Goal: Contribute content: Contribute content

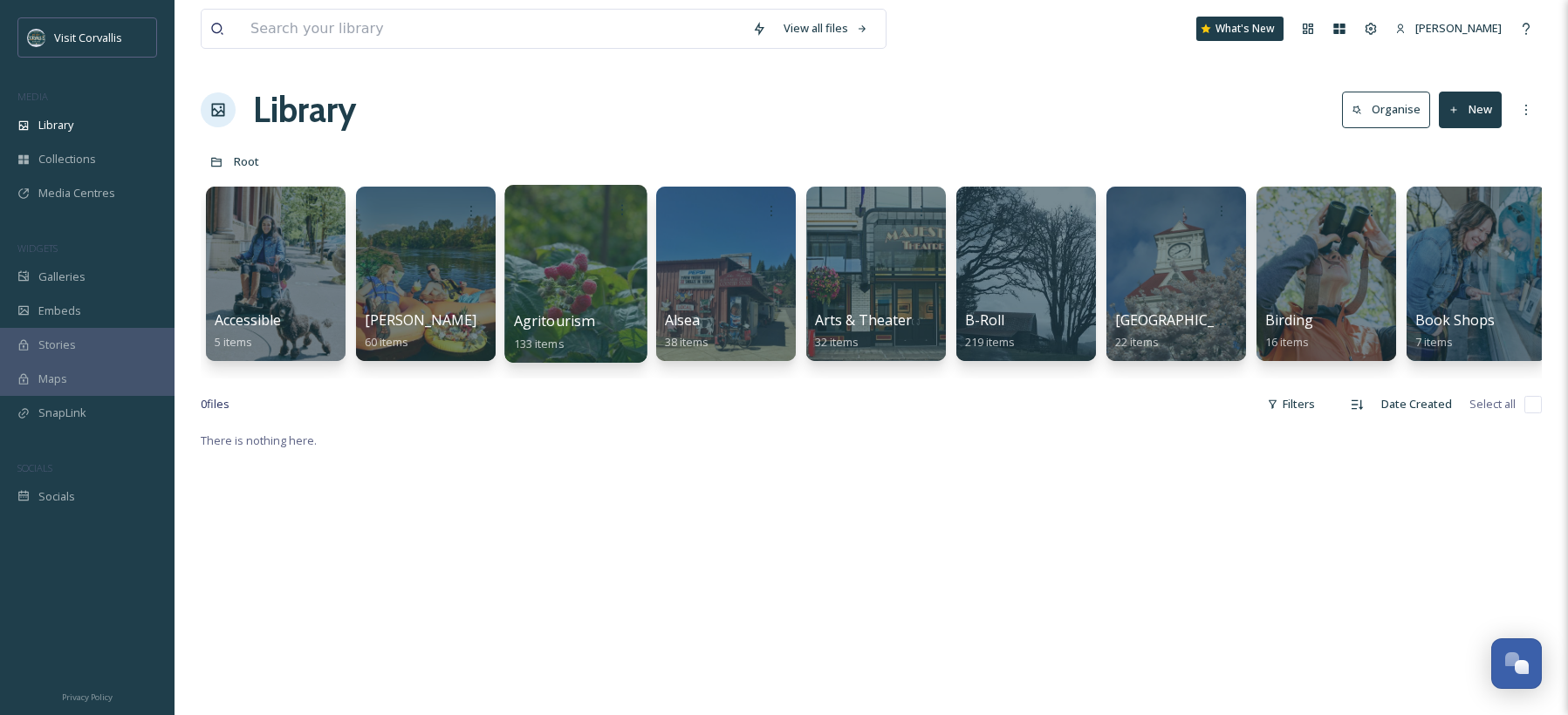
click at [580, 261] on div at bounding box center [575, 273] width 142 height 178
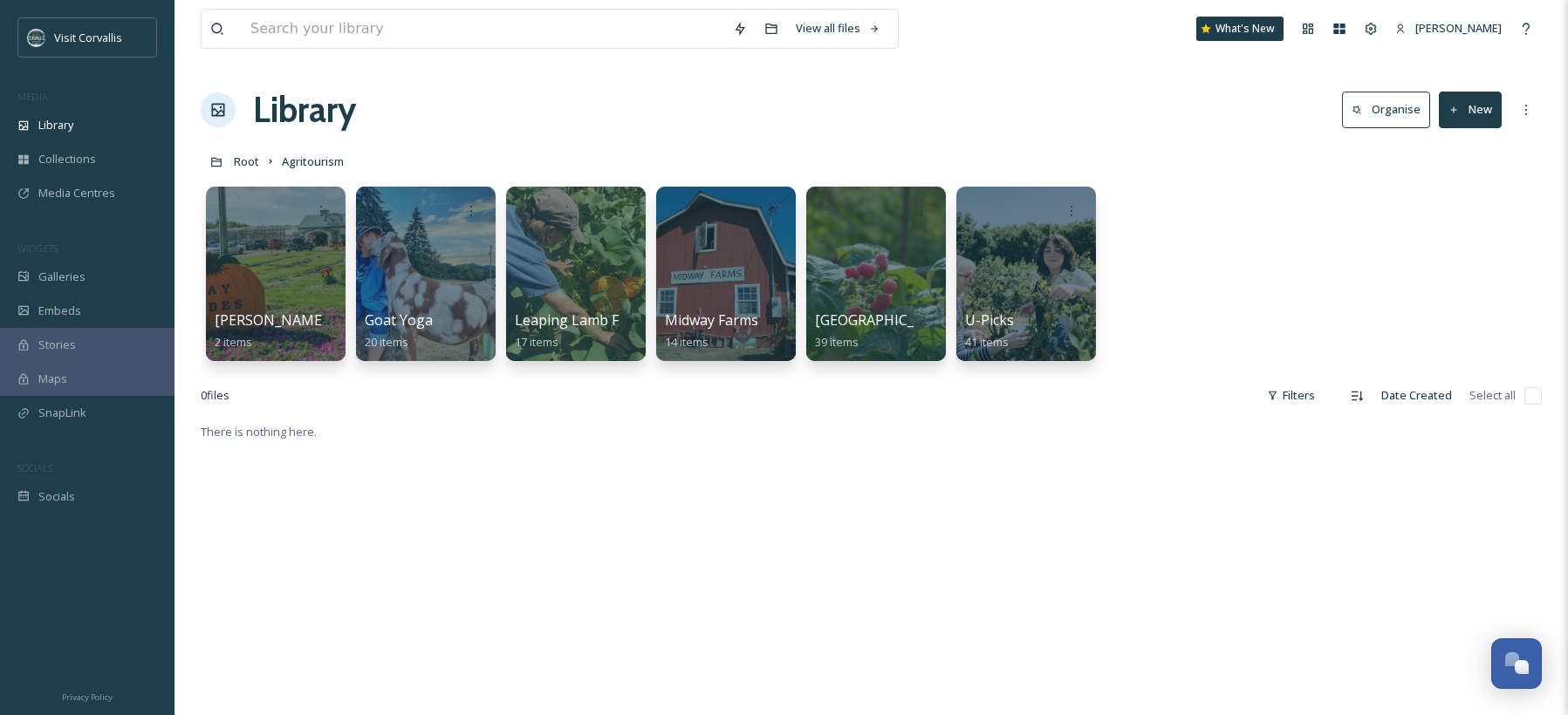
click at [1118, 109] on button "New" at bounding box center [1471, 109] width 63 height 36
click at [1118, 211] on span "Folder" at bounding box center [1450, 218] width 33 height 16
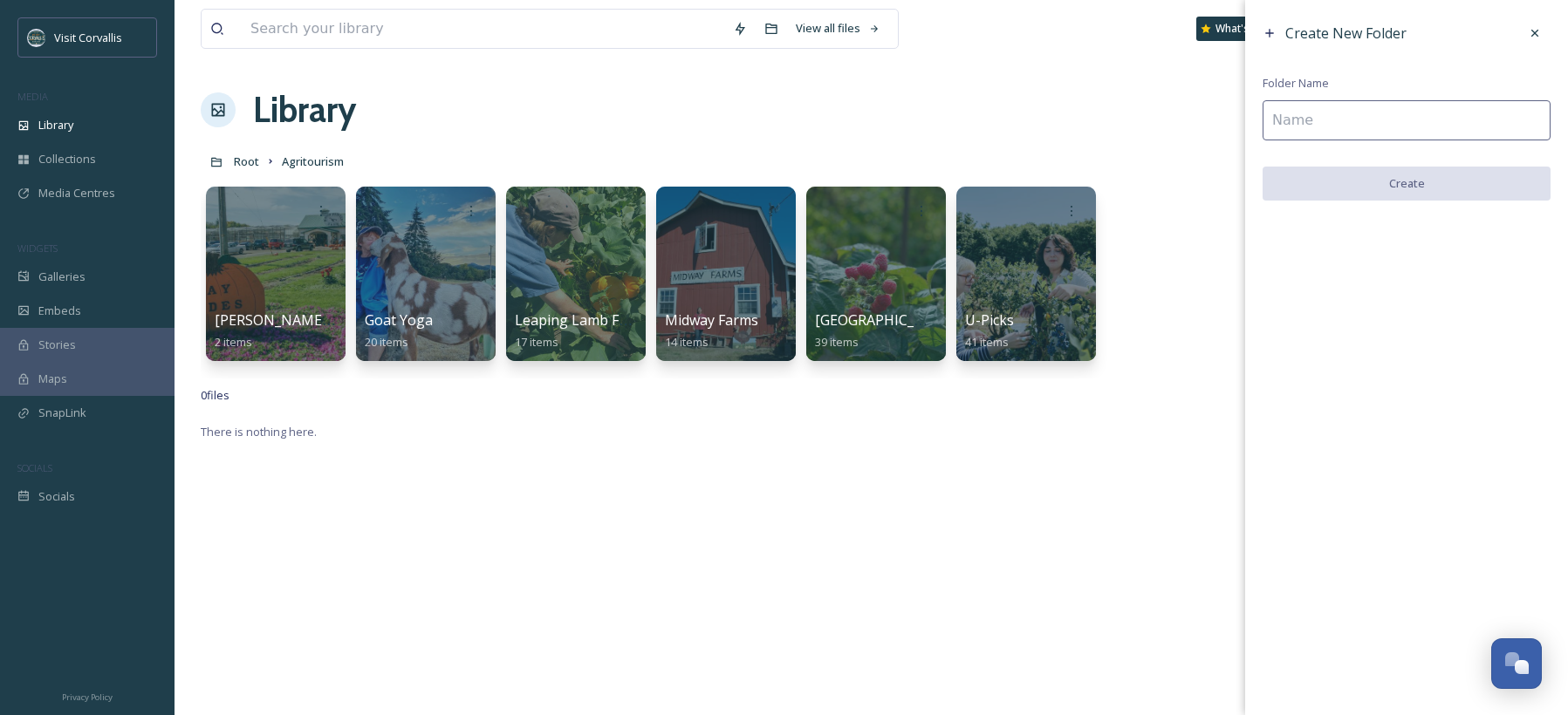
click at [1118, 112] on input at bounding box center [1407, 120] width 288 height 40
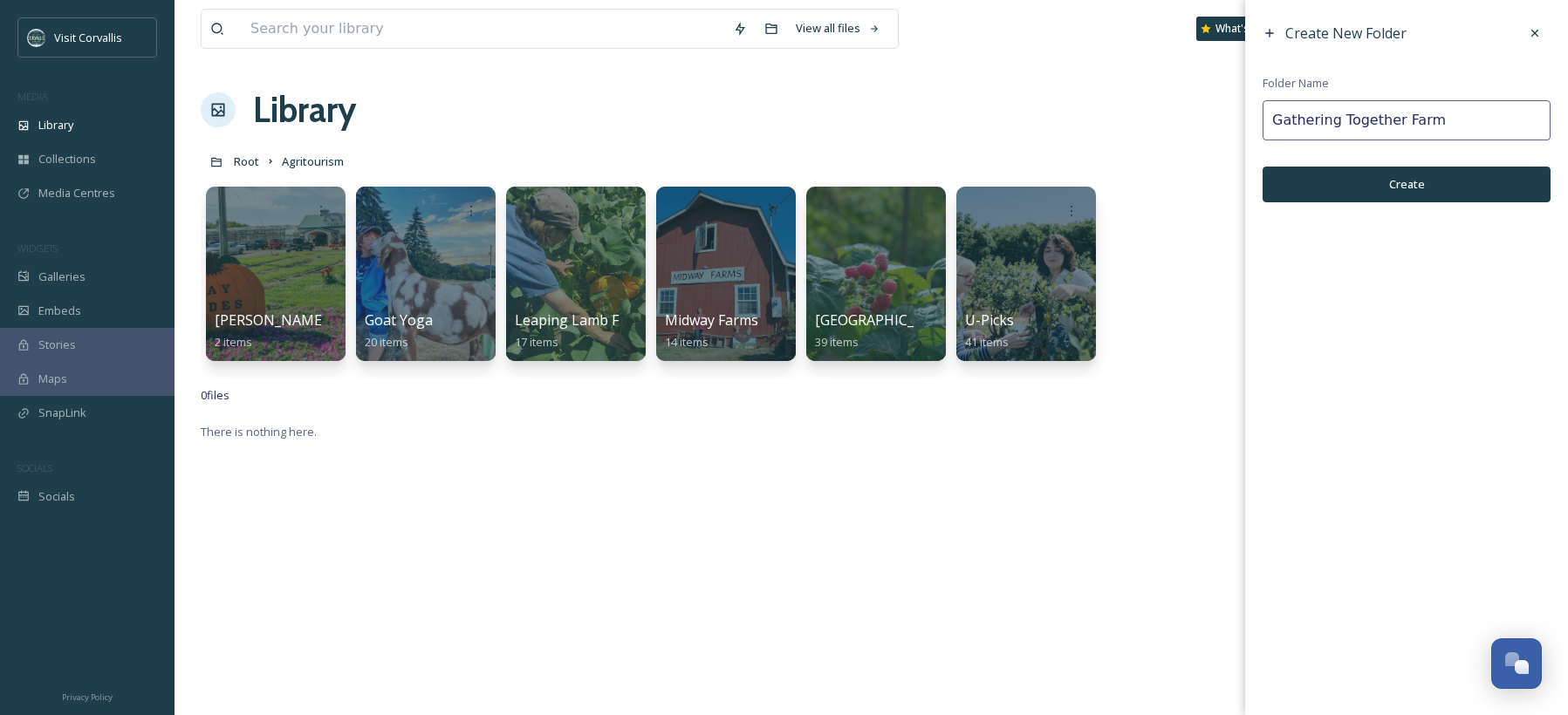
type input "Gathering Together Farm"
click at [1118, 197] on button "Create" at bounding box center [1407, 185] width 288 height 36
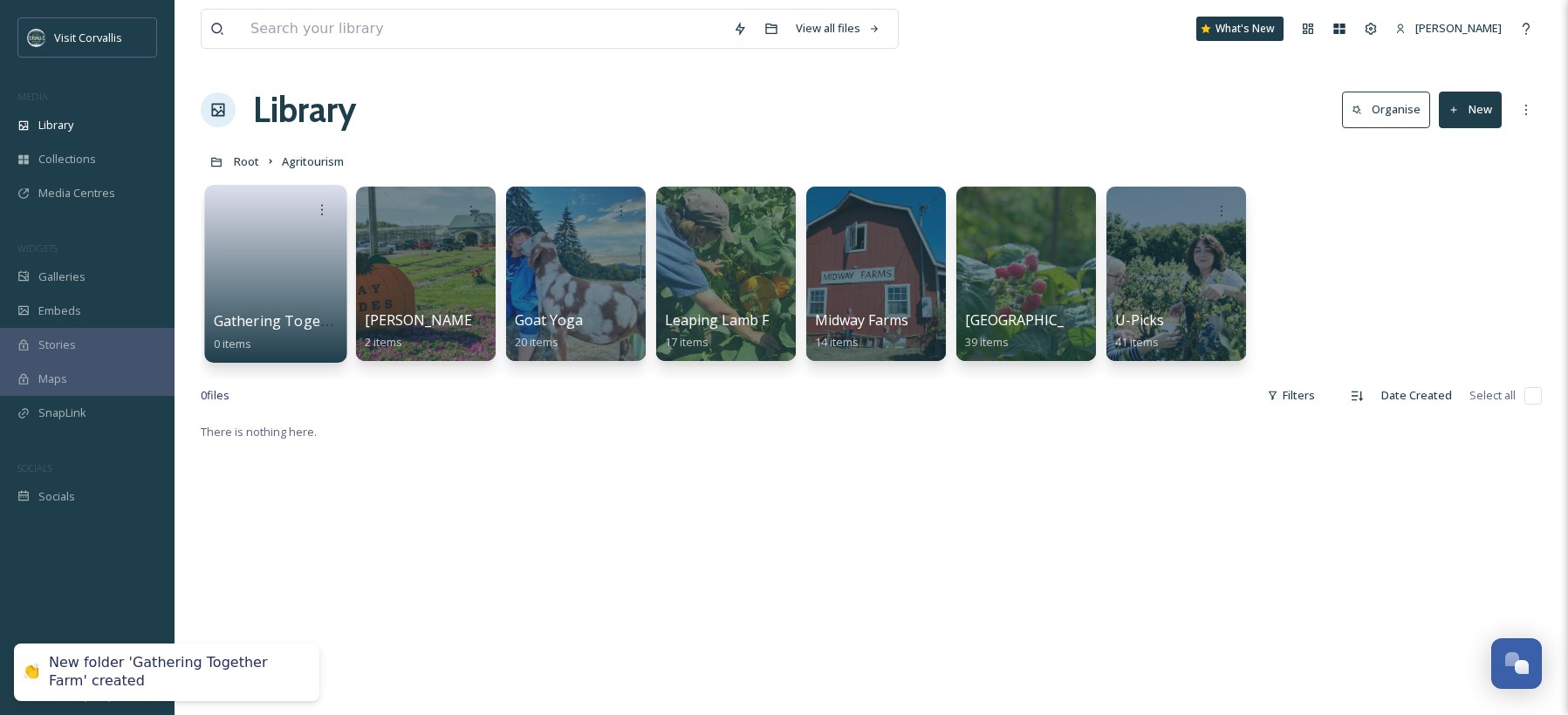
click at [287, 252] on link at bounding box center [275, 268] width 125 height 85
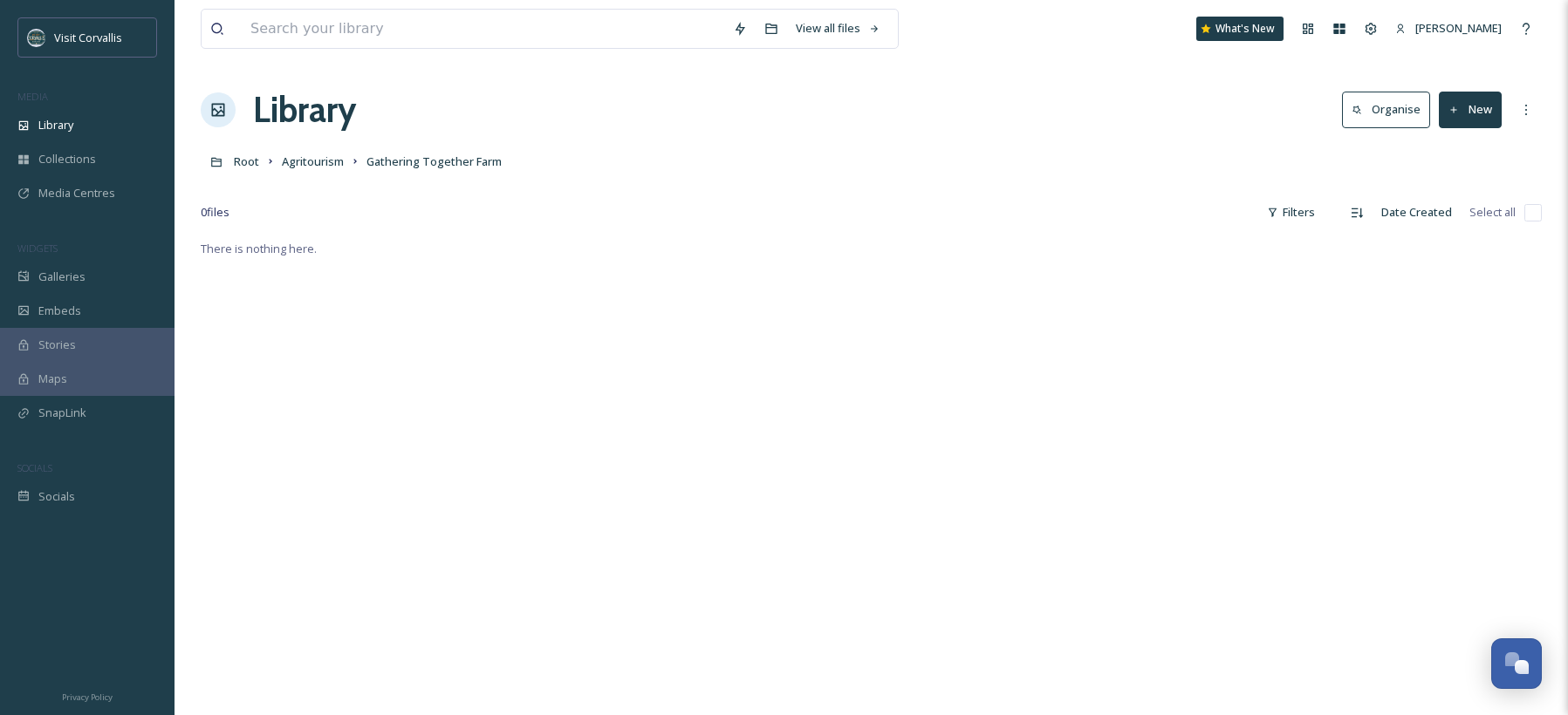
click at [1118, 112] on button "New" at bounding box center [1471, 109] width 63 height 36
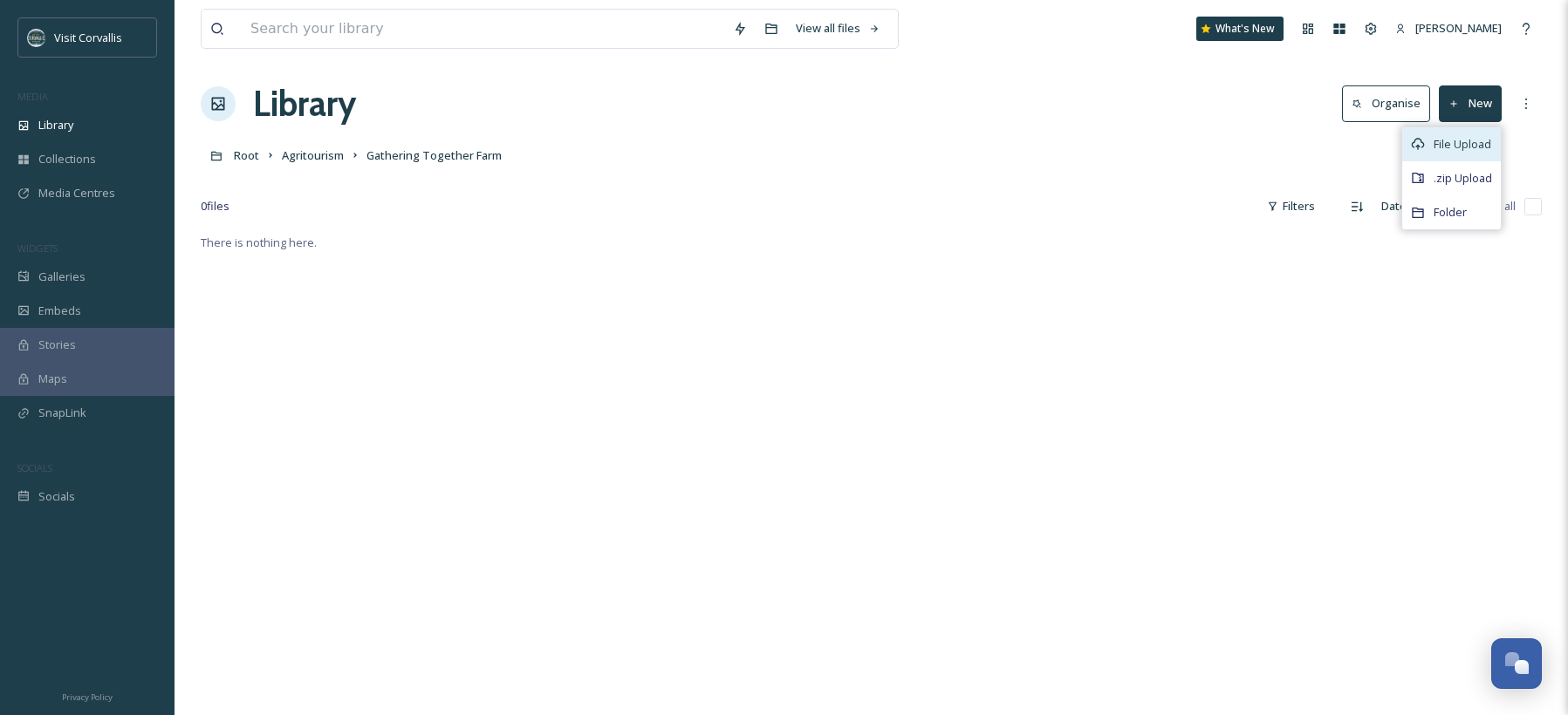
click at [1118, 161] on div "File Upload" at bounding box center [1452, 145] width 99 height 34
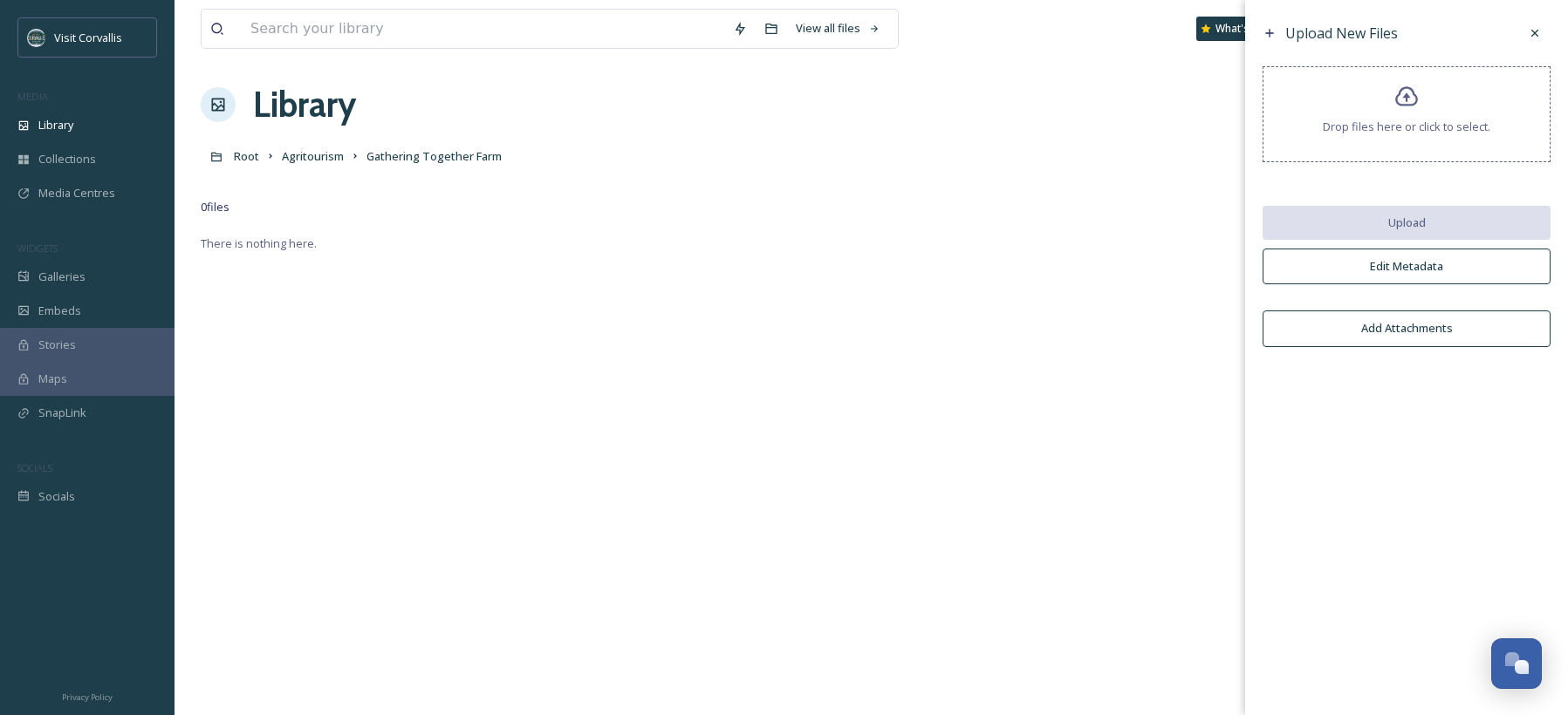
scroll to position [3, 0]
click at [1118, 260] on button "Edit Metadata" at bounding box center [1407, 267] width 288 height 36
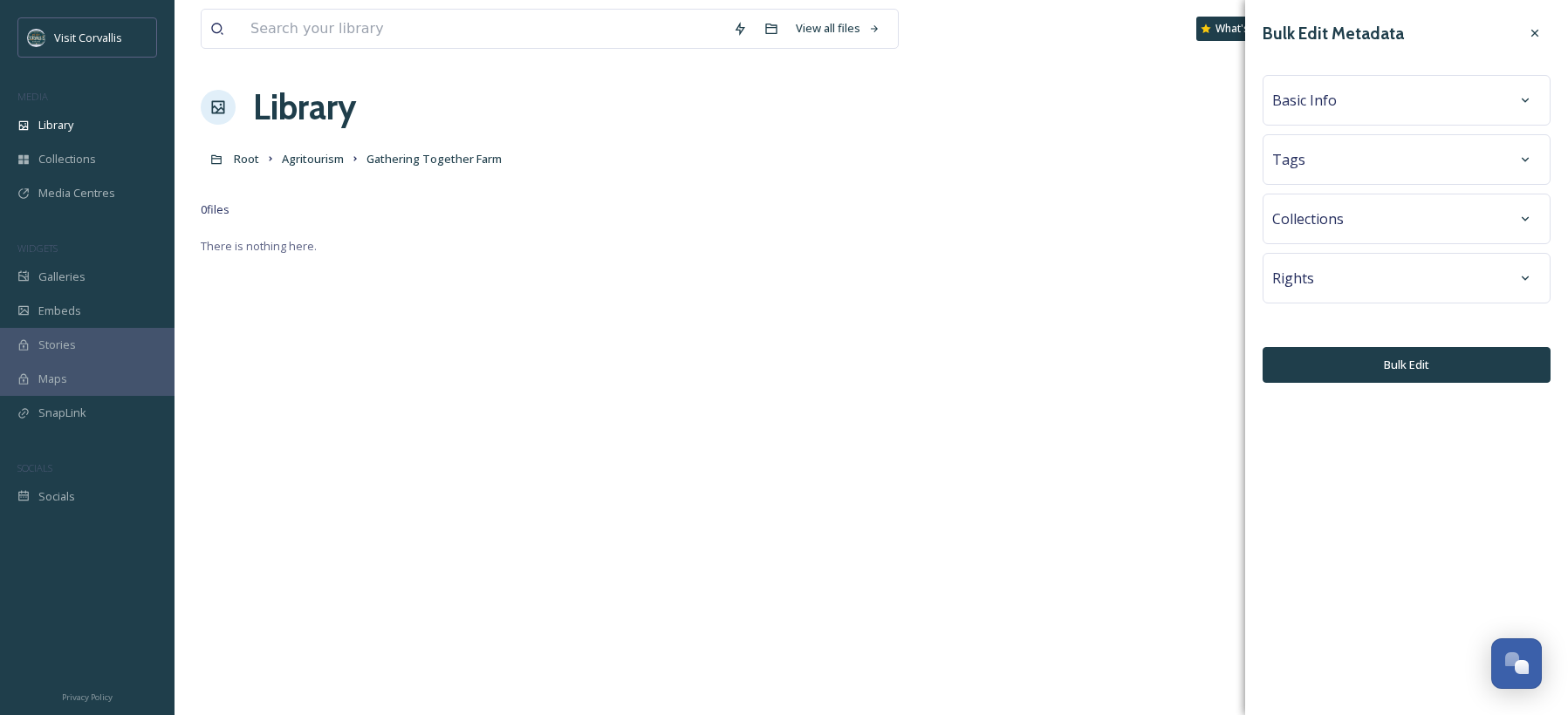
scroll to position [0, 0]
click at [1118, 164] on div "Tags" at bounding box center [1407, 159] width 269 height 31
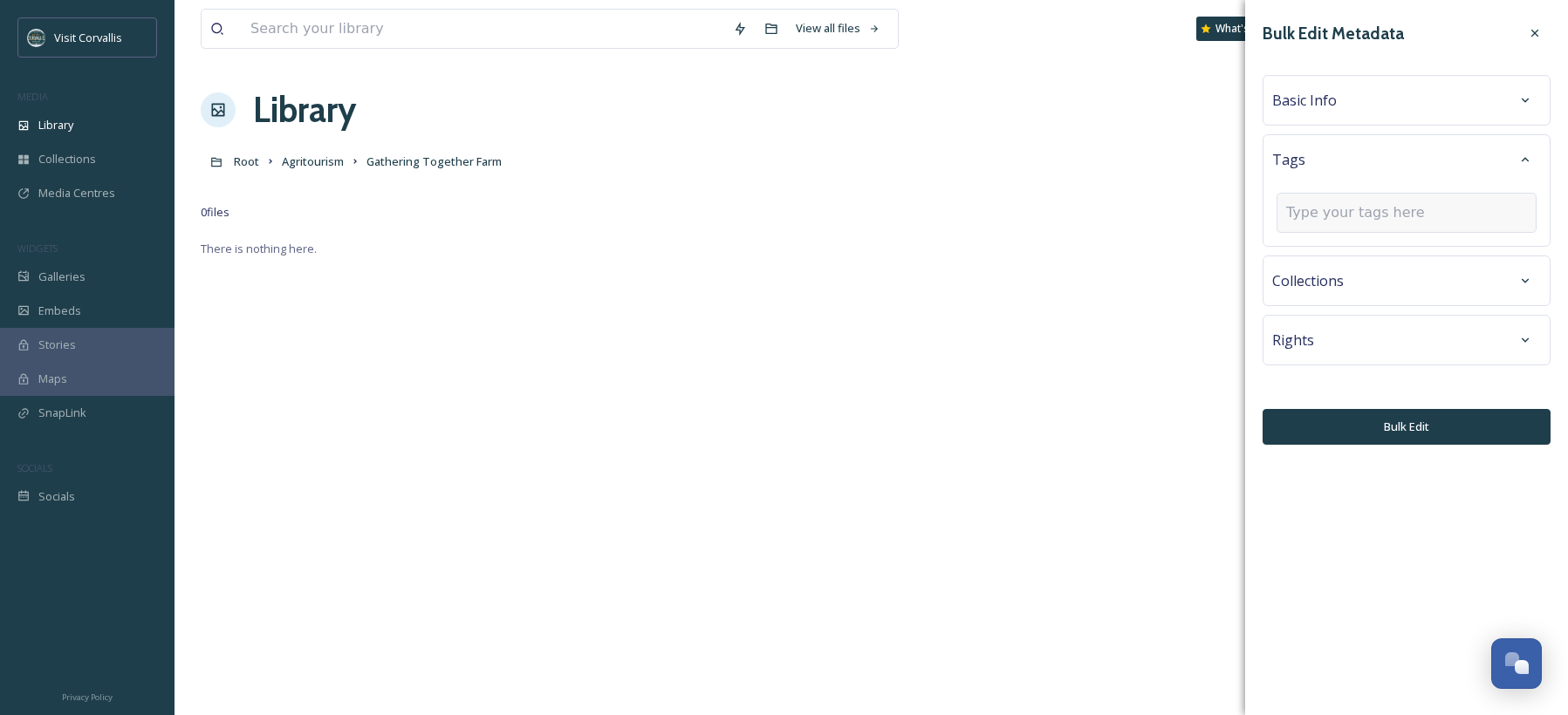
click at [1118, 211] on input at bounding box center [1374, 213] width 174 height 21
type input "resturant"
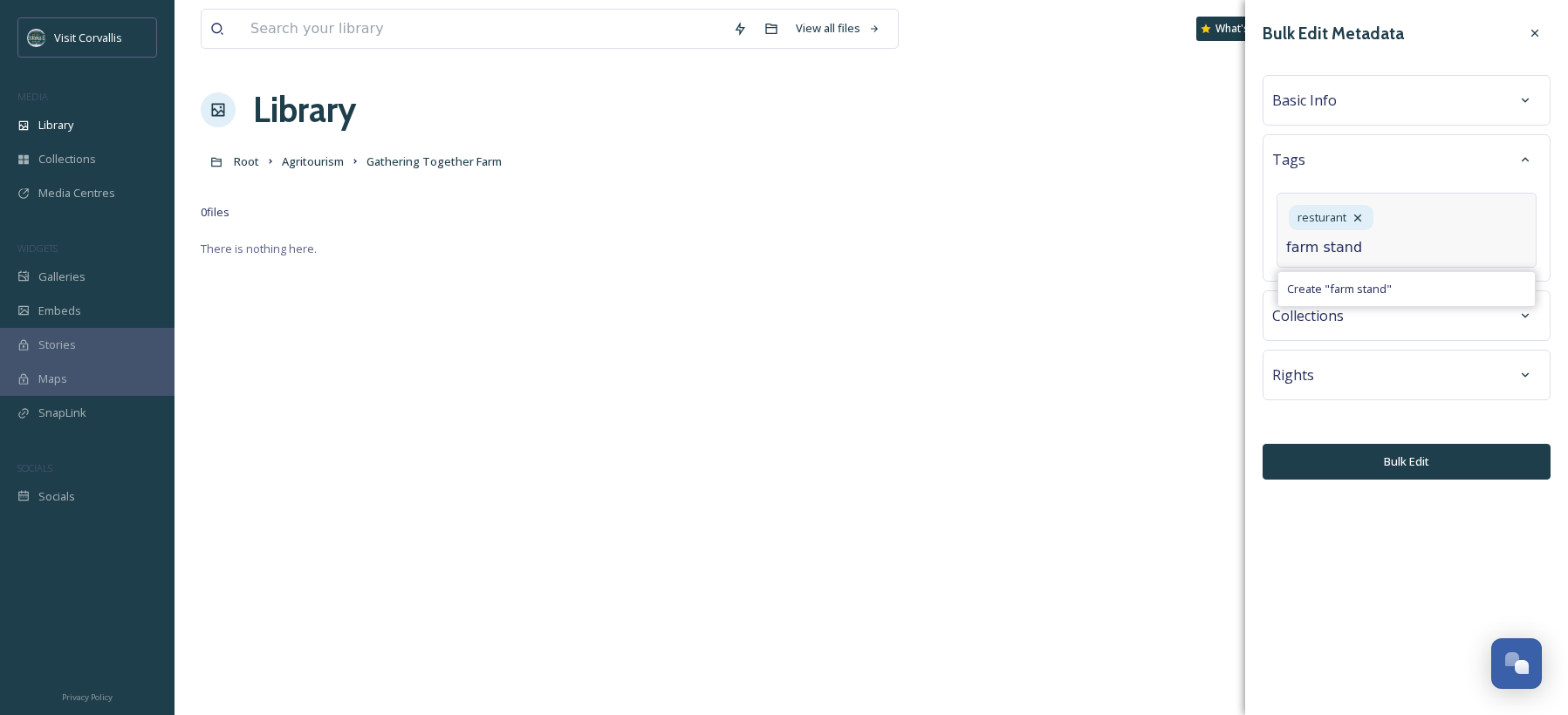
type input "farm stand"
type input "farm"
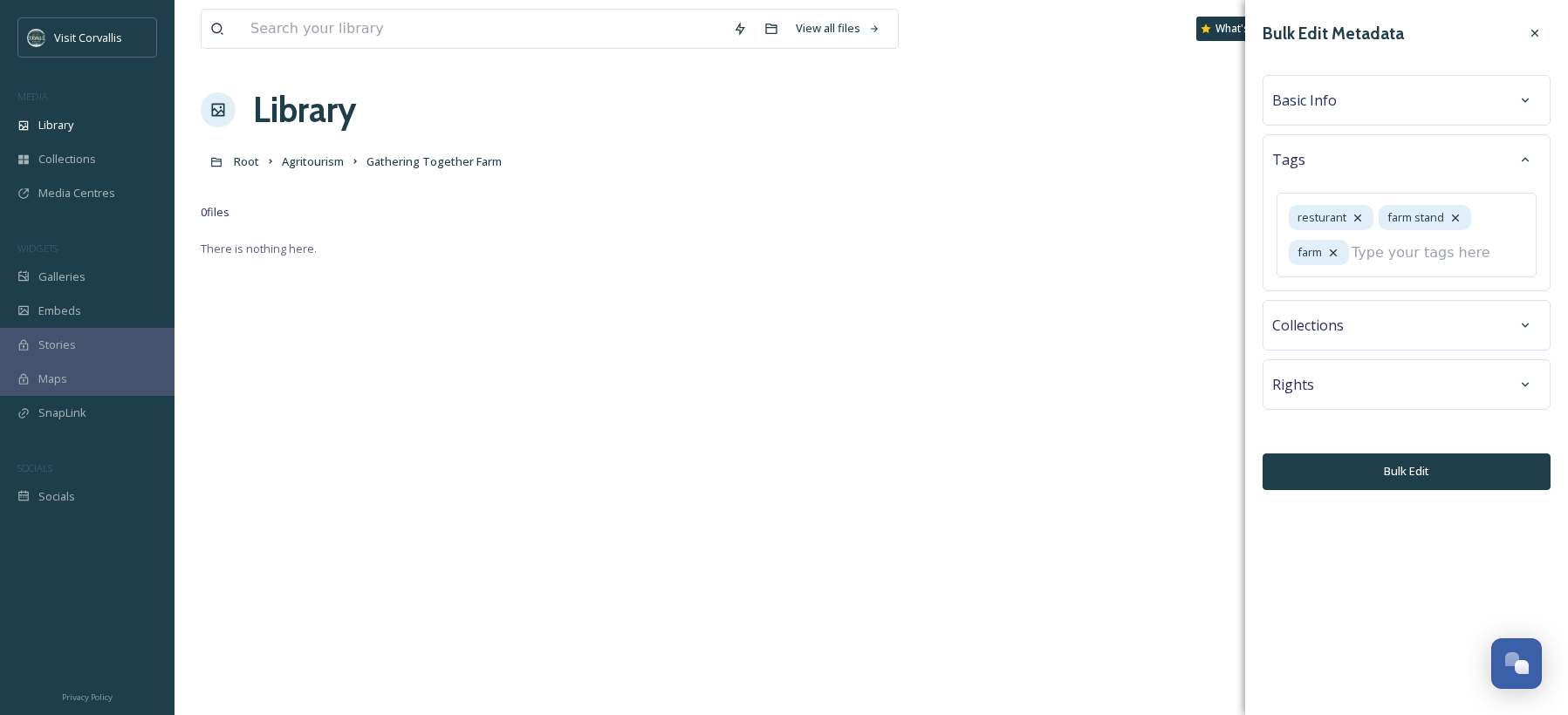
click at [1118, 99] on div "Basic Info" at bounding box center [1407, 100] width 269 height 31
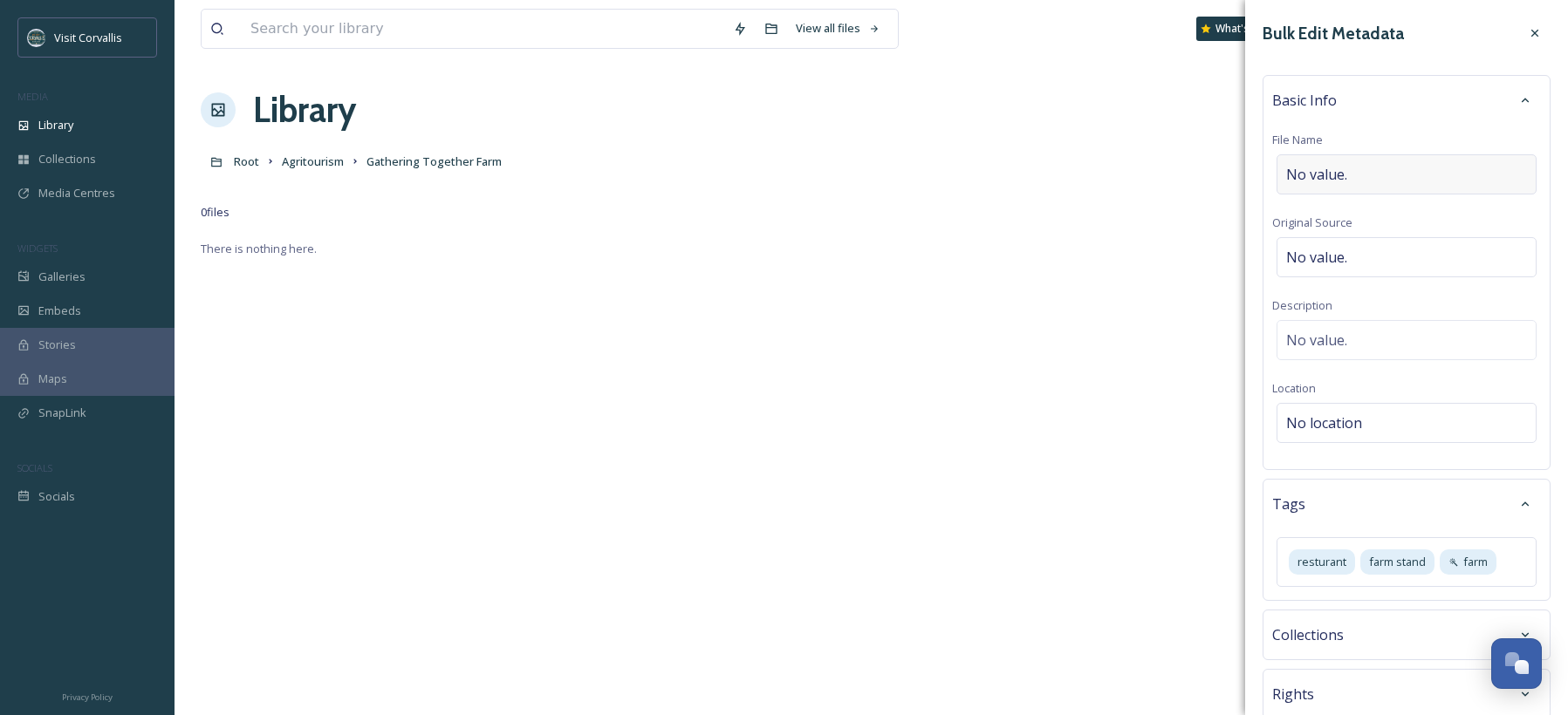
click at [1118, 169] on div "No value." at bounding box center [1406, 174] width 260 height 40
drag, startPoint x: 1537, startPoint y: 175, endPoint x: 1382, endPoint y: 174, distance: 155.0
click at [1118, 174] on input "Gathering Together Farm_Clay Oven_Reed Lane Photography" at bounding box center [1407, 174] width 269 height 40
type input "Gathering Together Farm_Clay Oven_"
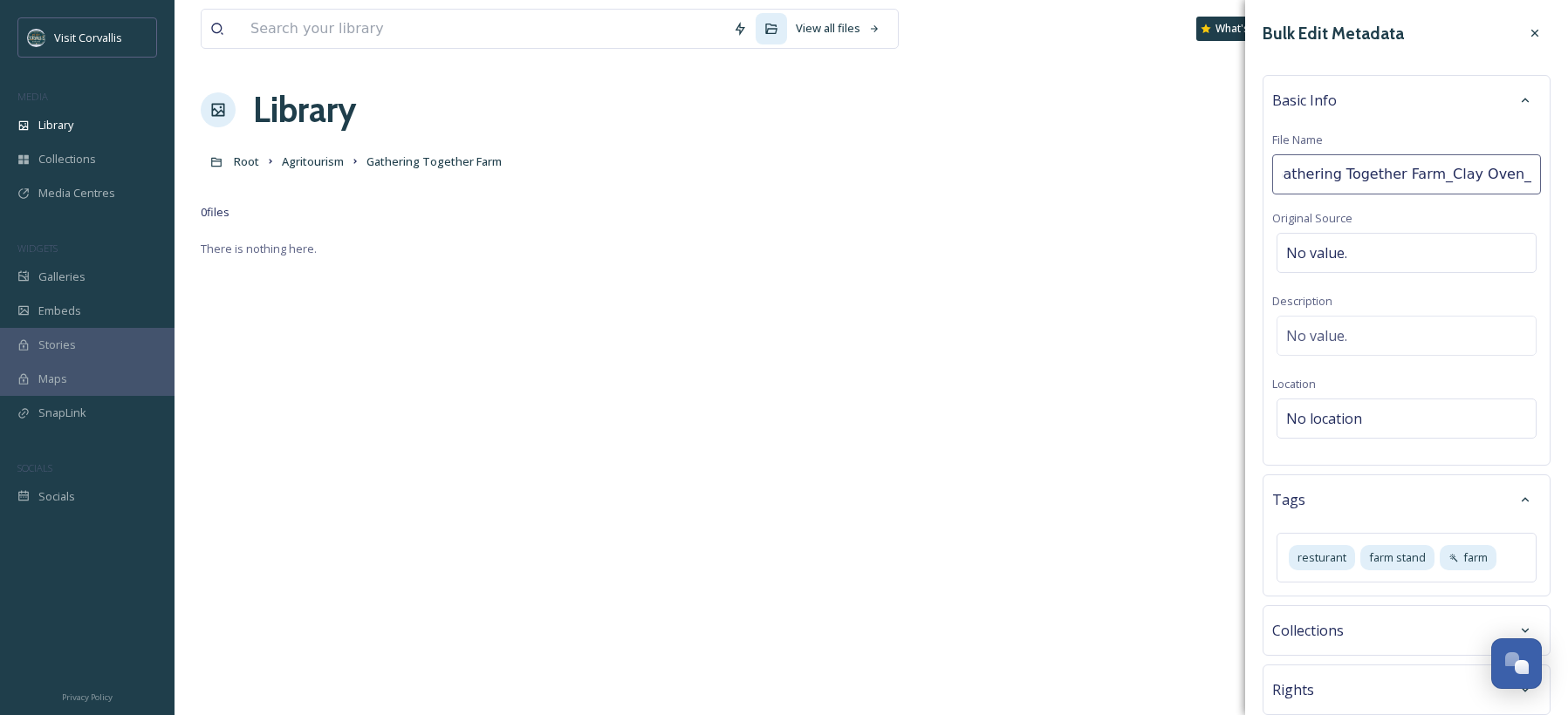
scroll to position [0, 0]
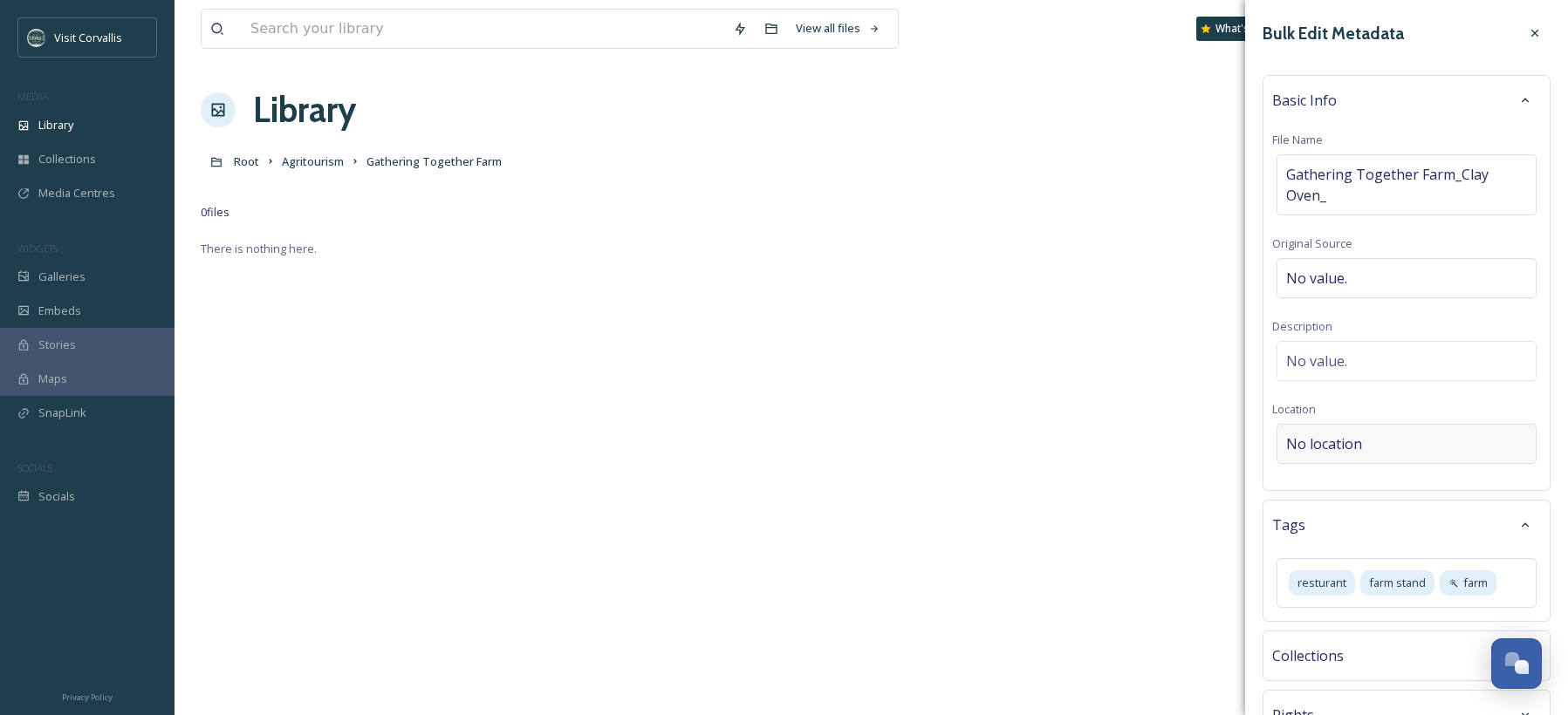
click at [1118, 413] on div "Basic Info File Name Gathering Together Farm_Clay Oven_ Original Source No valu…" at bounding box center [1407, 283] width 288 height 416
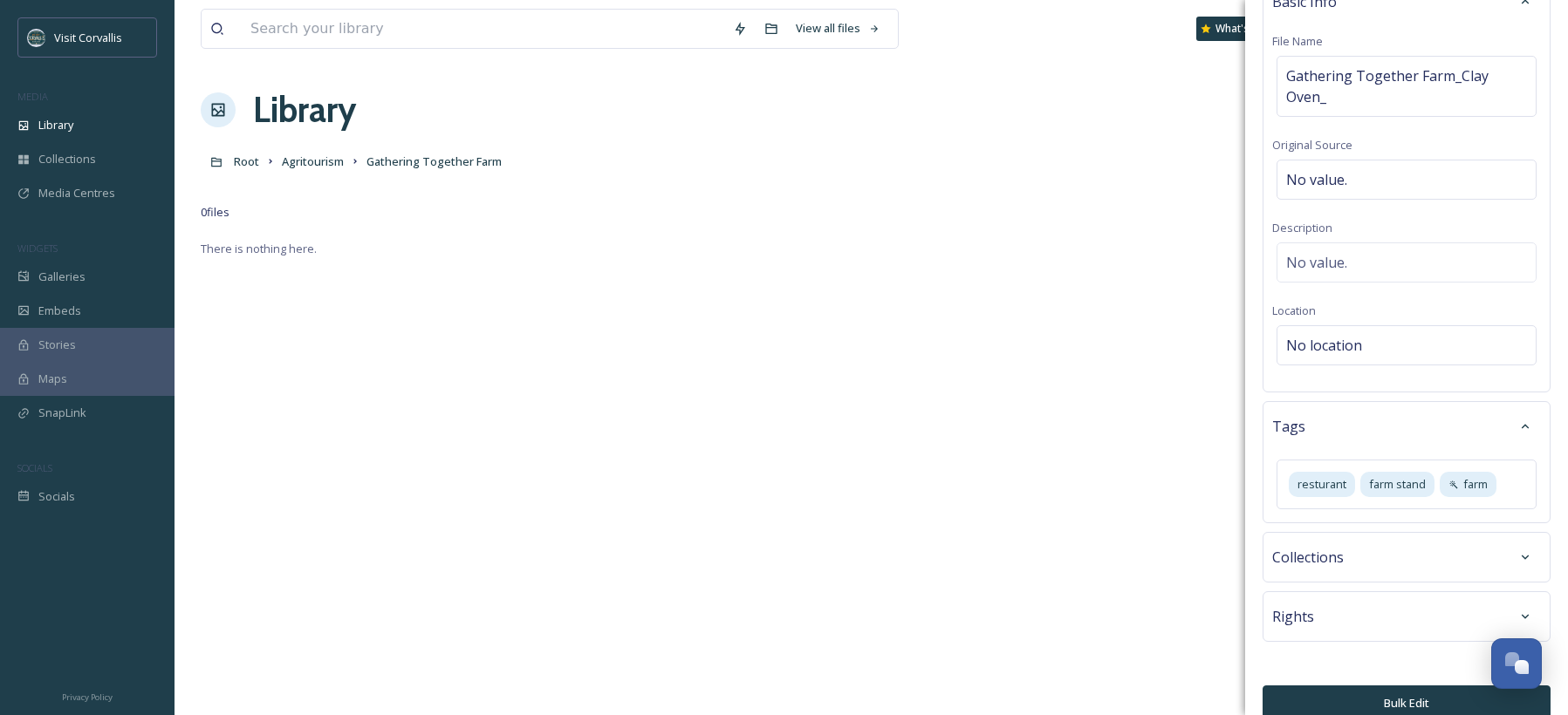
scroll to position [122, 0]
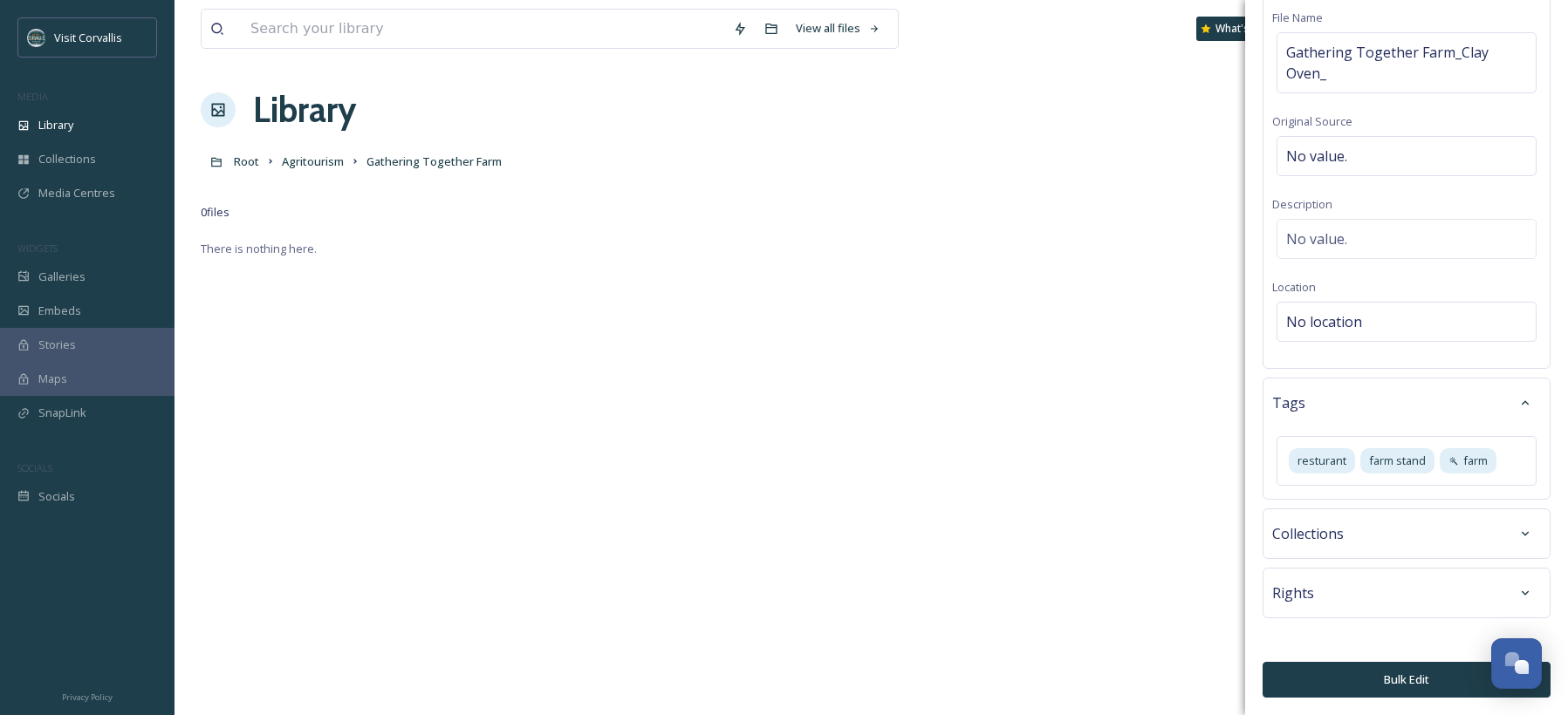
click at [1118, 536] on div "Rights" at bounding box center [1407, 593] width 269 height 31
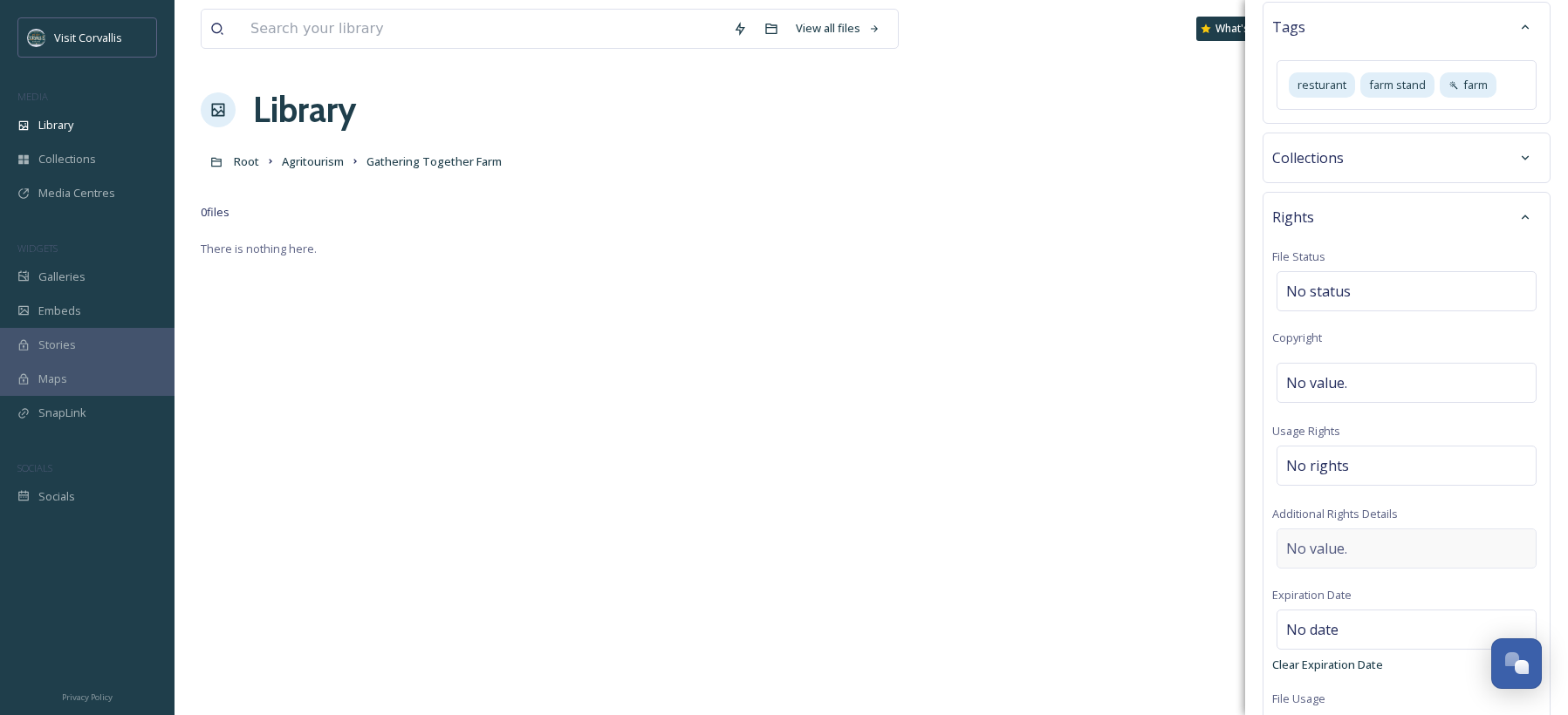
scroll to position [499, 0]
click at [1118, 536] on span "No value." at bounding box center [1317, 547] width 61 height 21
click at [1118, 536] on textarea at bounding box center [1407, 600] width 269 height 145
paste textarea "[PERSON_NAME] Photography"
type textarea "Credit [PERSON_NAME] Photography"
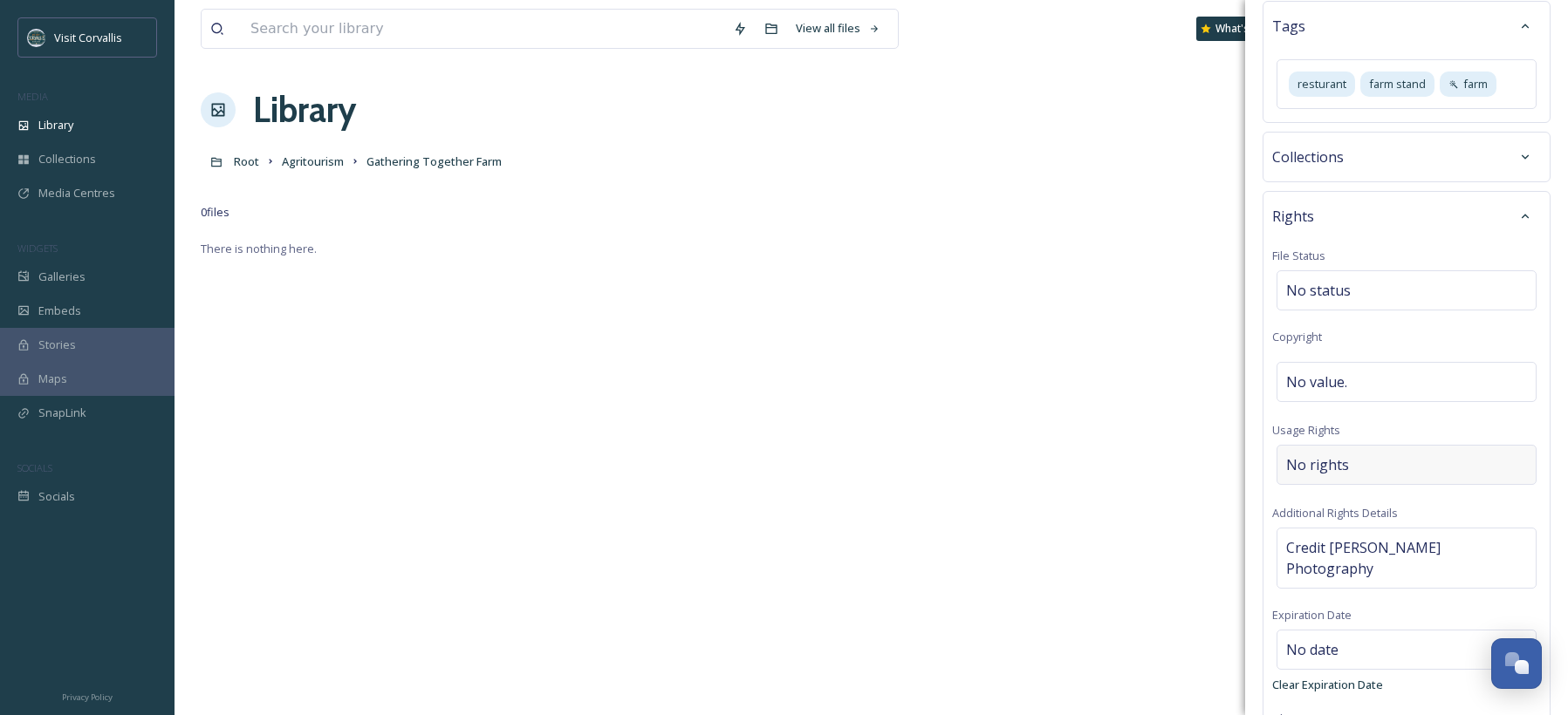
click at [1118, 465] on div "No rights" at bounding box center [1406, 465] width 260 height 40
click at [1118, 467] on input at bounding box center [1378, 469] width 192 height 38
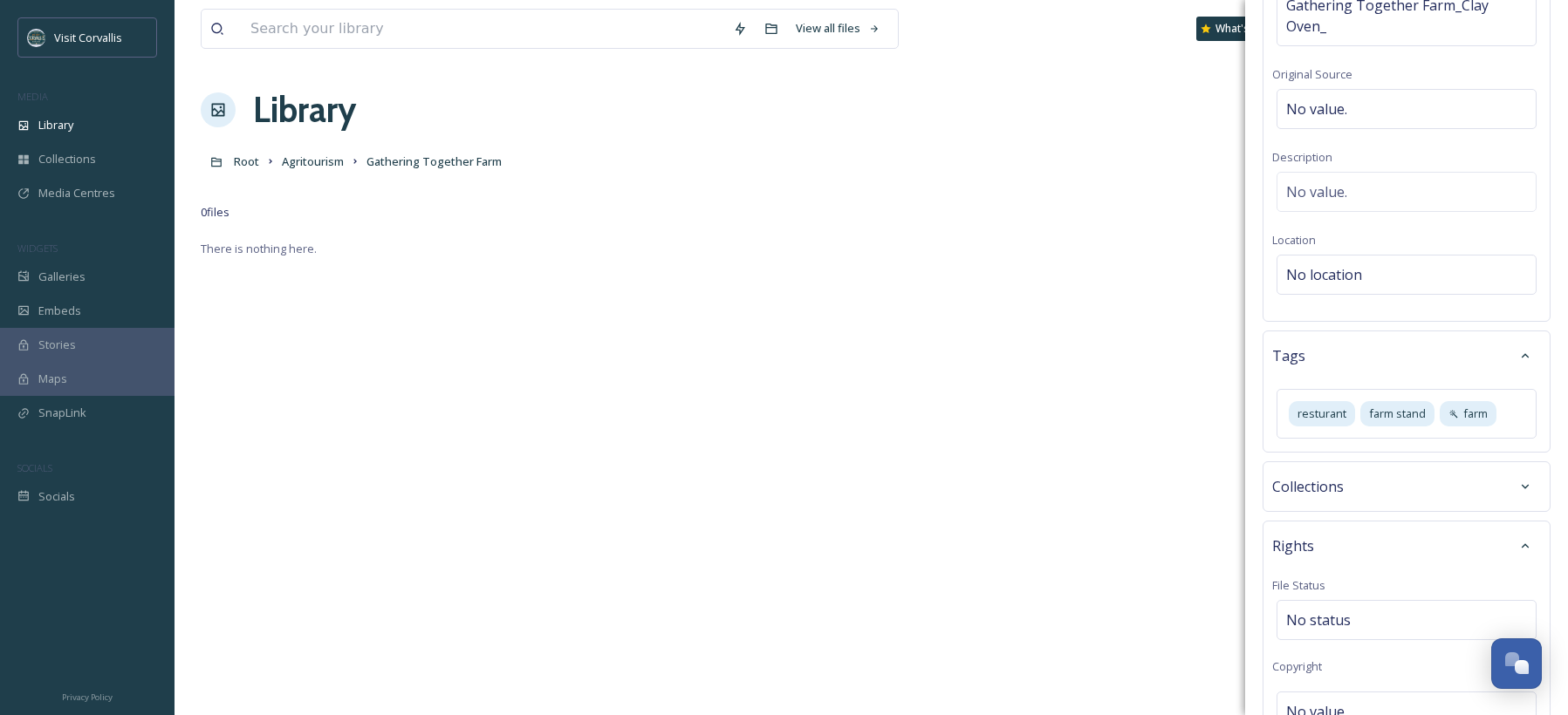
scroll to position [0, 0]
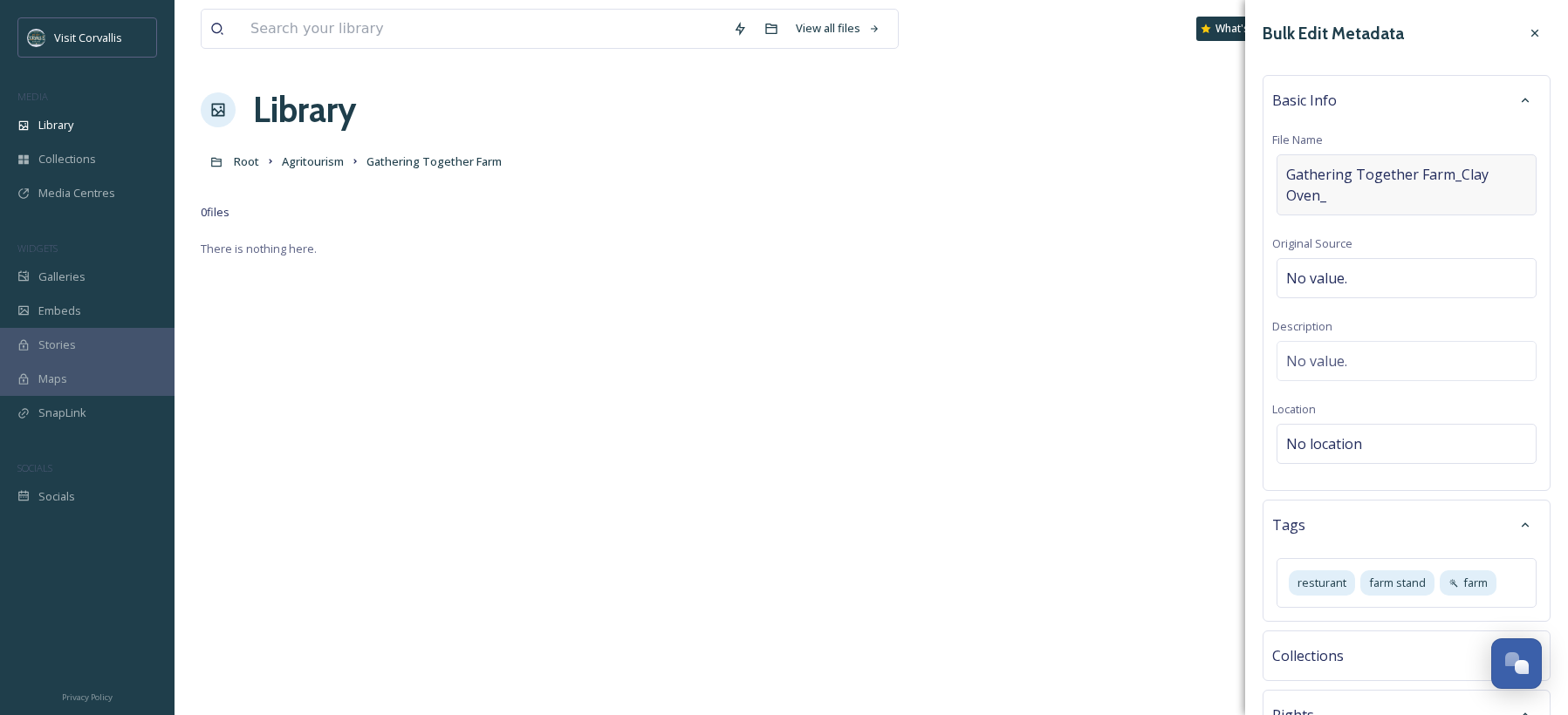
click at [1118, 184] on span "Gathering Together Farm_Clay Oven_" at bounding box center [1407, 185] width 241 height 42
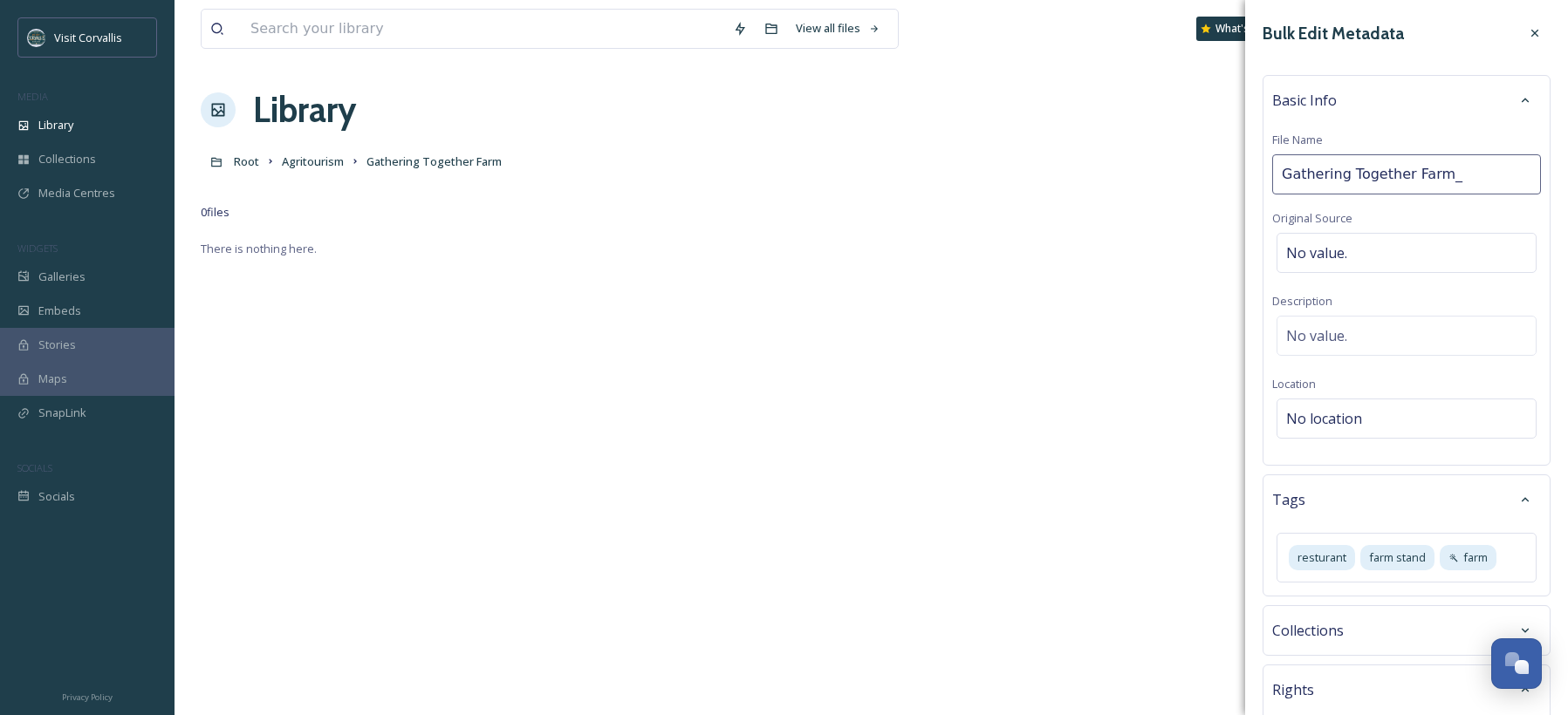
type input "Gathering Together Farm"
click at [1118, 101] on icon at bounding box center [1525, 100] width 14 height 14
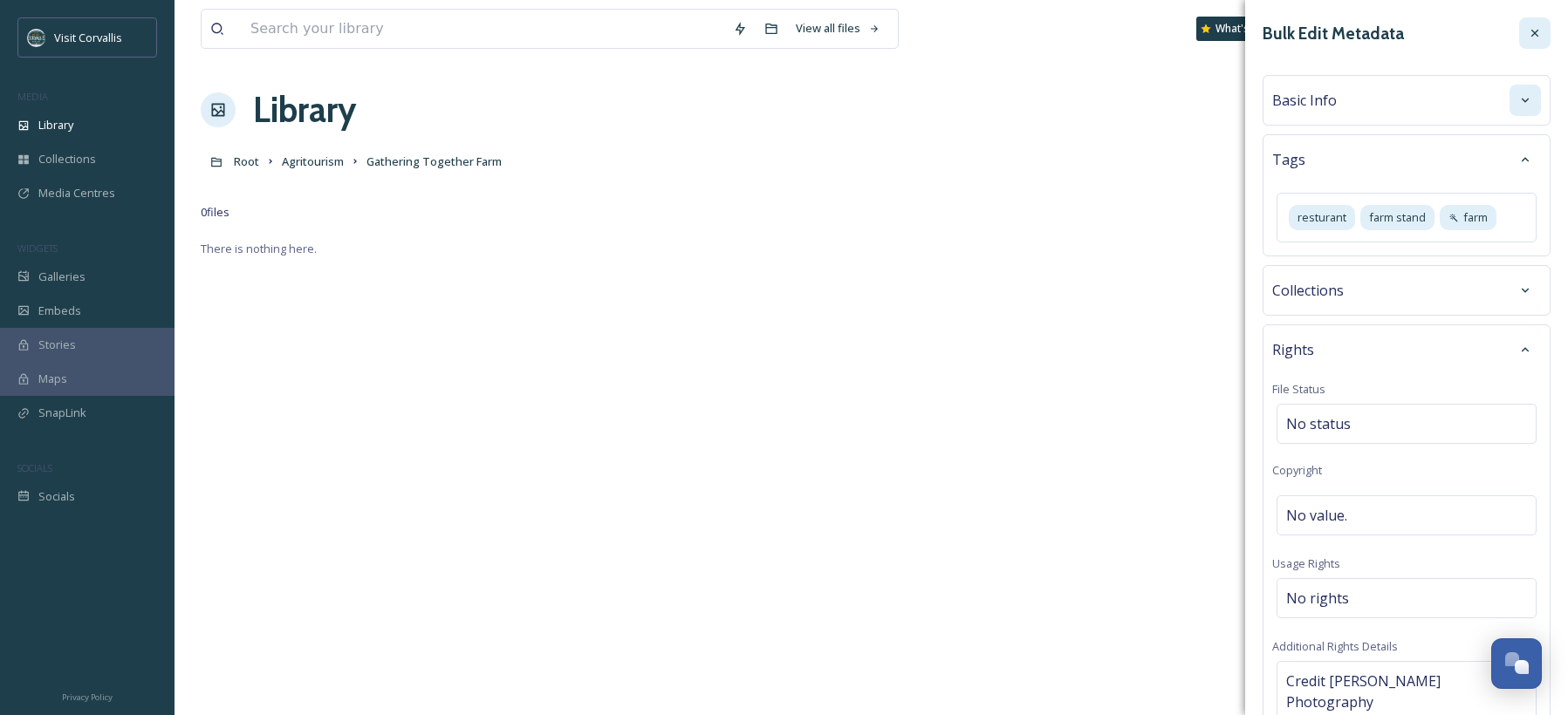
click at [1118, 33] on icon at bounding box center [1535, 32] width 14 height 14
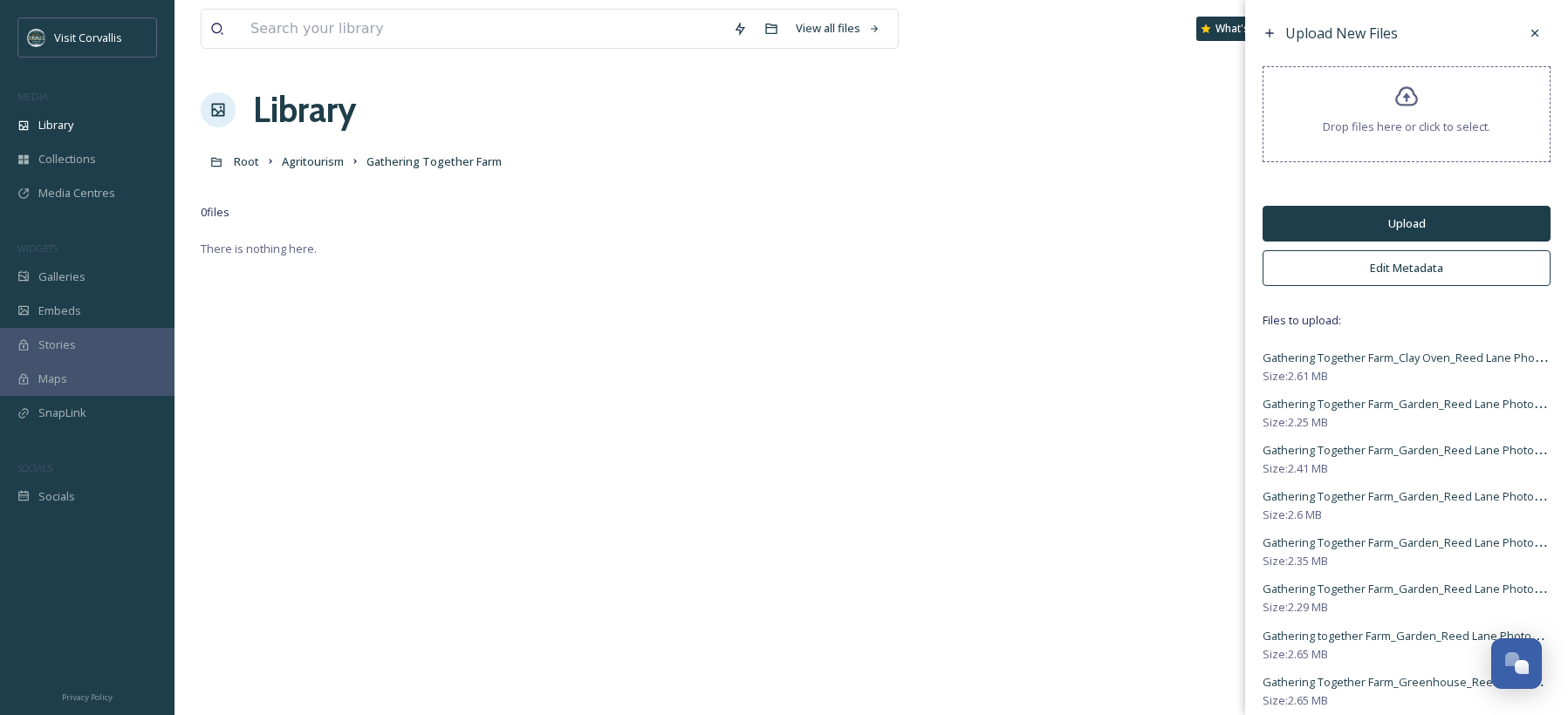
click at [1118, 268] on button "Edit Metadata" at bounding box center [1407, 268] width 288 height 36
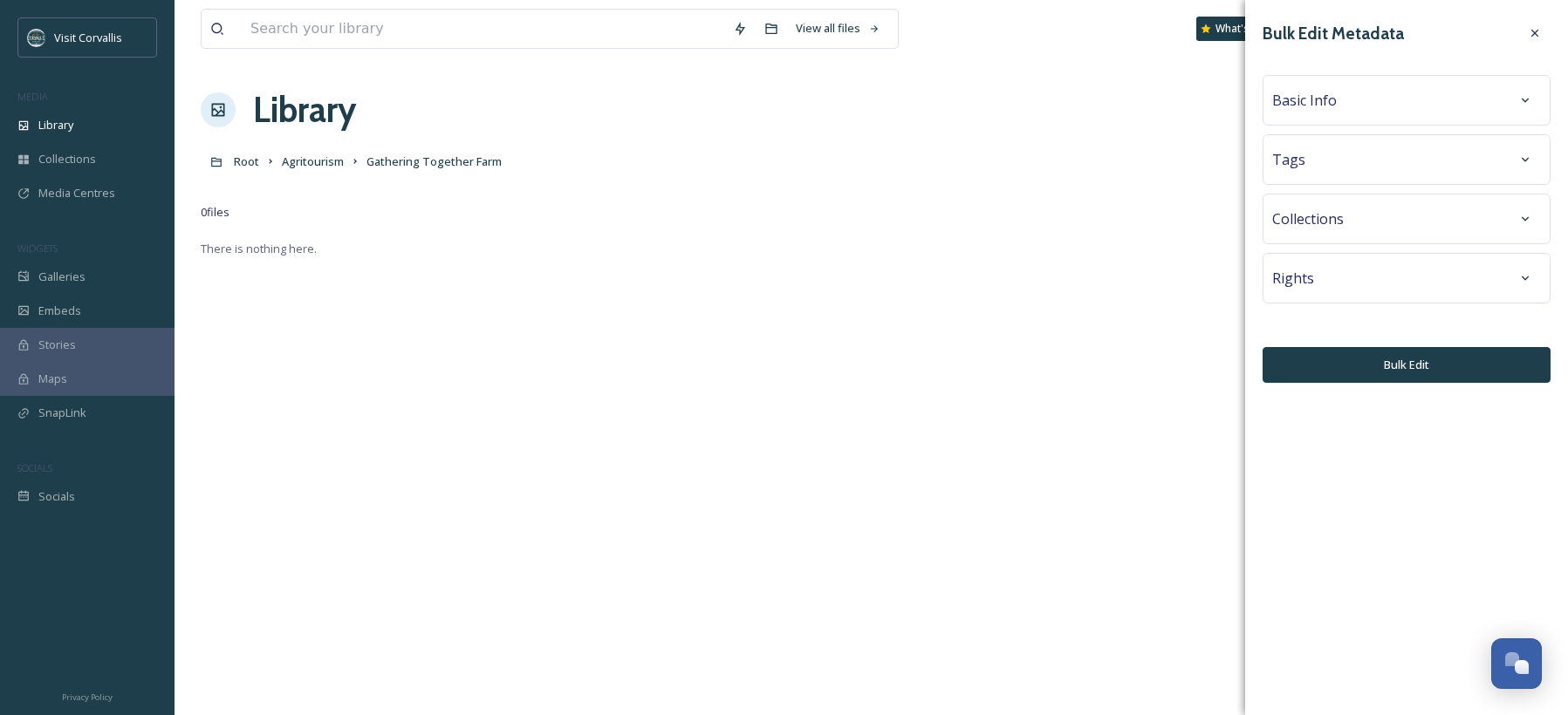
click at [1118, 225] on div "Collections" at bounding box center [1407, 218] width 269 height 31
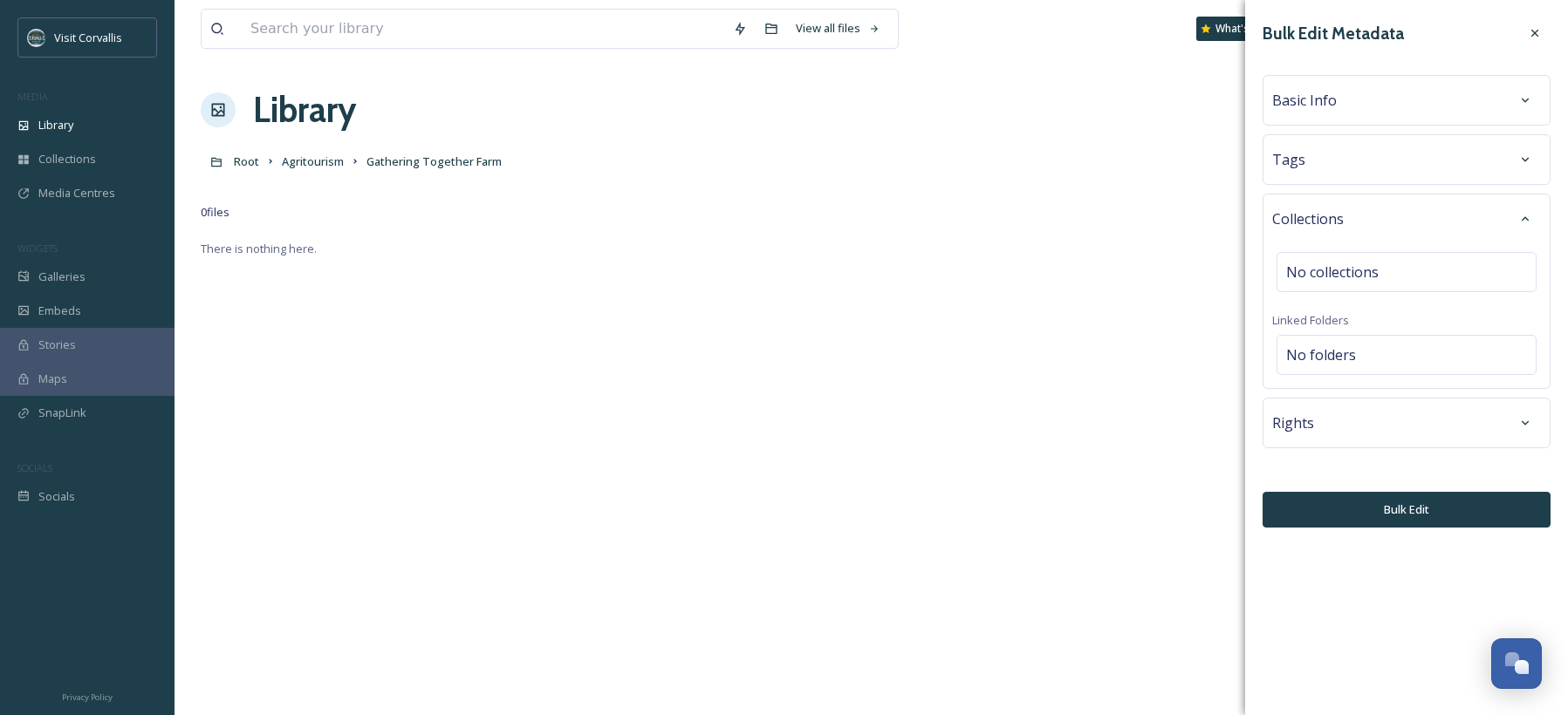
click at [1118, 182] on div "Tags" at bounding box center [1407, 159] width 288 height 50
click at [1118, 169] on div "Tags" at bounding box center [1407, 159] width 269 height 31
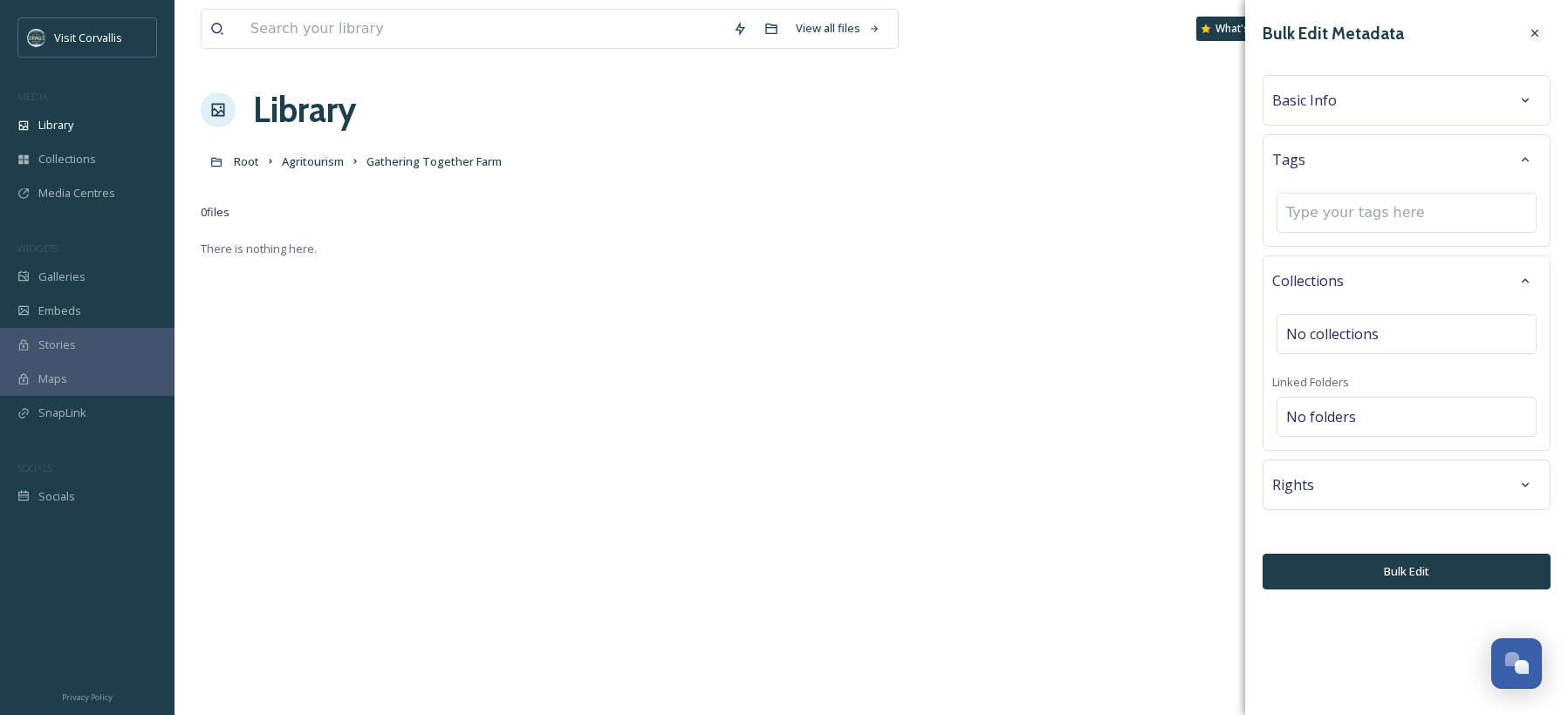
click at [1118, 487] on div "Rights" at bounding box center [1407, 485] width 269 height 31
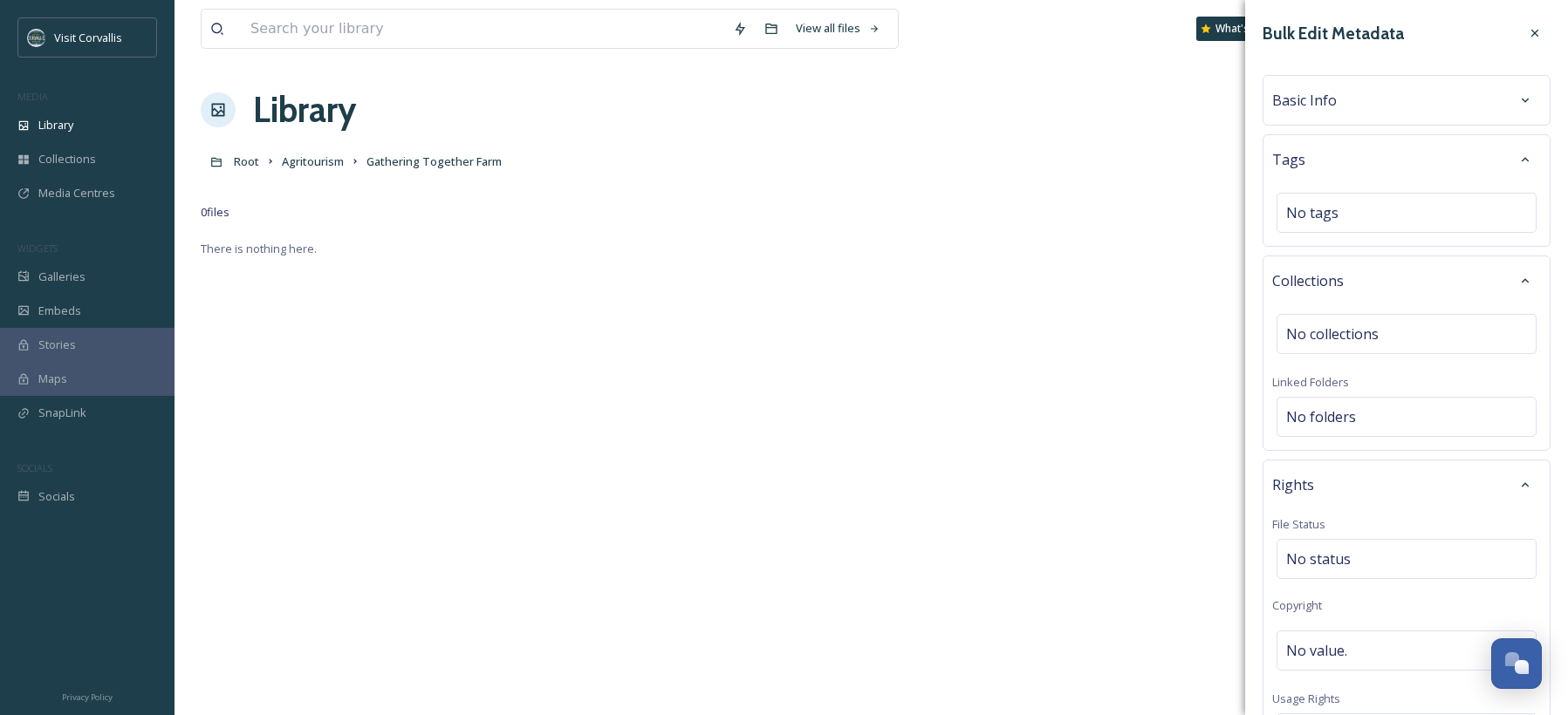
click at [1118, 93] on div "Basic Info" at bounding box center [1407, 100] width 269 height 31
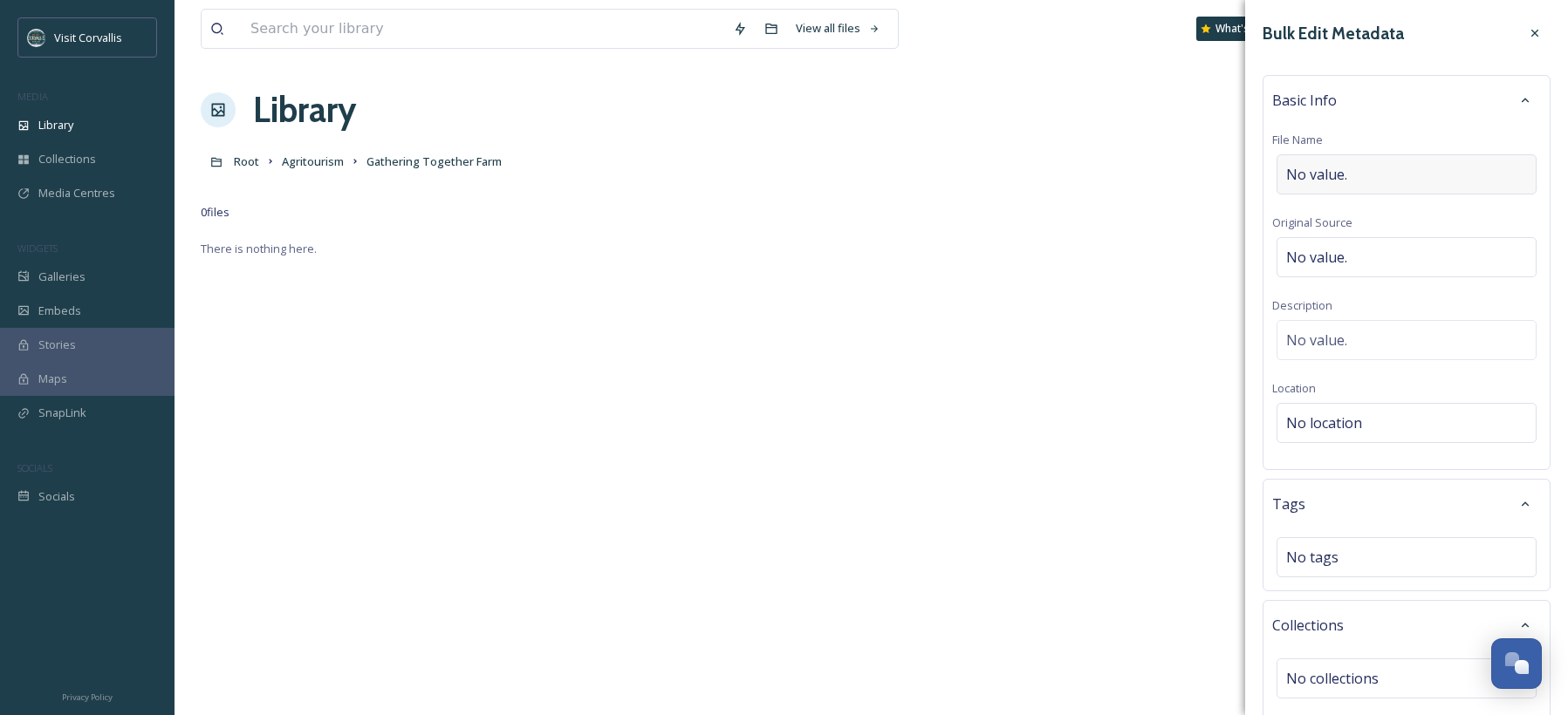
scroll to position [288, 0]
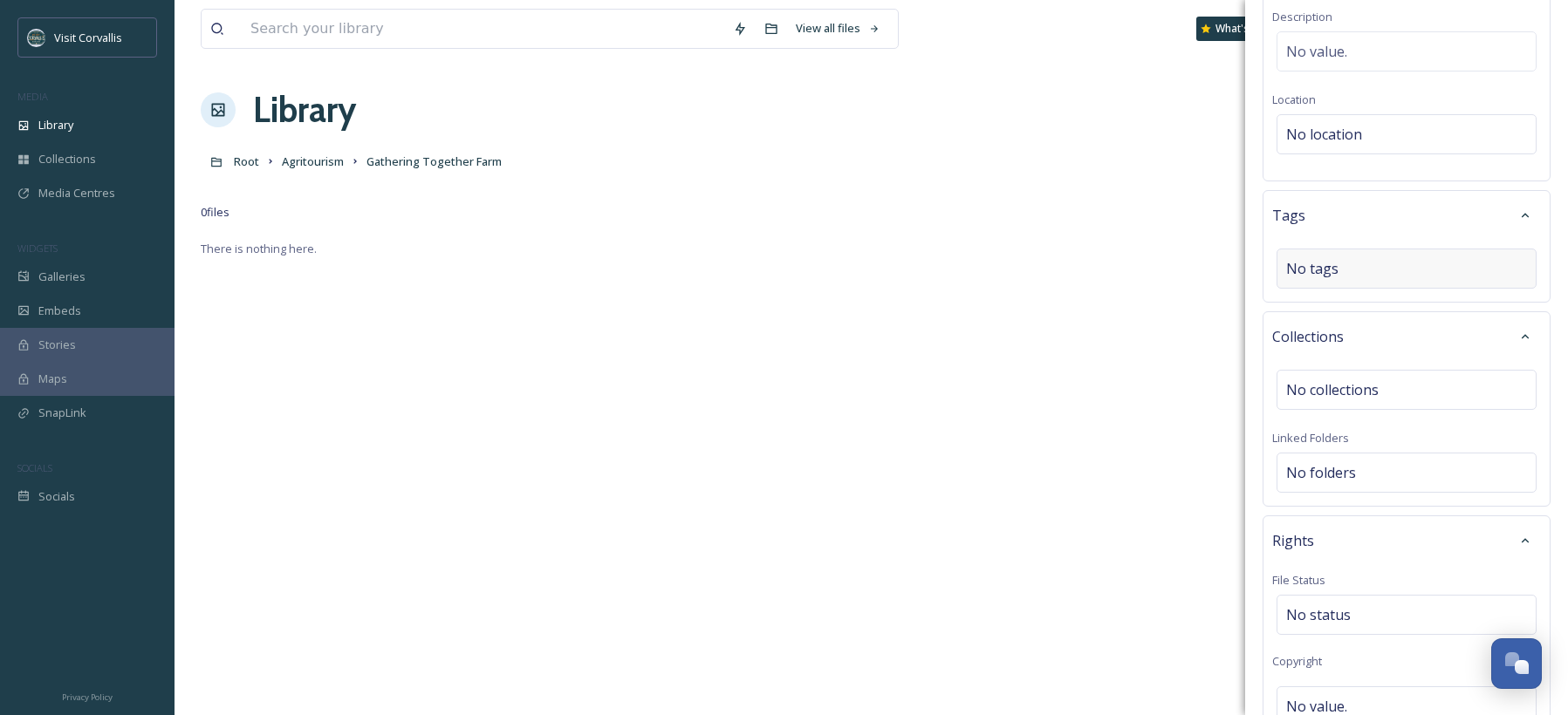
click at [1118, 261] on div "No tags" at bounding box center [1406, 268] width 260 height 40
click at [1118, 266] on input at bounding box center [1374, 268] width 174 height 21
type input "resturant"
click at [1118, 305] on div "resturant" at bounding box center [1406, 310] width 256 height 34
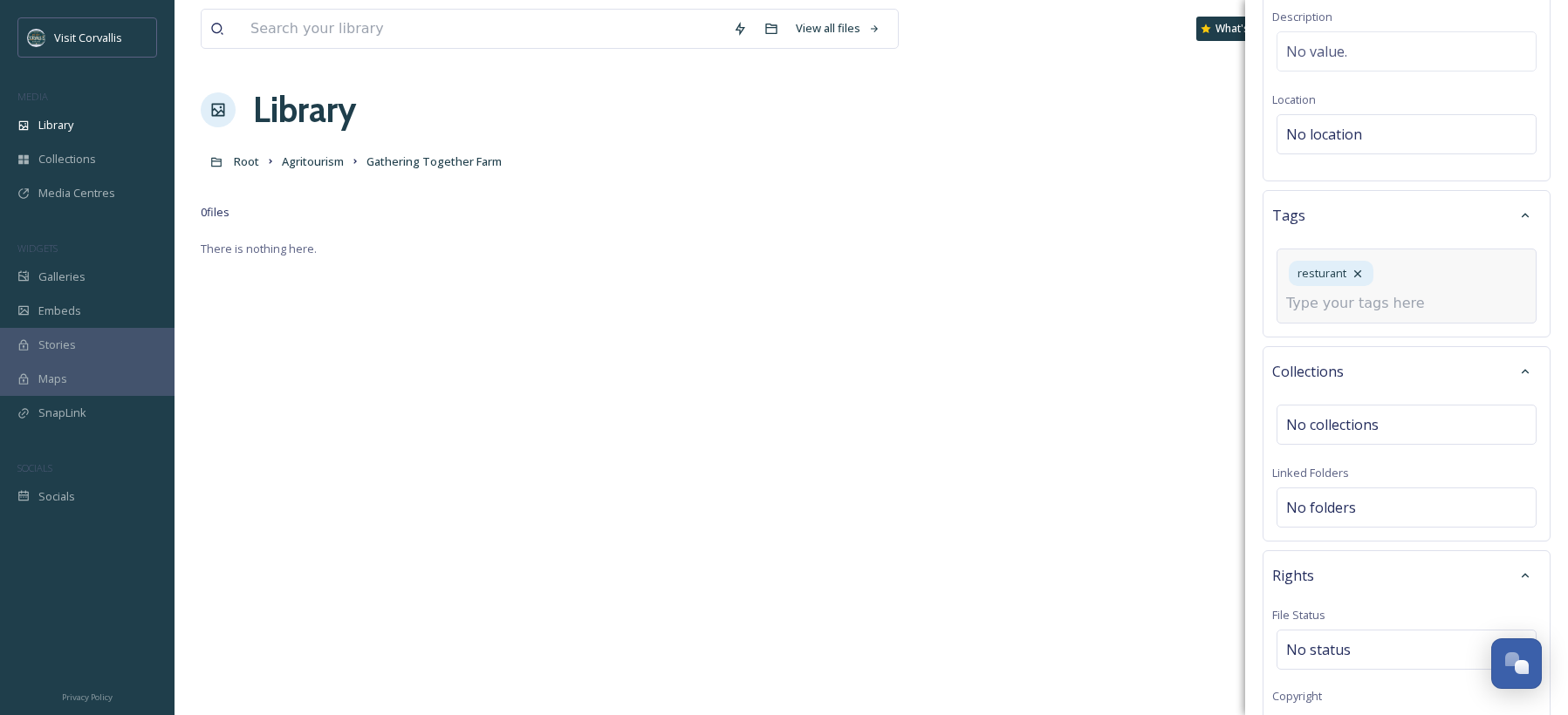
click at [1118, 305] on input at bounding box center [1374, 304] width 174 height 21
click at [1118, 272] on icon at bounding box center [1357, 273] width 14 height 14
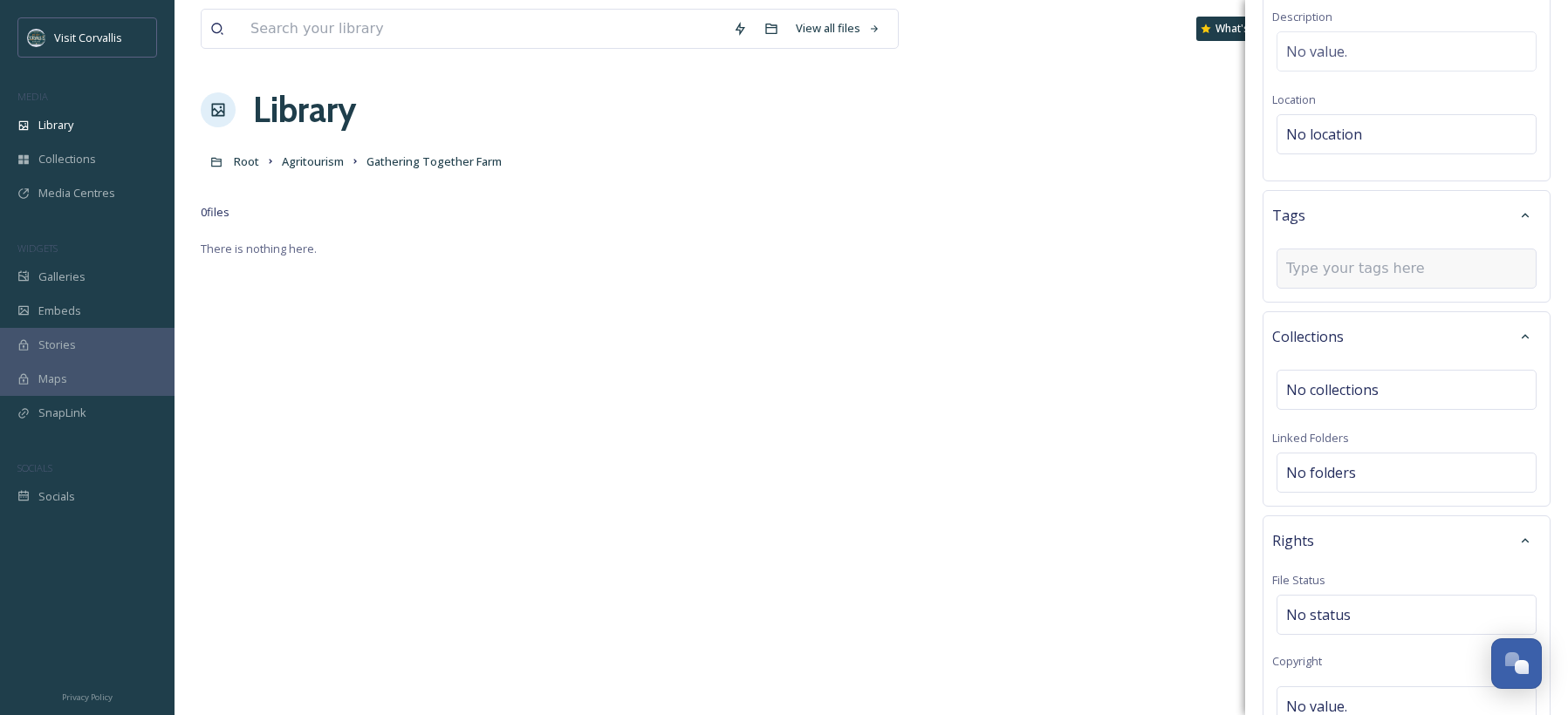
click at [1118, 276] on input at bounding box center [1374, 268] width 174 height 21
type input "rest"
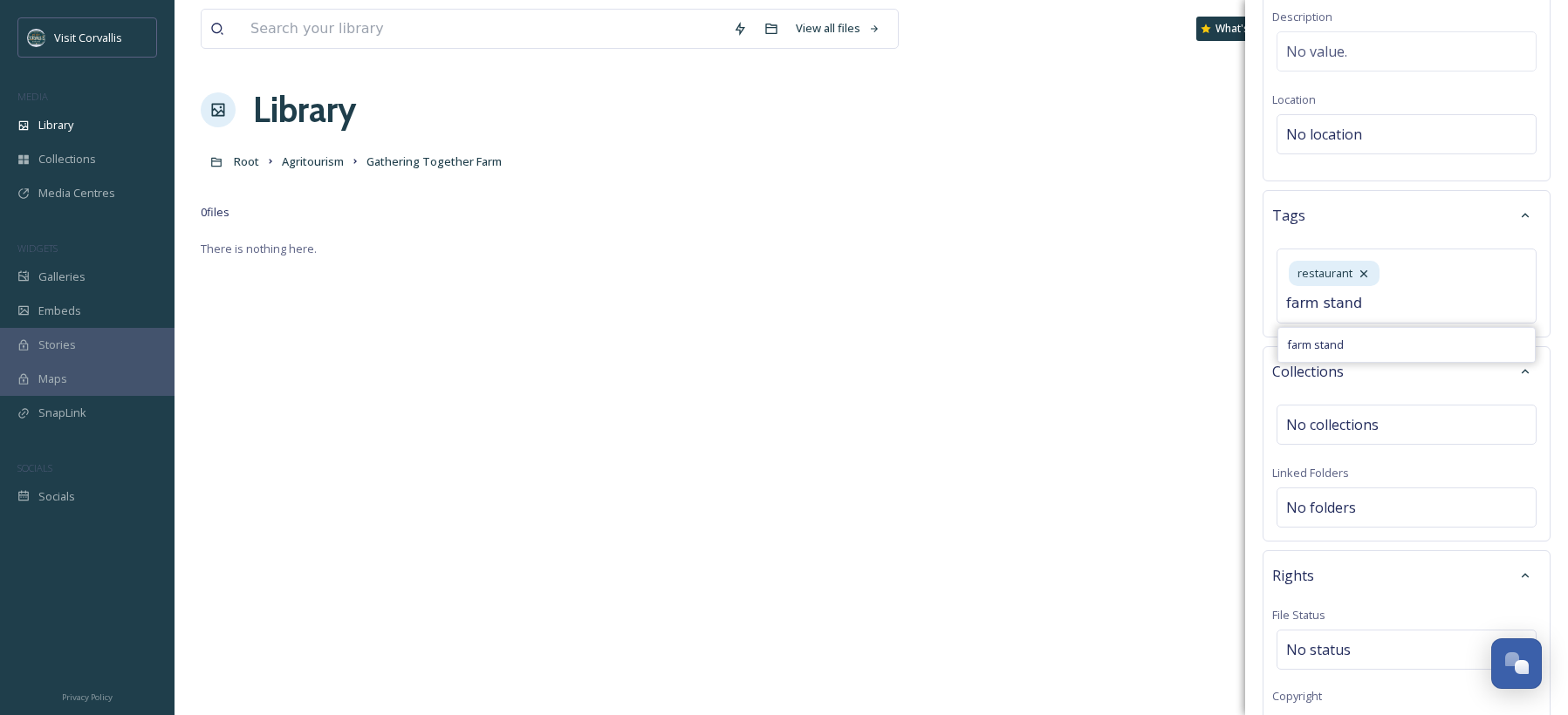
type input "farm stand"
click at [1118, 348] on span "farm stand" at bounding box center [1316, 345] width 57 height 16
click at [1118, 311] on input at bounding box center [1374, 304] width 174 height 21
type input "farm"
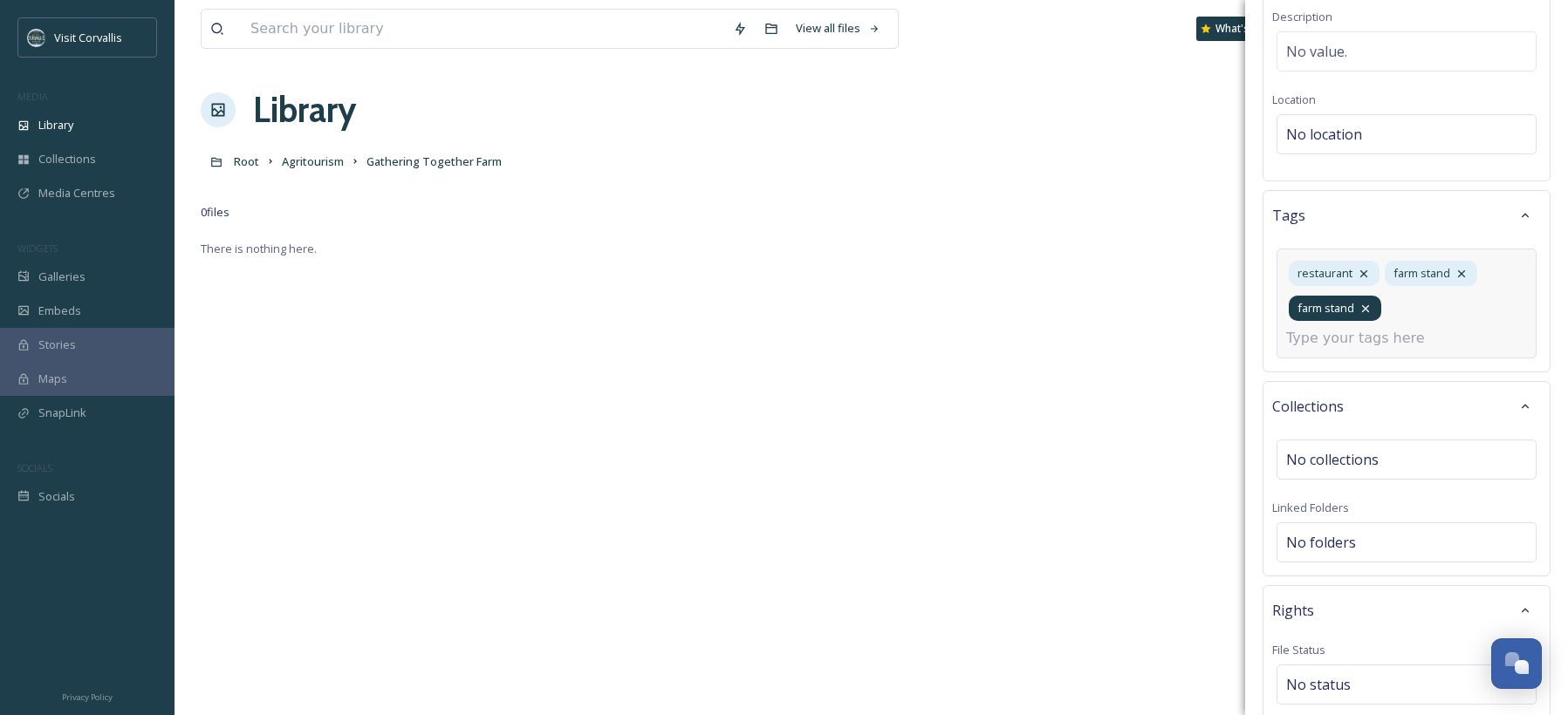
click at [1118, 312] on icon at bounding box center [1366, 308] width 14 height 14
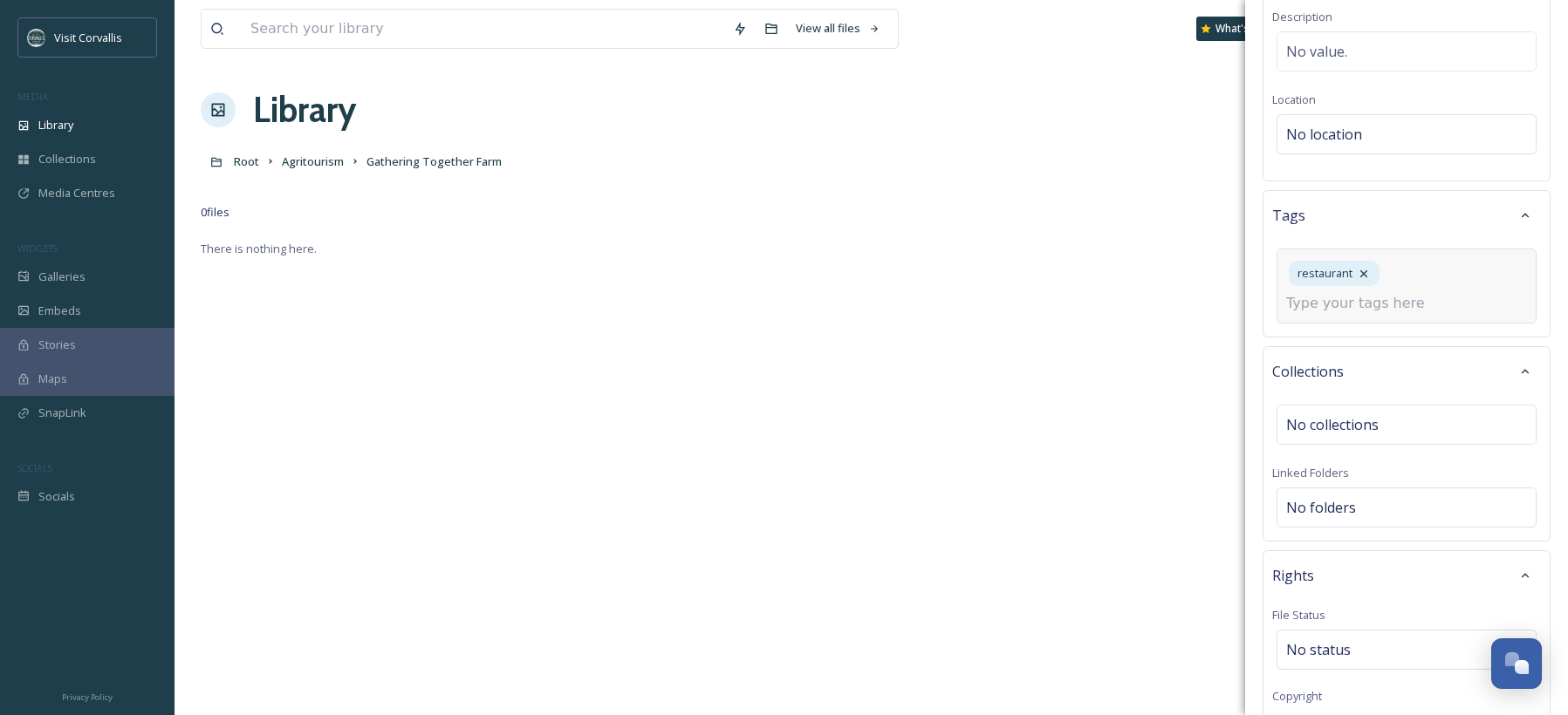
click at [1118, 307] on input at bounding box center [1374, 304] width 174 height 21
type input "farm"
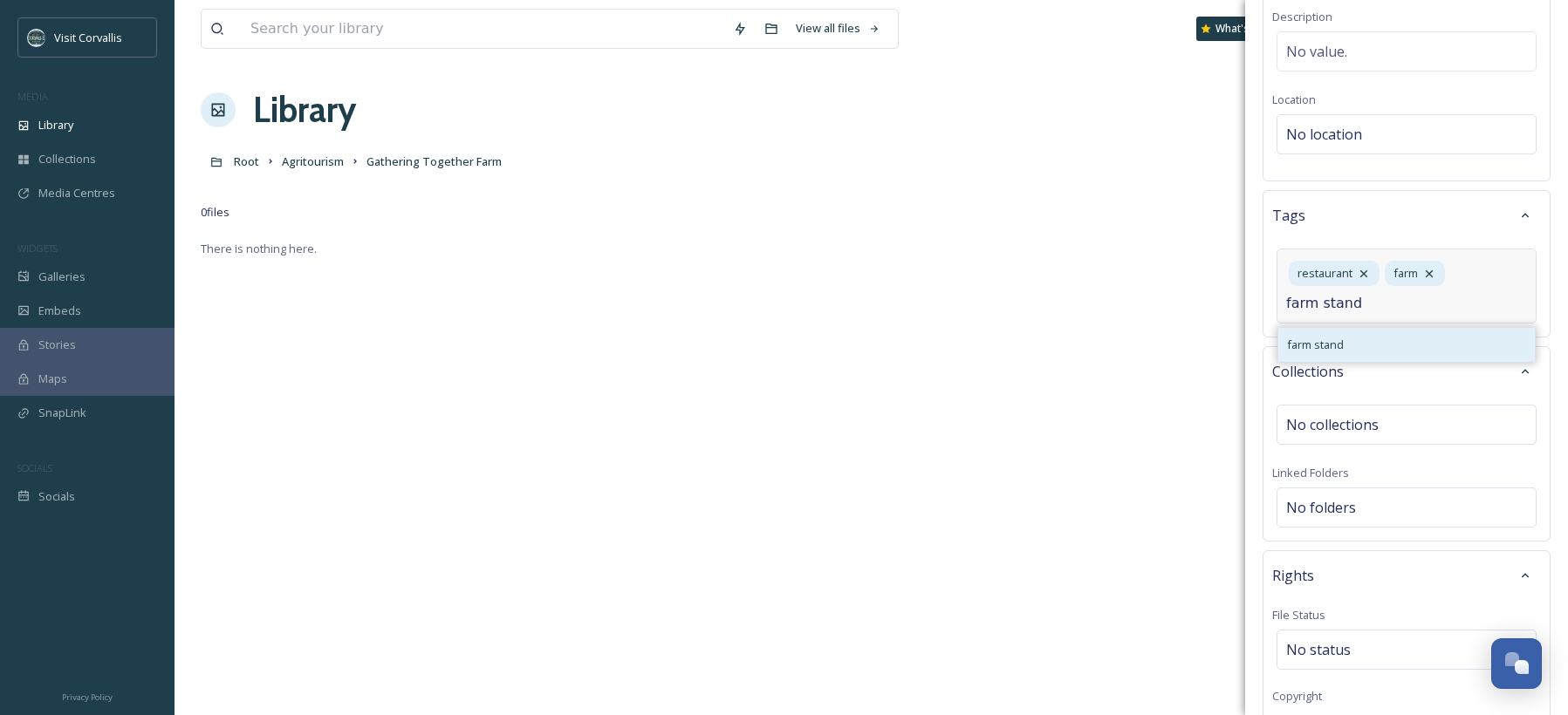
type input "farm stand"
click at [1118, 347] on span "farm stand" at bounding box center [1316, 345] width 57 height 16
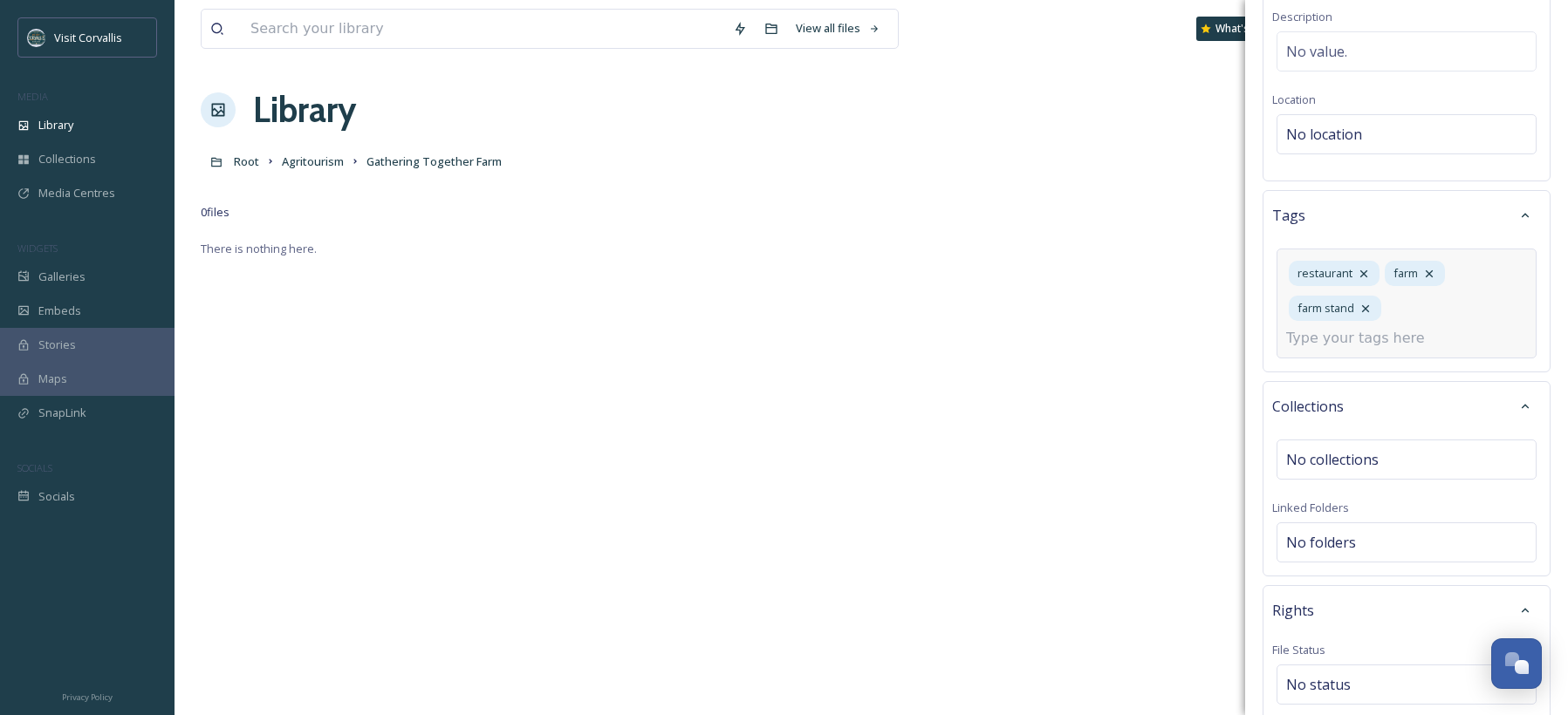
click at [1118, 344] on input at bounding box center [1374, 338] width 174 height 21
type input "farm-to-table"
click at [1118, 380] on span "Create " farm-to-table "" at bounding box center [1345, 379] width 116 height 16
click at [1118, 129] on span "No location" at bounding box center [1325, 134] width 76 height 21
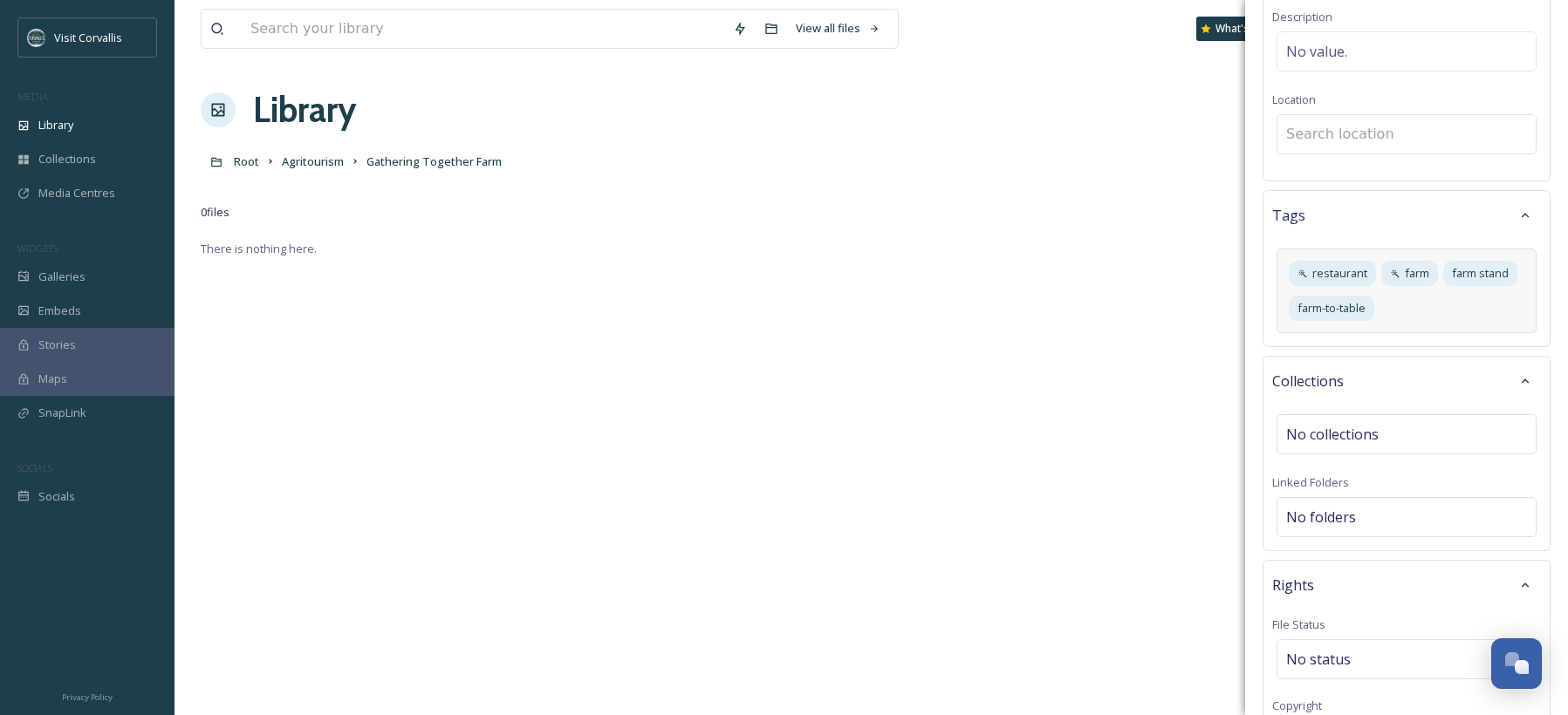
click at [1118, 132] on input at bounding box center [1406, 134] width 258 height 38
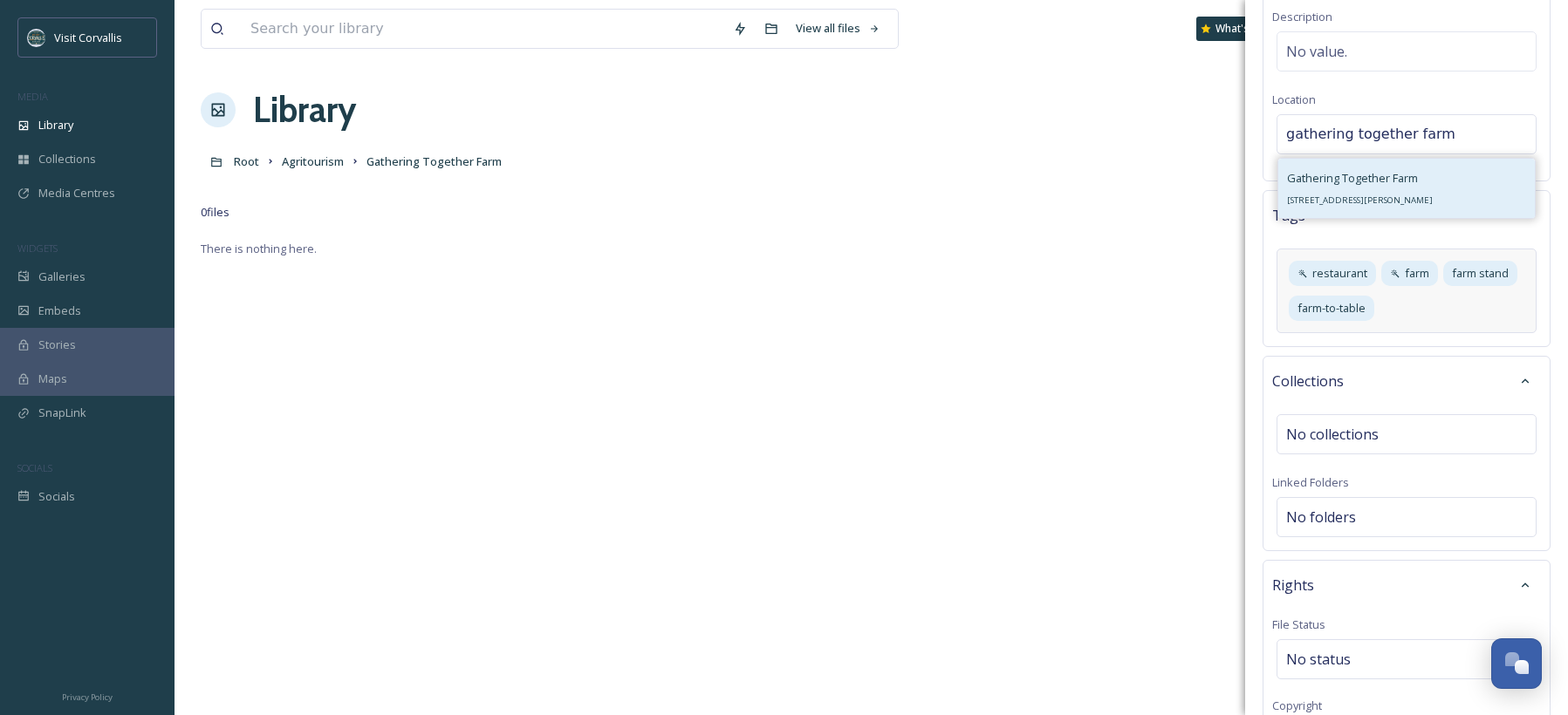
type input "gathering together farm"
click at [1118, 184] on span "Gathering Together Farm" at bounding box center [1352, 178] width 131 height 15
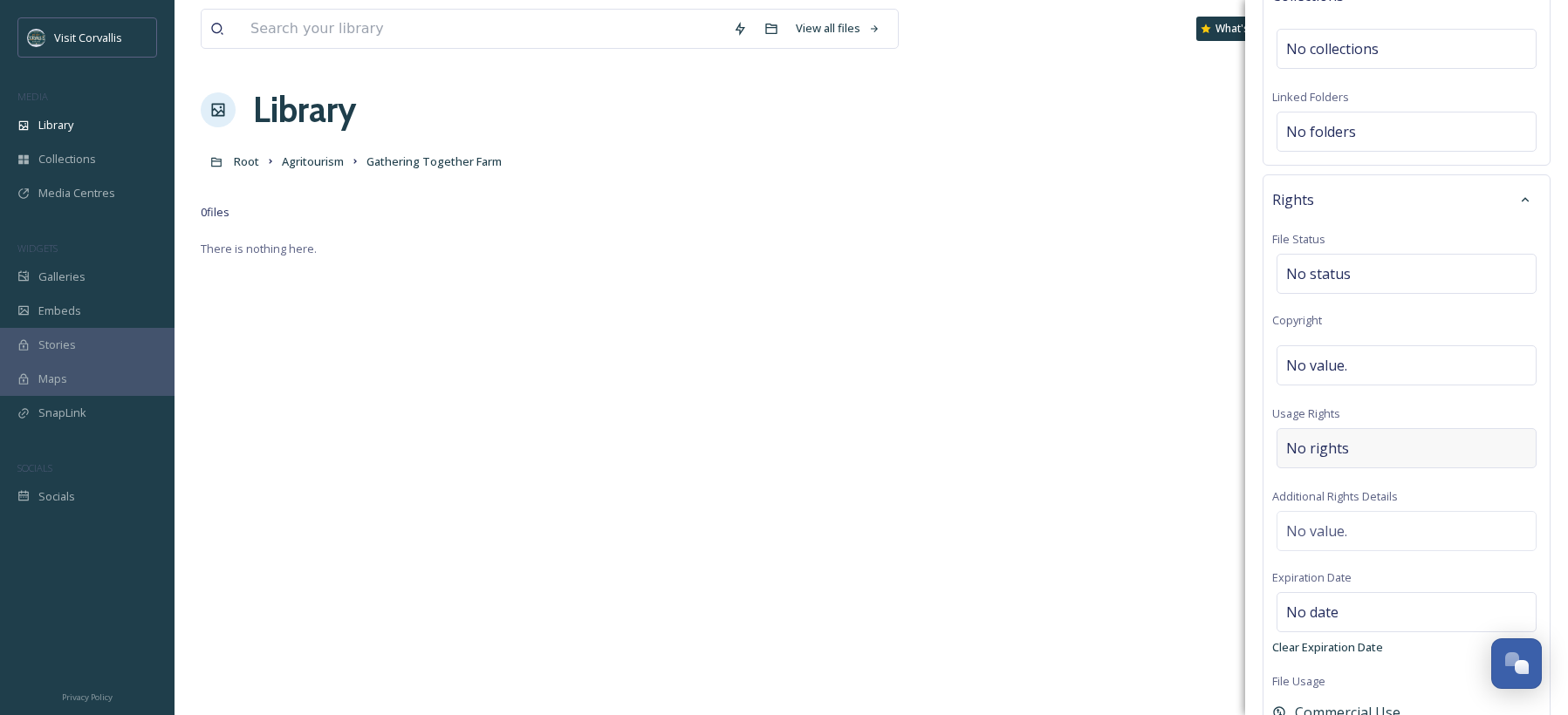
scroll to position [675, 0]
click at [1118, 536] on div "No date" at bounding box center [1406, 611] width 260 height 40
click at [1118, 448] on span "No rights" at bounding box center [1318, 447] width 63 height 21
click at [1118, 448] on input at bounding box center [1378, 451] width 192 height 38
click at [1118, 525] on div "No value." at bounding box center [1406, 530] width 260 height 40
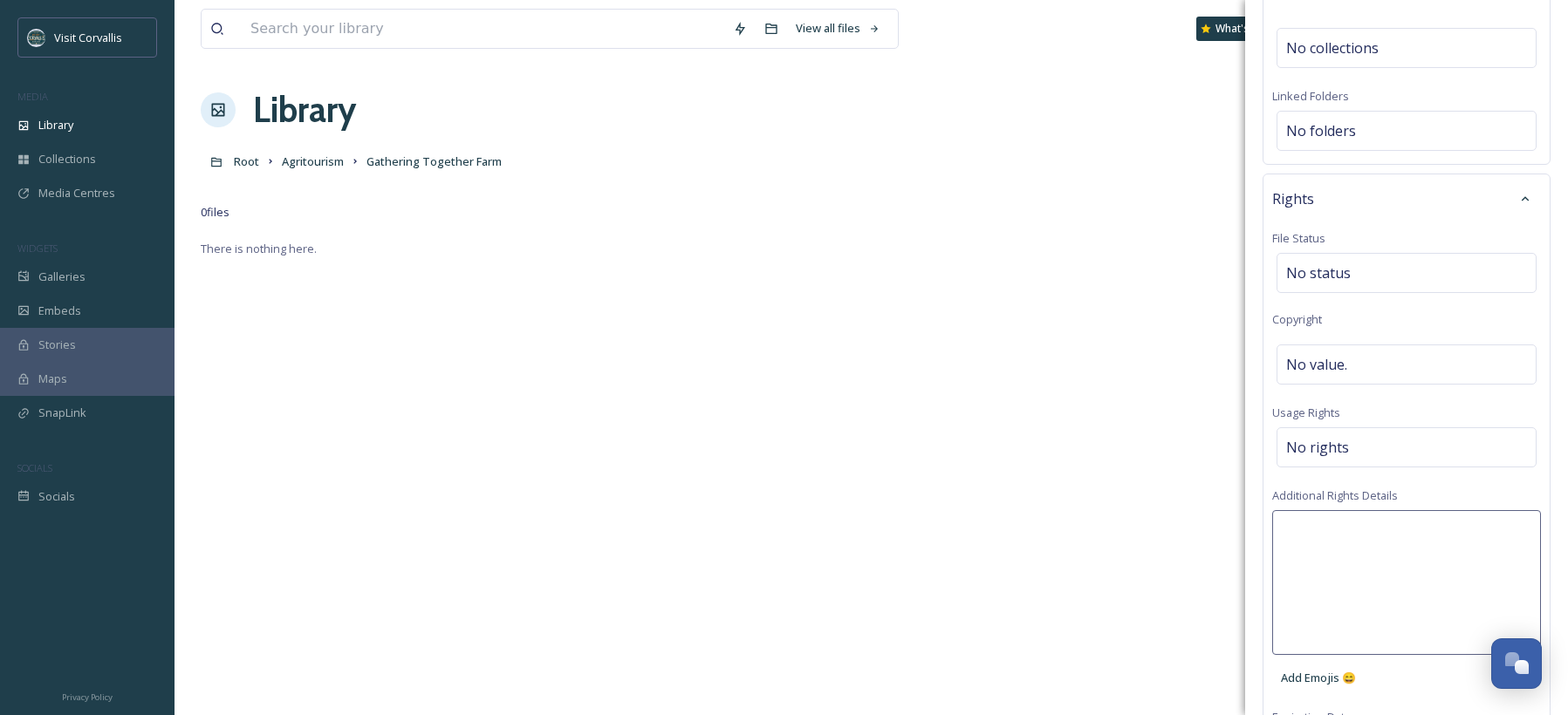
click at [1118, 535] on textarea at bounding box center [1407, 583] width 269 height 145
paste textarea "[PERSON_NAME] Photography"
click at [1118, 528] on textarea "[PERSON_NAME] Photography" at bounding box center [1407, 583] width 269 height 145
type textarea "Credit [PERSON_NAME] Photography"
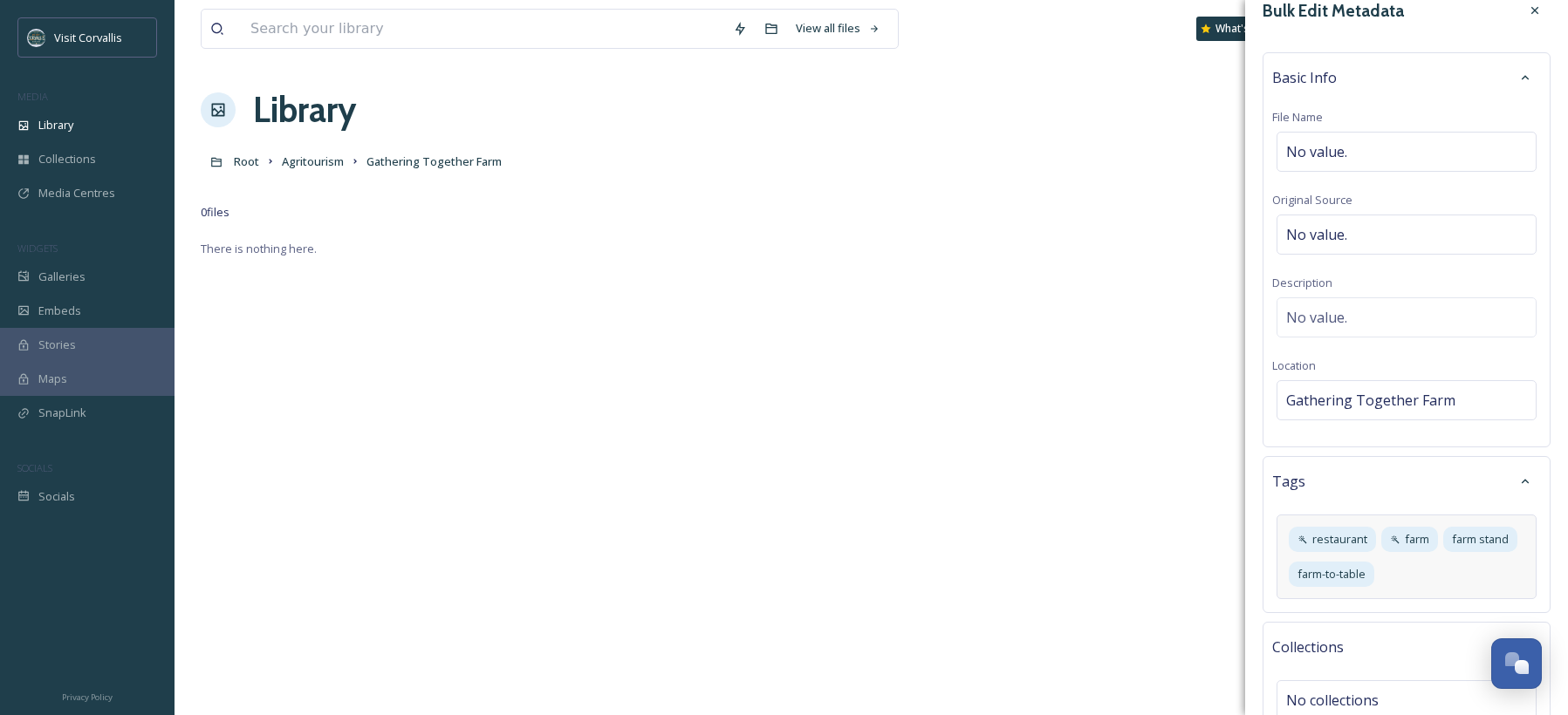
scroll to position [0, 0]
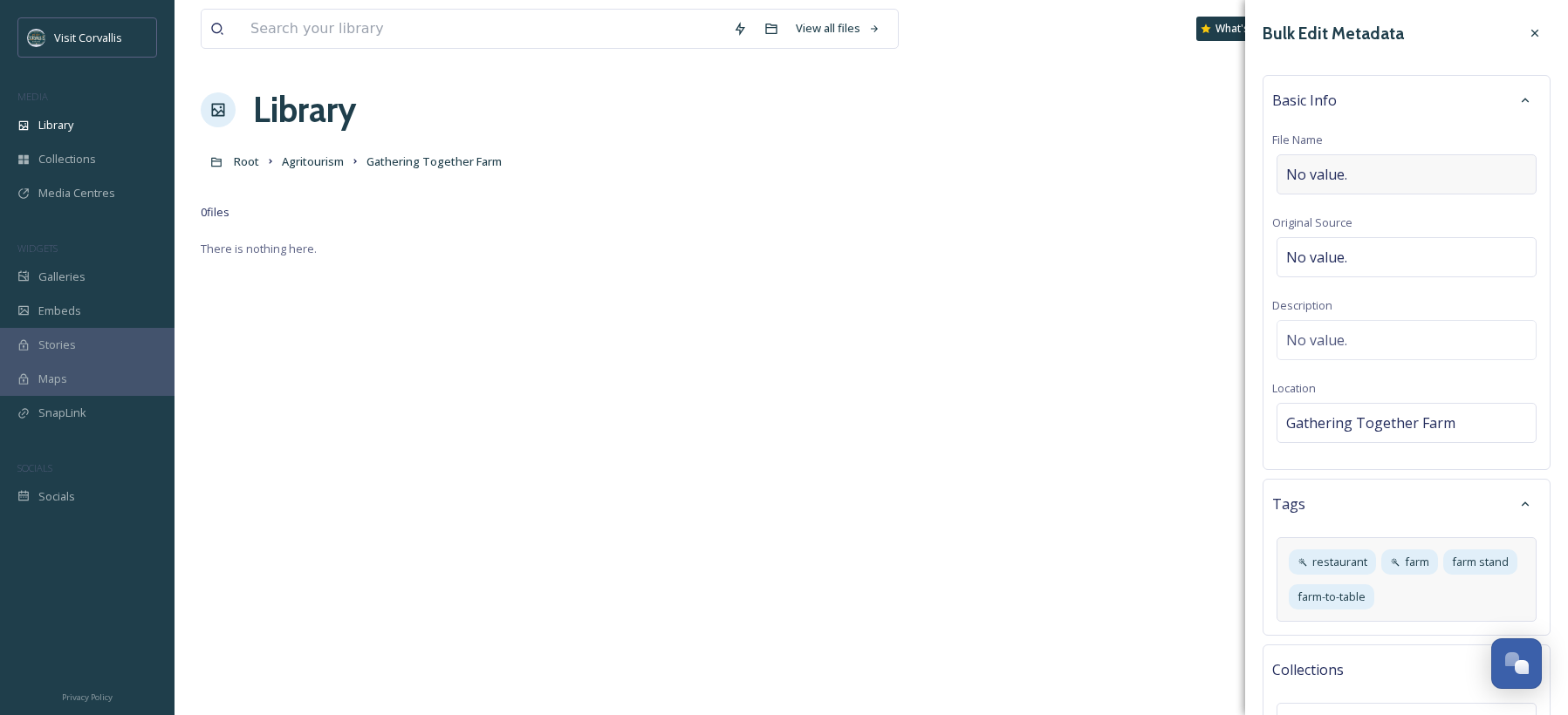
click at [1118, 168] on div "No value." at bounding box center [1406, 174] width 260 height 40
type input "Gathering Together Farm"
click at [1118, 326] on div "No value." at bounding box center [1406, 340] width 260 height 40
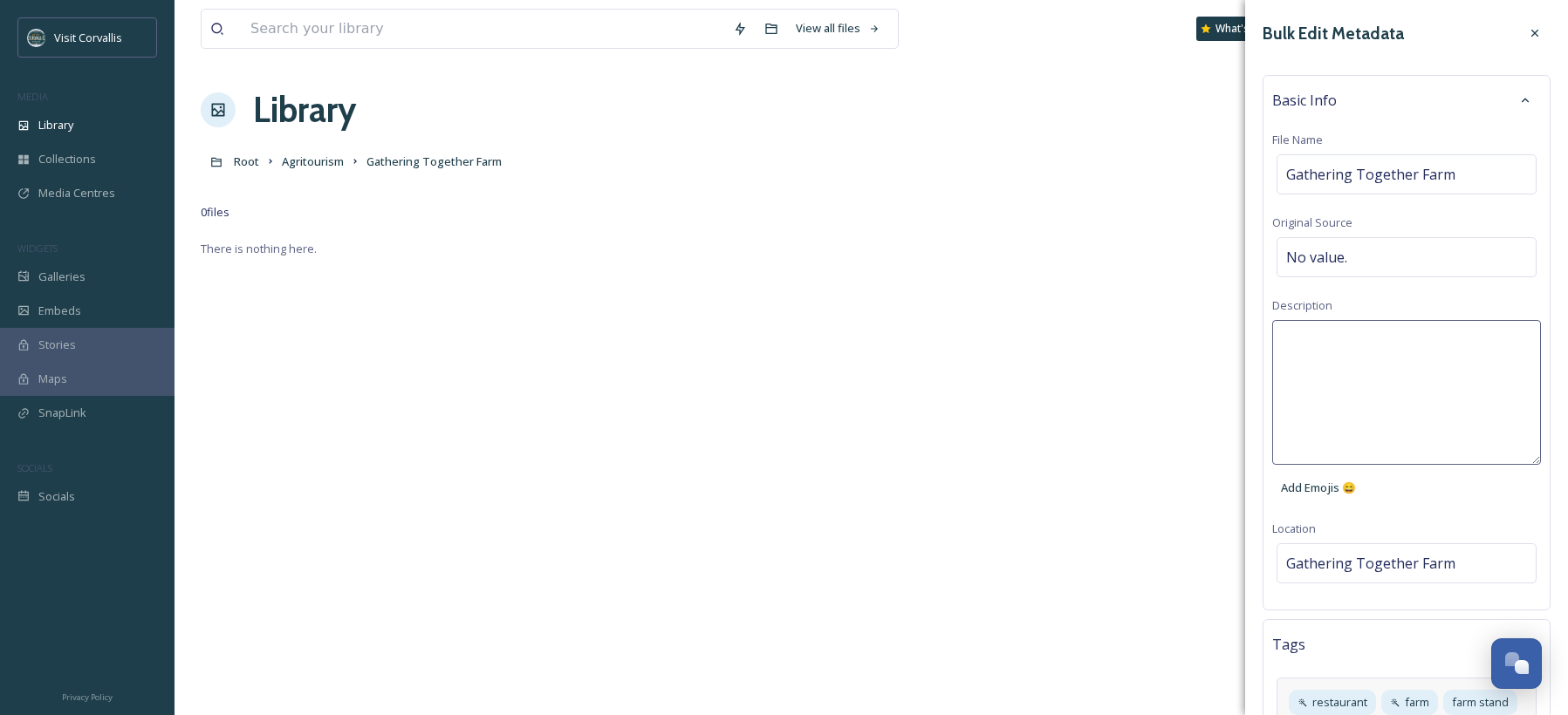
click at [1118, 349] on textarea at bounding box center [1407, 392] width 269 height 145
click at [1118, 350] on textarea at bounding box center [1407, 392] width 269 height 145
paste textarea "Farm-to-table eatery offering pizza, bread, salads and burgers, plus brunch."
click at [1118, 340] on textarea "Farm-to-table eatery offering pizza, bread, salads and burgers, plus brunch." at bounding box center [1407, 392] width 269 height 145
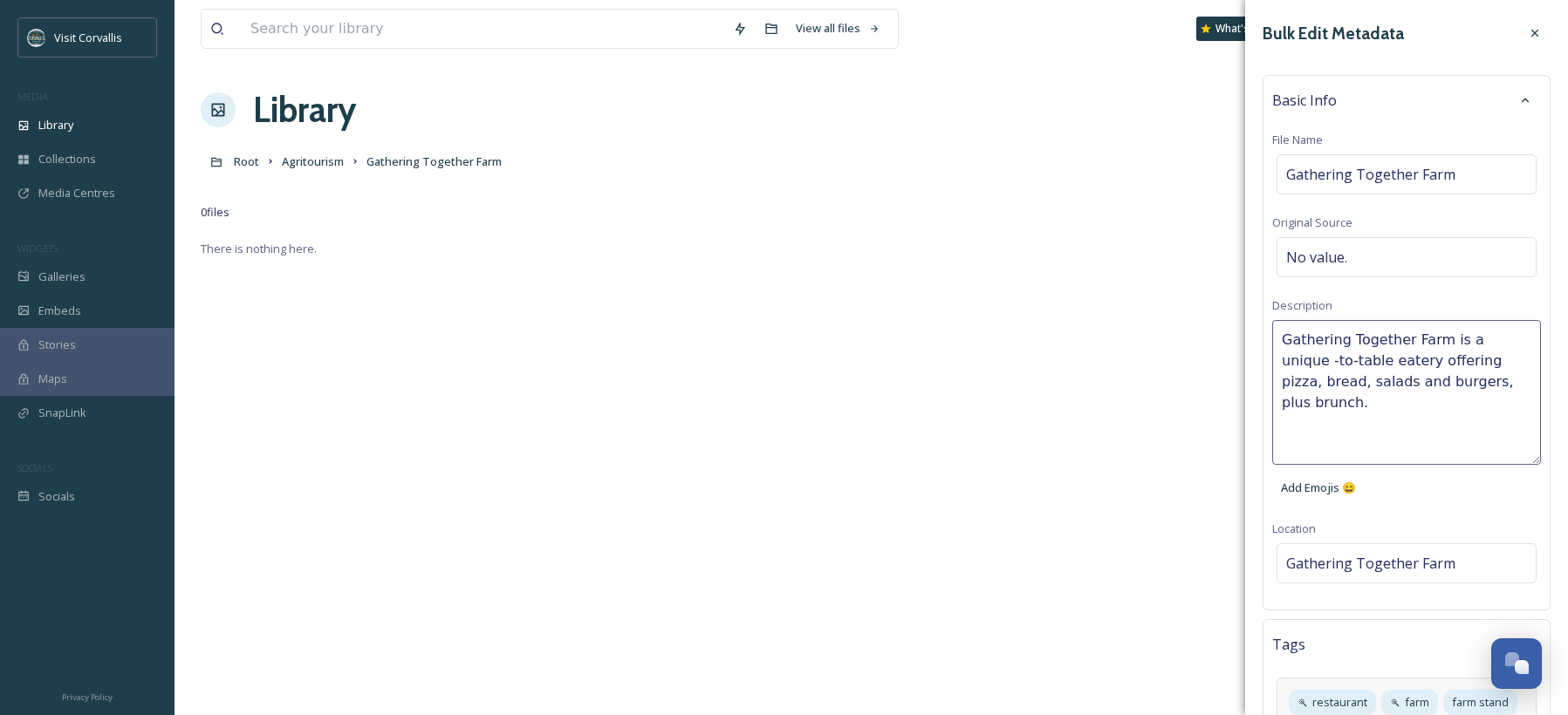
drag, startPoint x: 1471, startPoint y: 343, endPoint x: 1521, endPoint y: 344, distance: 50.0
click at [1118, 344] on textarea "Gathering Together Farm is a unique -to-table eatery offering pizza, bread, sal…" at bounding box center [1407, 392] width 269 height 145
paste textarea "hriving CSA program, farm stand & restaurant, and farmers' ..."
click at [1118, 338] on textarea "Gathering Together Farm is a hriving CSA program, farm stand & restaurant, and …" at bounding box center [1407, 392] width 269 height 145
drag, startPoint x: 1365, startPoint y: 385, endPoint x: 1440, endPoint y: 426, distance: 85.5
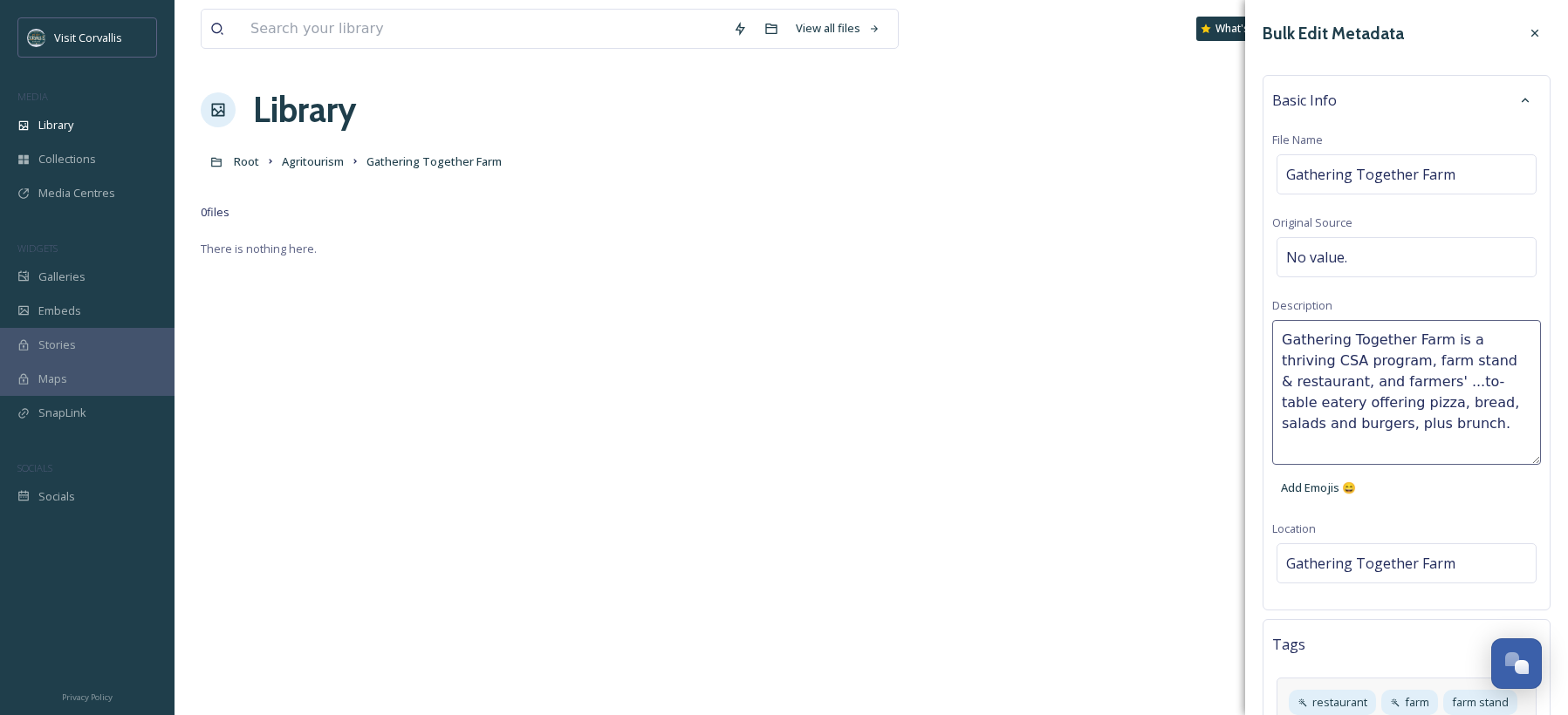
click at [1118, 426] on textarea "Gathering Together Farm is a thriving CSA program, farm stand & restaurant, and…" at bounding box center [1407, 392] width 269 height 145
type textarea "Gathering Together Farm is a thriving CSA program, farm stand & restaurant."
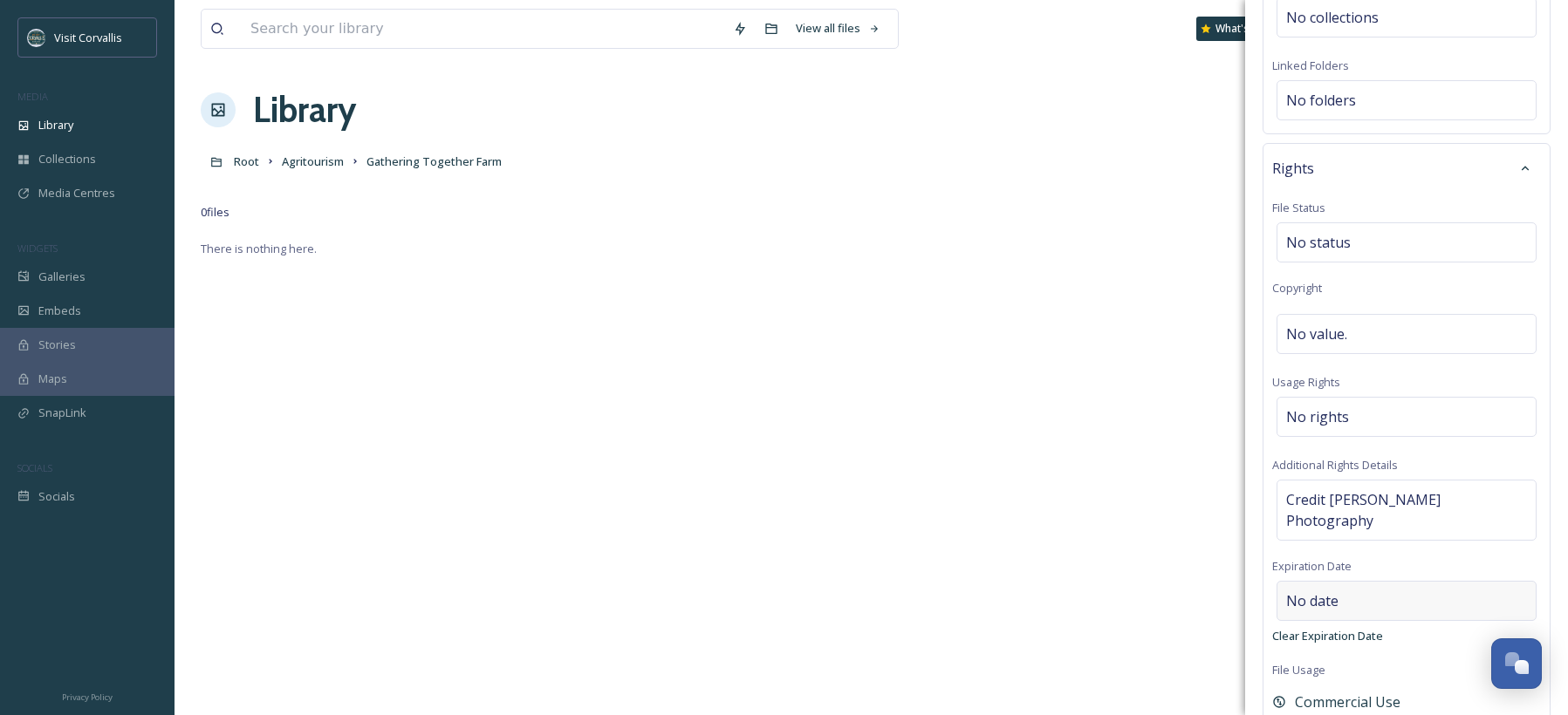
scroll to position [925, 0]
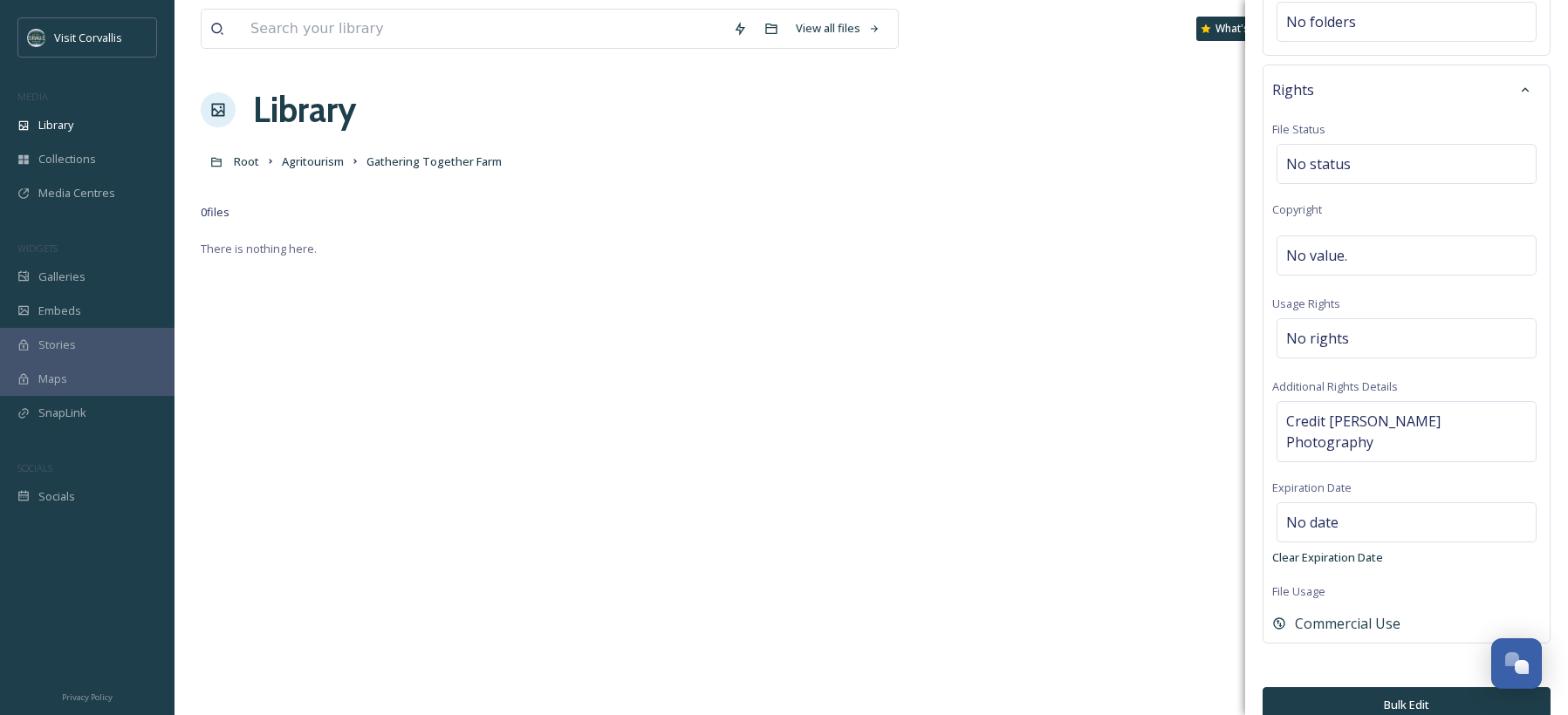
click at [1118, 536] on button "Bulk Edit" at bounding box center [1407, 705] width 288 height 36
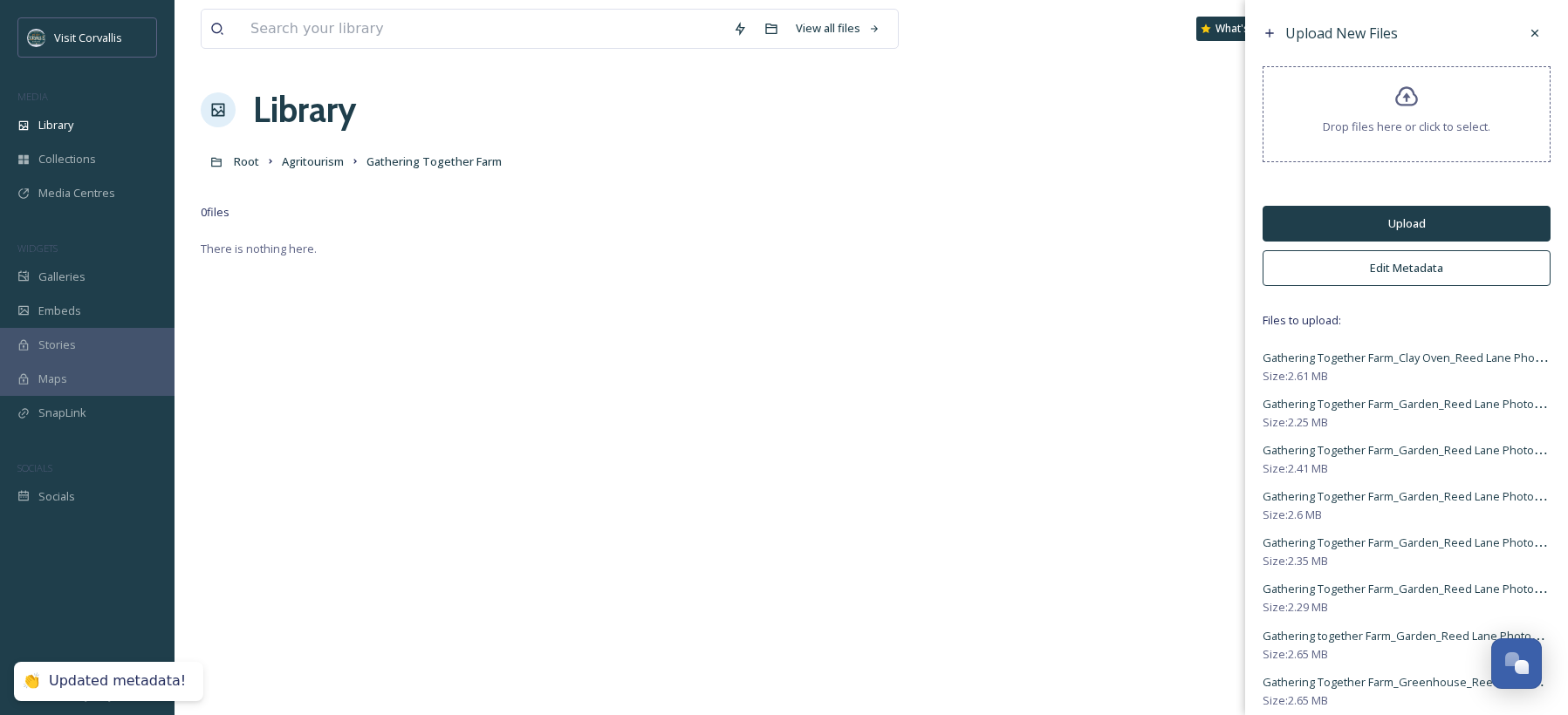
click at [1118, 218] on button "Upload" at bounding box center [1407, 224] width 288 height 36
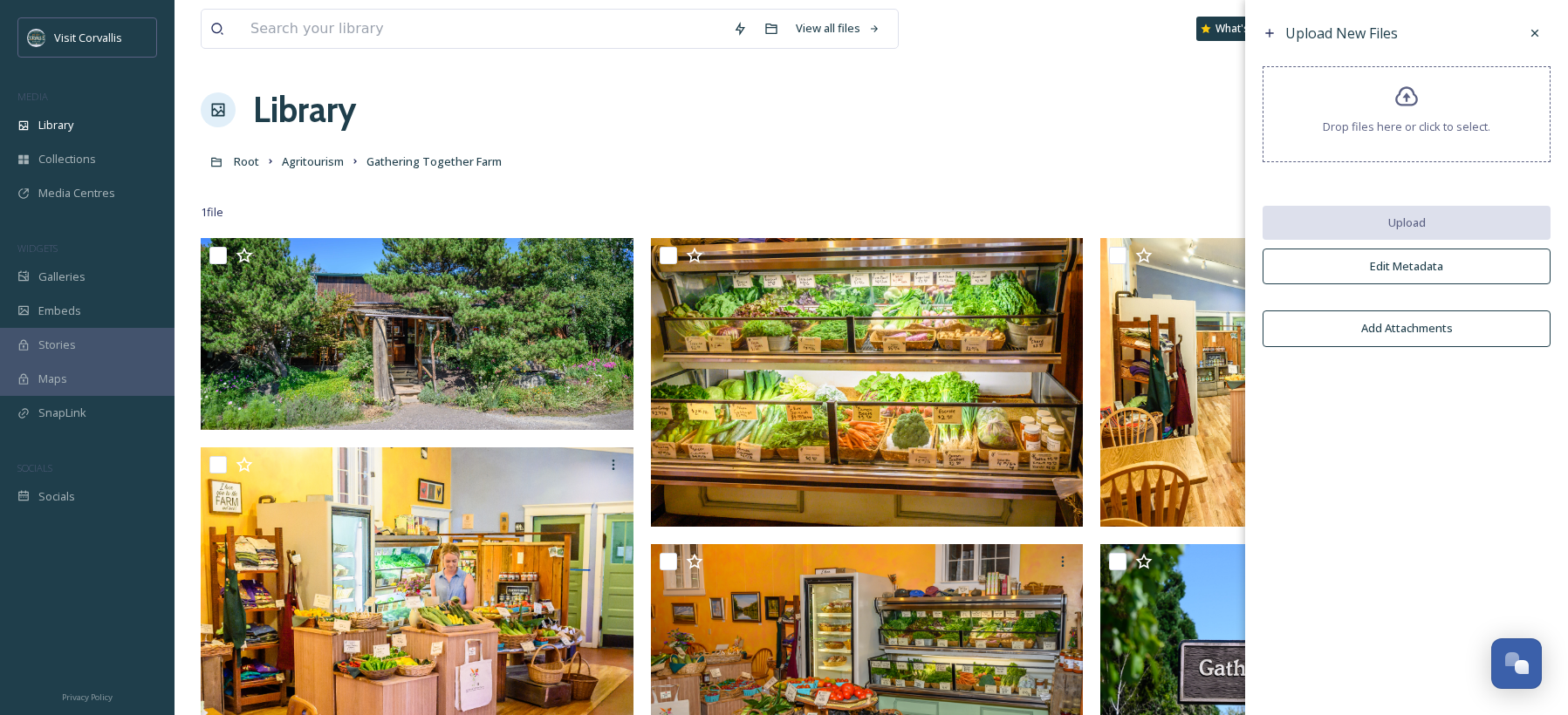
click at [747, 150] on div "Root Agritourism Gathering Together Farm" at bounding box center [872, 161] width 1341 height 33
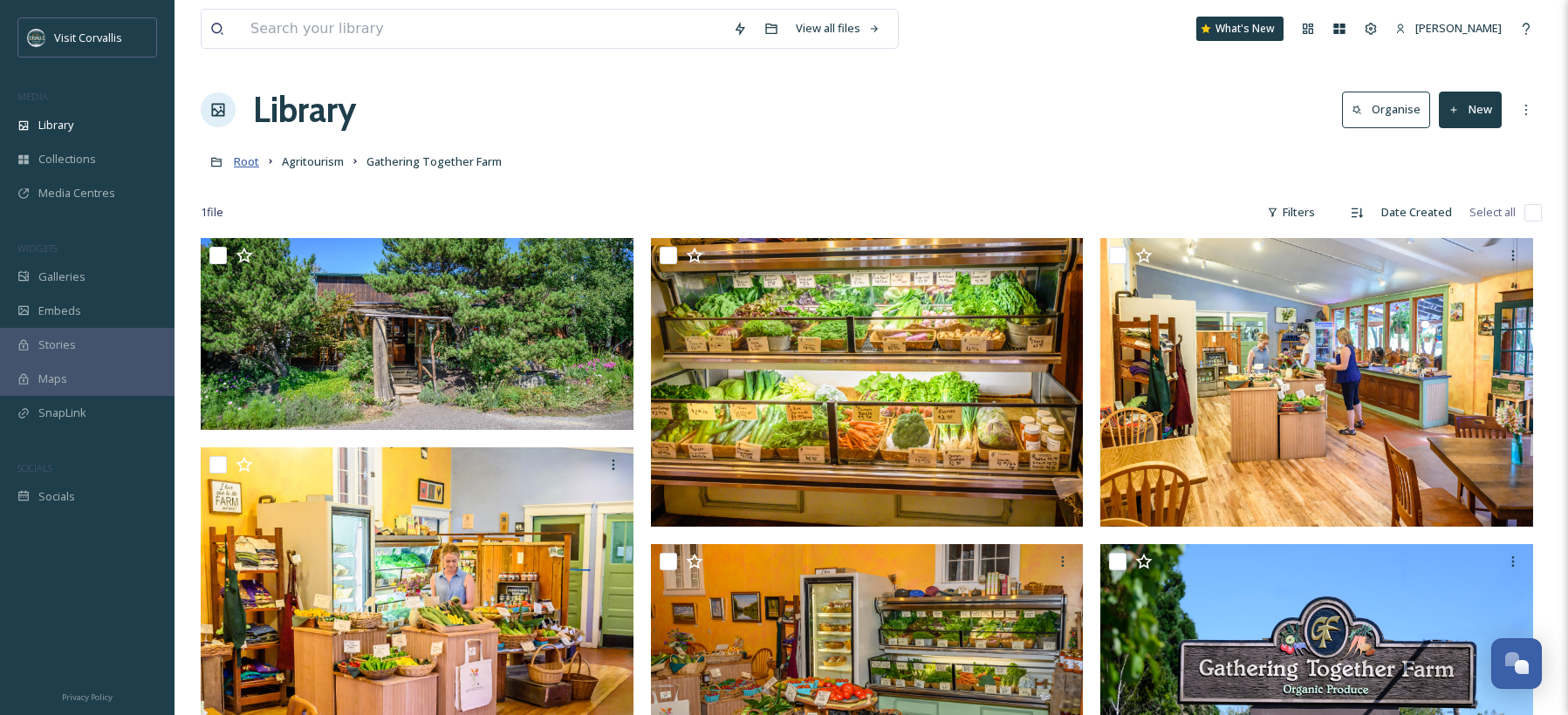
click at [255, 161] on span "Root" at bounding box center [247, 161] width 26 height 15
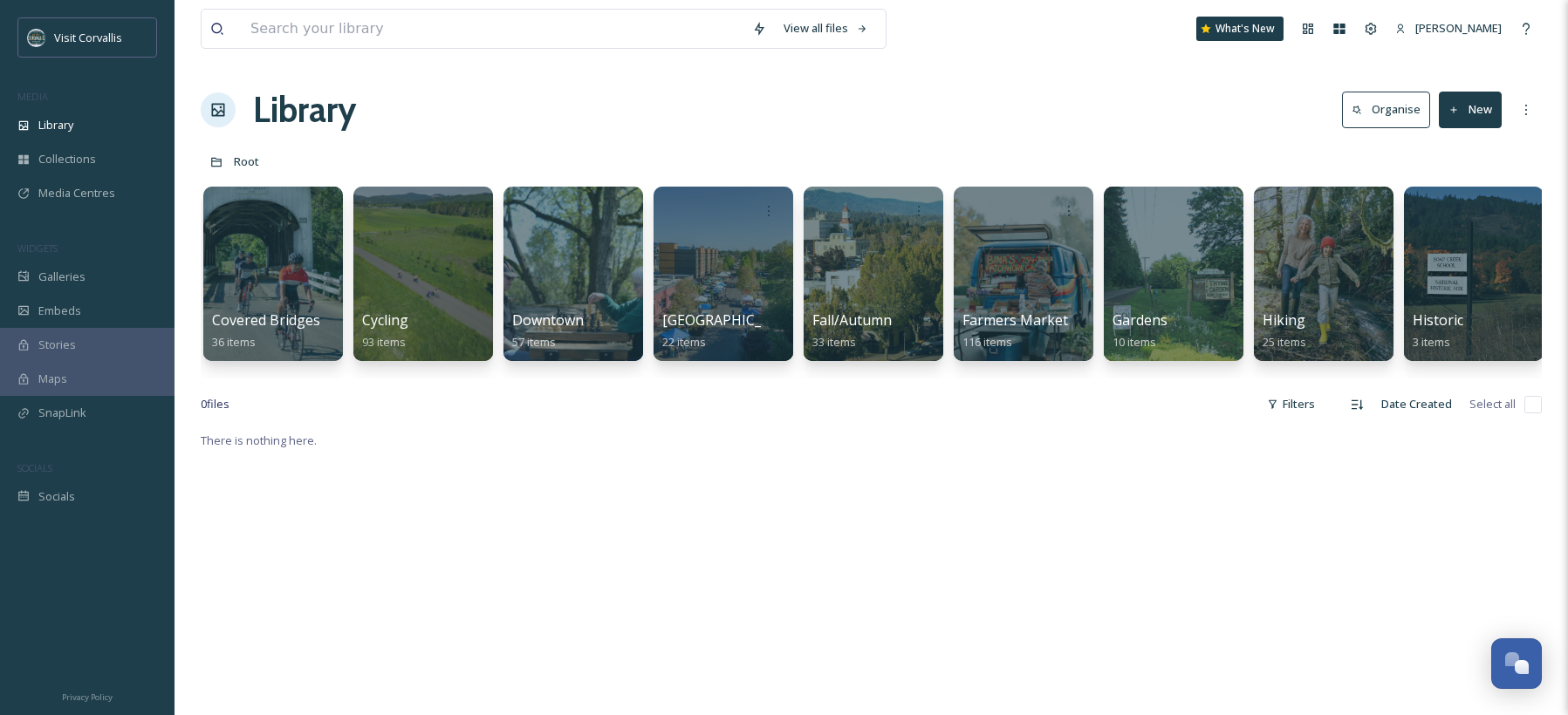
scroll to position [0, 1809]
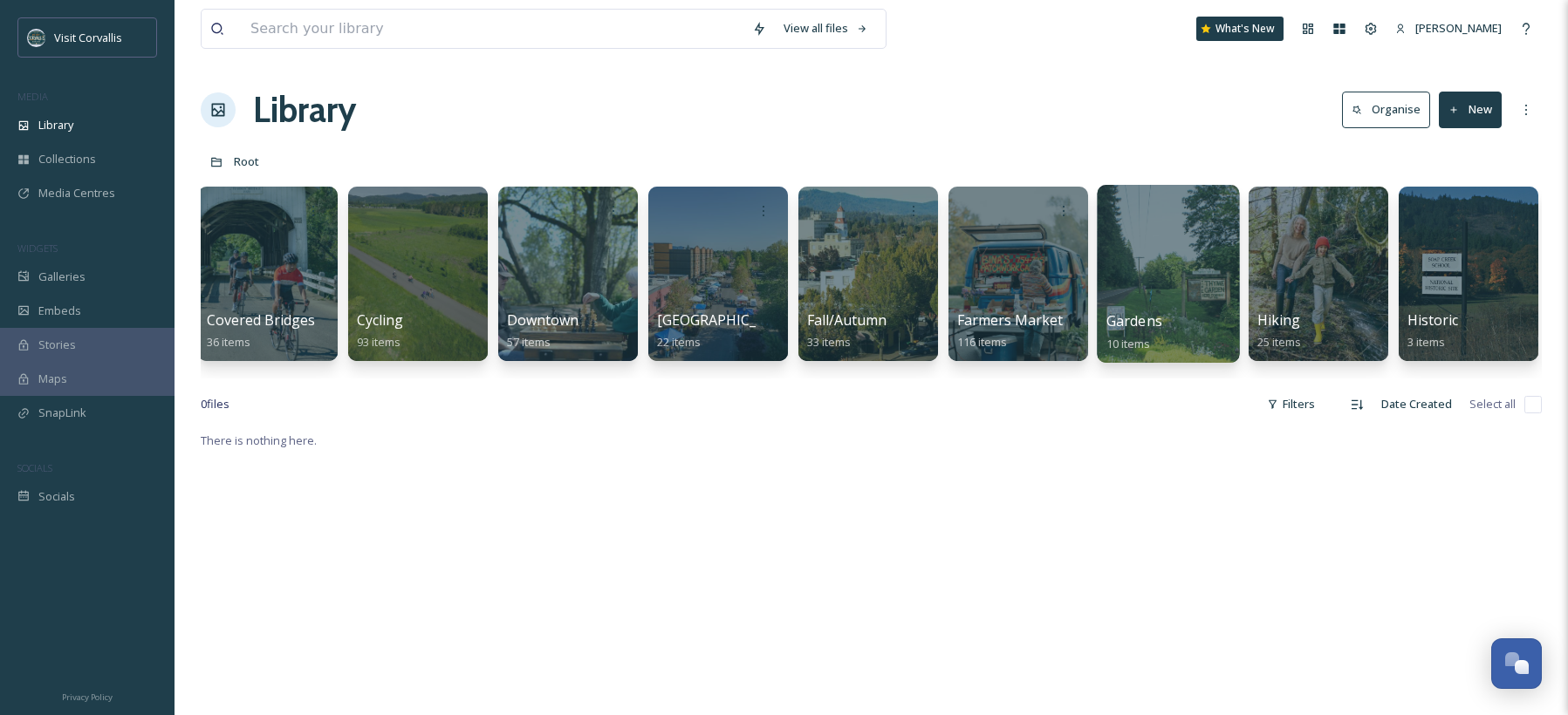
click at [1118, 275] on div at bounding box center [1168, 273] width 142 height 178
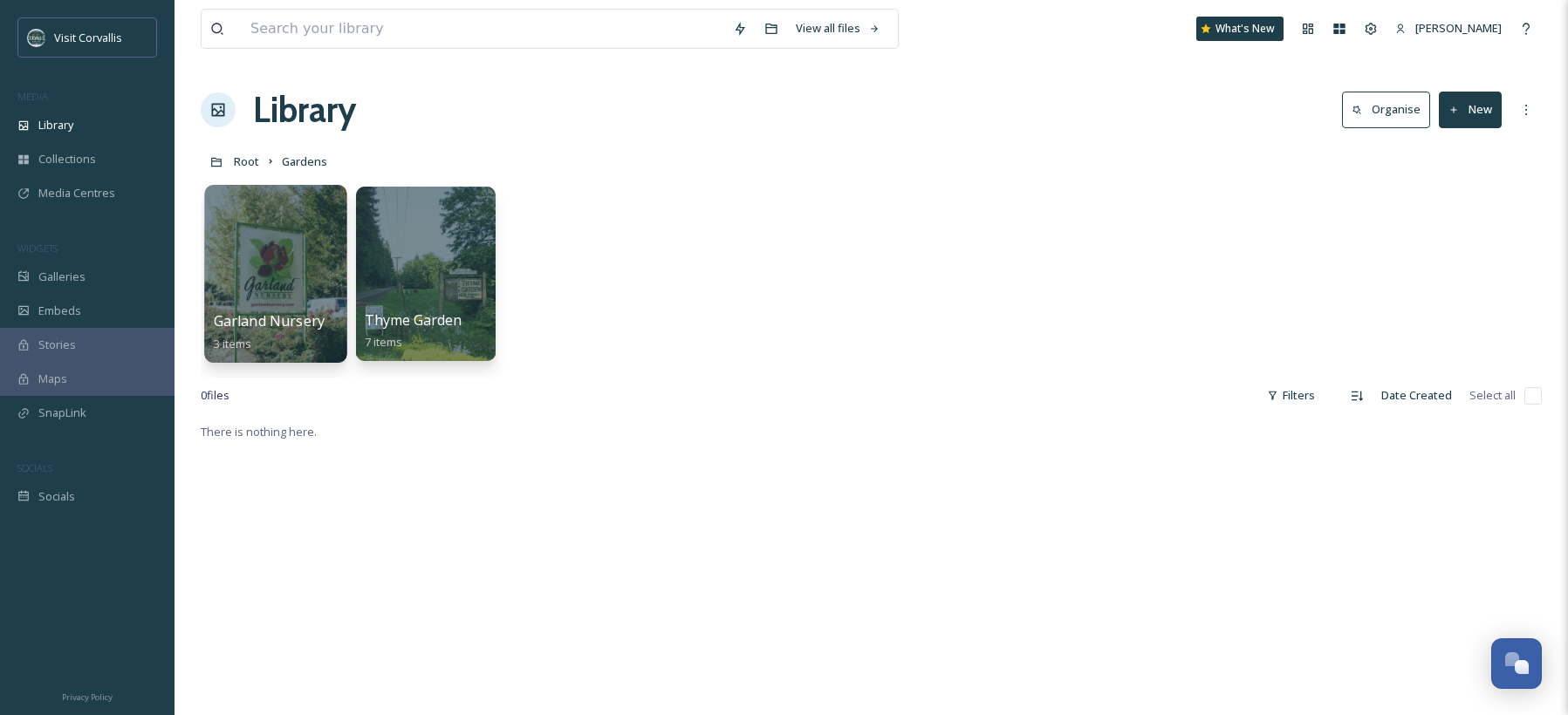
click at [290, 251] on div at bounding box center [274, 273] width 142 height 178
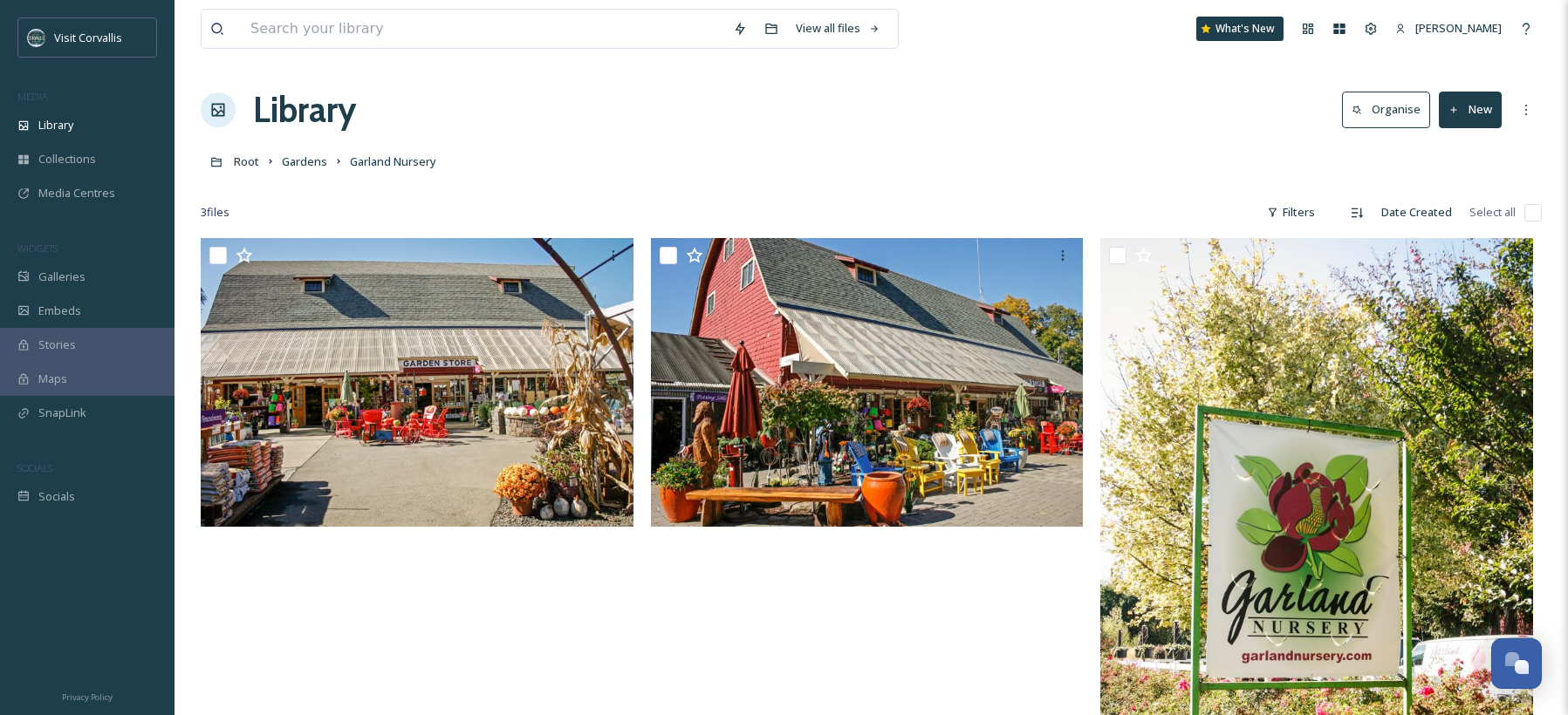
click at [1118, 109] on button "New" at bounding box center [1471, 109] width 63 height 36
click at [1118, 149] on span "File Upload" at bounding box center [1462, 149] width 57 height 16
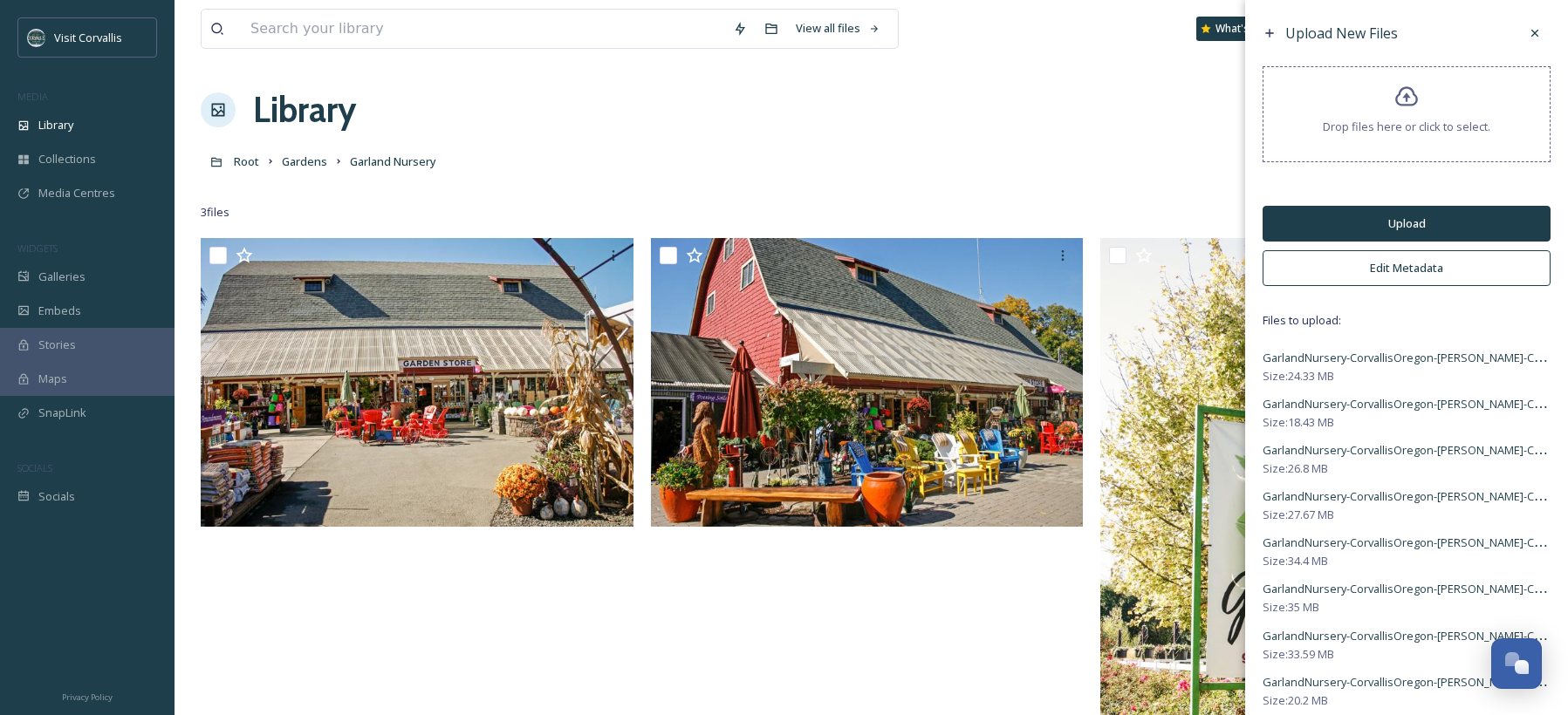
click at [1118, 271] on button "Edit Metadata" at bounding box center [1407, 268] width 288 height 36
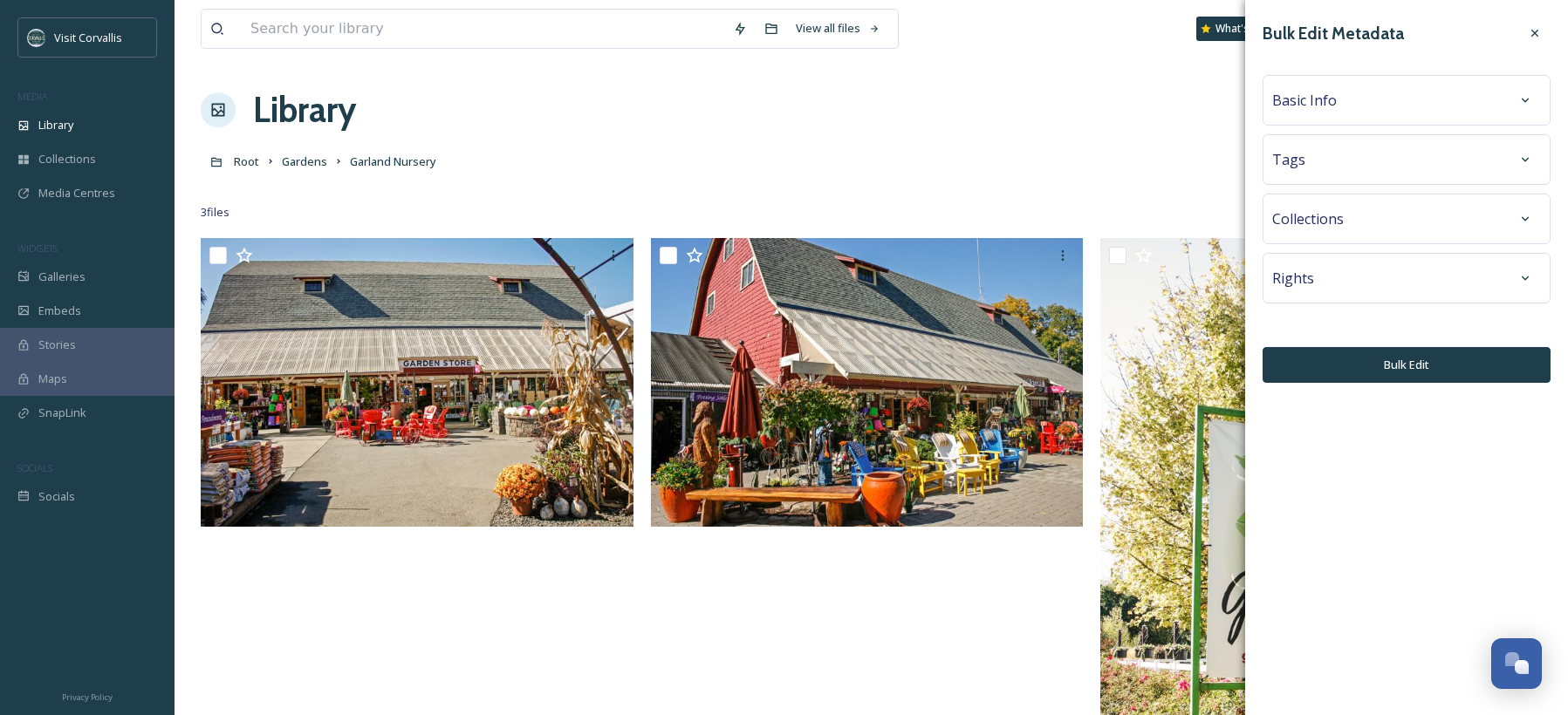
click at [1118, 103] on div "Basic Info" at bounding box center [1407, 100] width 269 height 31
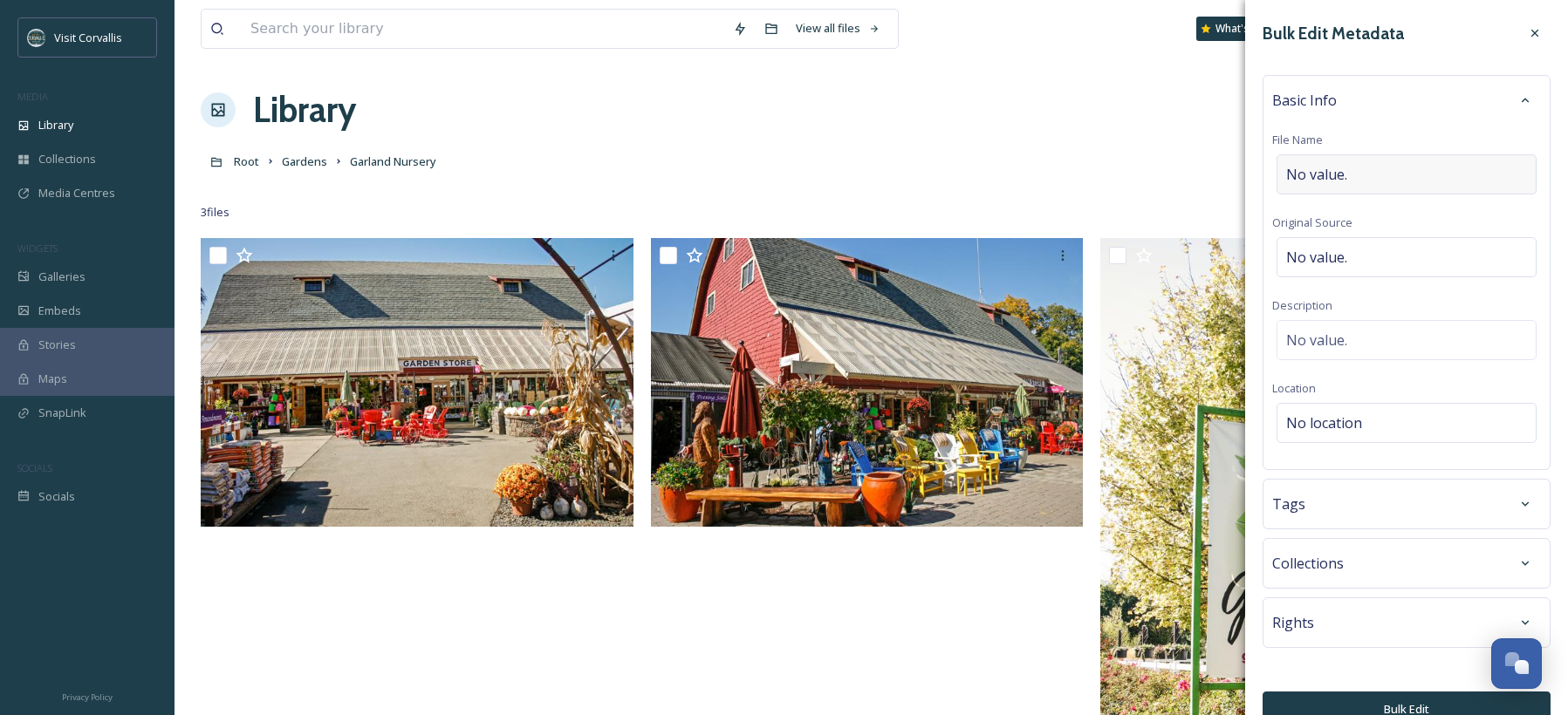
click at [1118, 167] on span "No value." at bounding box center [1317, 174] width 61 height 21
click at [1118, 180] on input "GarlandNursery-CorvallisOregon-[PERSON_NAME]" at bounding box center [1407, 174] width 269 height 40
drag, startPoint x: 1443, startPoint y: 180, endPoint x: 1568, endPoint y: 181, distance: 125.0
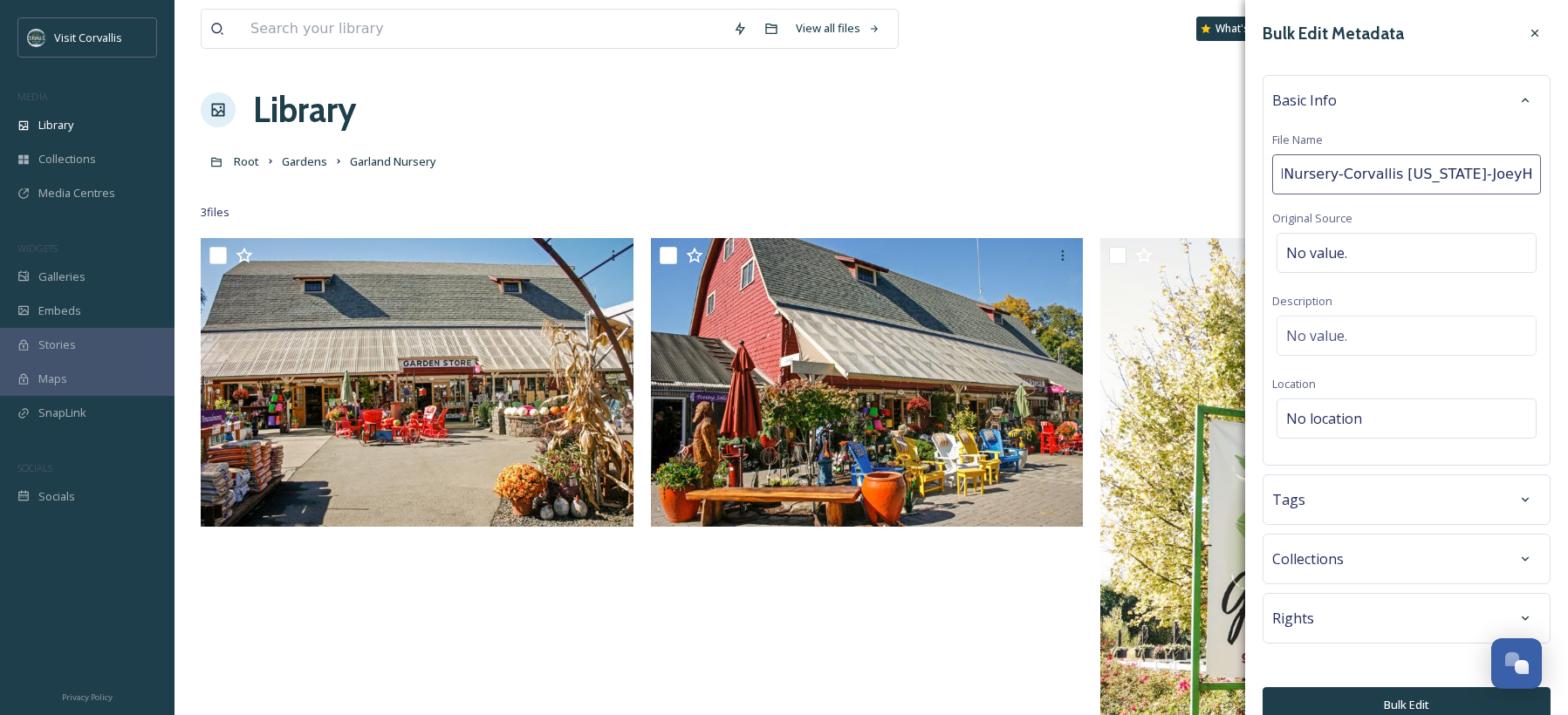
click at [1118, 181] on input "GarlandNursery-Corvallis [US_STATE]-JoeyHamilton" at bounding box center [1407, 174] width 269 height 40
click at [1118, 178] on input "GarlandNursery-[GEOGRAPHIC_DATA] [US_STATE]" at bounding box center [1407, 174] width 269 height 40
click at [1118, 176] on input "GarlandNursery in [GEOGRAPHIC_DATA] [US_STATE]" at bounding box center [1407, 174] width 269 height 40
type input "Garland Nursery in [GEOGRAPHIC_DATA] [US_STATE]"
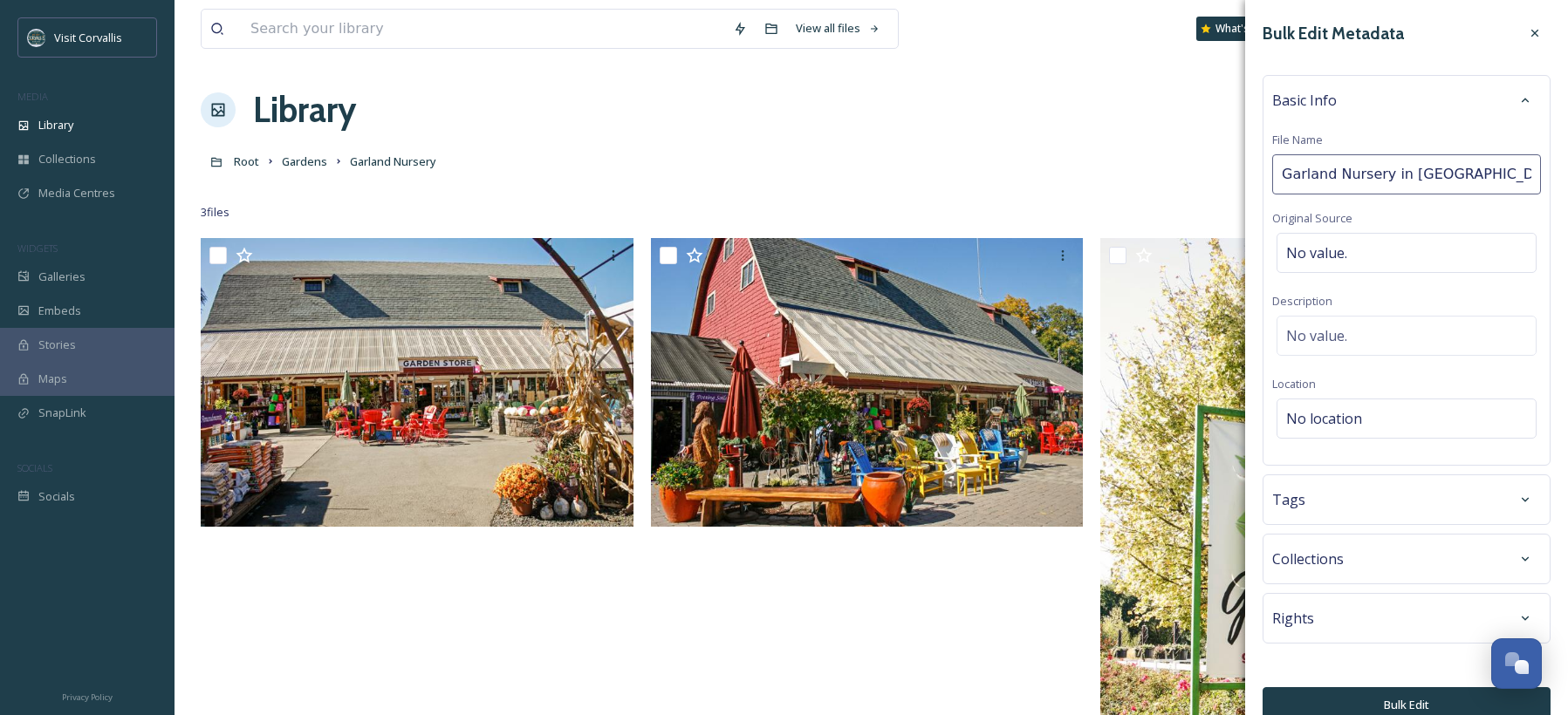
scroll to position [26, 0]
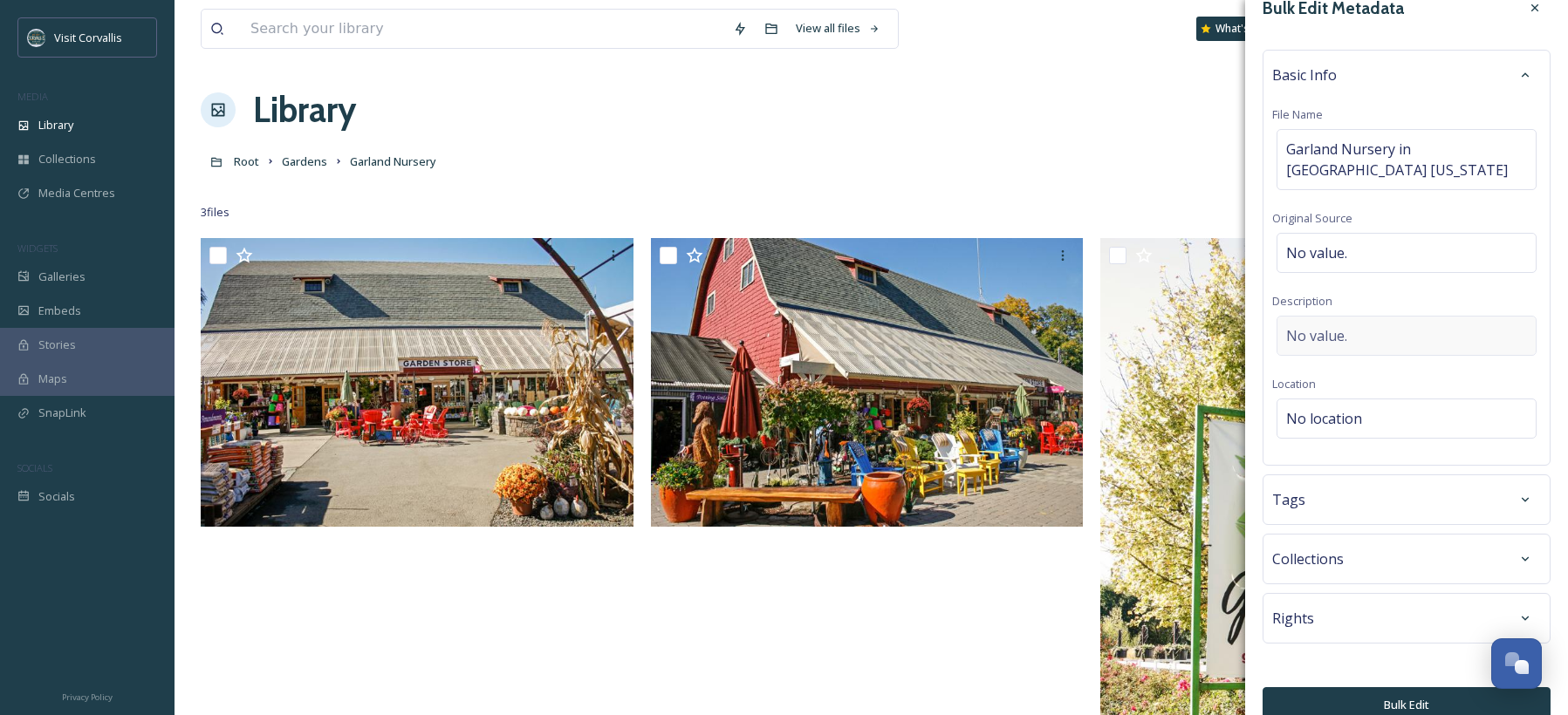
click at [1118, 316] on div "No value." at bounding box center [1406, 336] width 260 height 40
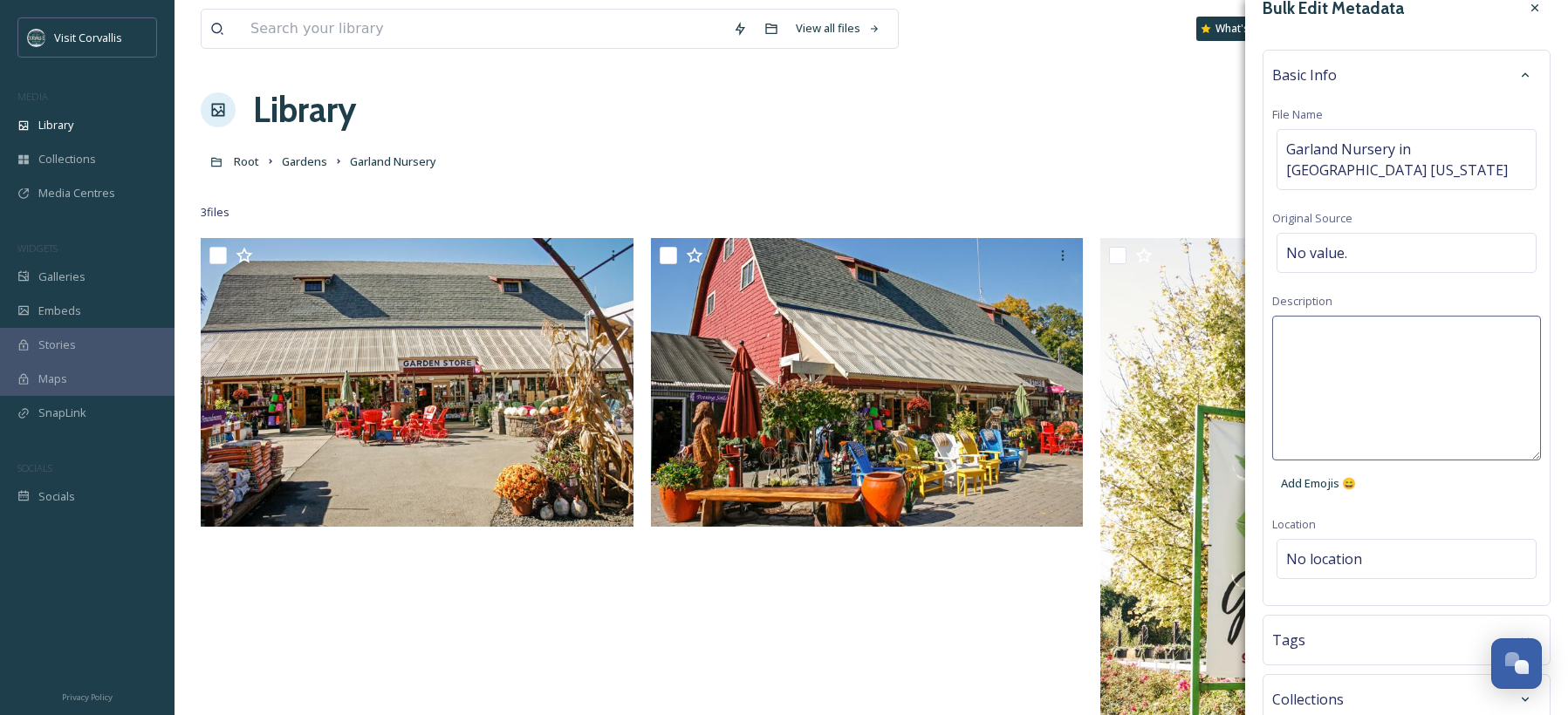
click at [1118, 316] on textarea at bounding box center [1407, 388] width 269 height 145
paste textarea "GarlandNursery-CorvallisOregon-[PERSON_NAME]"
click at [1118, 325] on textarea "GarlandNursery-CorvallisOregon-[PERSON_NAME]" at bounding box center [1407, 388] width 269 height 145
click at [1118, 319] on textarea "GarlandNursery-CorvallisOregon-[PERSON_NAME]" at bounding box center [1407, 388] width 269 height 145
click at [1118, 320] on textarea "Garland Nursery-CorvallisOregon-[PERSON_NAME]" at bounding box center [1407, 388] width 269 height 145
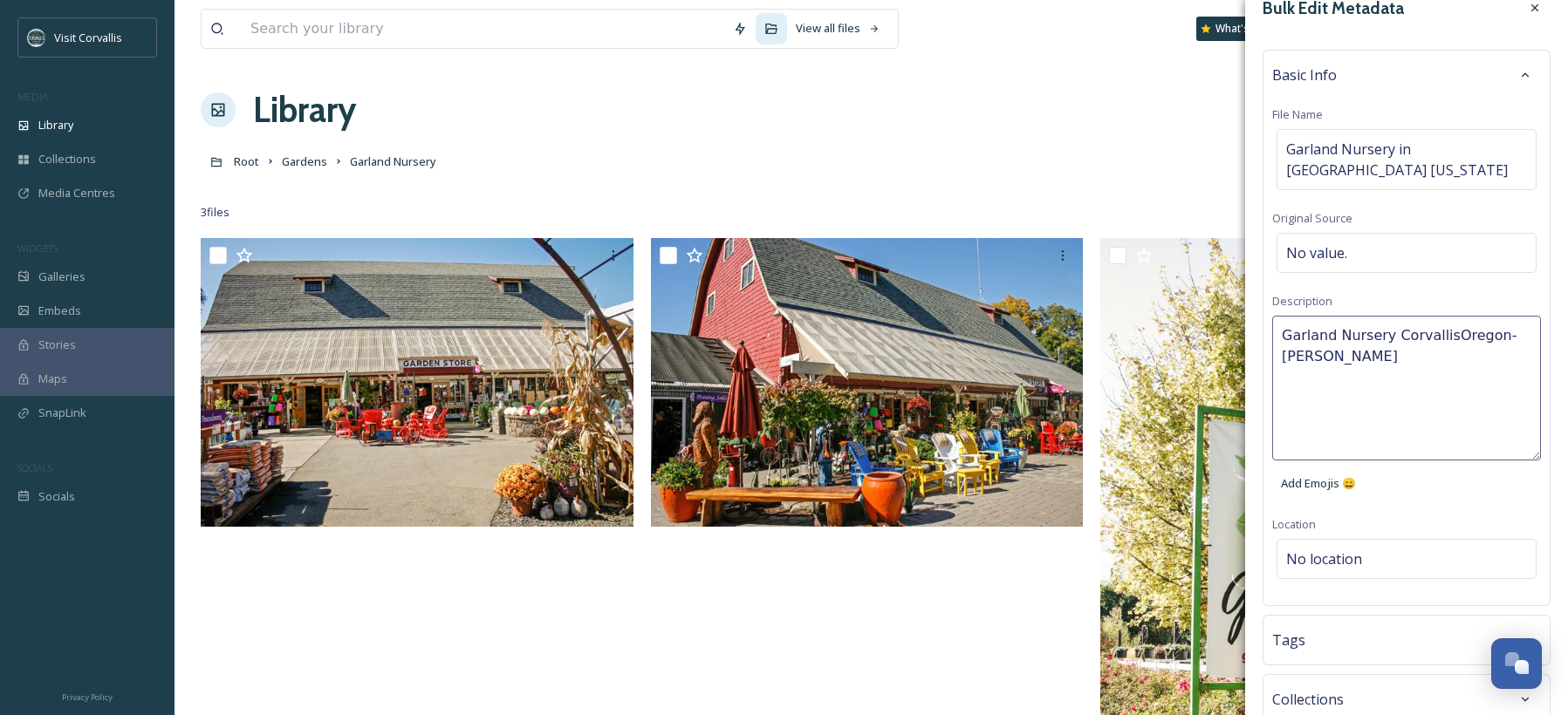
paste textarea "Garland Nursery has provided customers in the [GEOGRAPHIC_DATA] with the highes…"
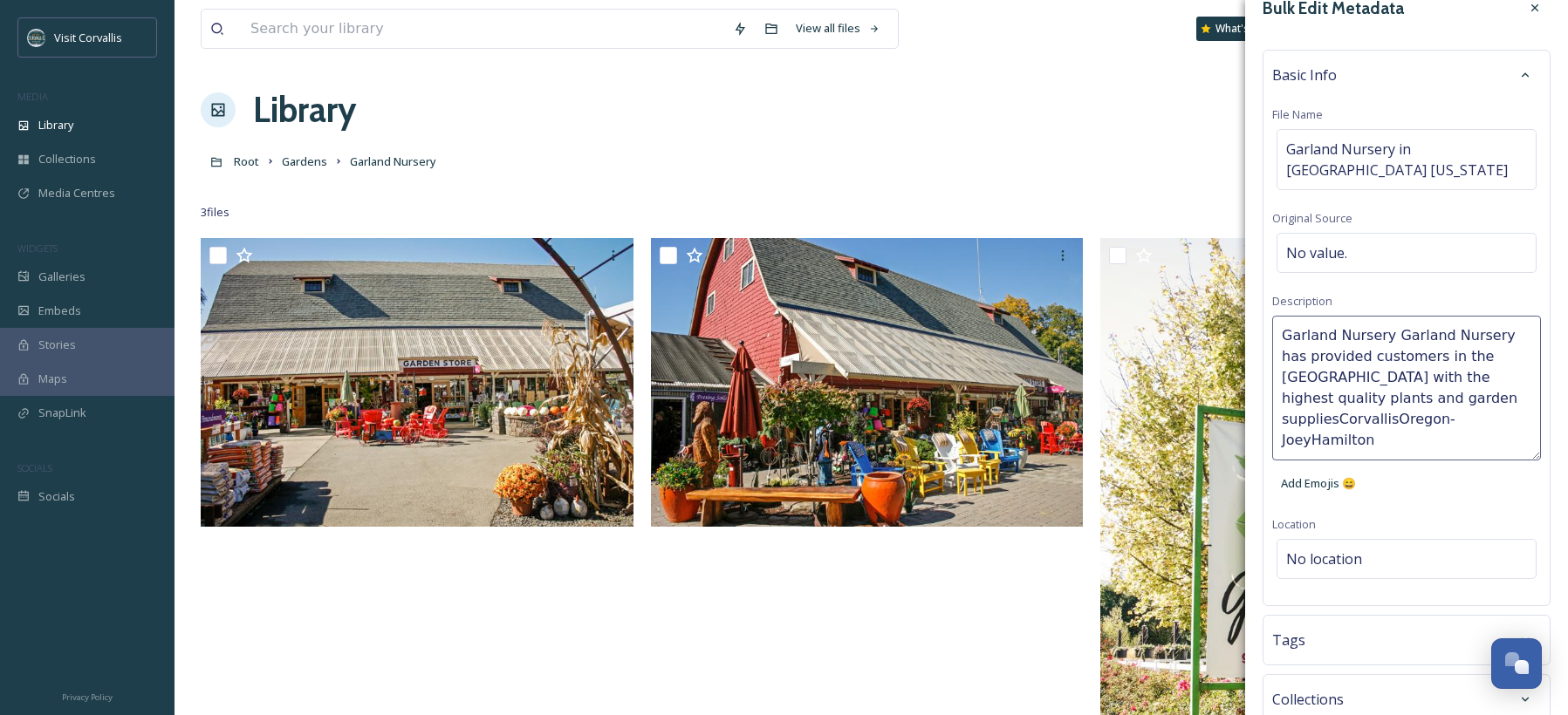
click at [1118, 318] on textarea "Garland Nursery Garland Nursery has provided customers in the [GEOGRAPHIC_DATA]…" at bounding box center [1407, 388] width 269 height 145
drag, startPoint x: 1391, startPoint y: 319, endPoint x: 1409, endPoint y: 339, distance: 26.9
click at [1118, 339] on textarea "Garland Nursery Garland Nursery has provided customers in the [GEOGRAPHIC_DATA]…" at bounding box center [1407, 388] width 269 height 145
drag, startPoint x: 1509, startPoint y: 340, endPoint x: 1419, endPoint y: 362, distance: 92.6
click at [1118, 362] on textarea "Garland Nursery is a forth generation garden and nursery in [GEOGRAPHIC_DATA], …" at bounding box center [1407, 388] width 269 height 145
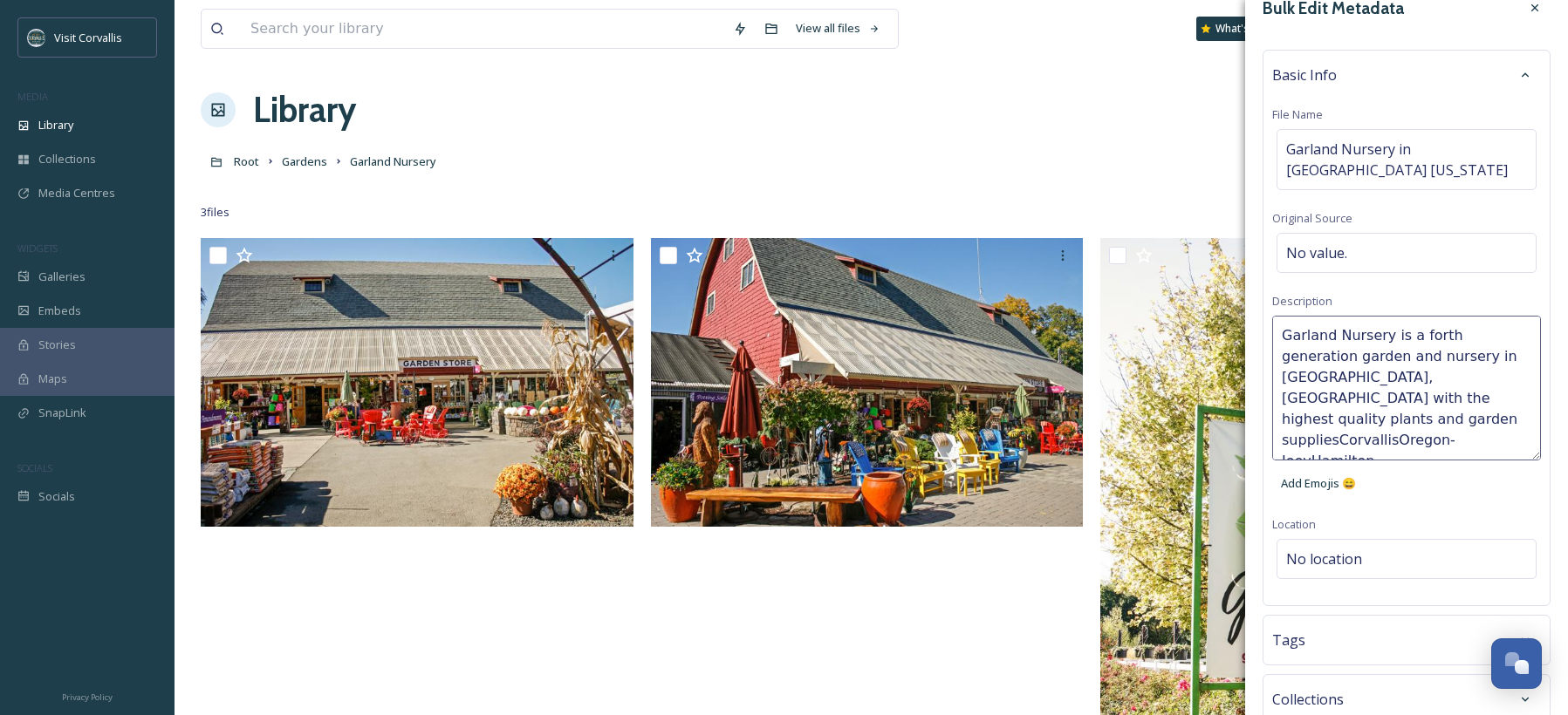
click at [1118, 382] on textarea "Garland Nursery is a forth generation garden and nursery in [GEOGRAPHIC_DATA], …" at bounding box center [1407, 388] width 269 height 145
drag, startPoint x: 1381, startPoint y: 403, endPoint x: 1393, endPoint y: 385, distance: 21.6
click at [1118, 384] on textarea "Garland Nursery is a forth generation garden and nursery in [GEOGRAPHIC_DATA], …" at bounding box center [1407, 388] width 269 height 145
type textarea "Garland Nursery is a forth generation garden and nursery in [GEOGRAPHIC_DATA], …"
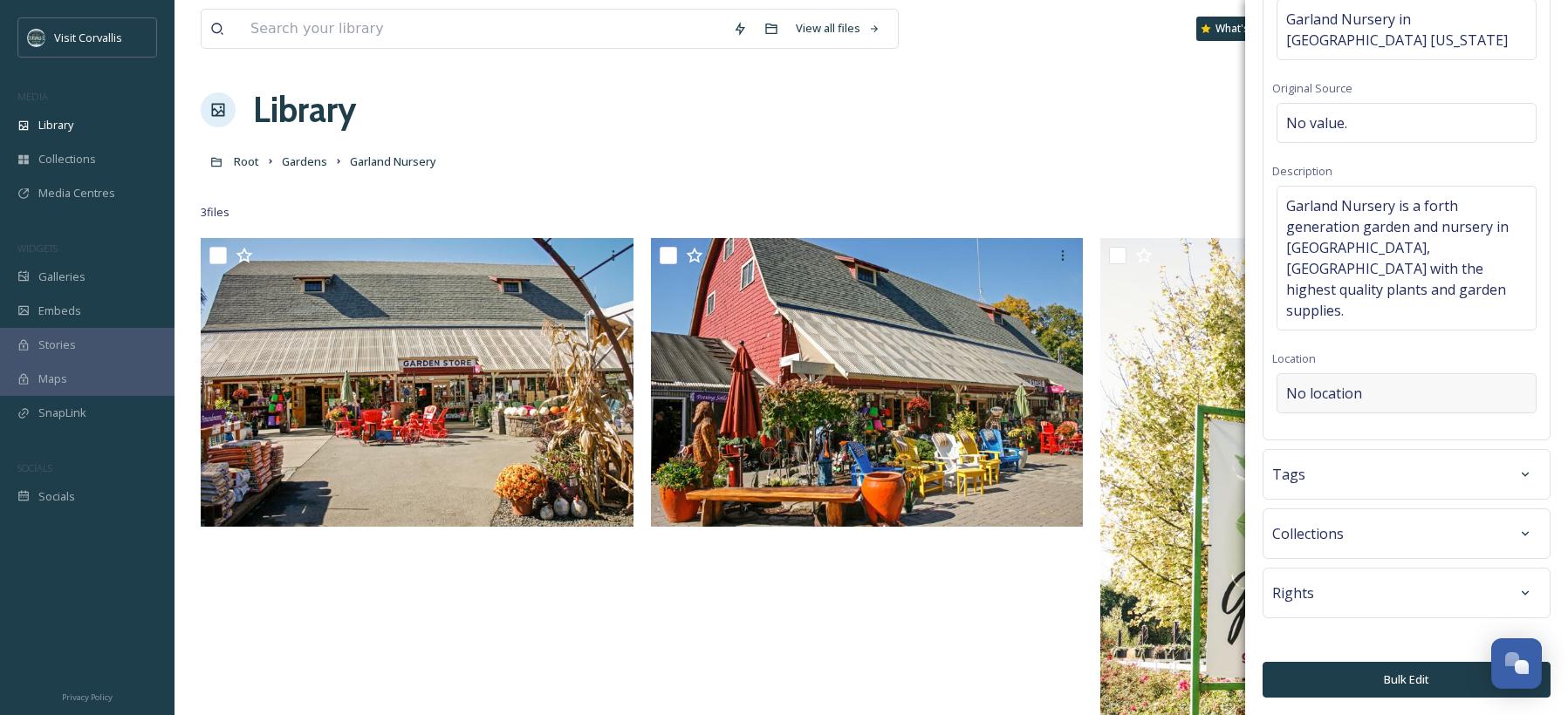
click at [1118, 401] on div "No location" at bounding box center [1406, 393] width 260 height 40
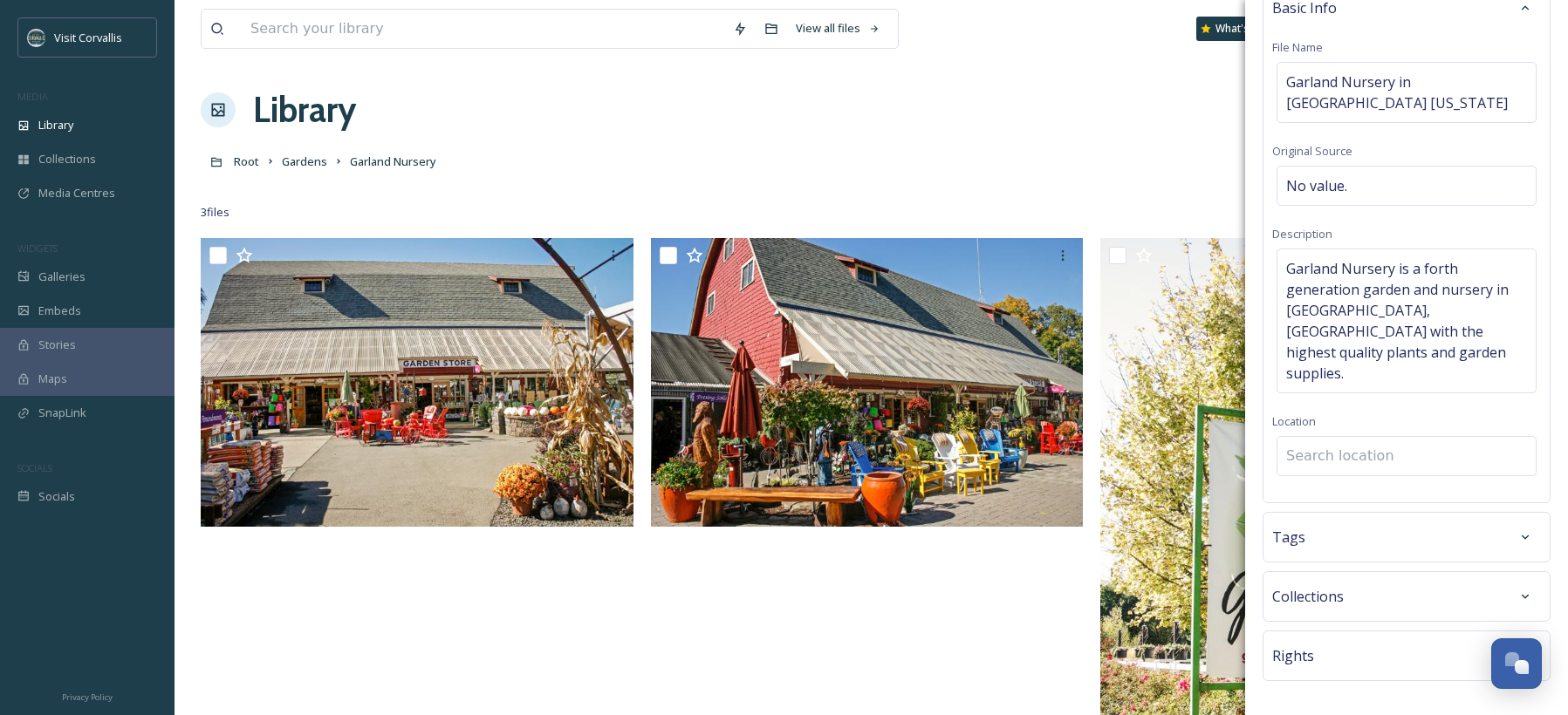
click at [1118, 437] on input at bounding box center [1406, 456] width 258 height 38
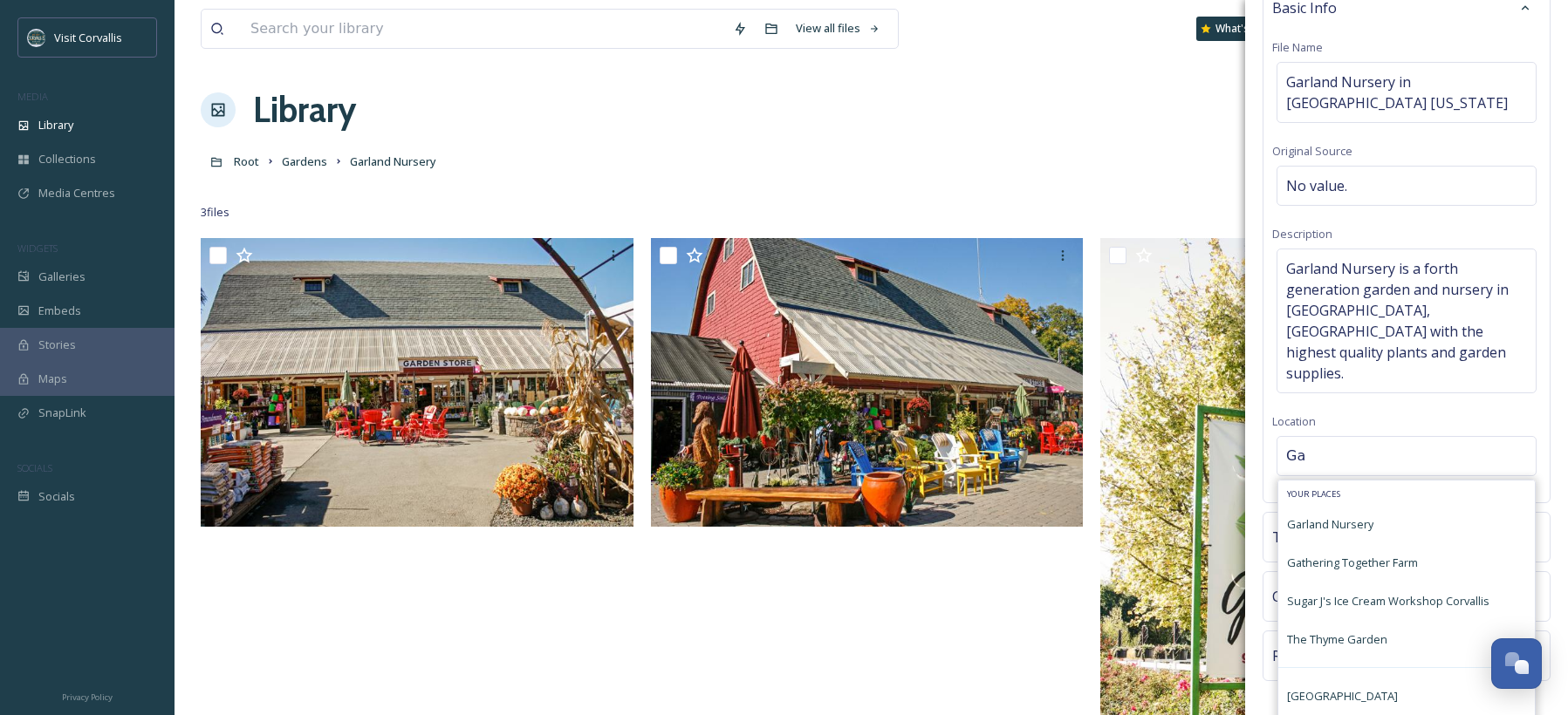
type input "G"
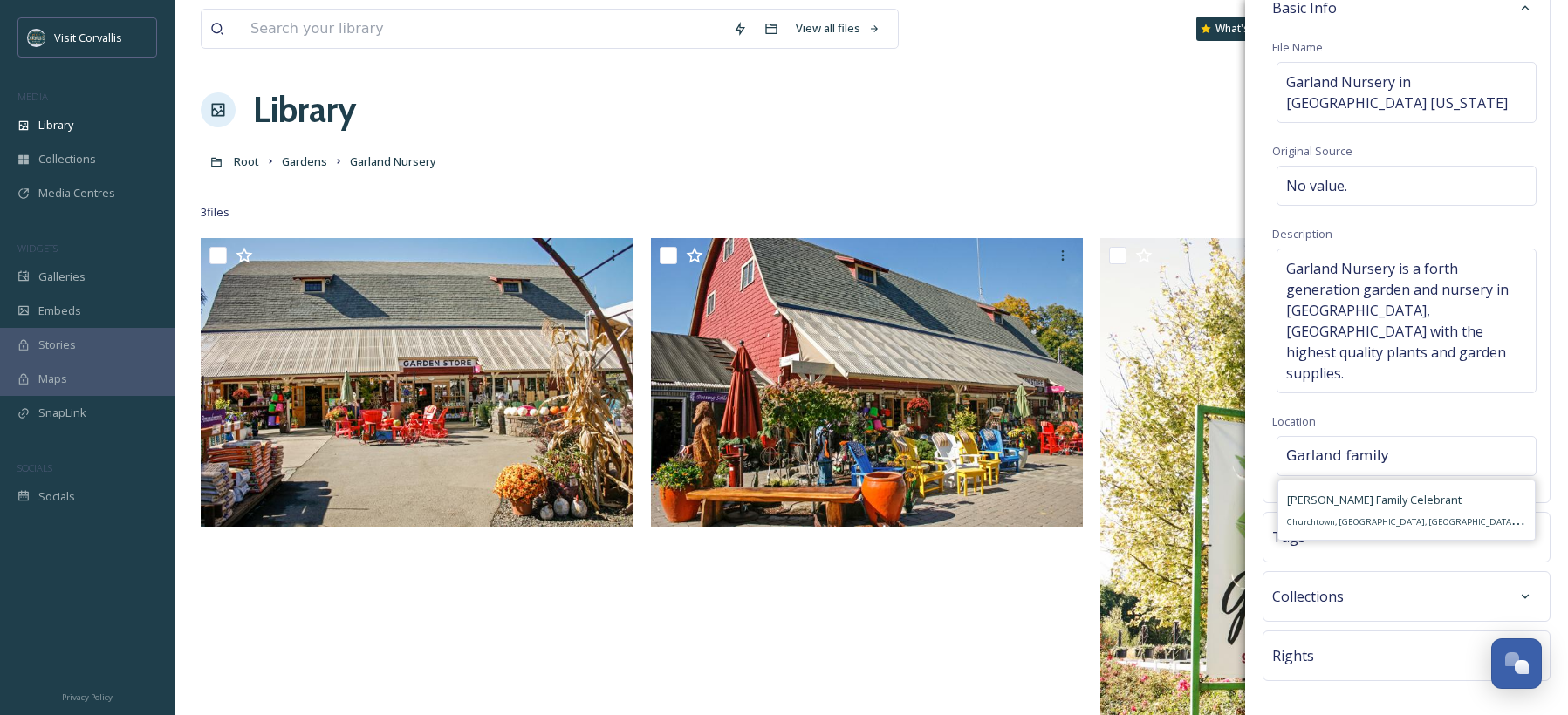
click at [1118, 437] on input "Garland family" at bounding box center [1406, 456] width 258 height 38
click at [1118, 437] on input "Garland family nursery" at bounding box center [1406, 456] width 258 height 38
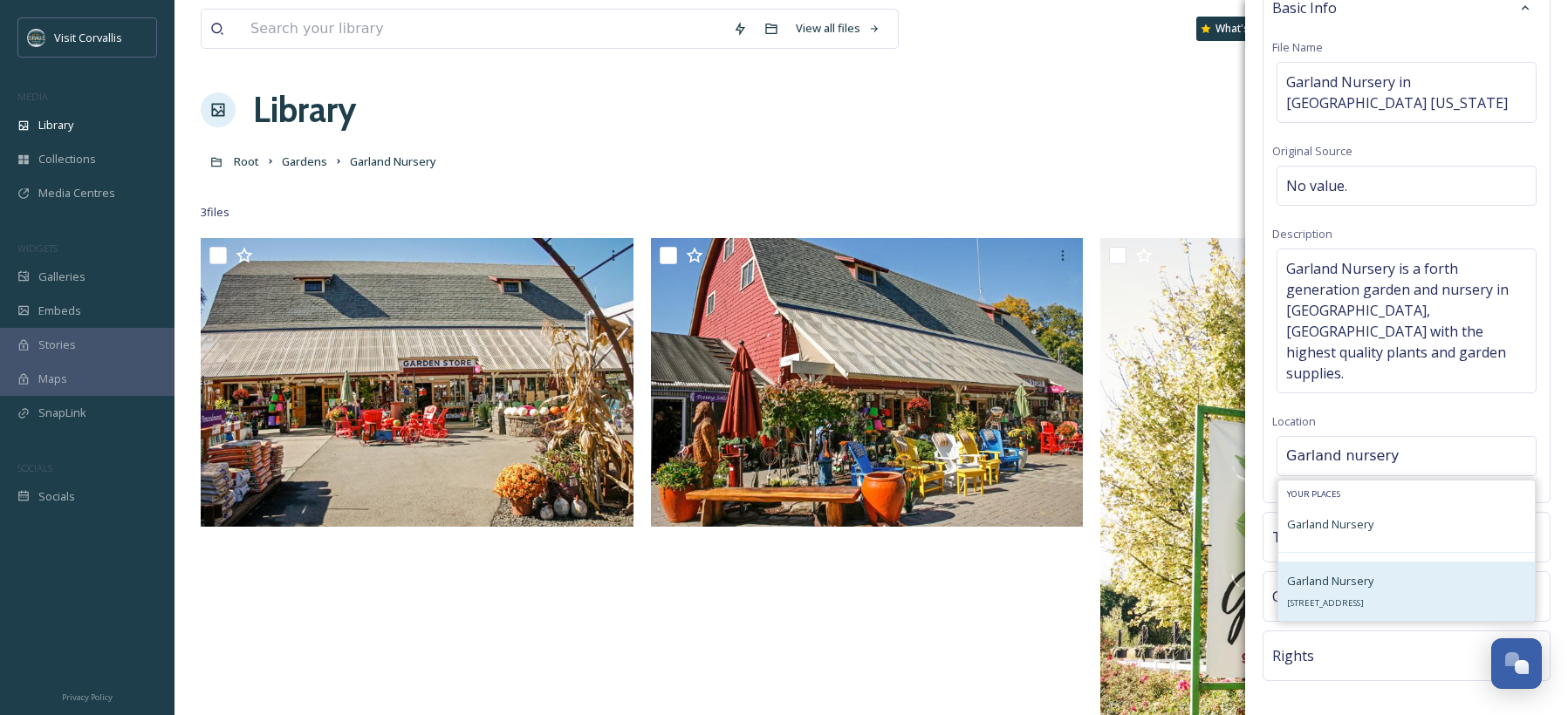
type input "Garland nursery"
click at [1118, 536] on div "Garland Nursery [STREET_ADDRESS]" at bounding box center [1330, 591] width 87 height 42
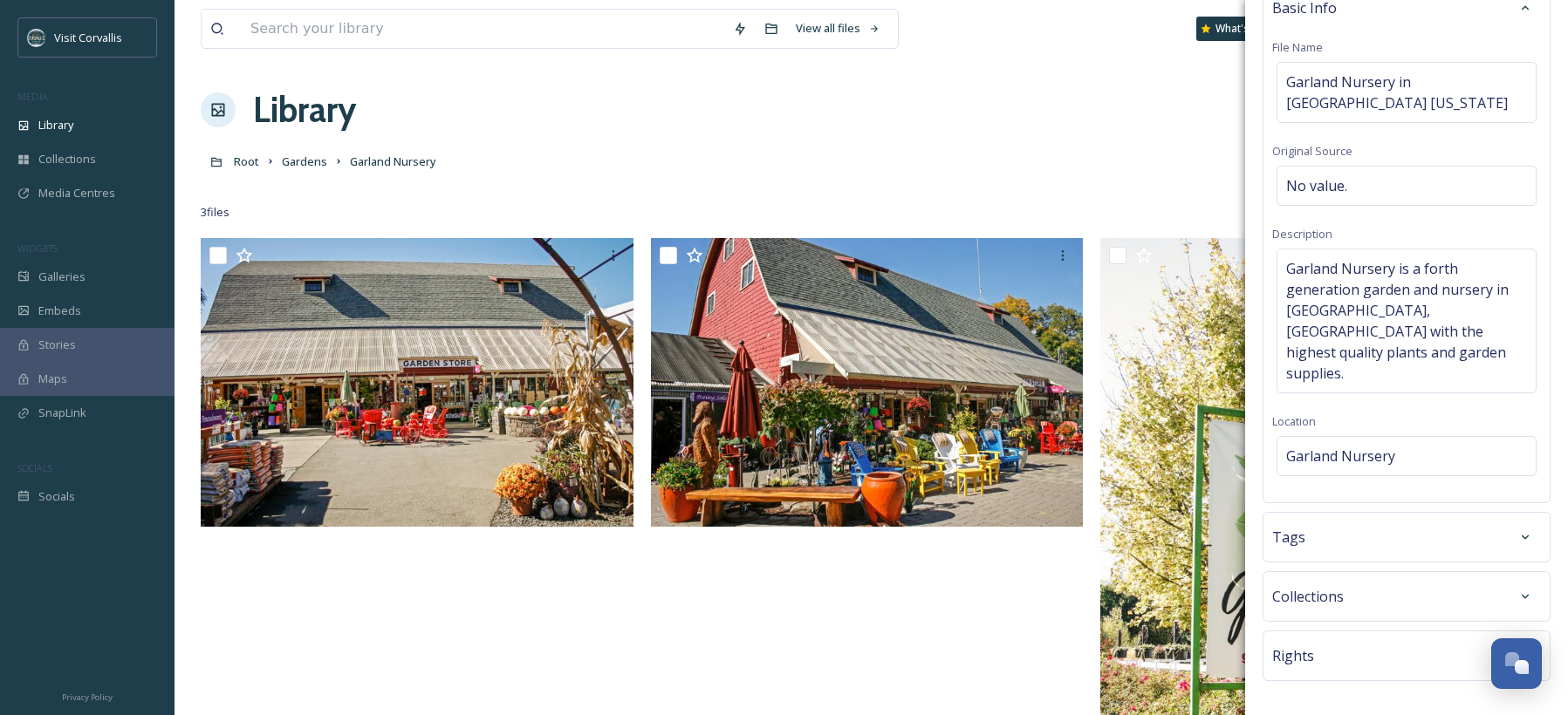
click at [1118, 522] on div "Tags" at bounding box center [1407, 537] width 269 height 31
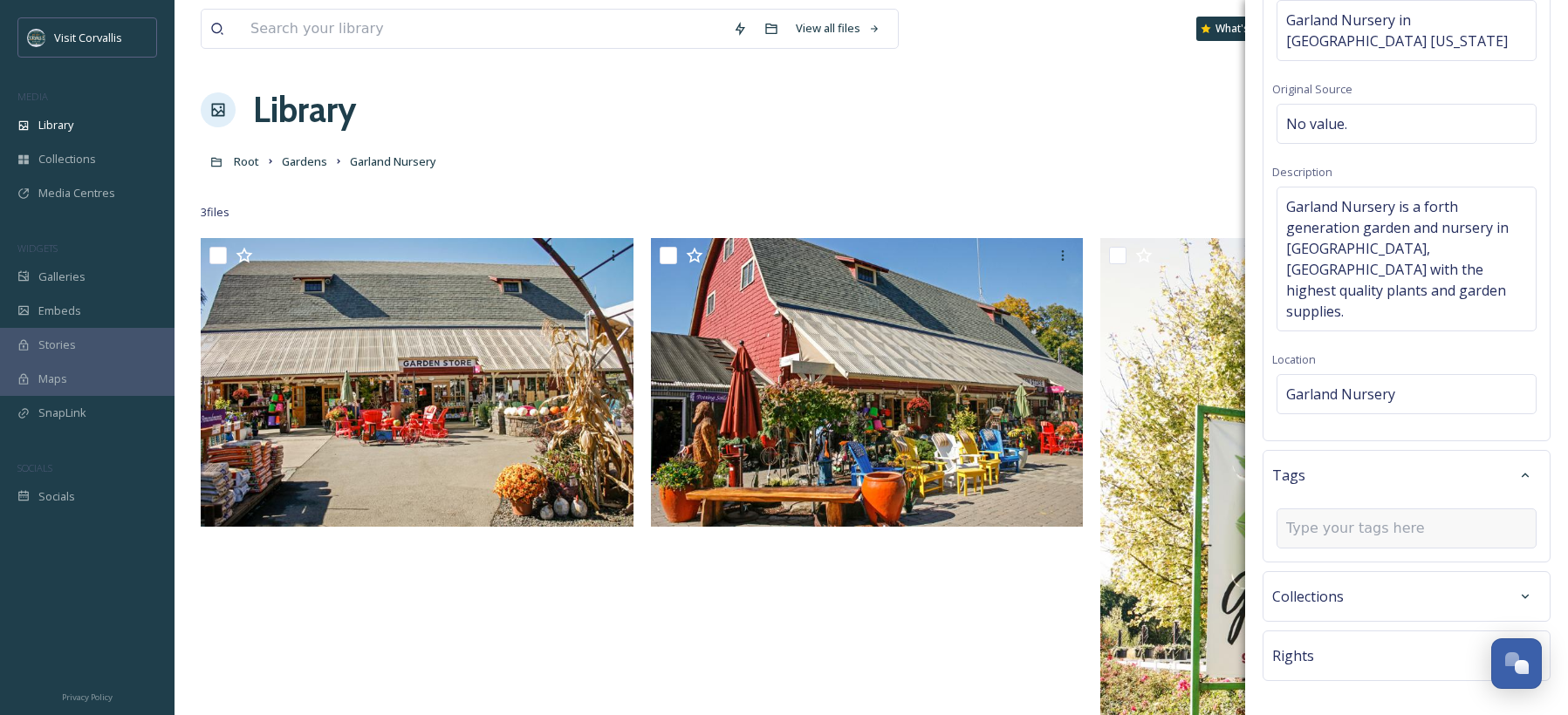
click at [1118, 518] on input at bounding box center [1374, 528] width 174 height 21
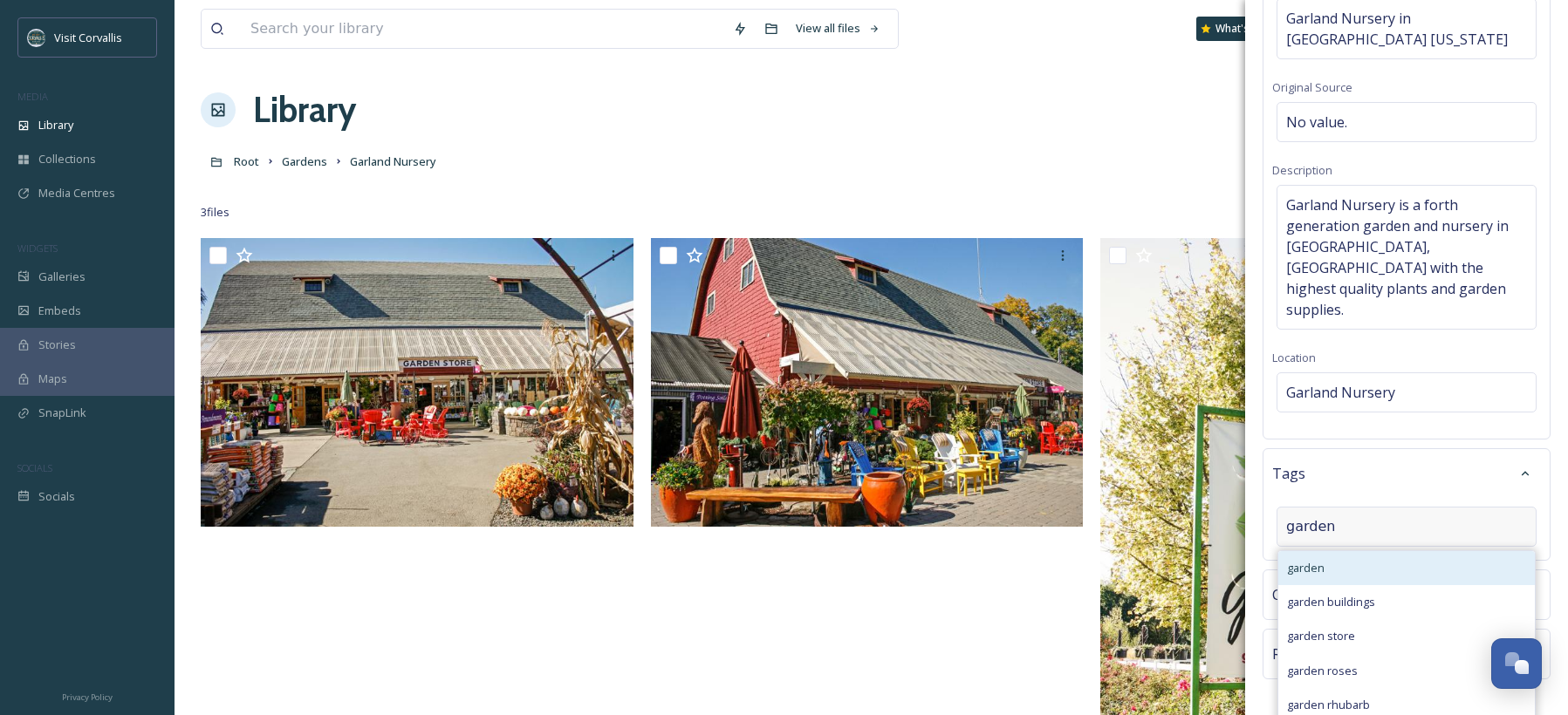
type input "garden"
click at [1118, 536] on div "garden" at bounding box center [1406, 571] width 256 height 34
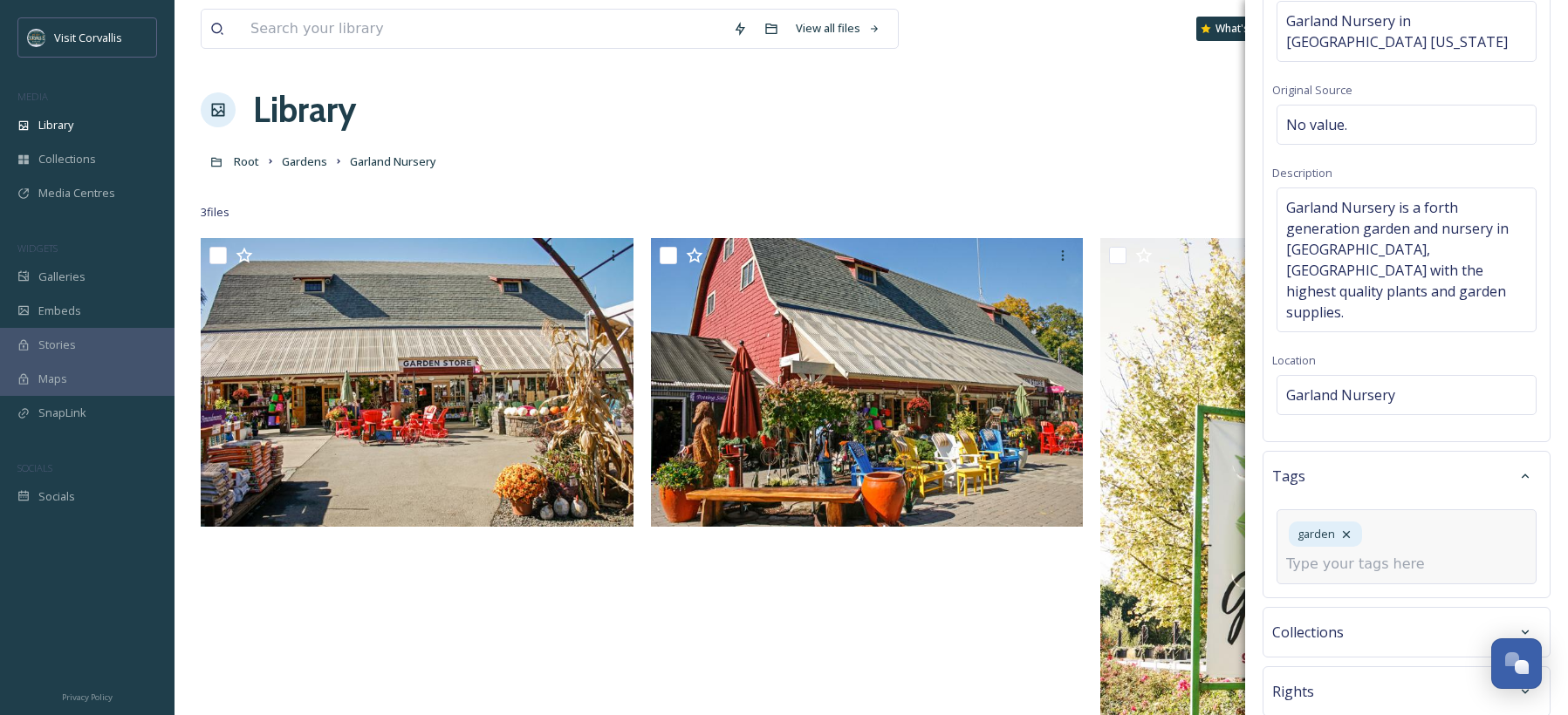
click at [1118, 536] on input at bounding box center [1374, 565] width 174 height 21
type input "garden store"
click at [1118, 536] on div "garden store" at bounding box center [1406, 606] width 256 height 34
click at [1118, 536] on input at bounding box center [1374, 565] width 174 height 21
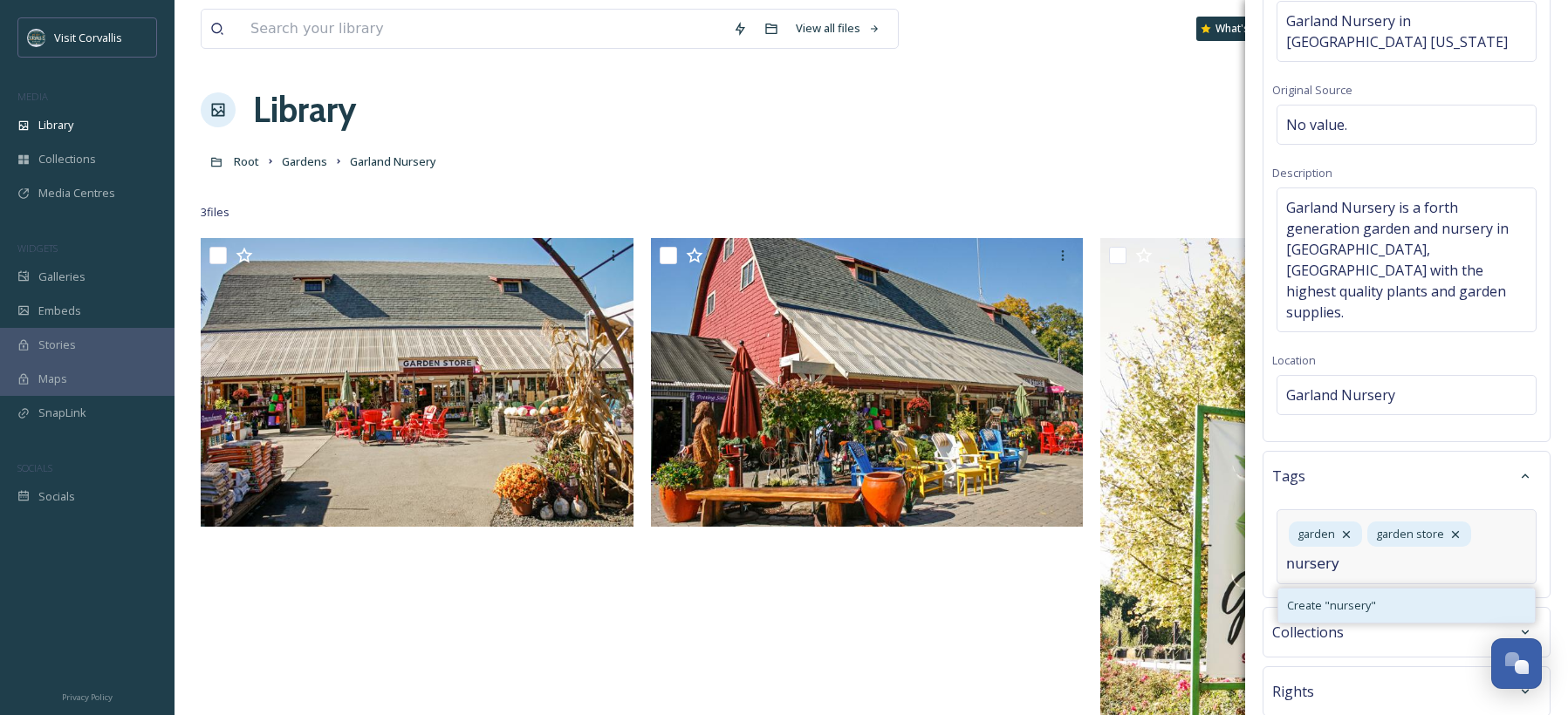
type input "nursery"
click at [1118, 536] on span "Create " nursery "" at bounding box center [1331, 606] width 89 height 16
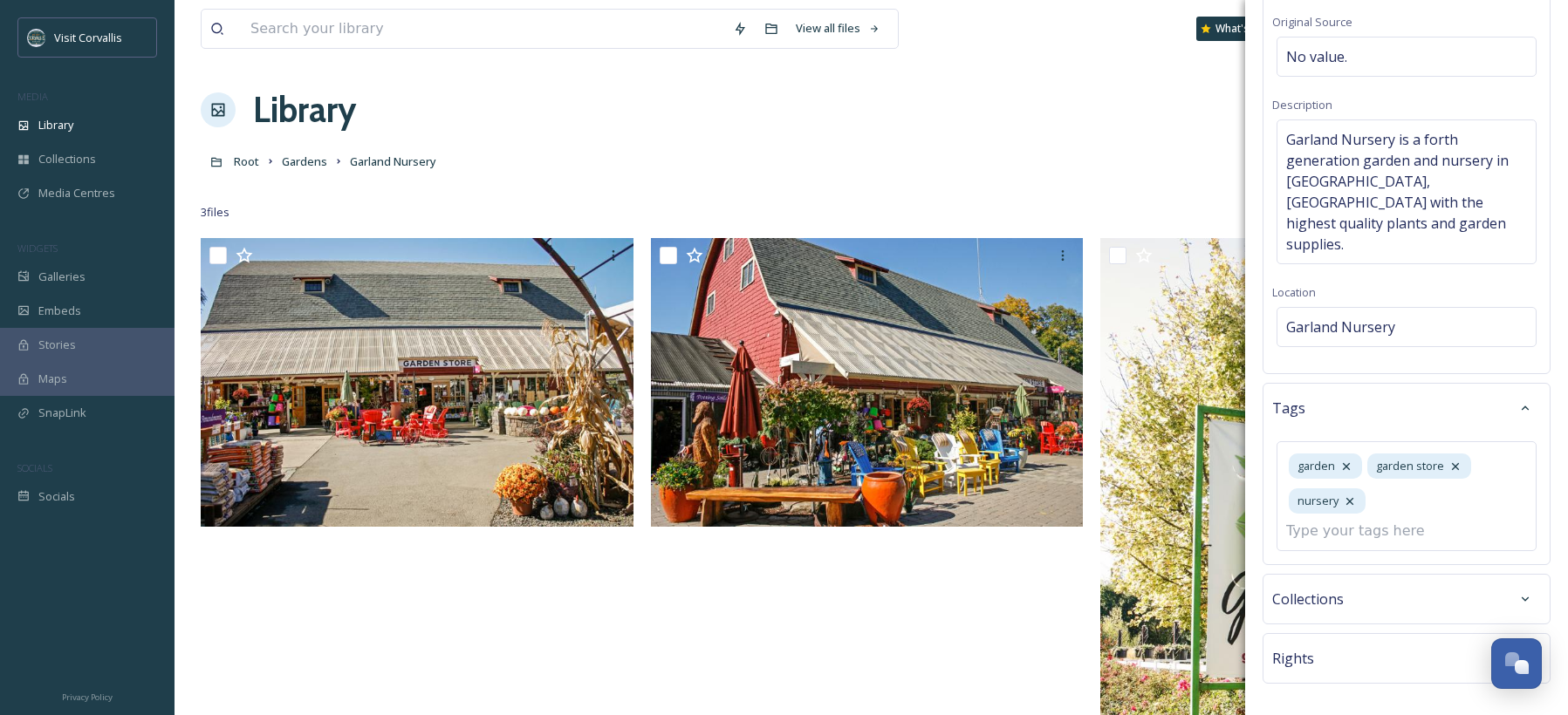
scroll to position [225, 0]
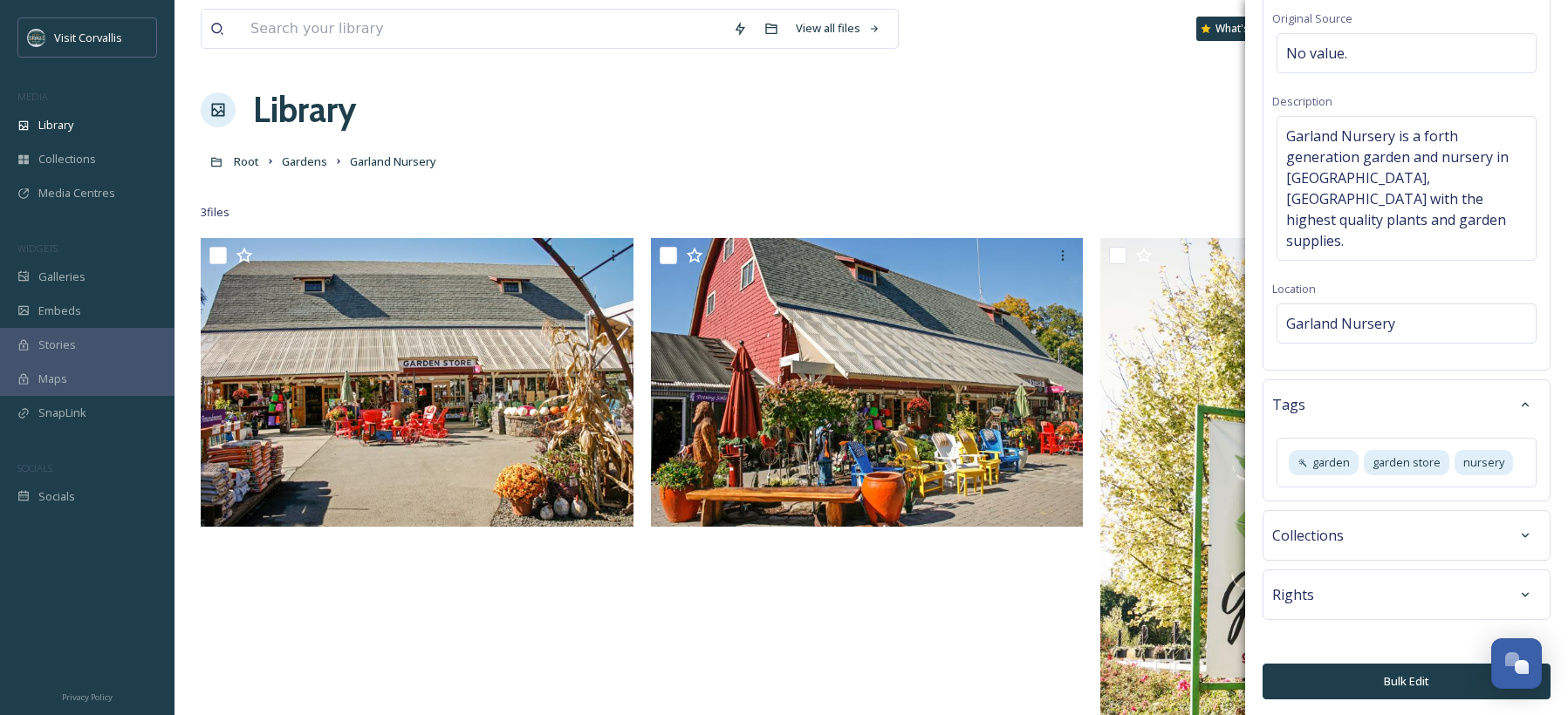
click at [1118, 536] on button "Bulk Edit" at bounding box center [1407, 682] width 288 height 36
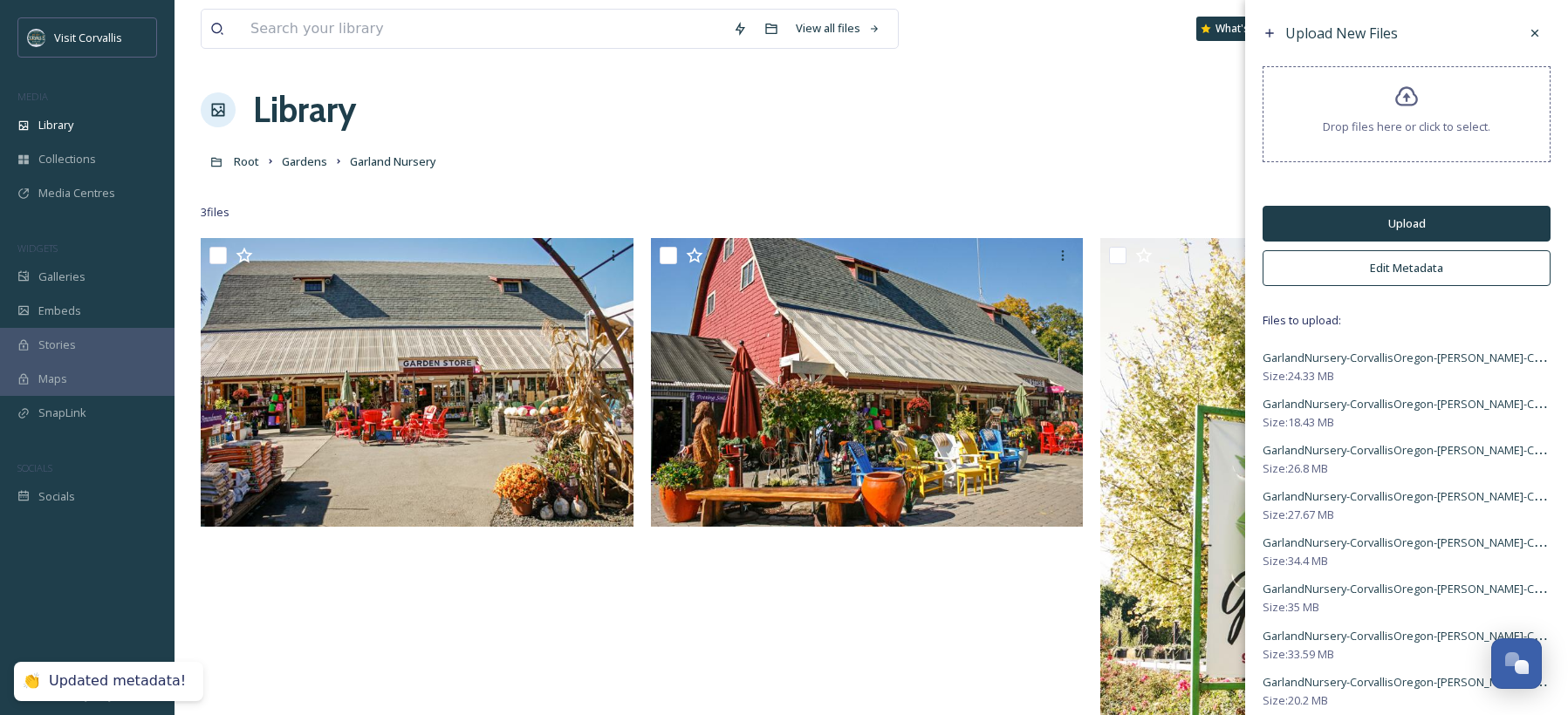
click at [1118, 222] on button "Upload" at bounding box center [1407, 224] width 288 height 36
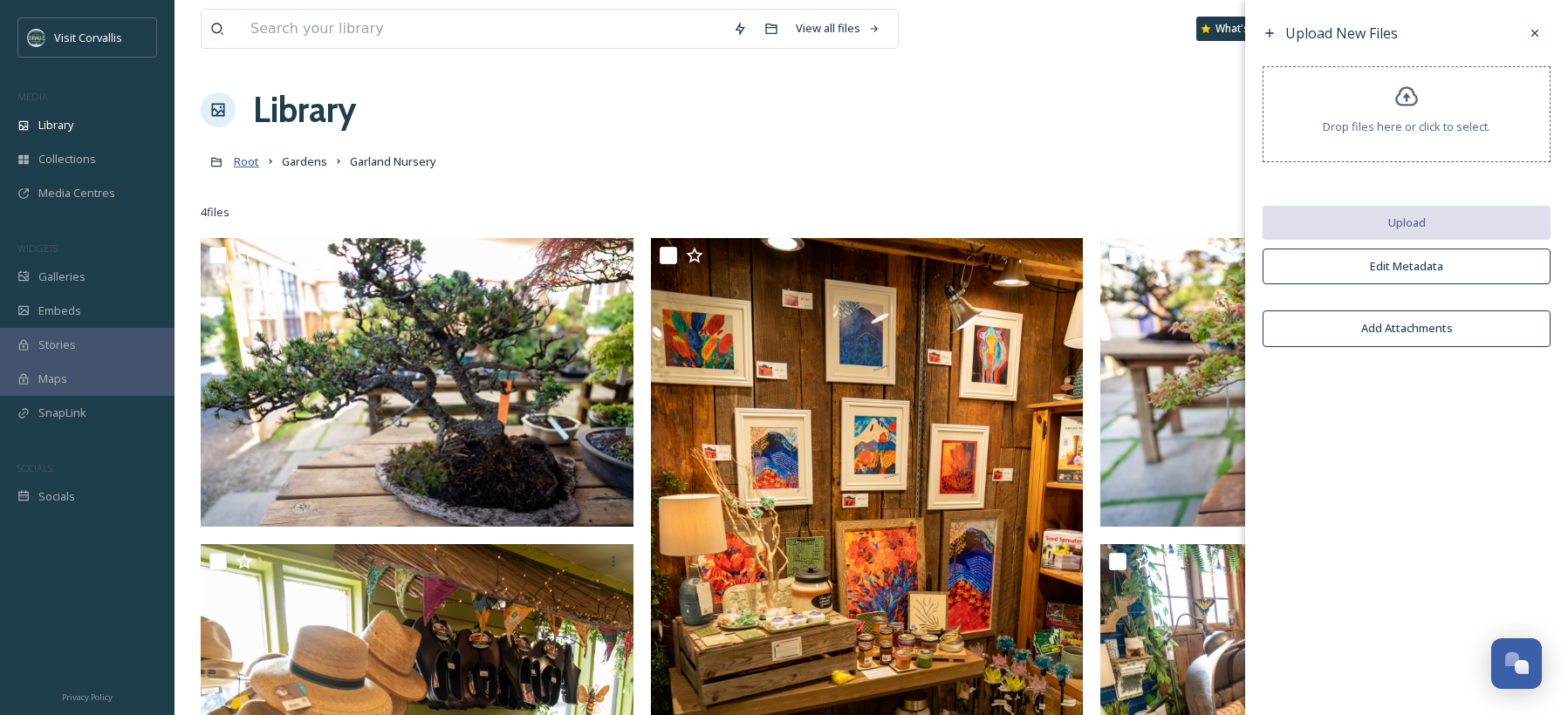
click at [245, 162] on span "Root" at bounding box center [247, 161] width 26 height 15
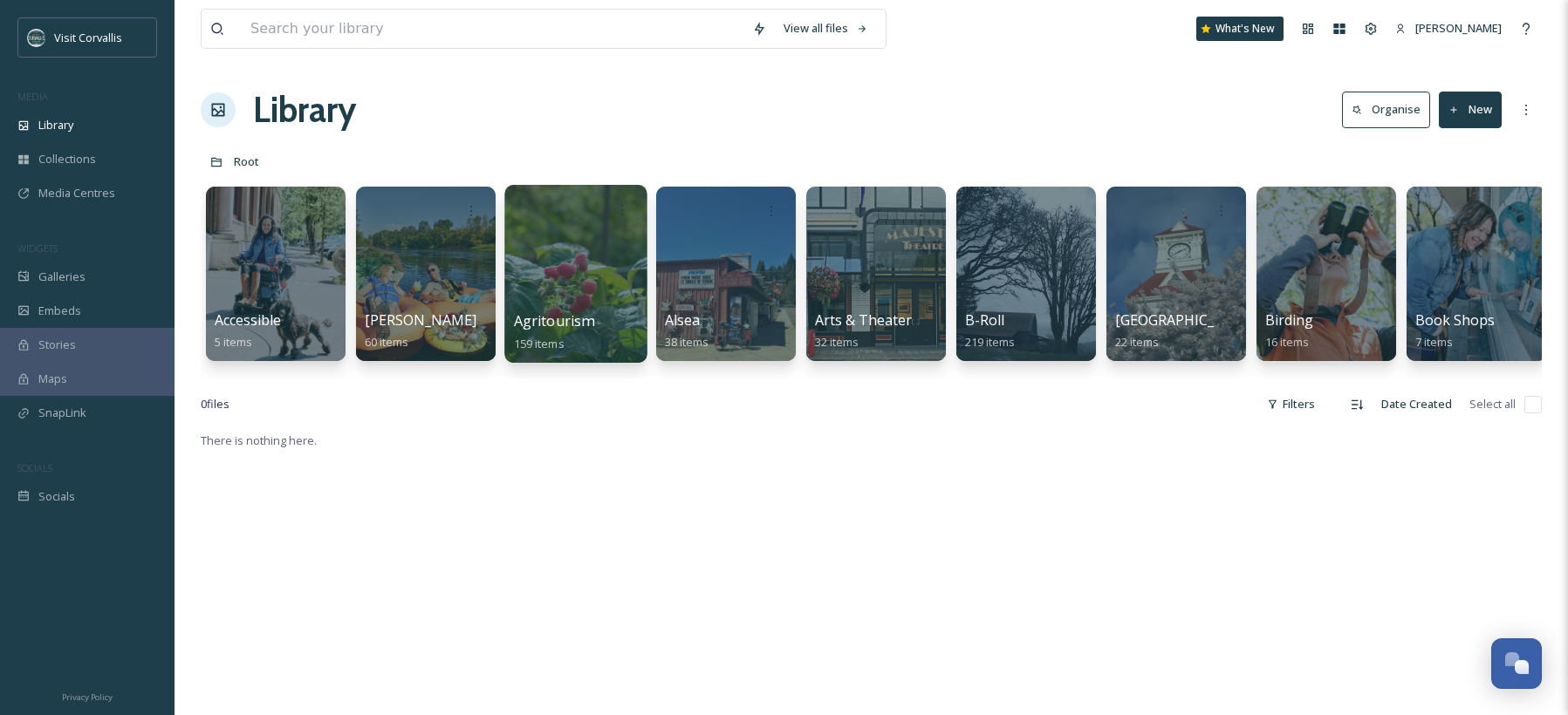
drag, startPoint x: 2, startPoint y: 16, endPoint x: 580, endPoint y: 270, distance: 631.3
click at [580, 271] on div at bounding box center [575, 273] width 142 height 178
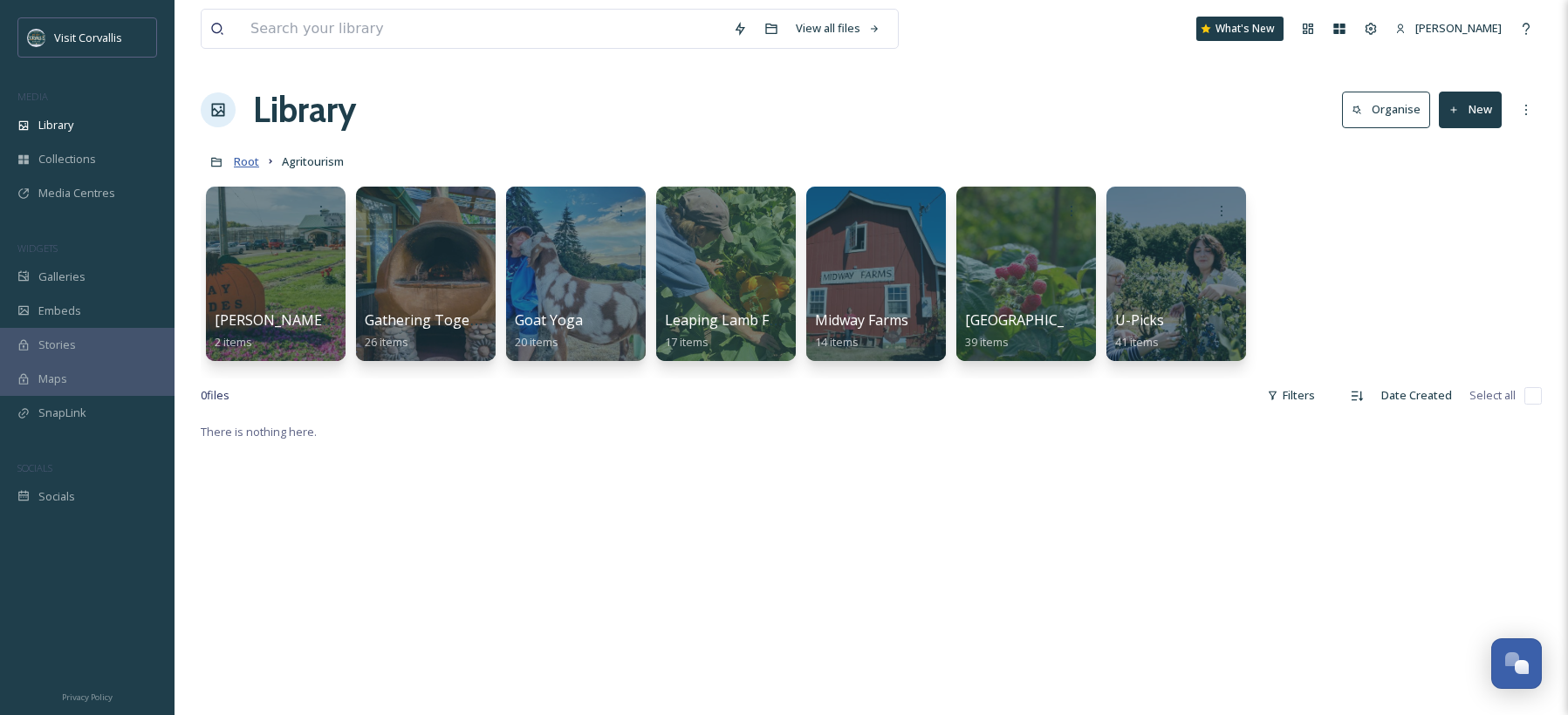
click at [254, 167] on span "Root" at bounding box center [247, 161] width 26 height 15
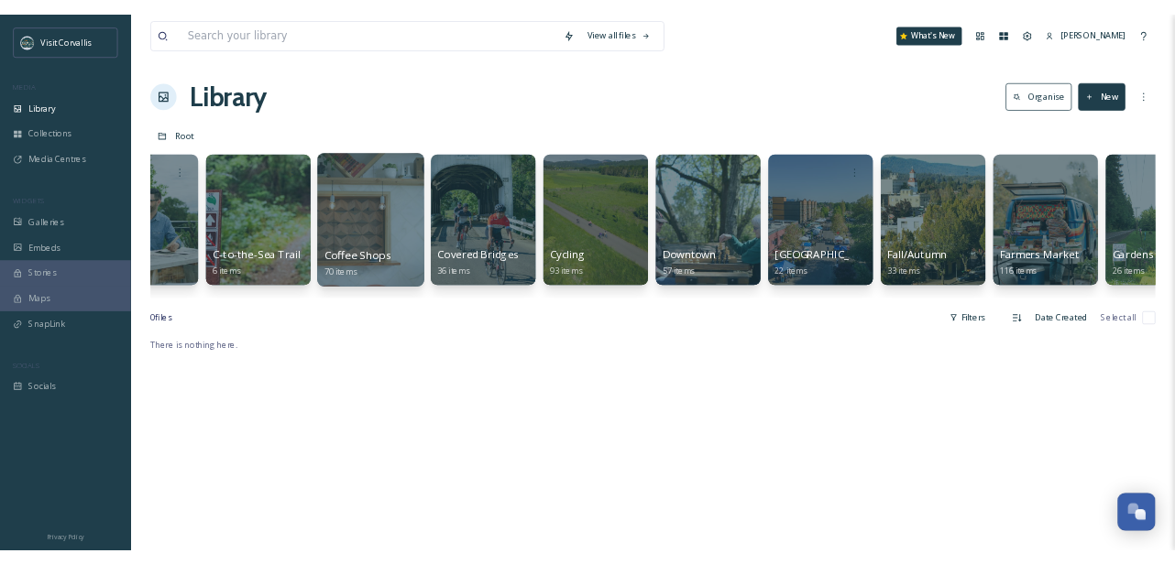
scroll to position [0, 2134]
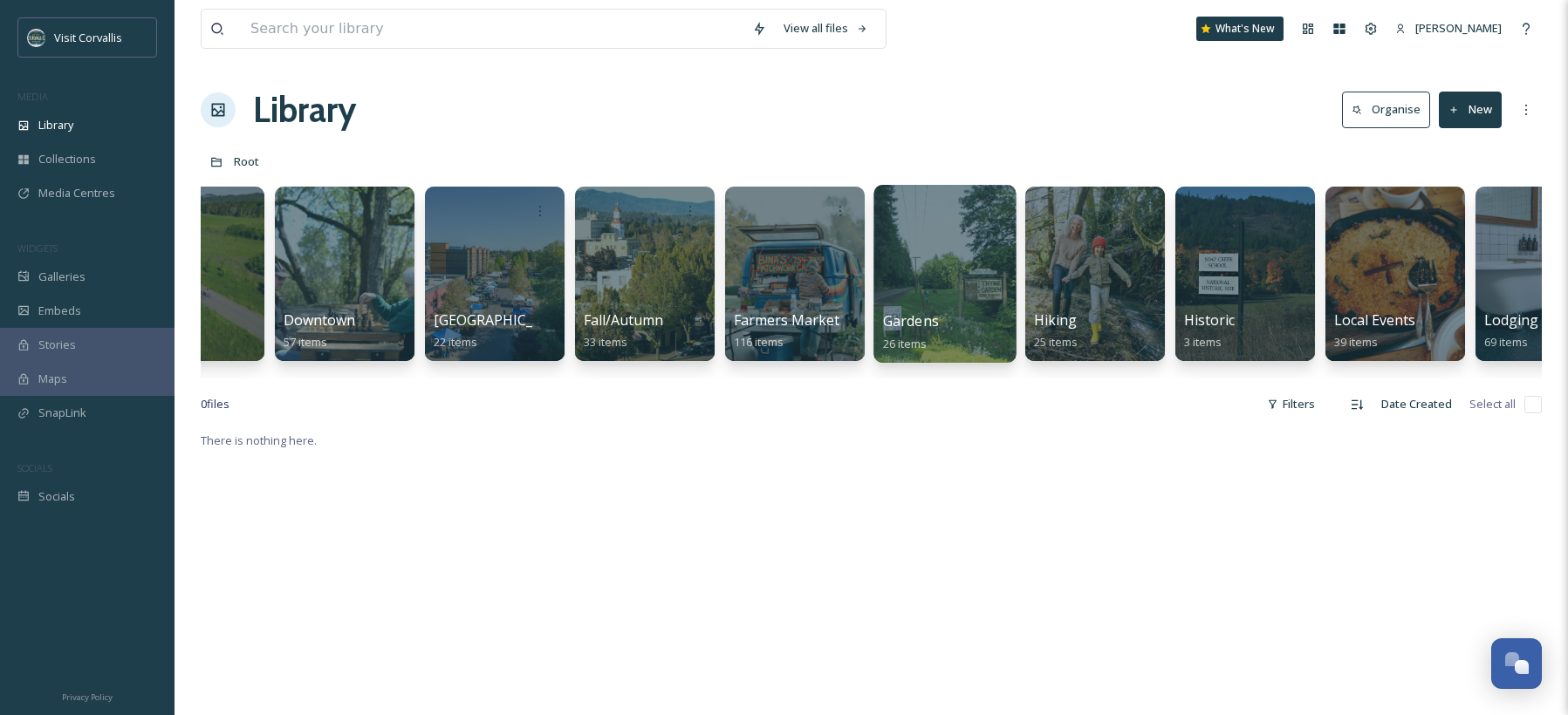
click at [927, 274] on div at bounding box center [944, 273] width 142 height 178
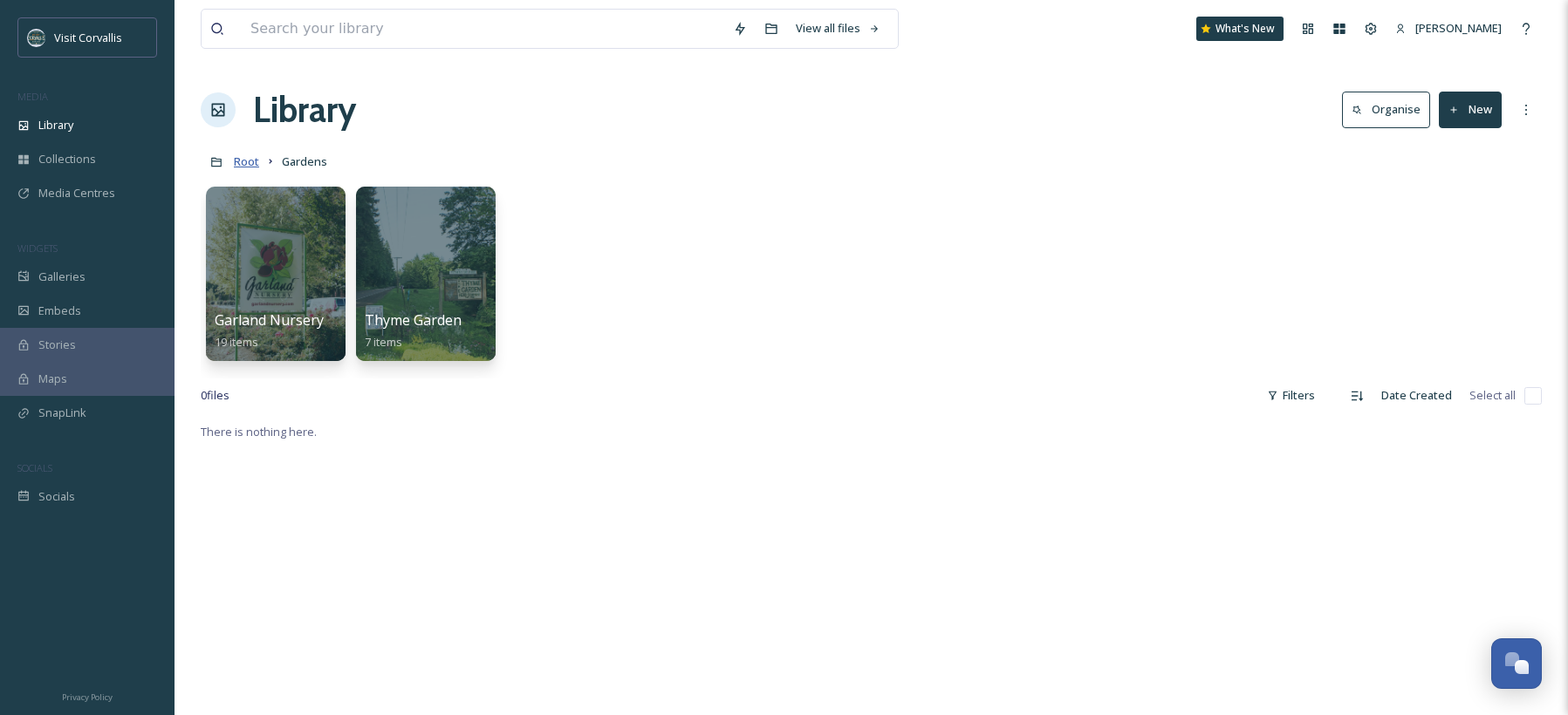
click at [254, 163] on span "Root" at bounding box center [247, 161] width 26 height 15
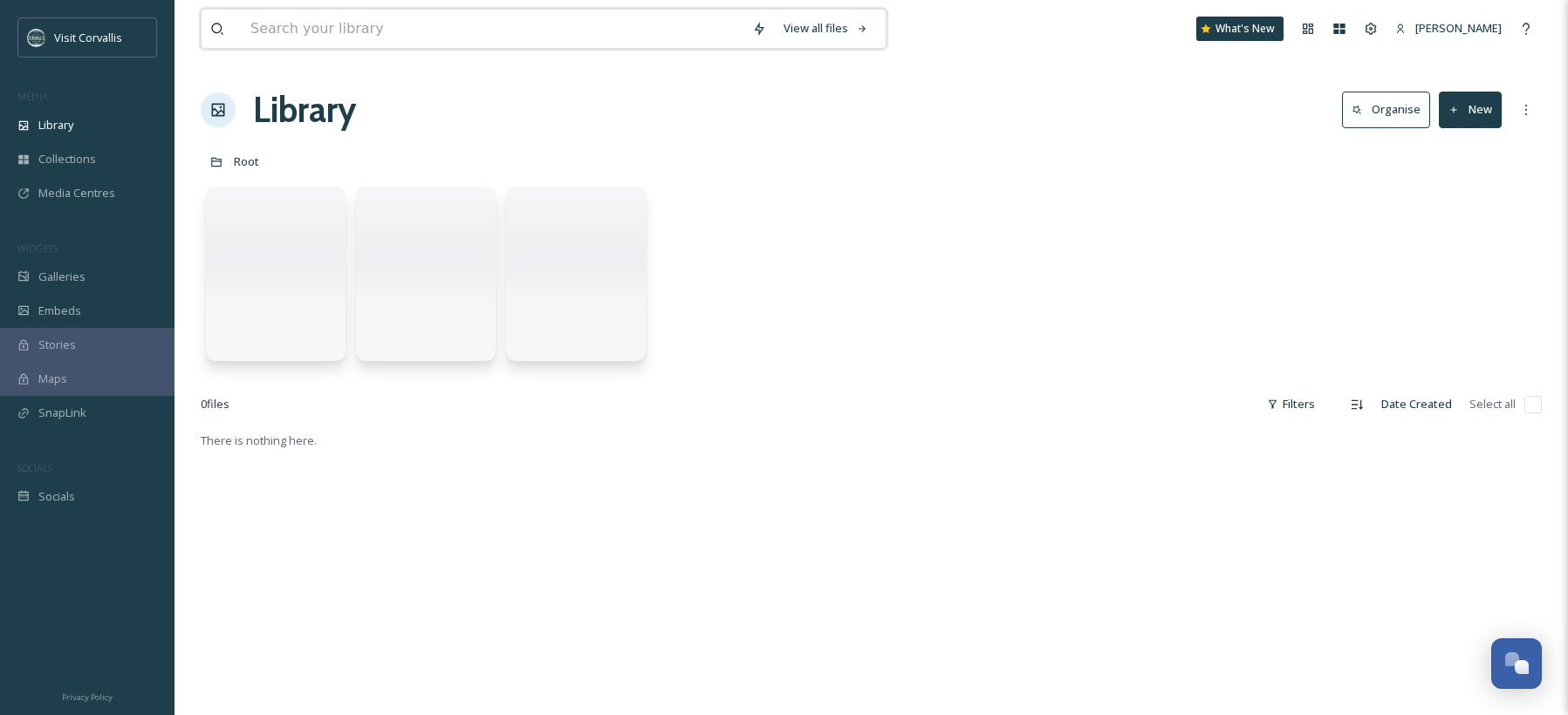
click at [310, 28] on input at bounding box center [493, 29] width 502 height 38
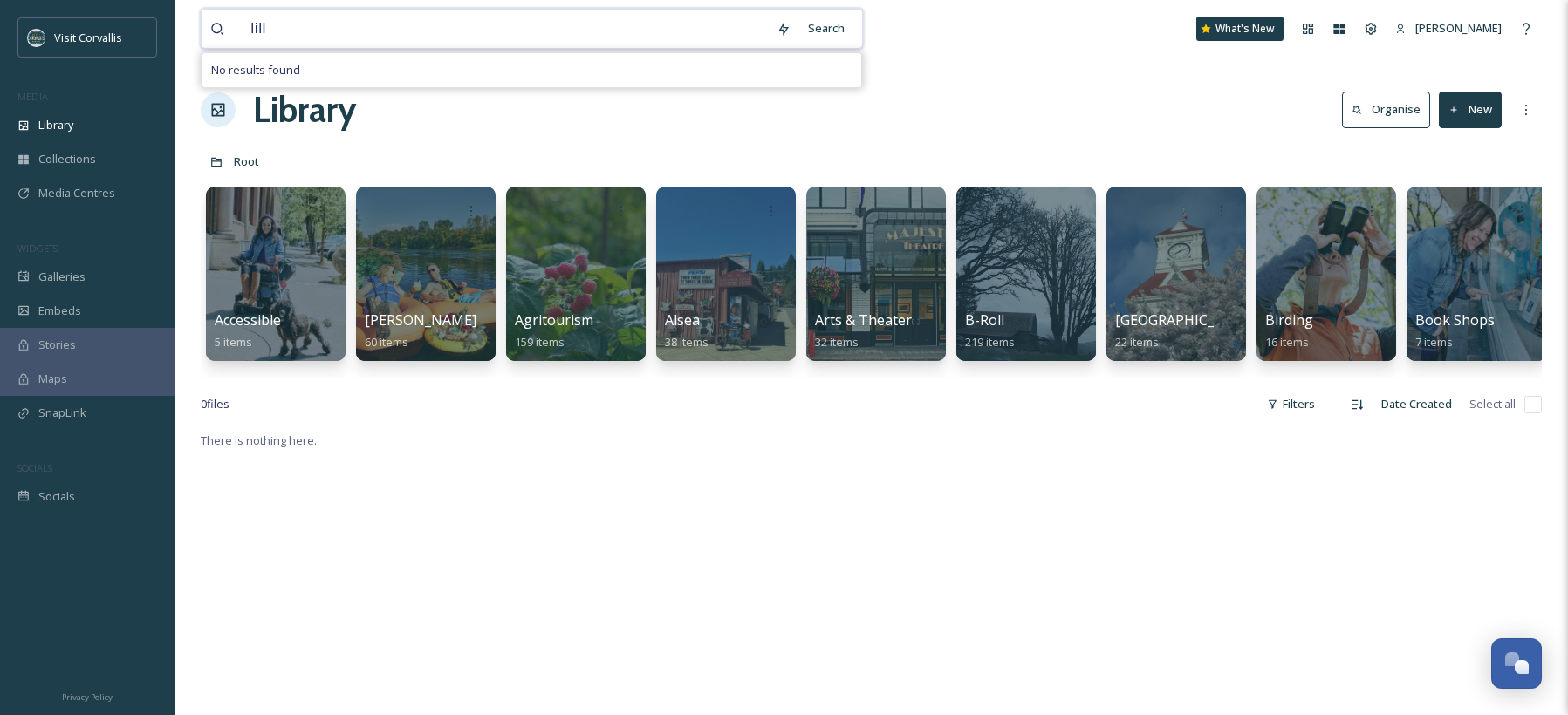
type input "lilli"
type input "l"
type input "lilliputopia"
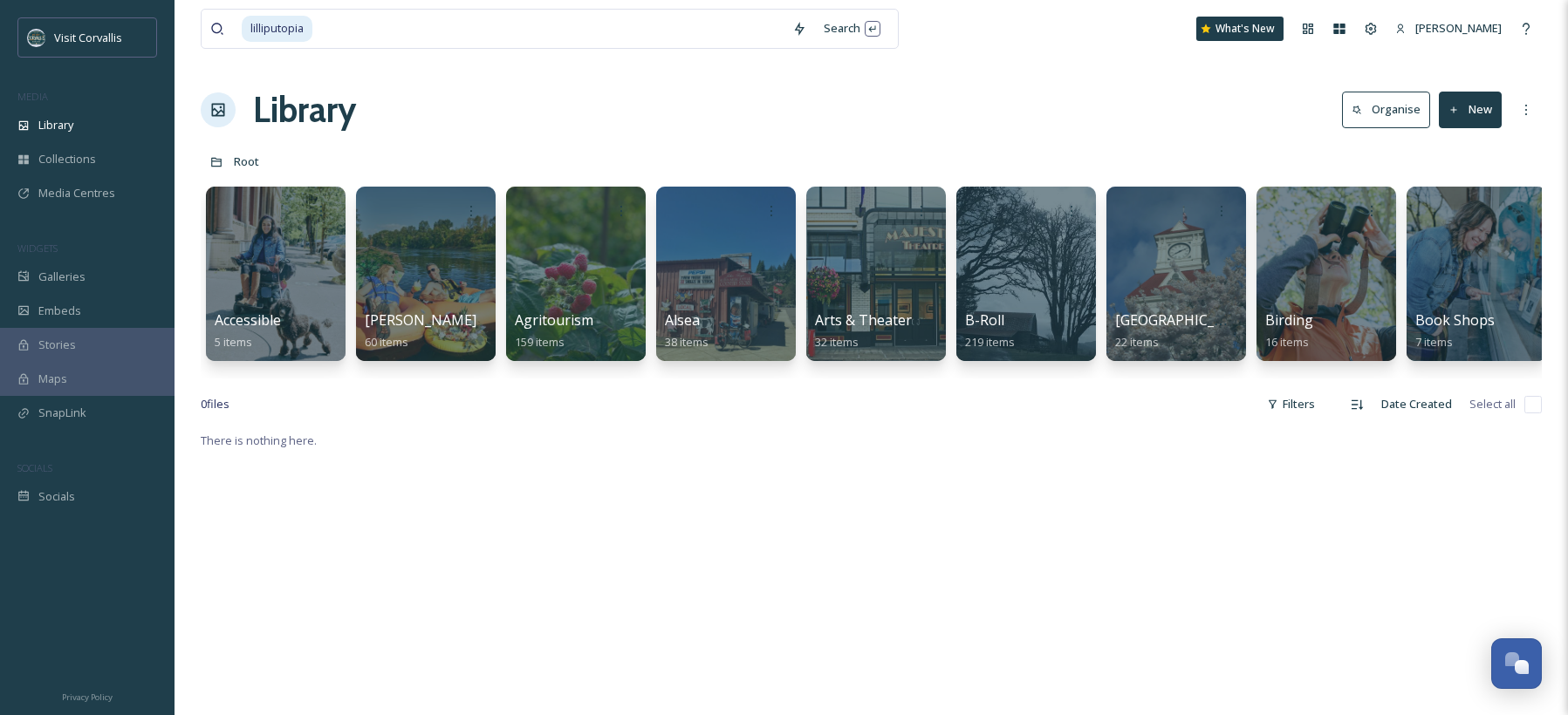
click at [989, 87] on div "Library Organise New" at bounding box center [872, 109] width 1341 height 52
click at [367, 34] on input at bounding box center [549, 29] width 470 height 38
type input "lilliputop"
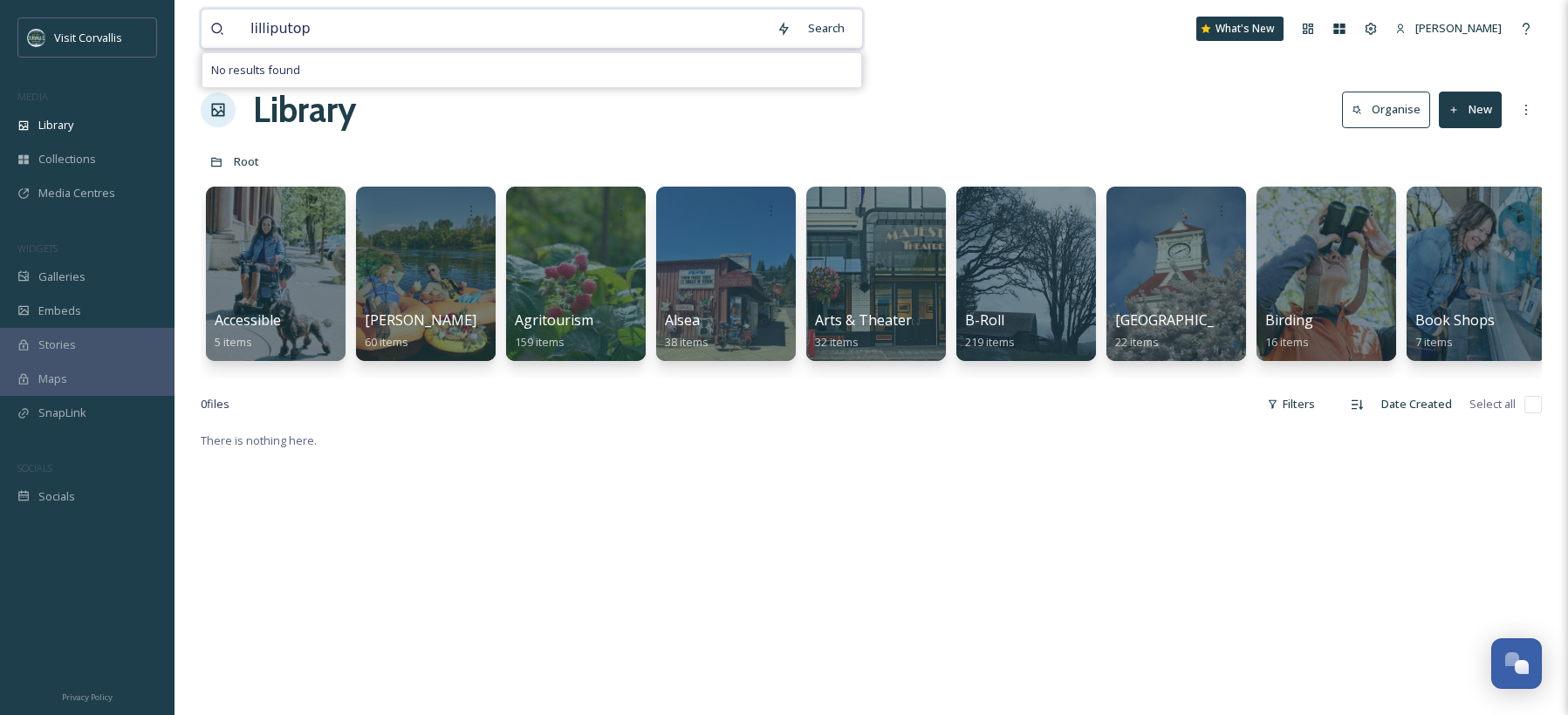
click at [320, 27] on input "lilliputop" at bounding box center [505, 29] width 526 height 38
drag, startPoint x: 312, startPoint y: 29, endPoint x: 240, endPoint y: 29, distance: 72.0
click at [242, 29] on input "lilliputop" at bounding box center [505, 29] width 526 height 38
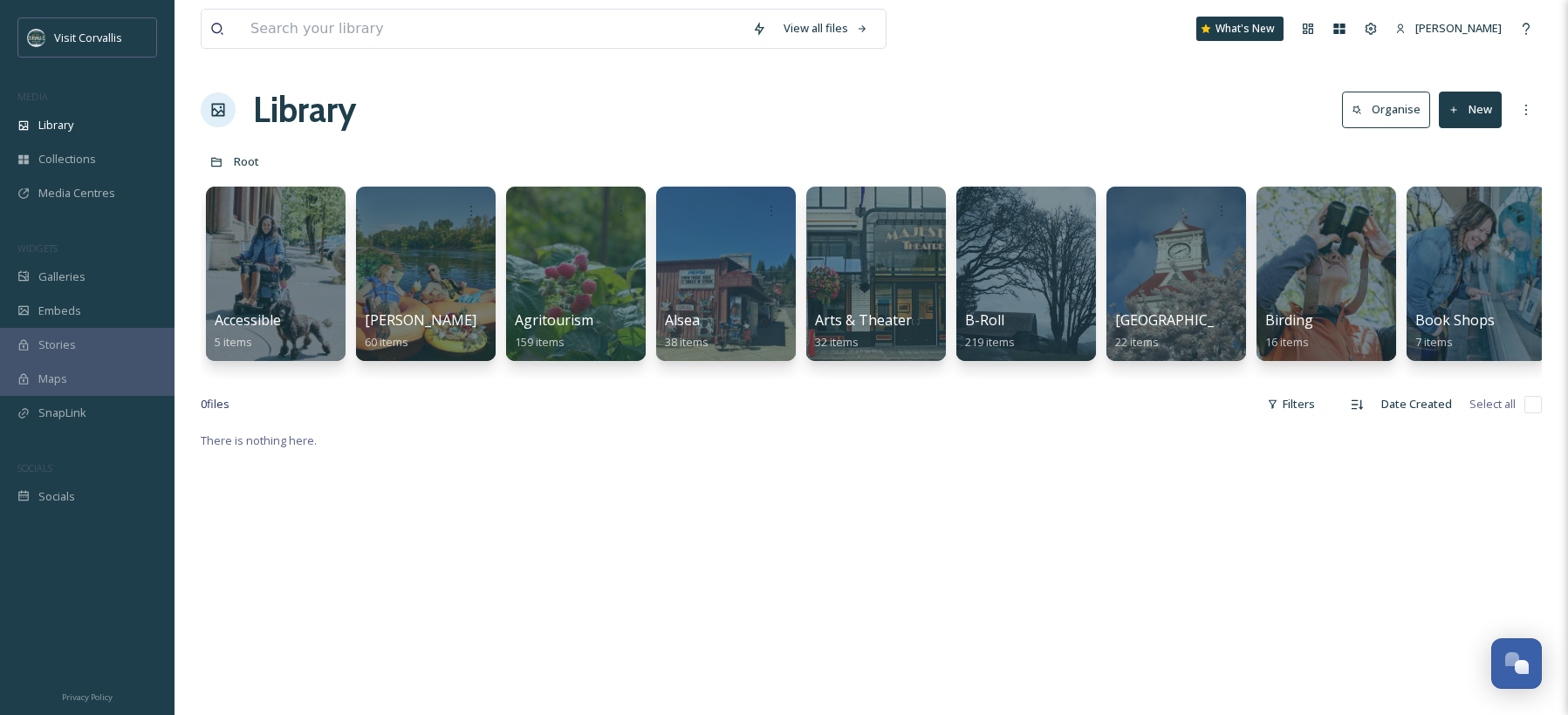
click at [493, 87] on div "Library Organise New" at bounding box center [872, 109] width 1341 height 52
click at [605, 267] on div at bounding box center [575, 273] width 142 height 178
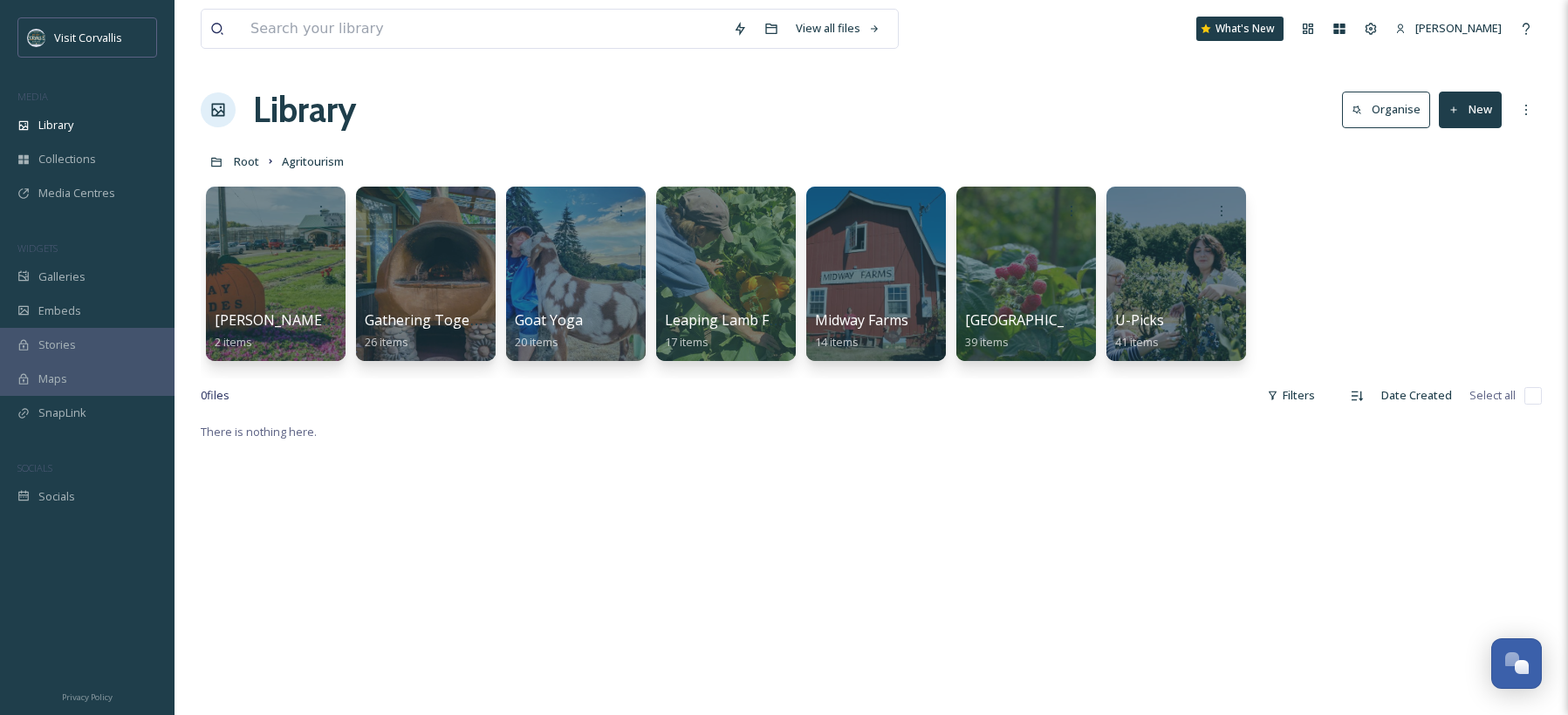
click at [1118, 113] on icon at bounding box center [1455, 110] width 11 height 11
click at [1118, 224] on span "Folder" at bounding box center [1450, 218] width 33 height 16
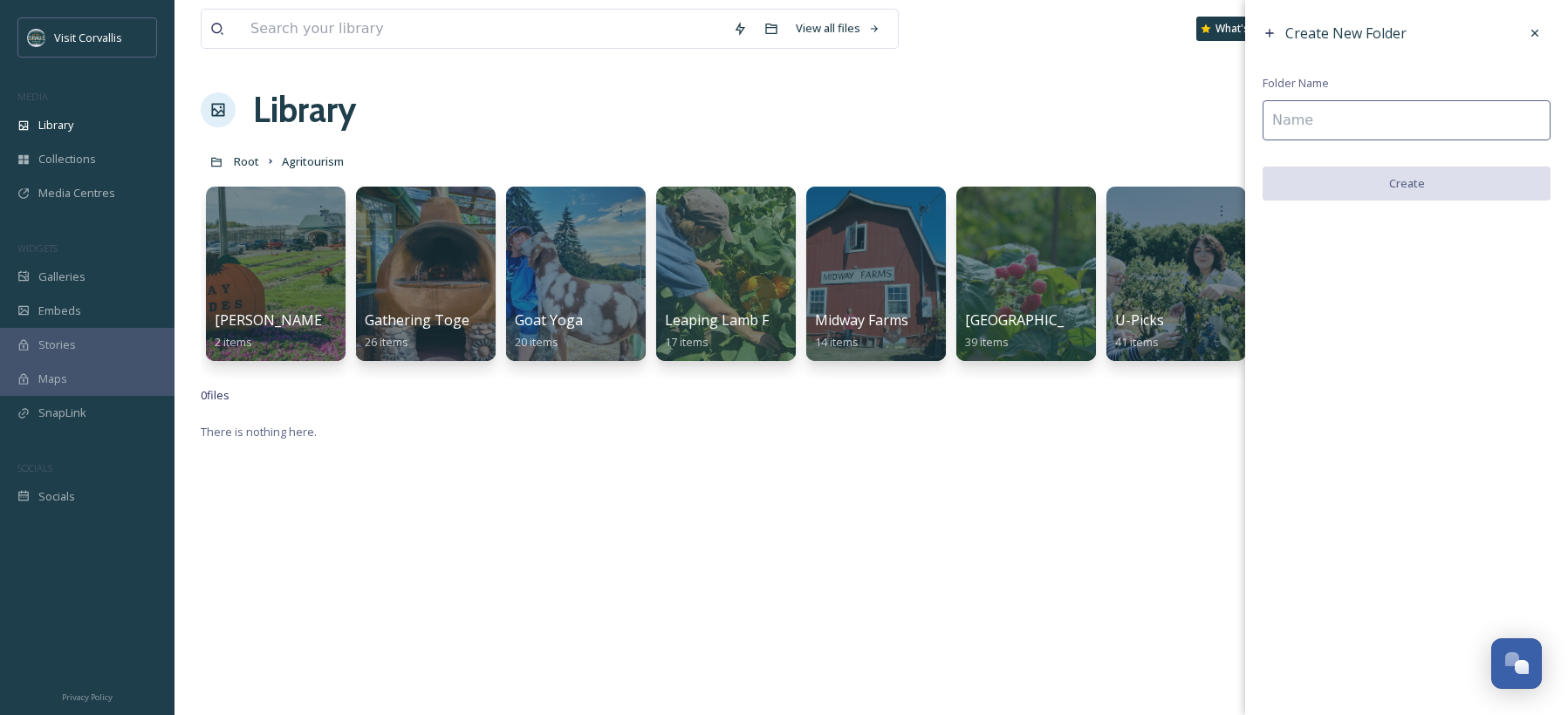
click at [1118, 116] on input at bounding box center [1407, 120] width 288 height 40
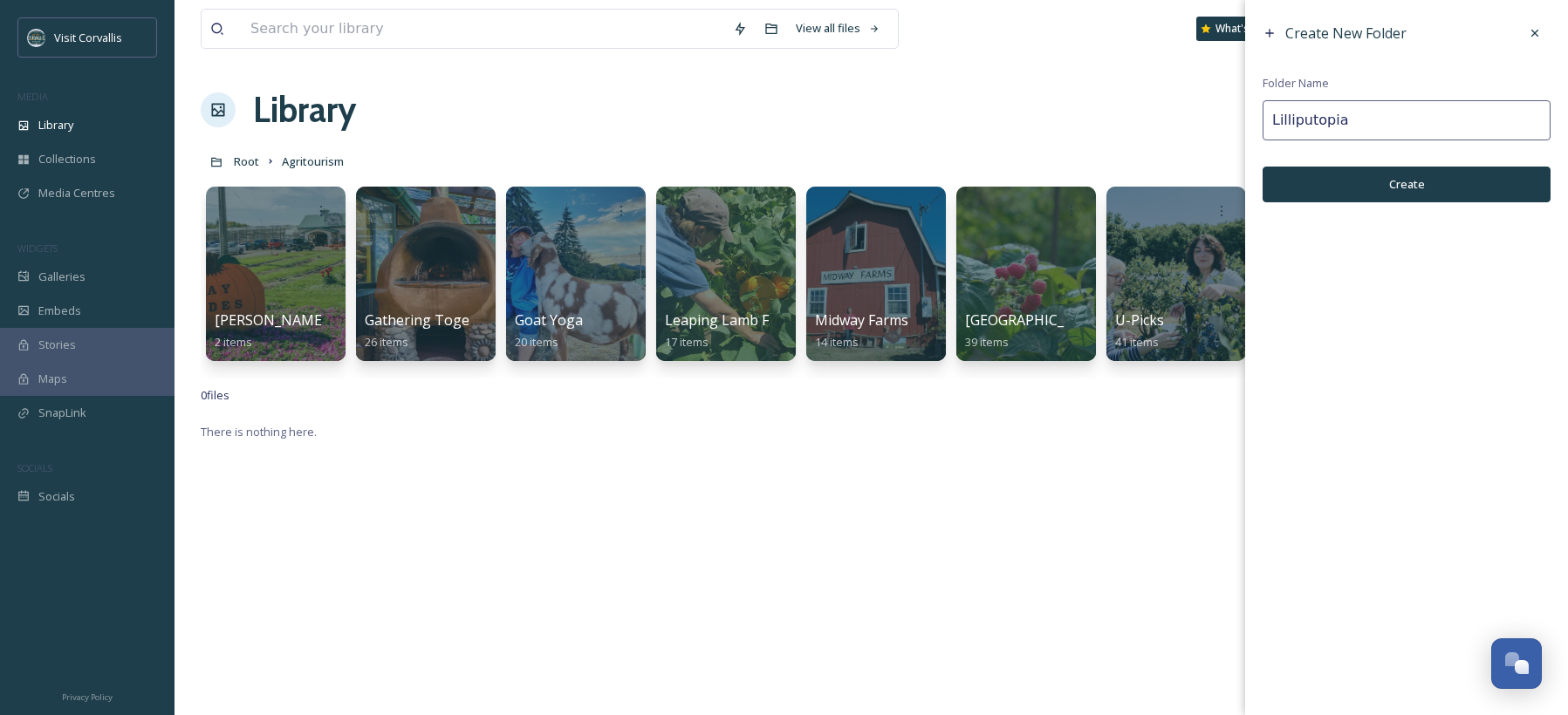
type input "Lilliputopia"
click at [1118, 176] on button "Create" at bounding box center [1407, 185] width 288 height 36
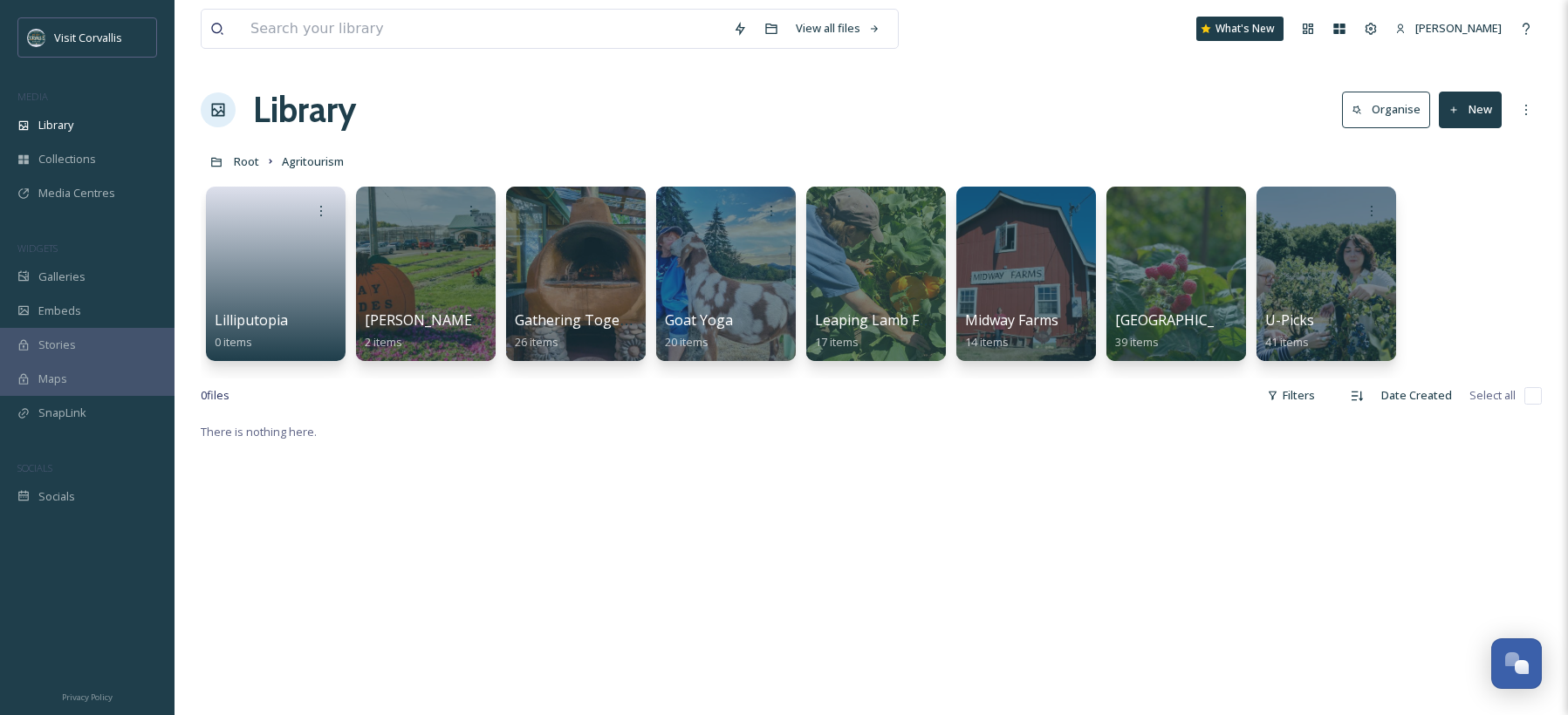
click at [270, 283] on link at bounding box center [275, 268] width 122 height 83
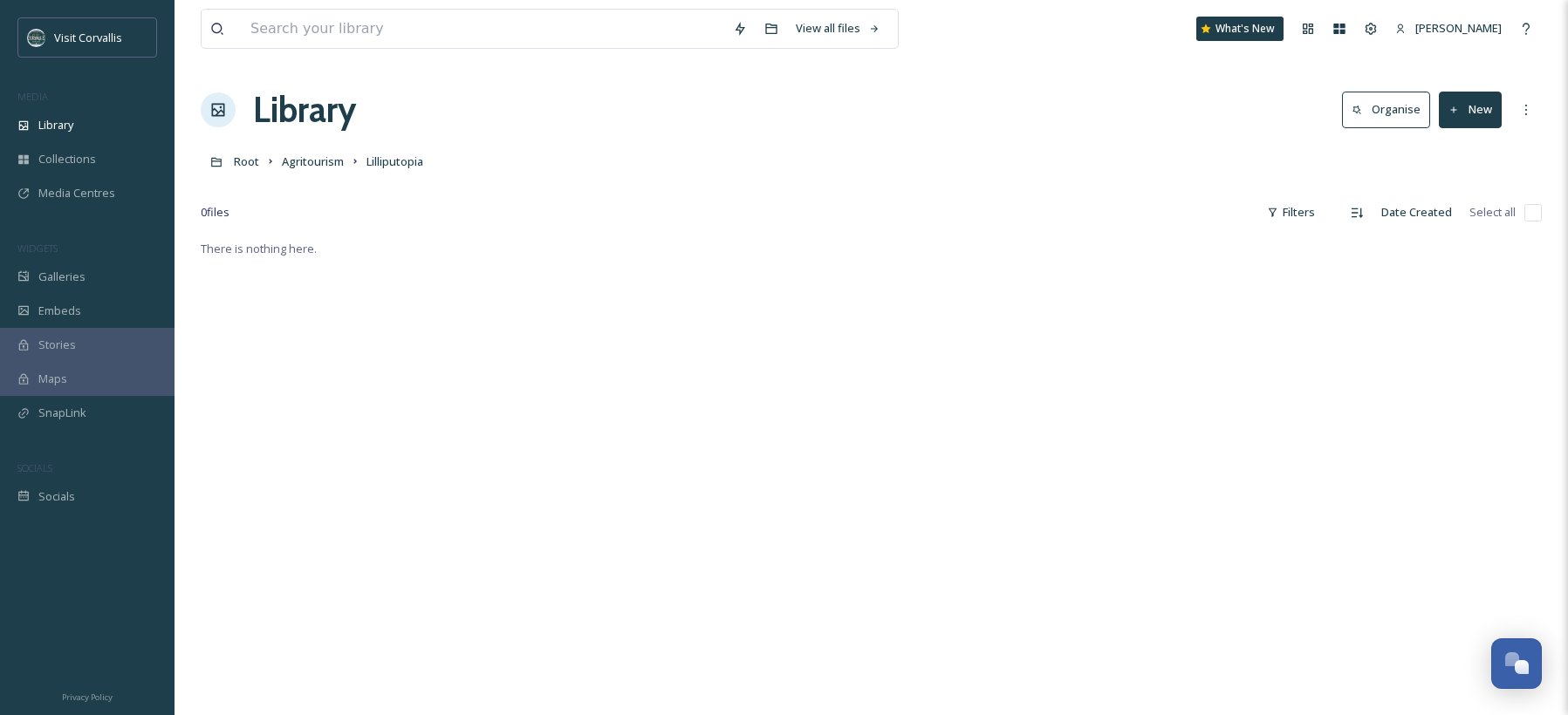
click at [1118, 109] on button "New" at bounding box center [1471, 109] width 63 height 36
click at [1118, 145] on span "File Upload" at bounding box center [1462, 149] width 57 height 16
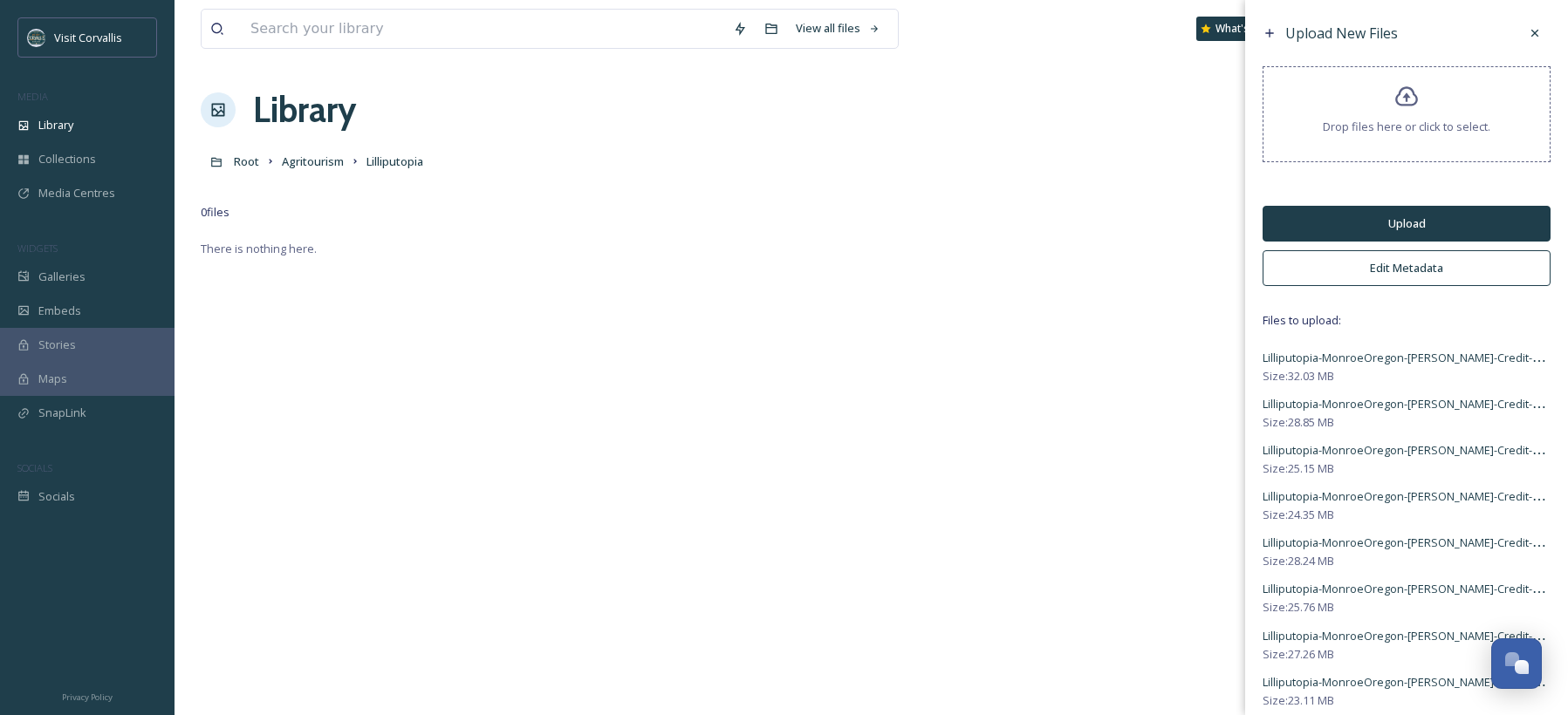
click at [1118, 35] on div "Upload New Files Drop files here or click to select. Upload Edit Metadata Files…" at bounding box center [1406, 468] width 323 height 937
click at [1118, 35] on div at bounding box center [1535, 32] width 31 height 31
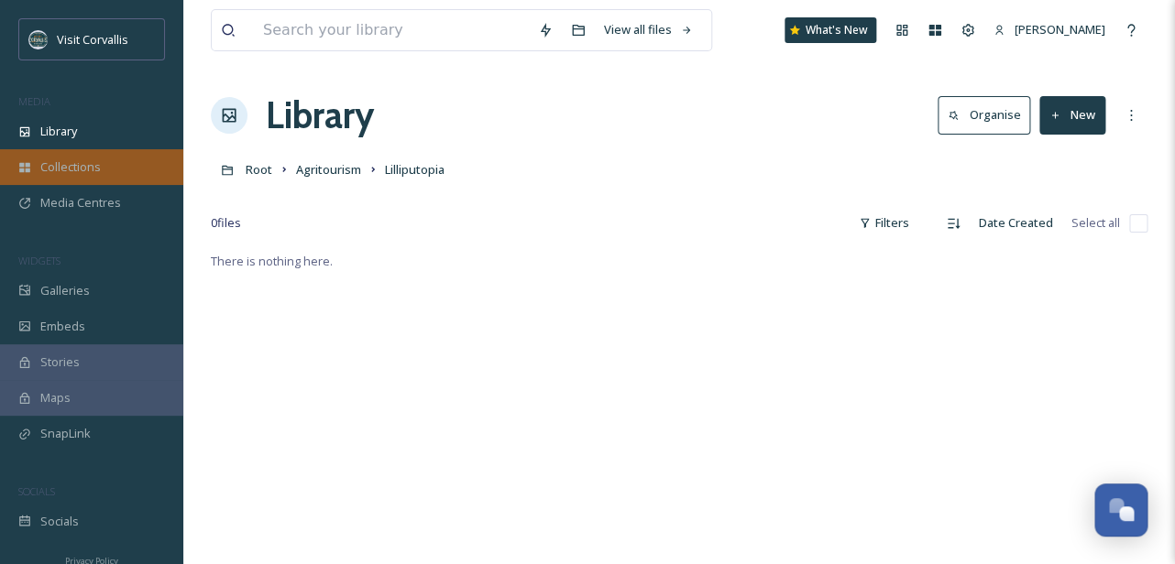
click at [59, 162] on span "Collections" at bounding box center [70, 167] width 60 height 17
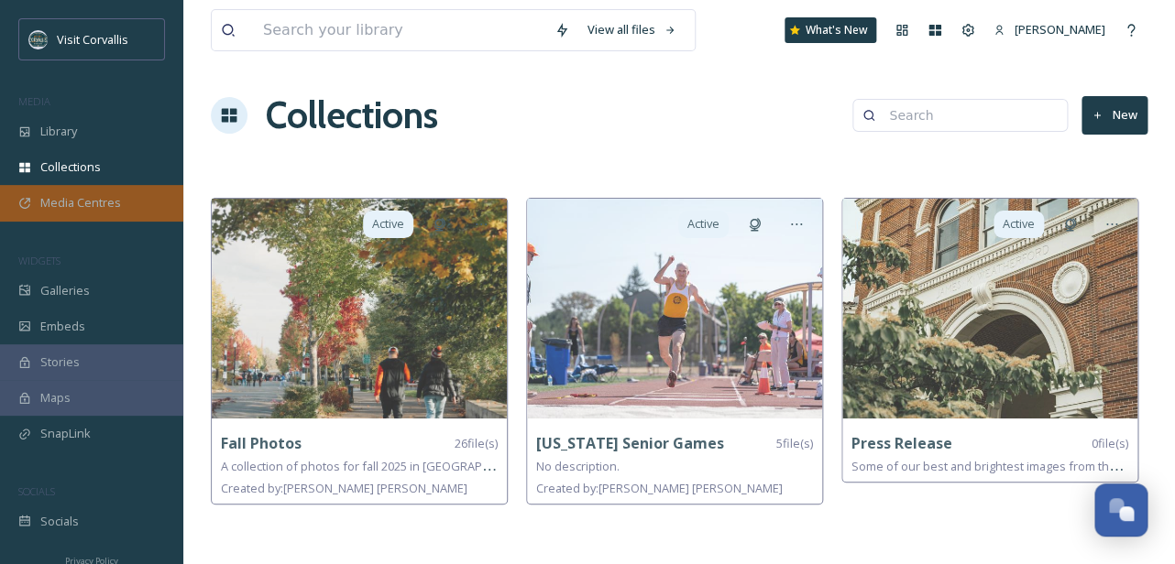
click at [82, 201] on span "Media Centres" at bounding box center [80, 202] width 81 height 17
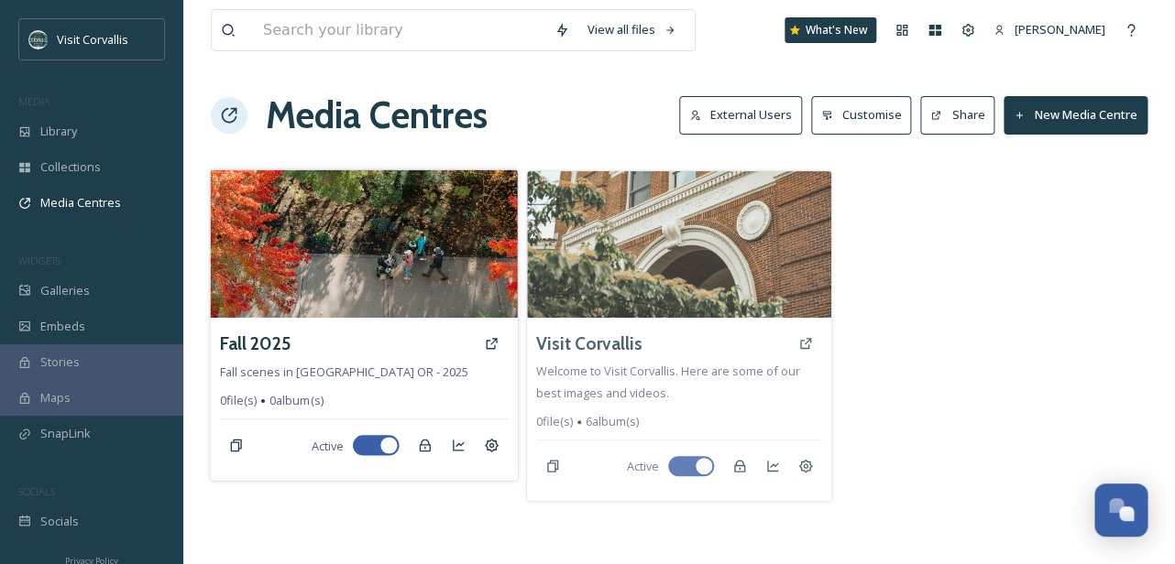
click at [422, 309] on img at bounding box center [363, 244] width 307 height 148
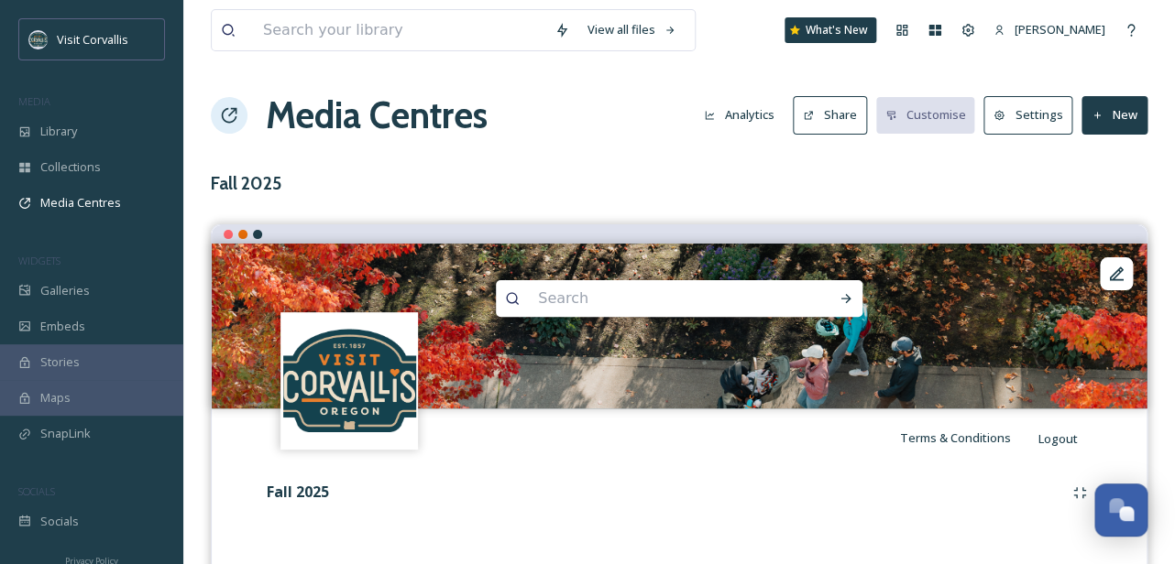
scroll to position [47, 0]
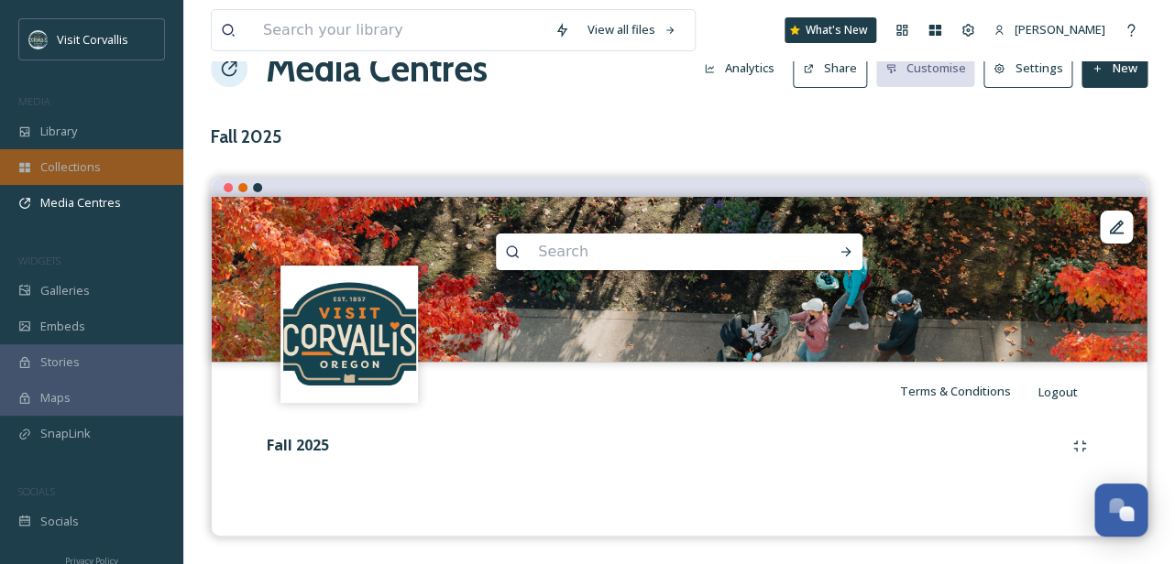
click at [78, 170] on span "Collections" at bounding box center [70, 167] width 60 height 17
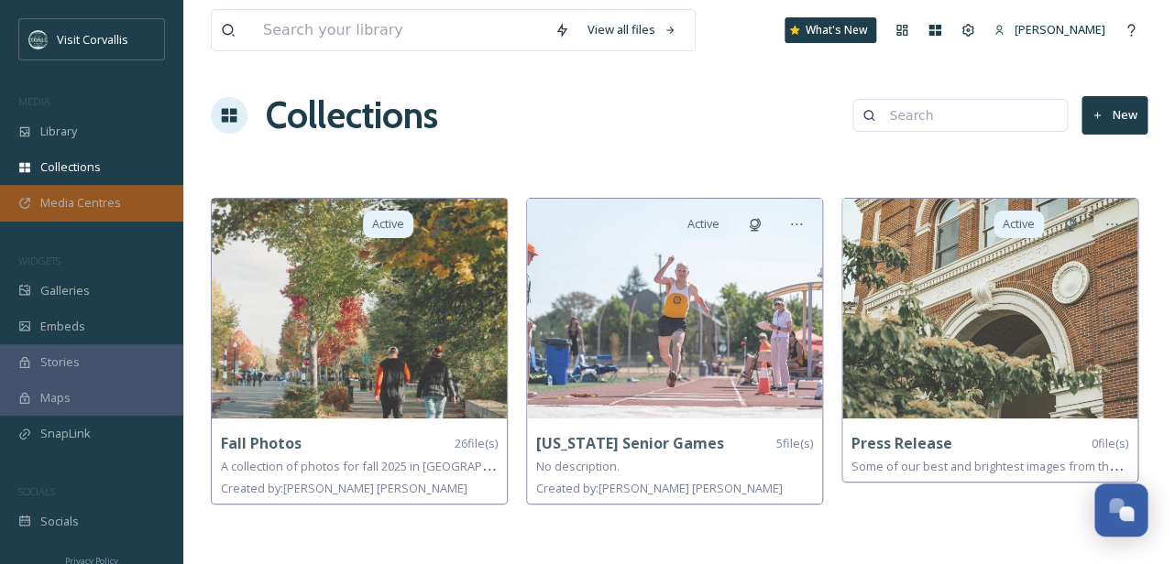
click at [82, 195] on span "Media Centres" at bounding box center [80, 202] width 81 height 17
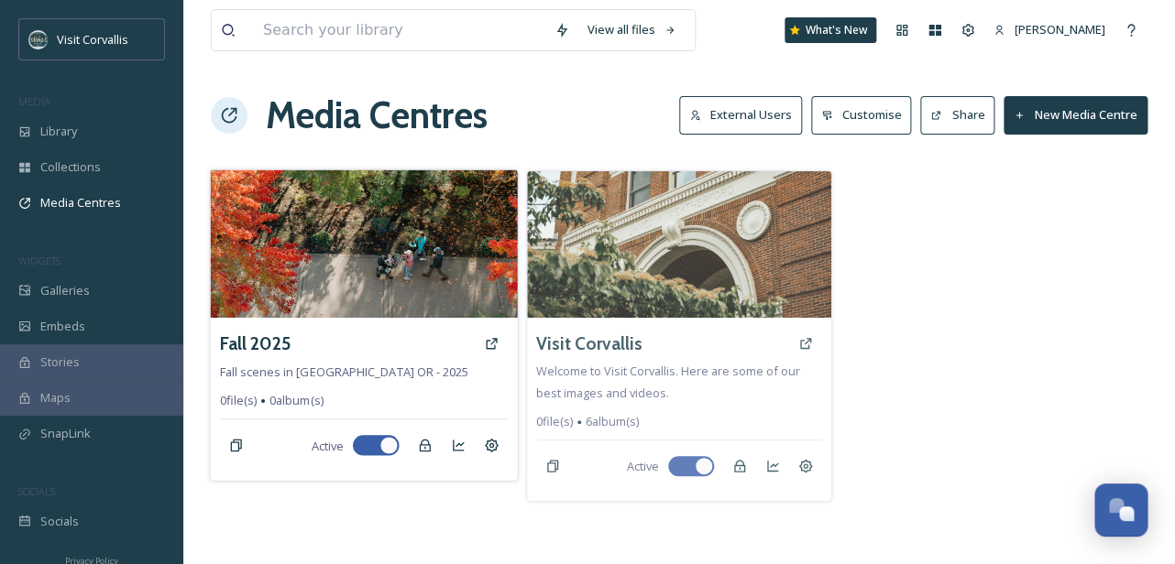
click at [330, 282] on img at bounding box center [363, 244] width 307 height 148
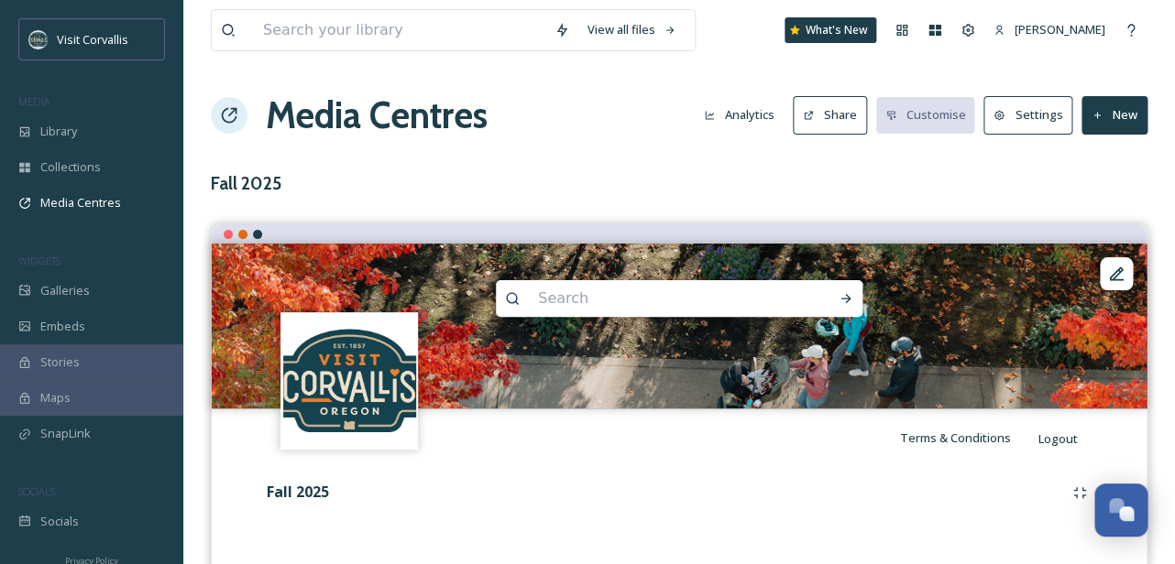
scroll to position [47, 0]
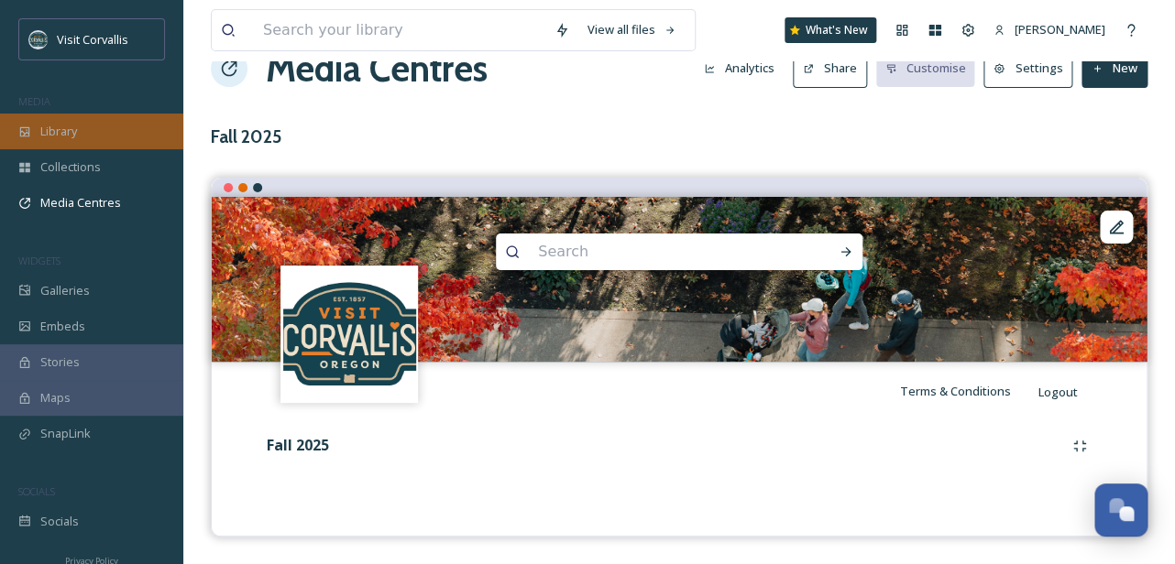
click at [71, 126] on span "Library" at bounding box center [58, 131] width 37 height 17
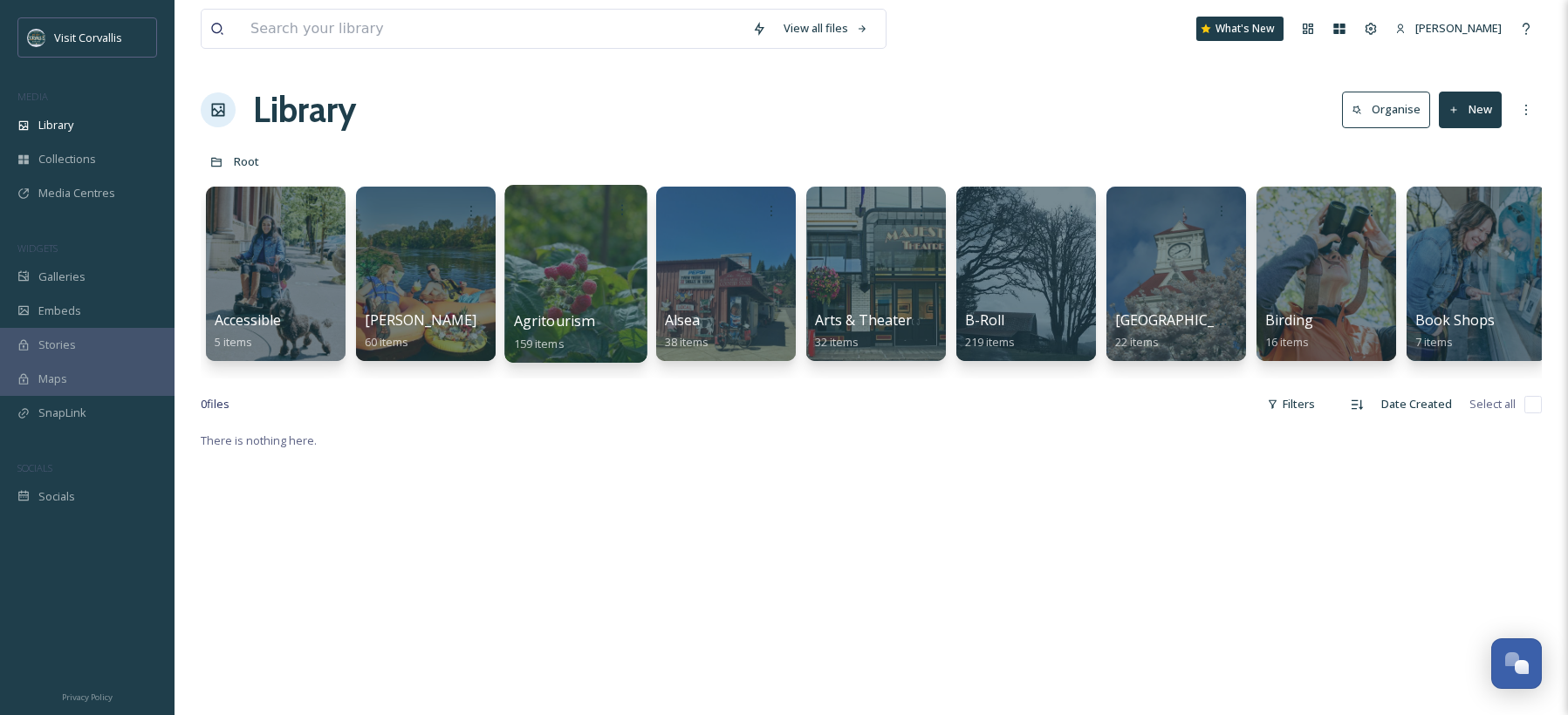
click at [602, 268] on div at bounding box center [575, 273] width 142 height 178
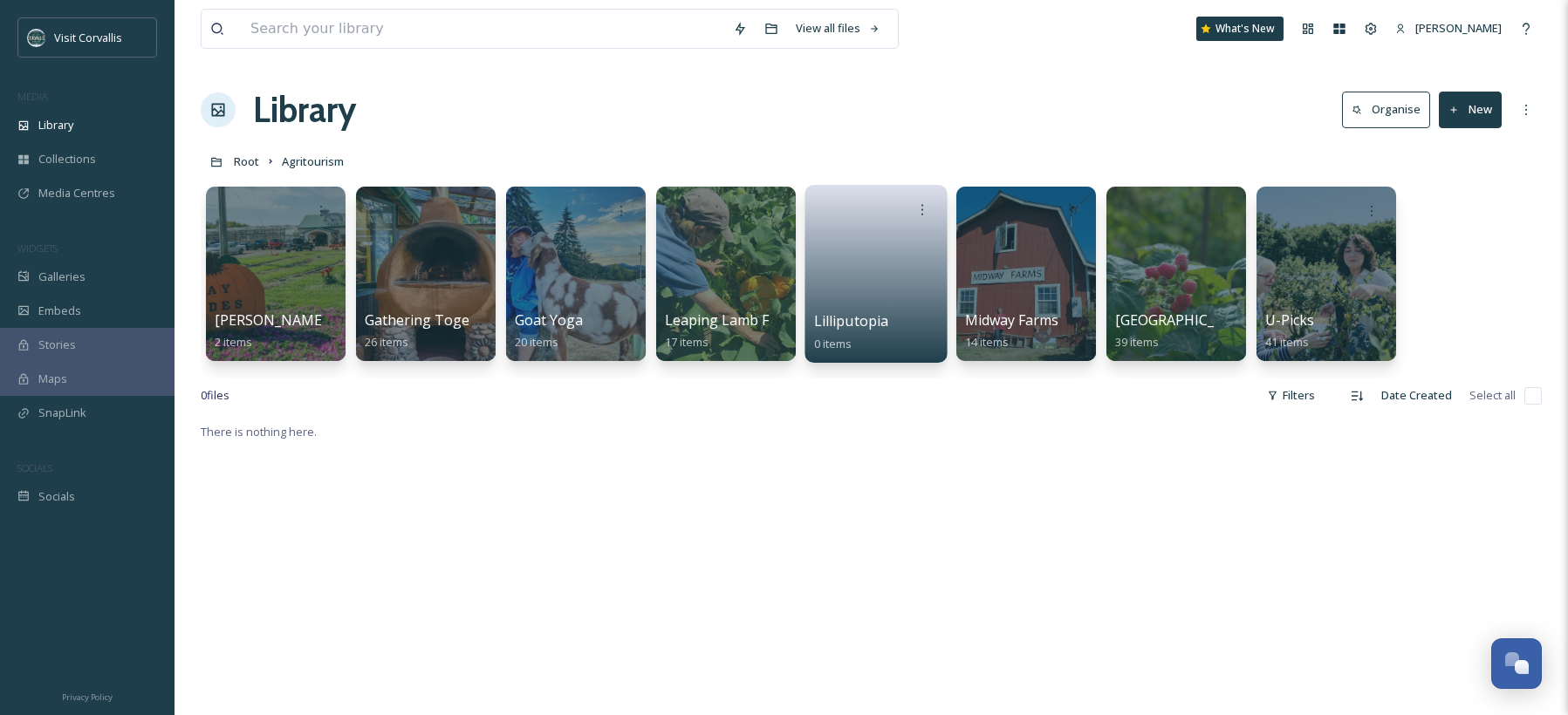
click at [859, 242] on link at bounding box center [876, 268] width 125 height 85
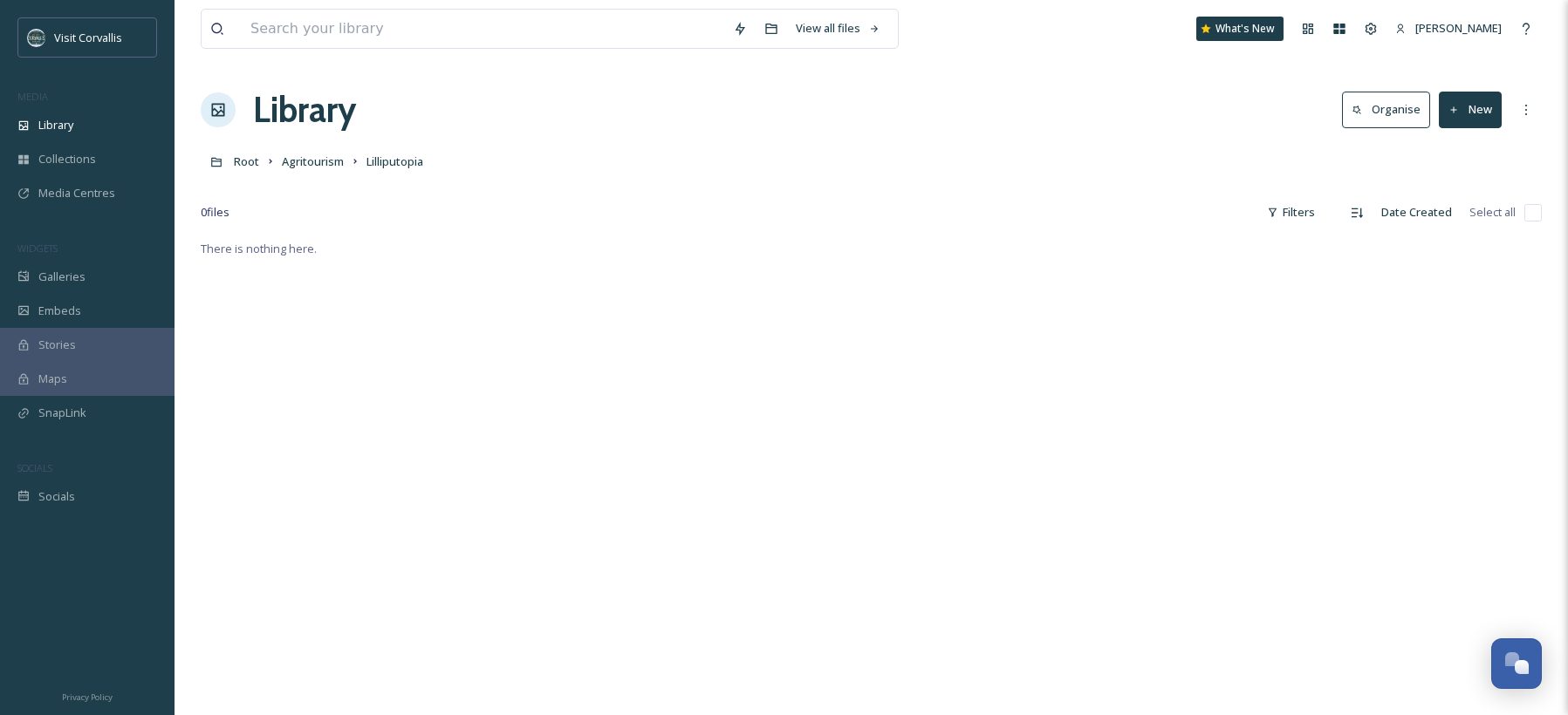
click at [1118, 168] on div "Root Agritourism Lilliputopia" at bounding box center [872, 161] width 1341 height 33
click at [1118, 116] on button "New" at bounding box center [1471, 109] width 63 height 36
click at [1118, 150] on span "File Upload" at bounding box center [1462, 149] width 57 height 16
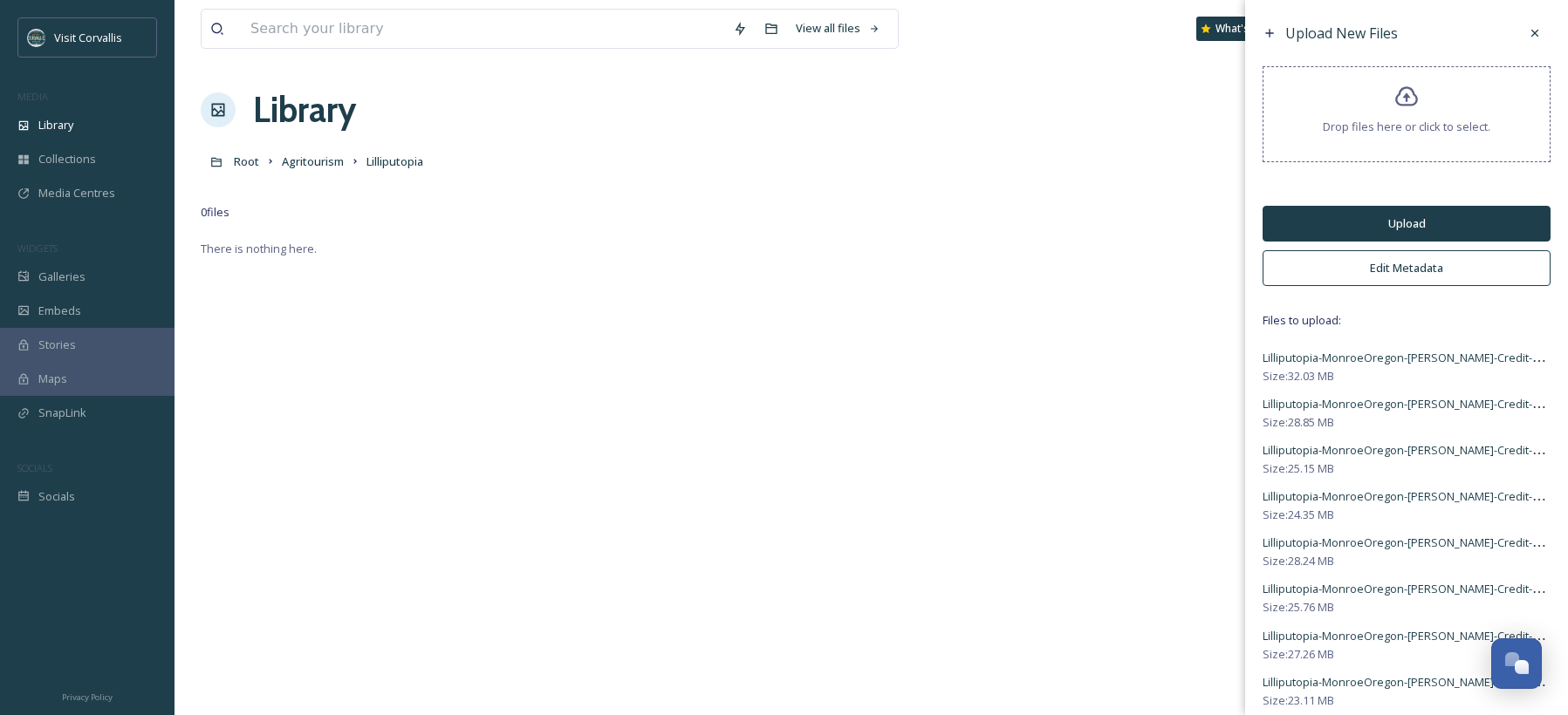
click at [1118, 261] on button "Edit Metadata" at bounding box center [1407, 268] width 288 height 36
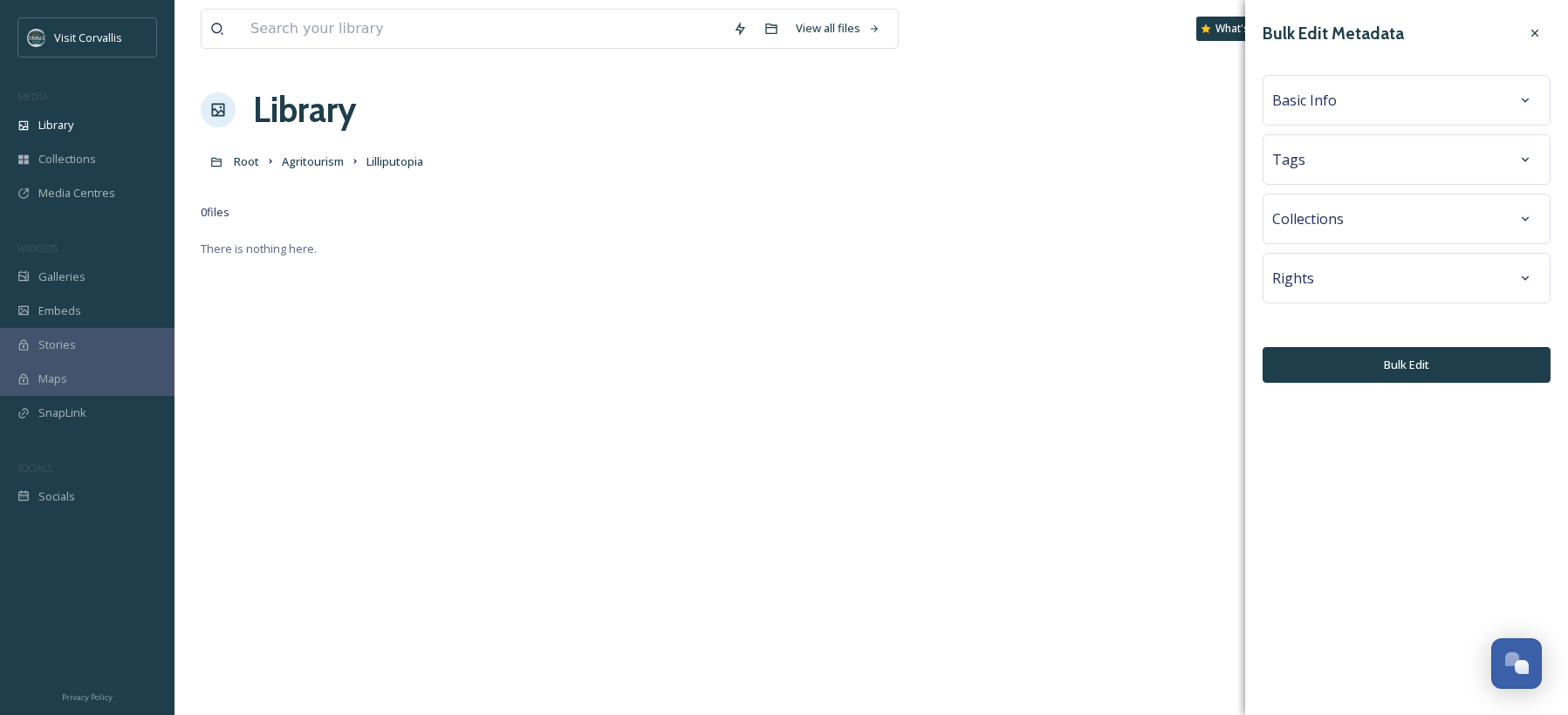
click at [1118, 163] on div "Tags" at bounding box center [1407, 159] width 269 height 31
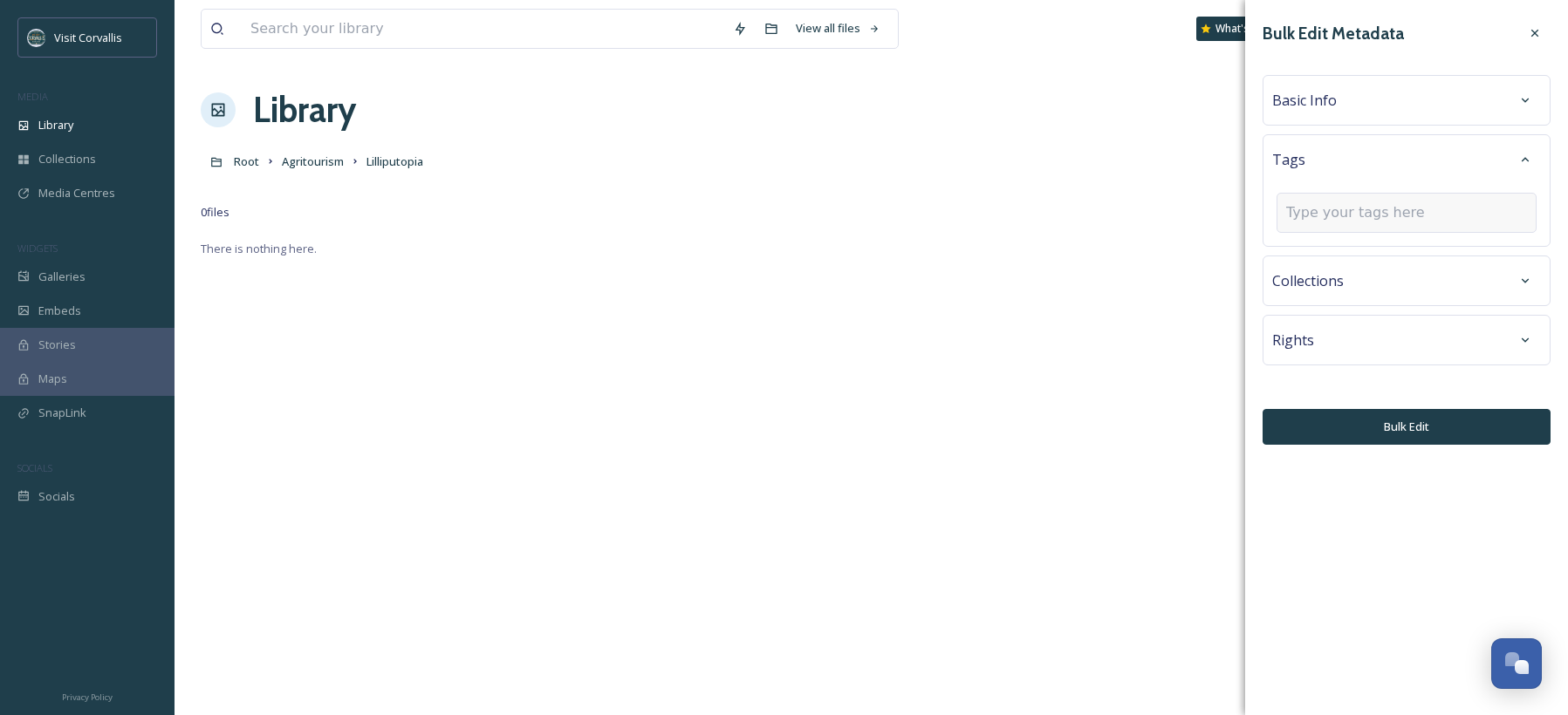
click at [1118, 209] on input at bounding box center [1374, 213] width 174 height 21
type input "farm"
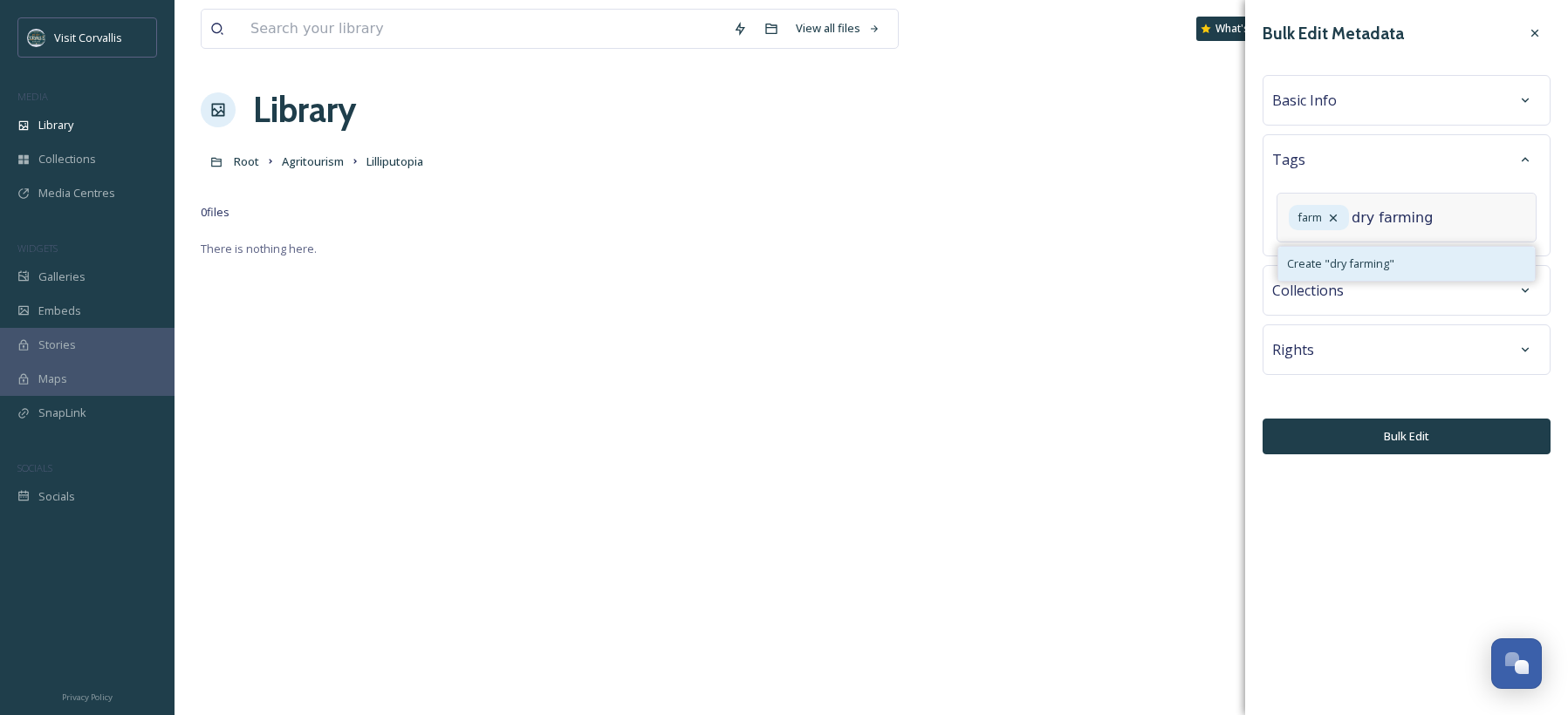
type input "dry farming"
click at [1118, 272] on span "Create " dry farming "" at bounding box center [1340, 263] width 108 height 16
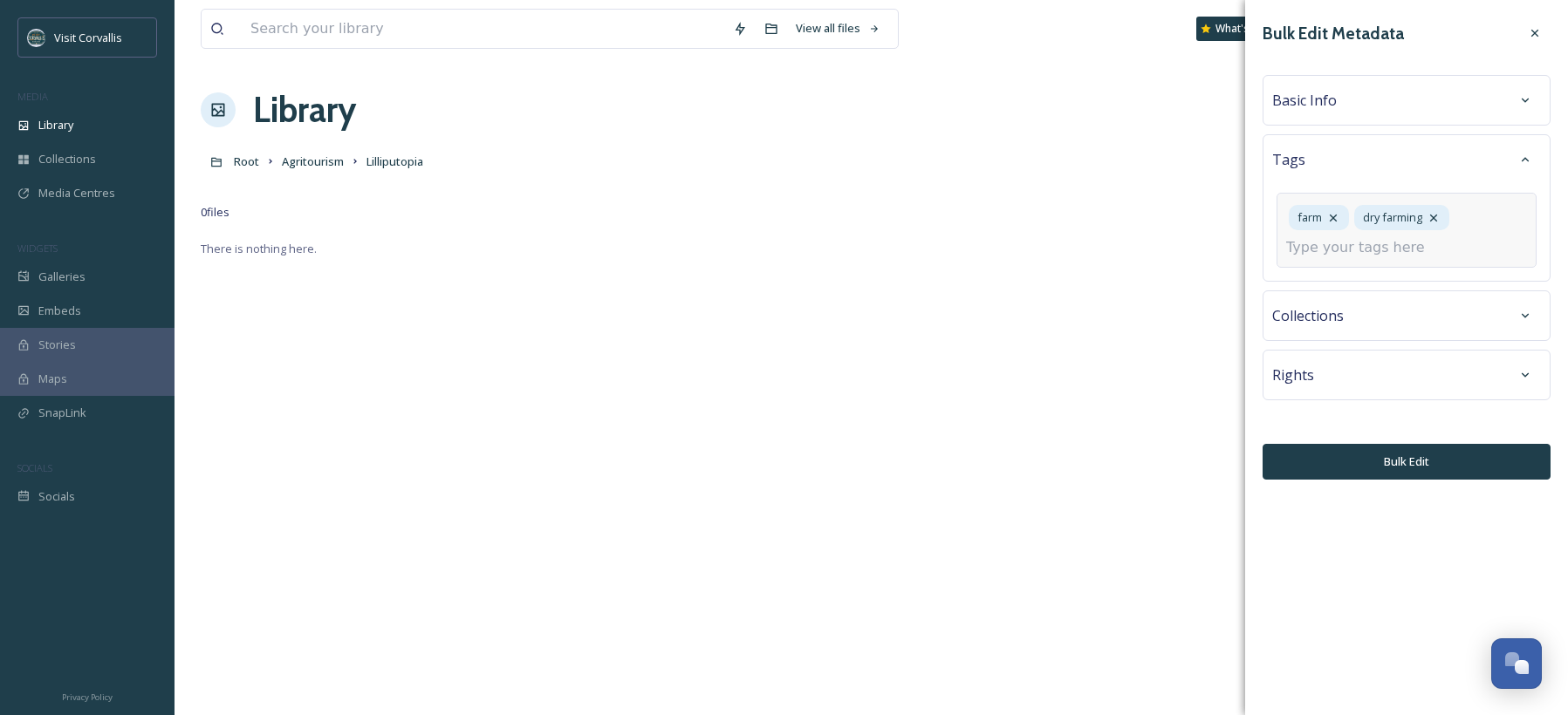
click at [1118, 255] on input at bounding box center [1374, 248] width 174 height 21
type input "farm stand"
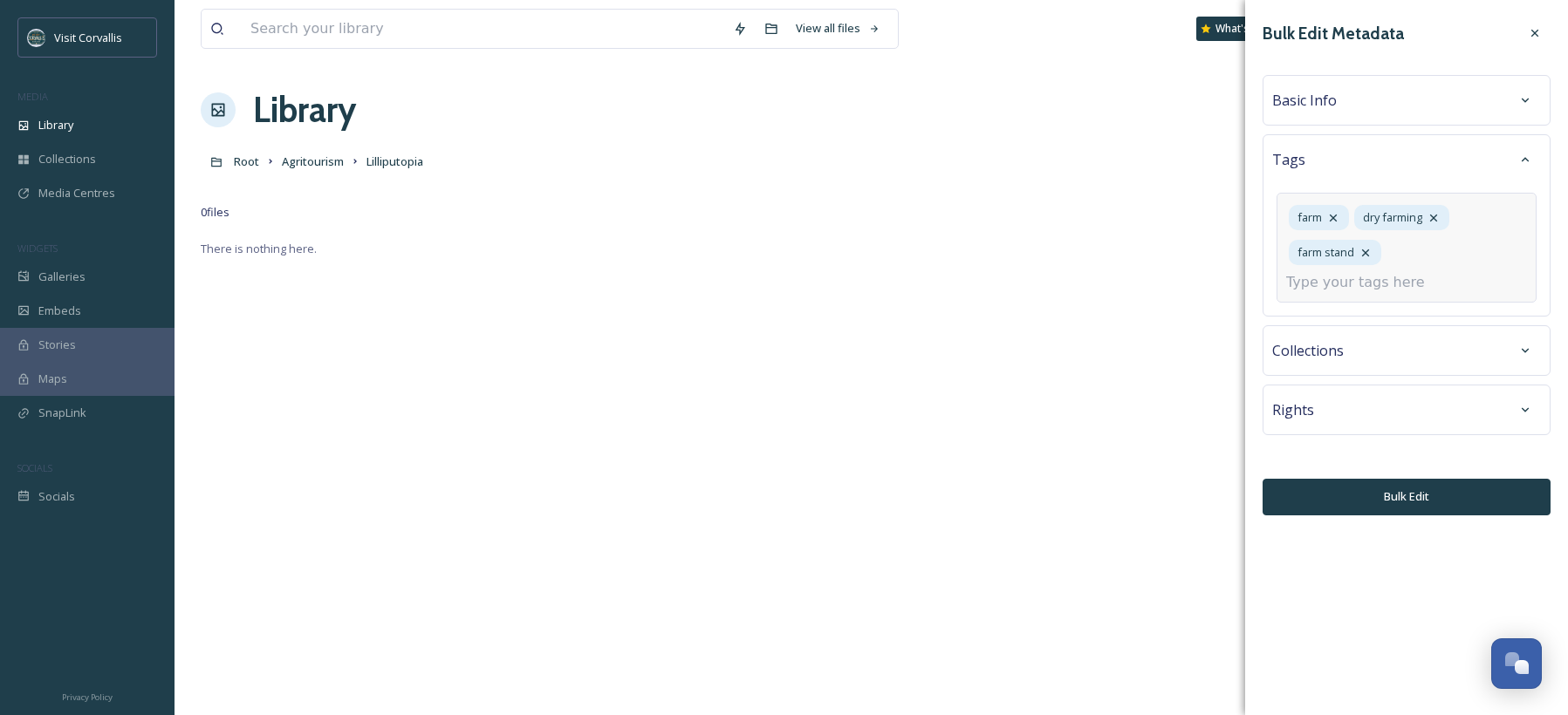
click at [1118, 285] on input at bounding box center [1374, 283] width 174 height 21
type input "f"
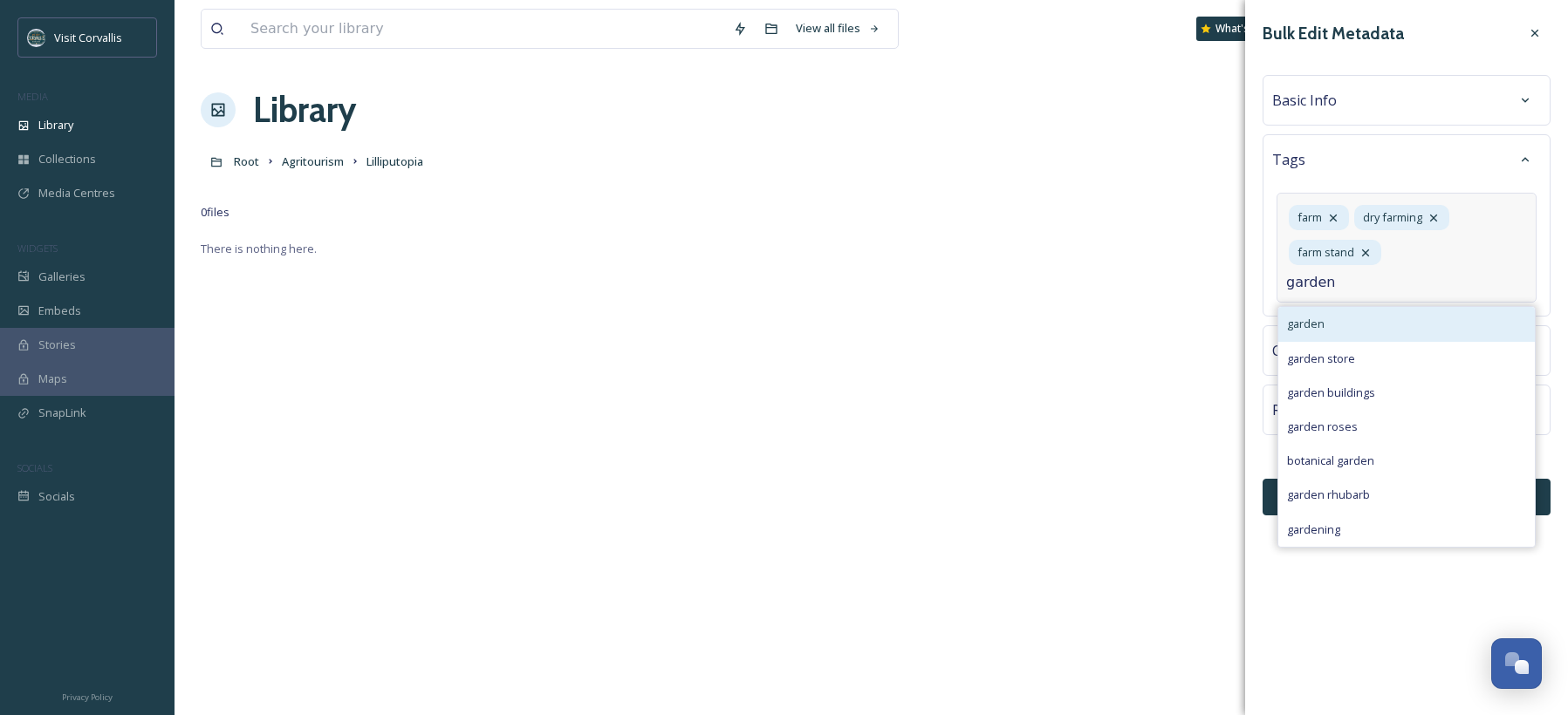
type input "garden"
click at [1118, 328] on div "garden" at bounding box center [1406, 325] width 256 height 34
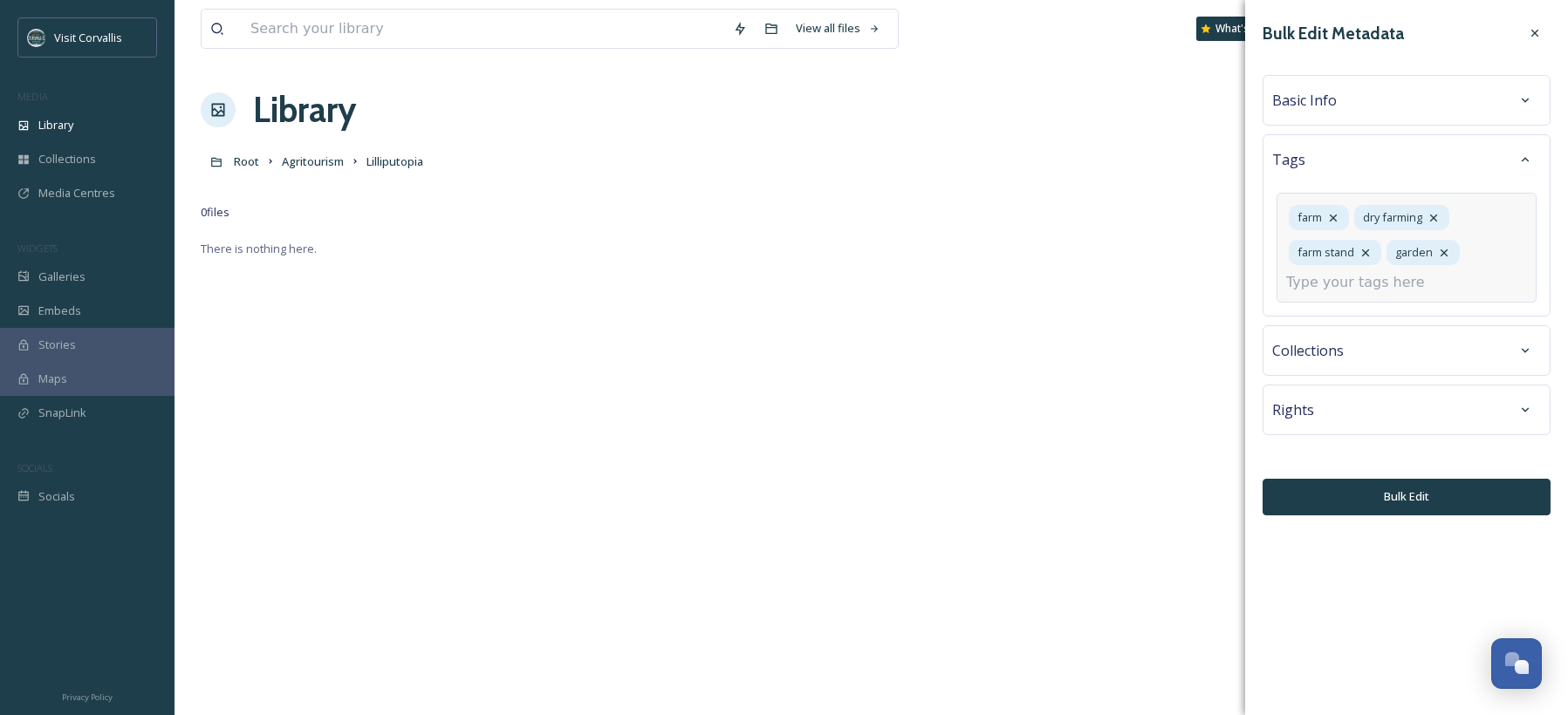
click at [1118, 288] on input at bounding box center [1374, 283] width 174 height 21
type input "garden store"
click at [1118, 326] on span "garden store" at bounding box center [1320, 324] width 68 height 16
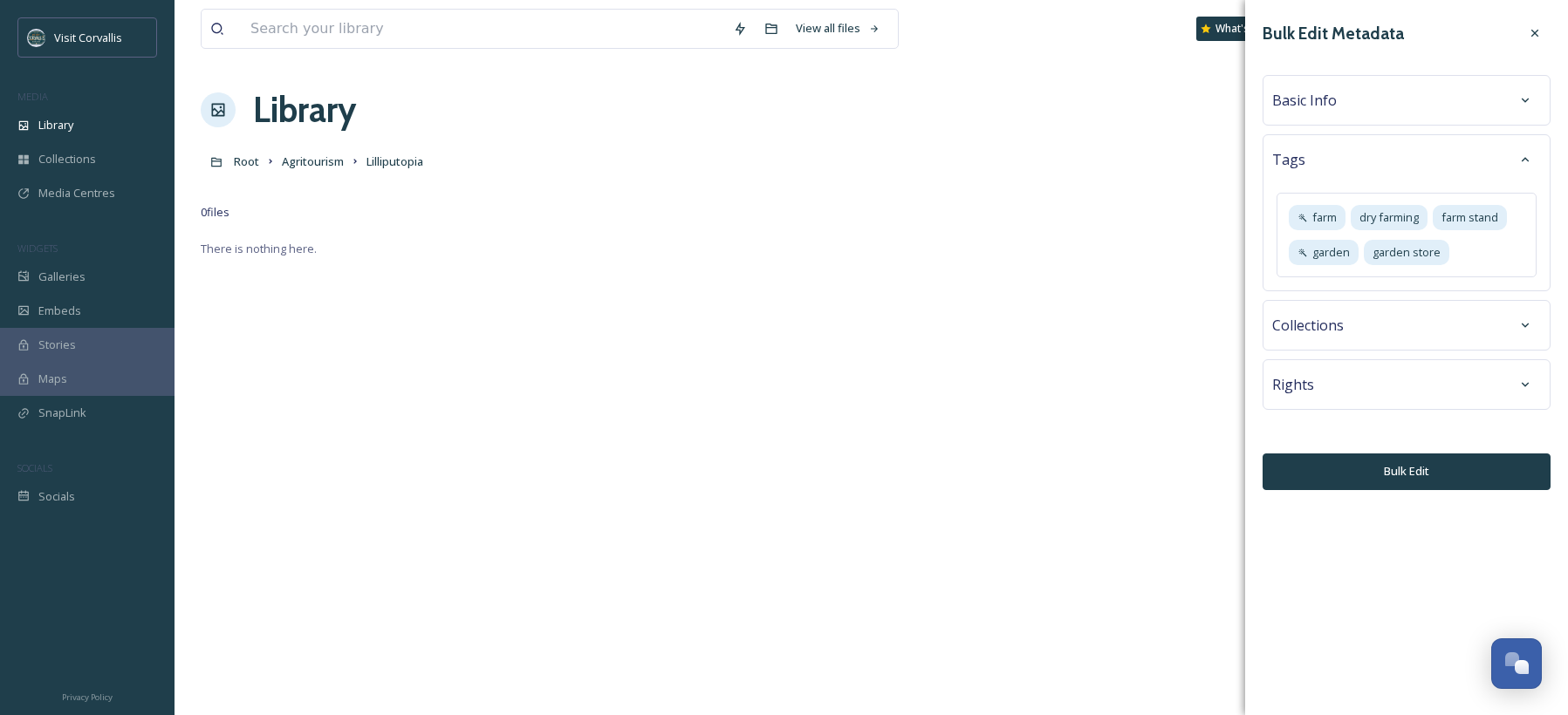
click at [1118, 452] on div "Bulk Edit Metadata Basic Info Tags farm dry farming farm stand garden garden st…" at bounding box center [1406, 253] width 323 height 507
click at [1118, 383] on div "Rights" at bounding box center [1407, 385] width 269 height 31
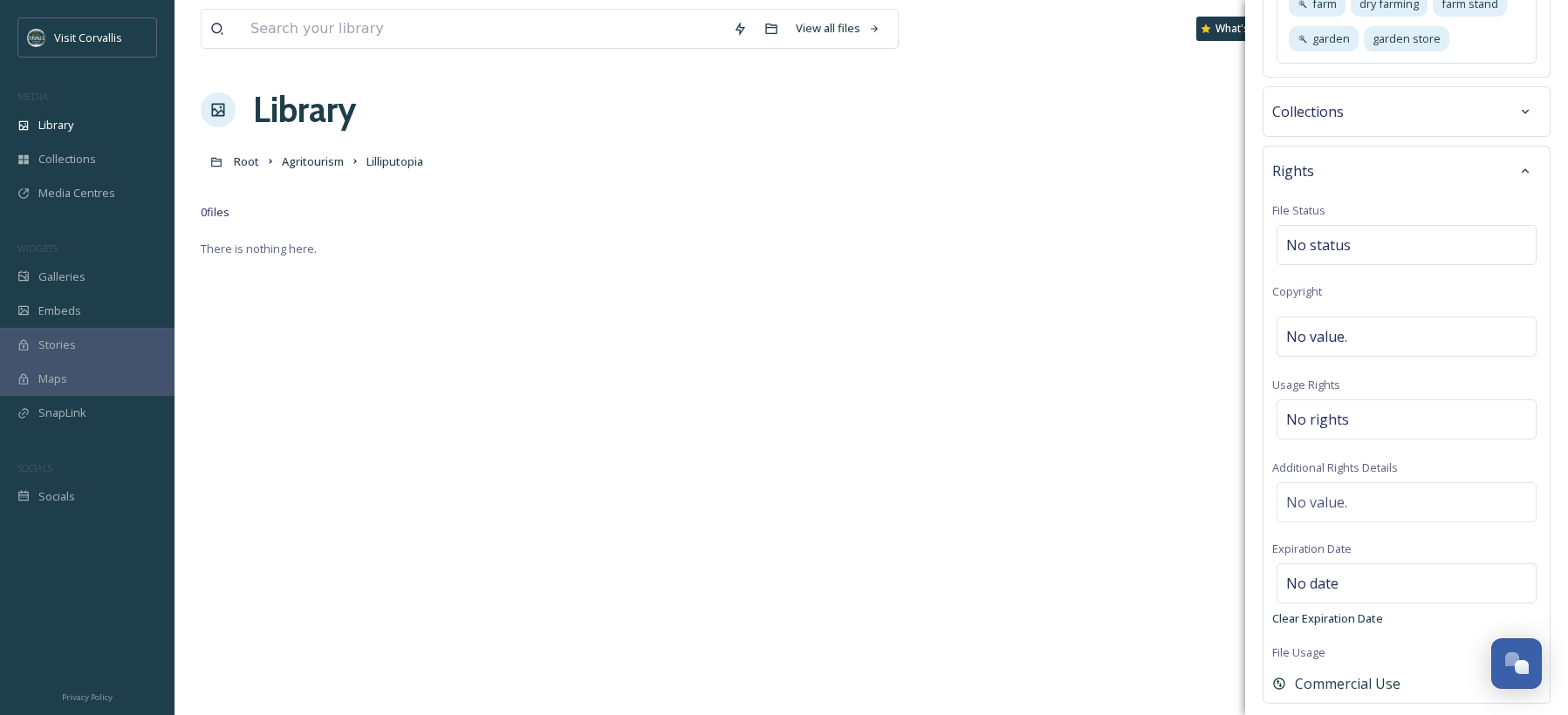
scroll to position [283, 0]
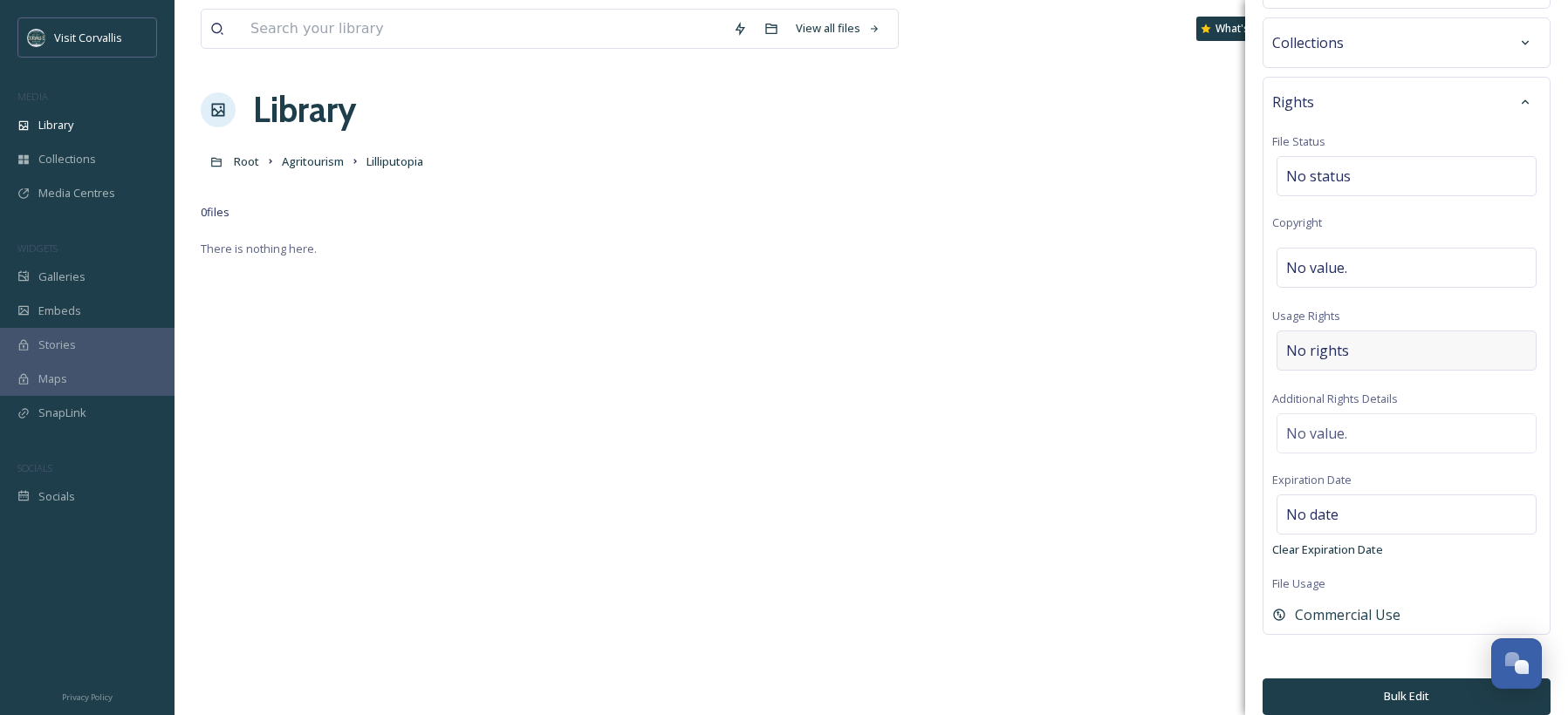
click at [1118, 348] on span "No rights" at bounding box center [1318, 350] width 63 height 21
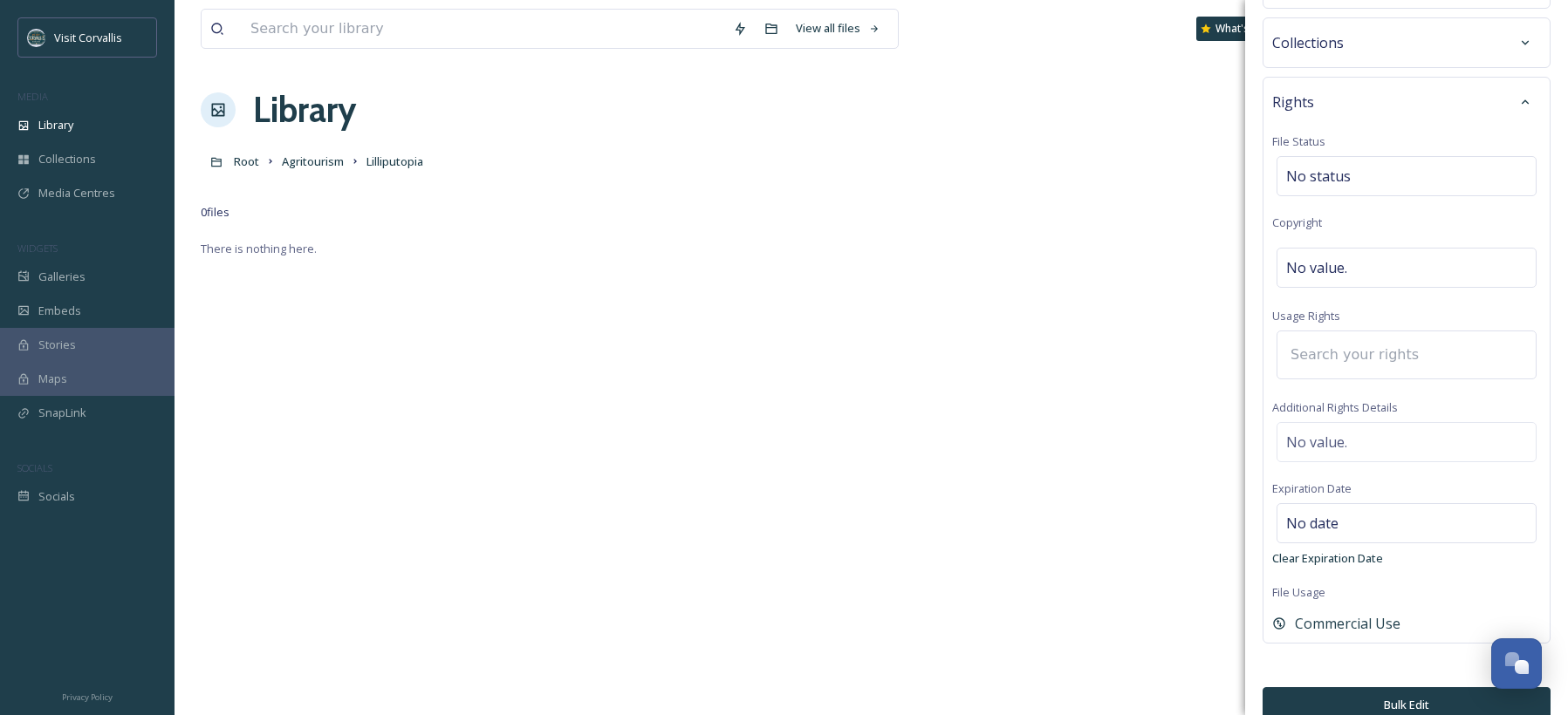
click at [1118, 348] on input at bounding box center [1378, 355] width 192 height 38
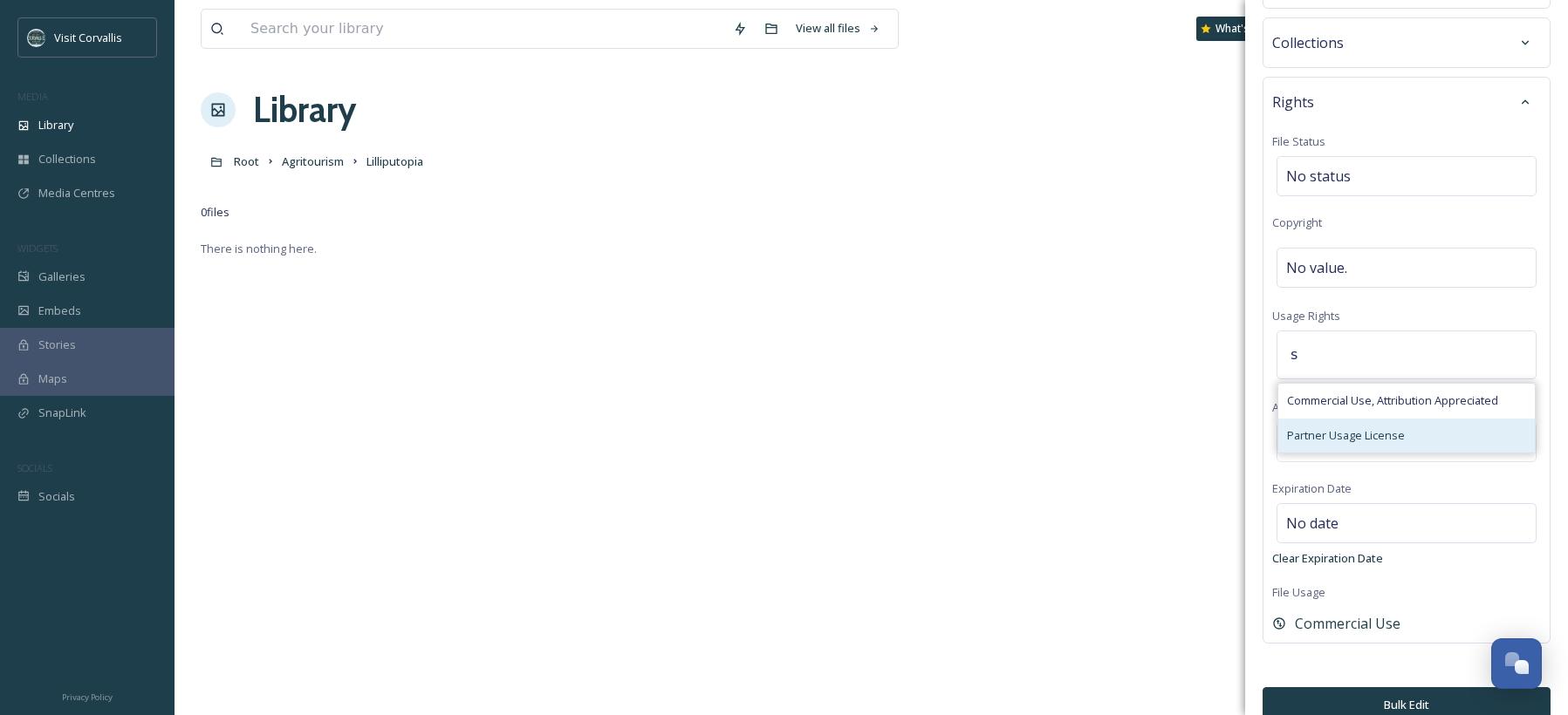
type input "s"
click at [1118, 430] on span "Partner Usage License" at bounding box center [1346, 435] width 118 height 16
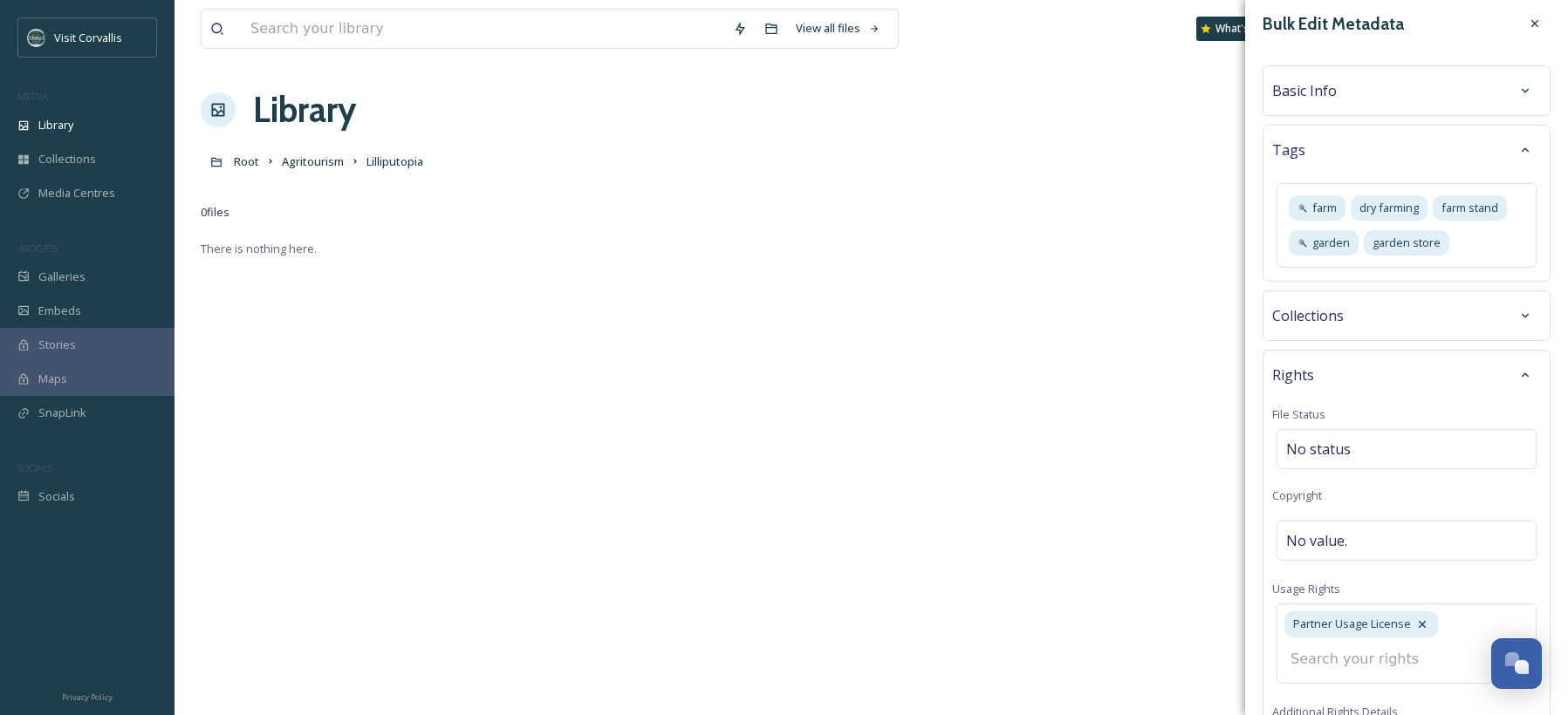
scroll to position [0, 0]
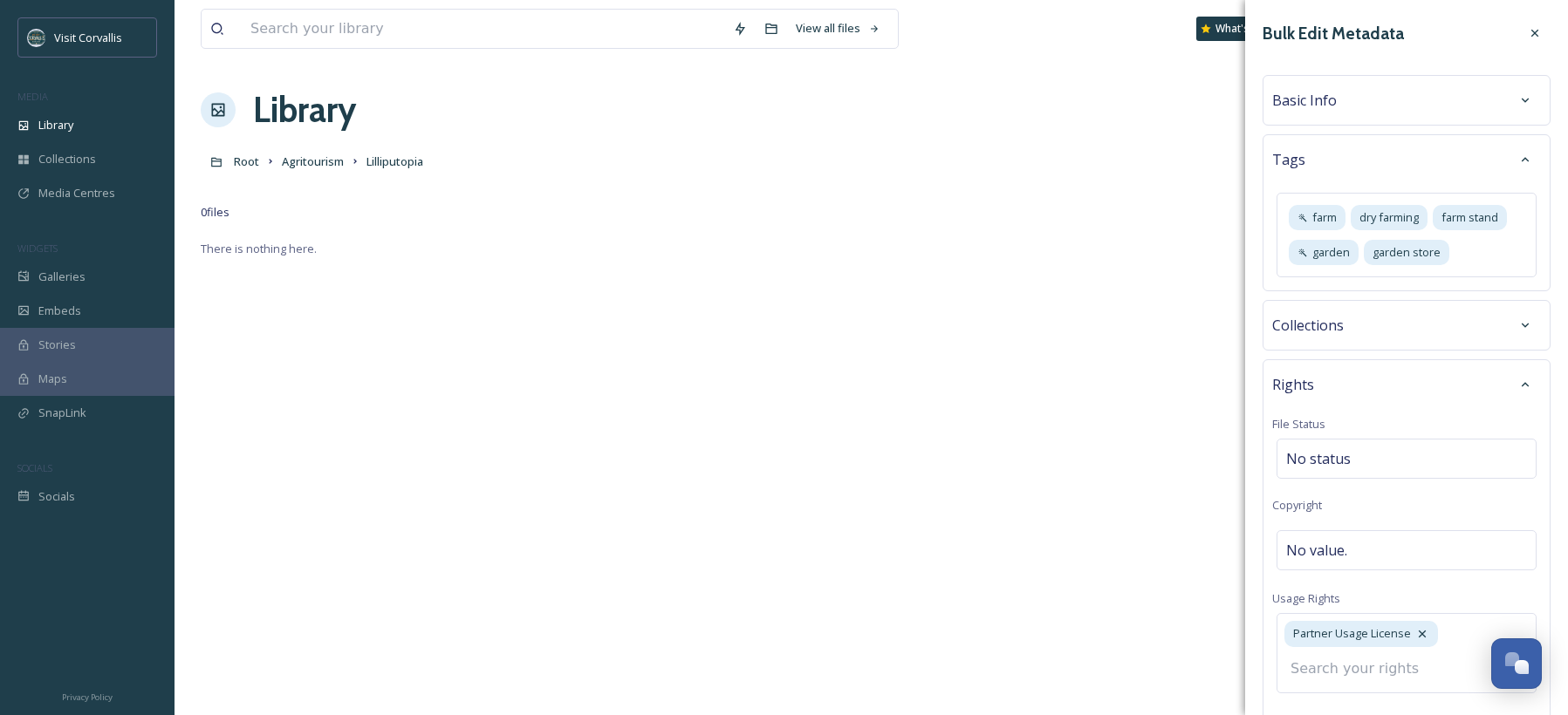
click at [1118, 106] on span "Basic Info" at bounding box center [1305, 100] width 65 height 21
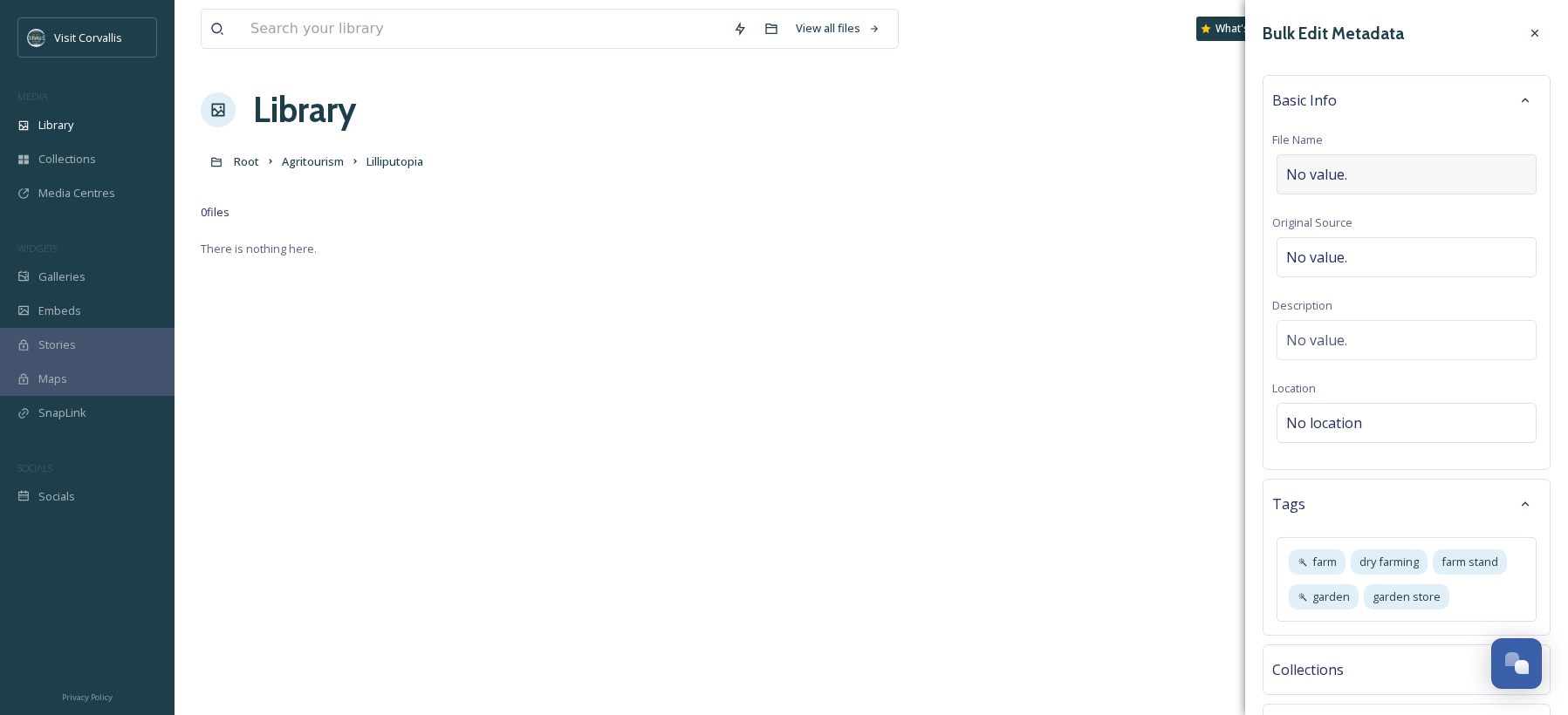
click at [1118, 166] on span "No value." at bounding box center [1317, 174] width 61 height 21
type input "Lilliputopia Farm"
click at [1118, 337] on span "No value." at bounding box center [1317, 336] width 61 height 21
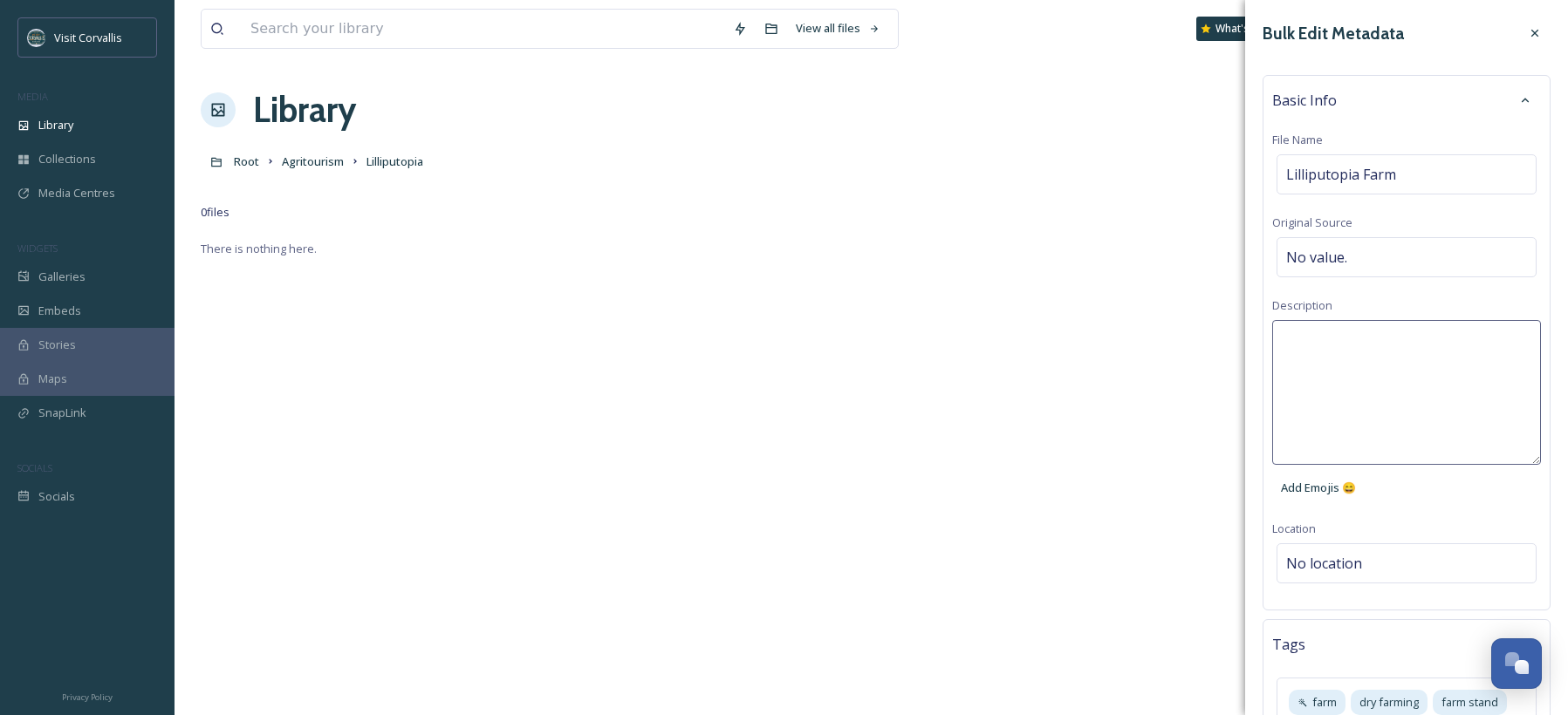
click at [1118, 337] on textarea at bounding box center [1407, 392] width 269 height 145
click at [1118, 356] on textarea at bounding box center [1407, 392] width 269 height 145
paste textarea "Lilliputopia is a tiny eco-farm in [GEOGRAPHIC_DATA], [US_STATE] that promotes …"
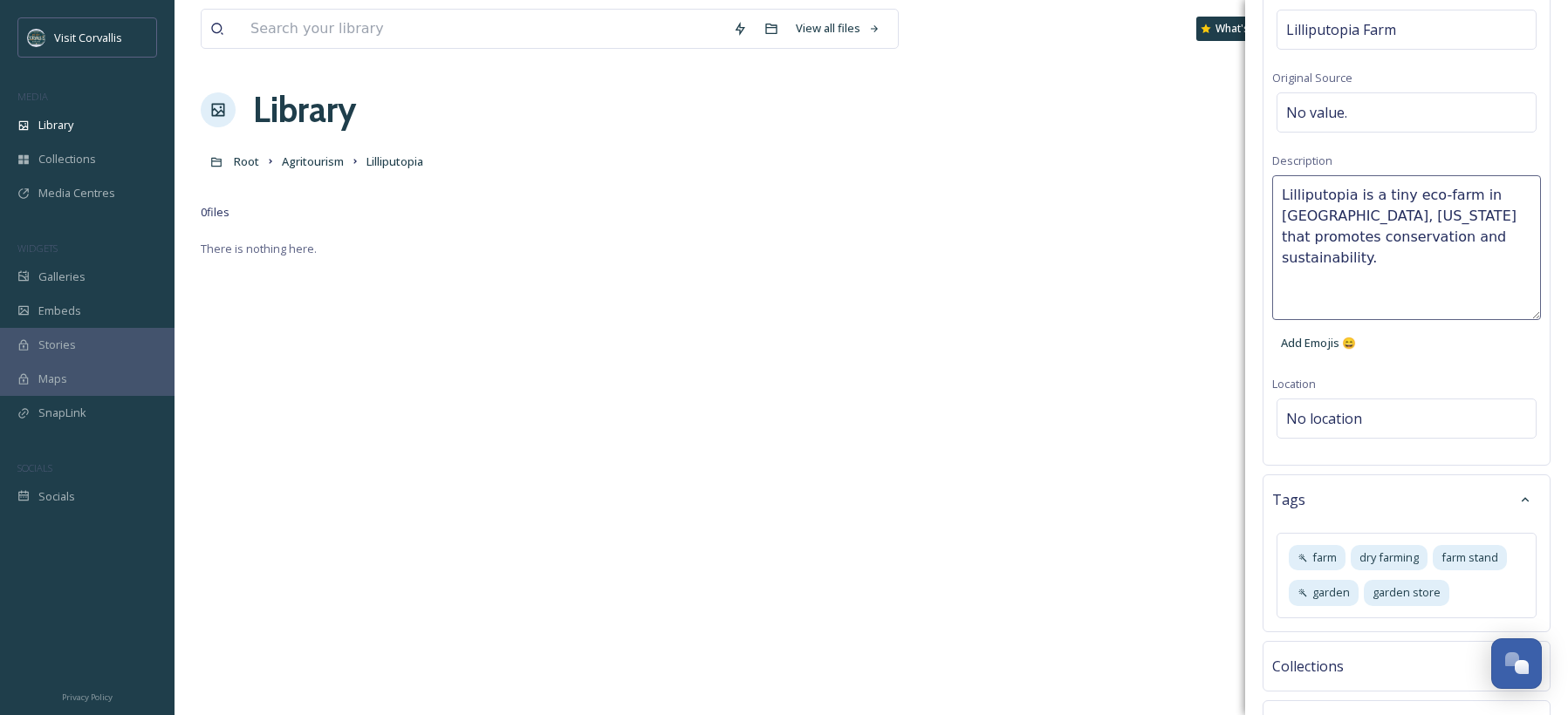
scroll to position [149, 0]
drag, startPoint x: 1328, startPoint y: 211, endPoint x: 1287, endPoint y: 213, distance: 41.0
click at [1118, 213] on textarea "Lilliputopia is a tiny eco-farm in [GEOGRAPHIC_DATA], [US_STATE] that promotes …" at bounding box center [1407, 244] width 269 height 145
type textarea "Lilliputopia is a tiny eco-farm outside of [GEOGRAPHIC_DATA], [US_STATE] that p…"
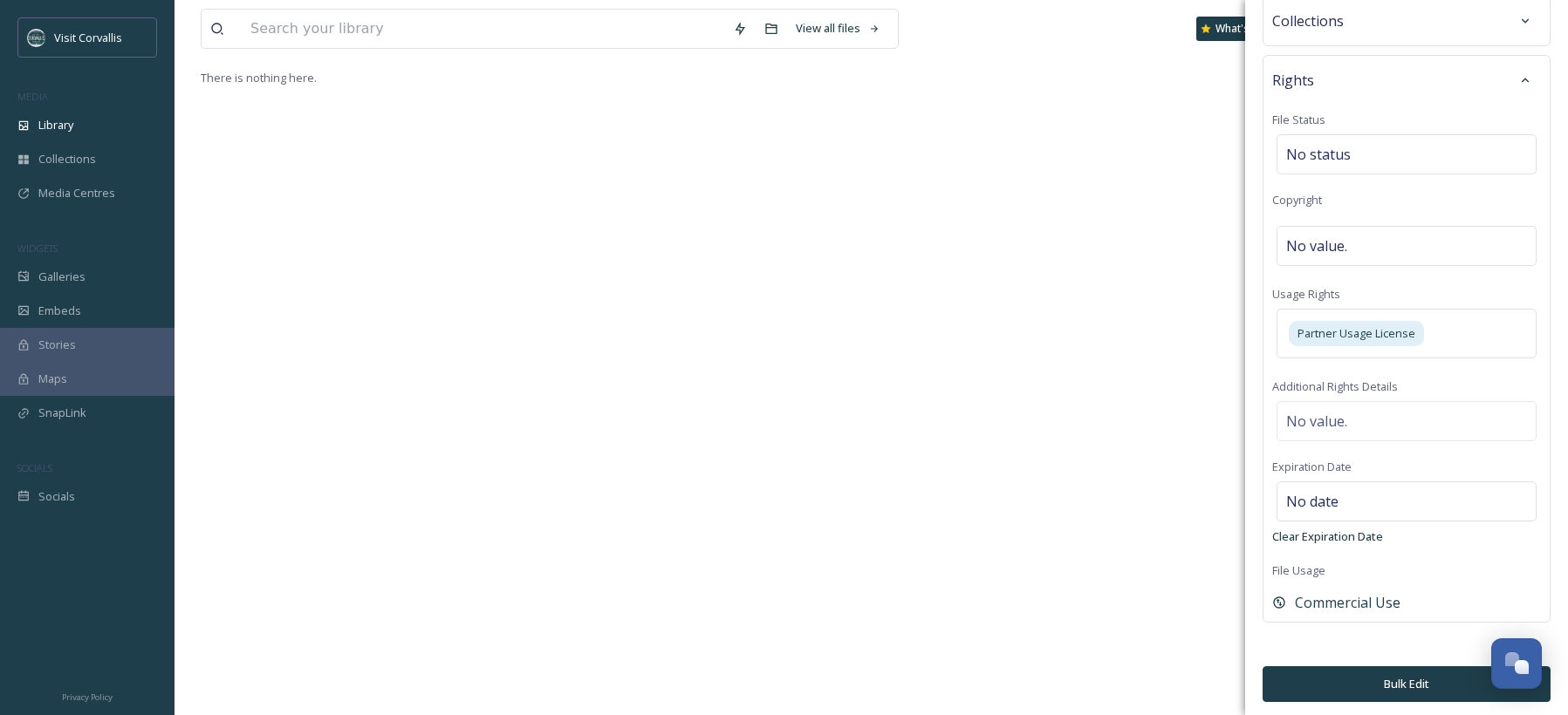
scroll to position [238, 0]
click at [1118, 536] on button "Bulk Edit" at bounding box center [1407, 685] width 288 height 36
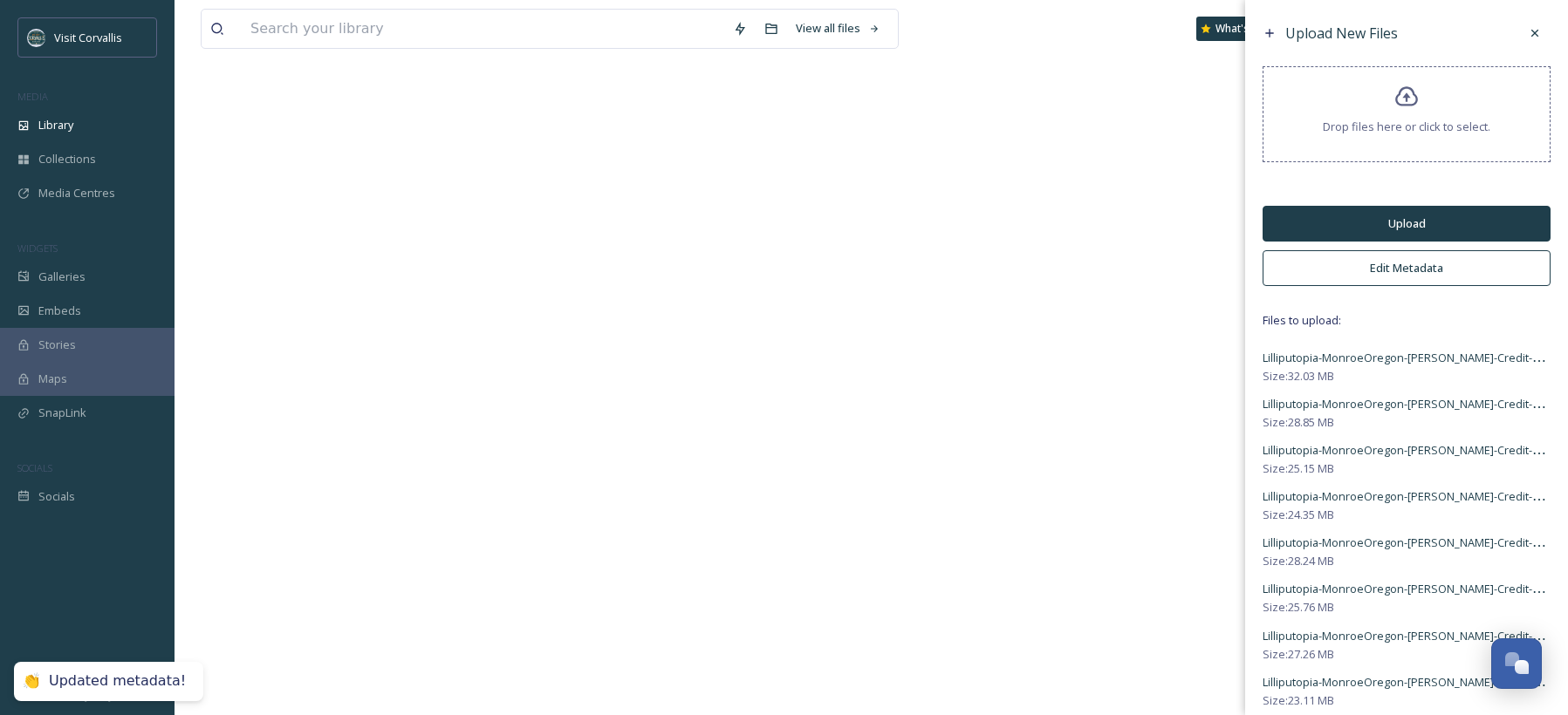
click at [1118, 221] on button "Upload" at bounding box center [1407, 224] width 288 height 36
